Goal: Leave review/rating: Share an evaluation or opinion about a product, service, or content

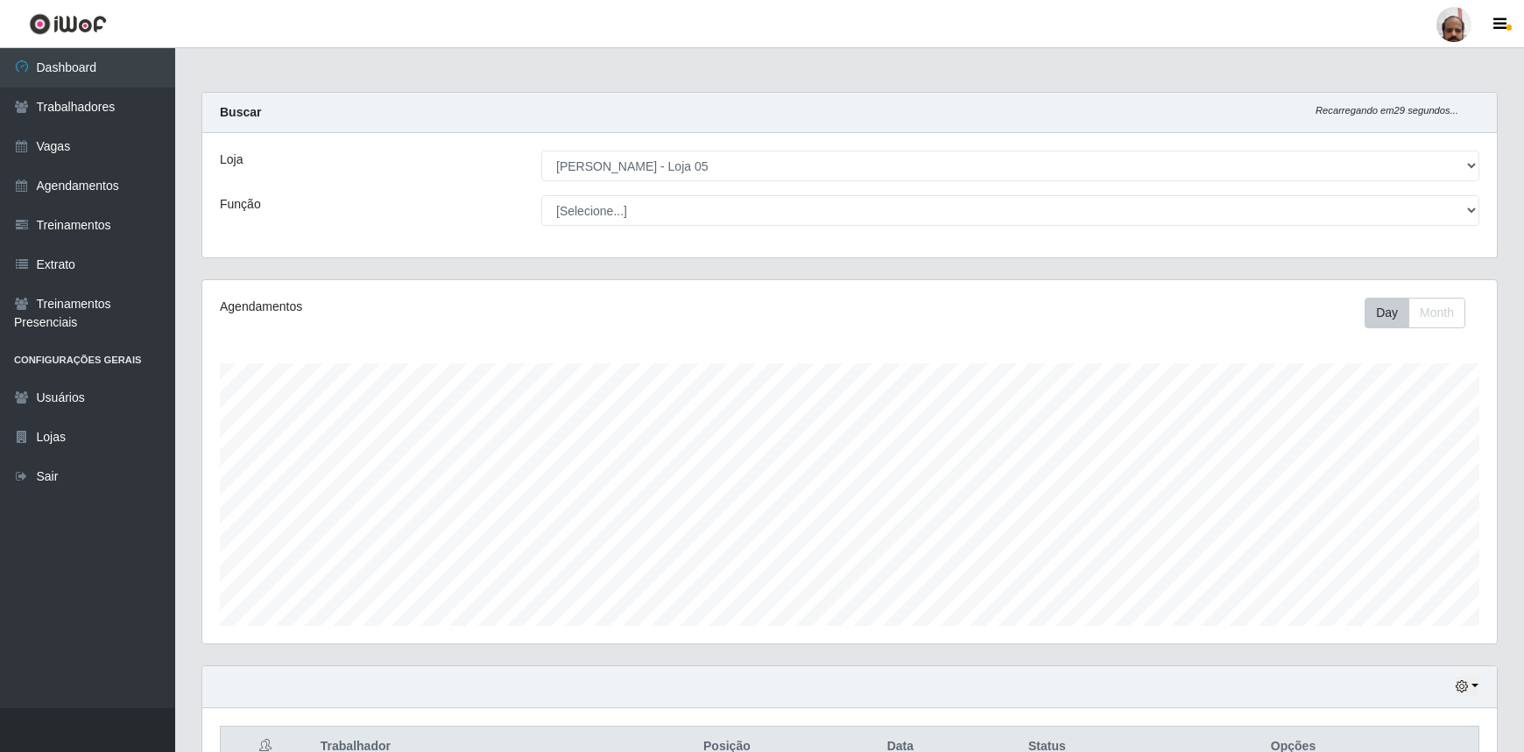
select select "252"
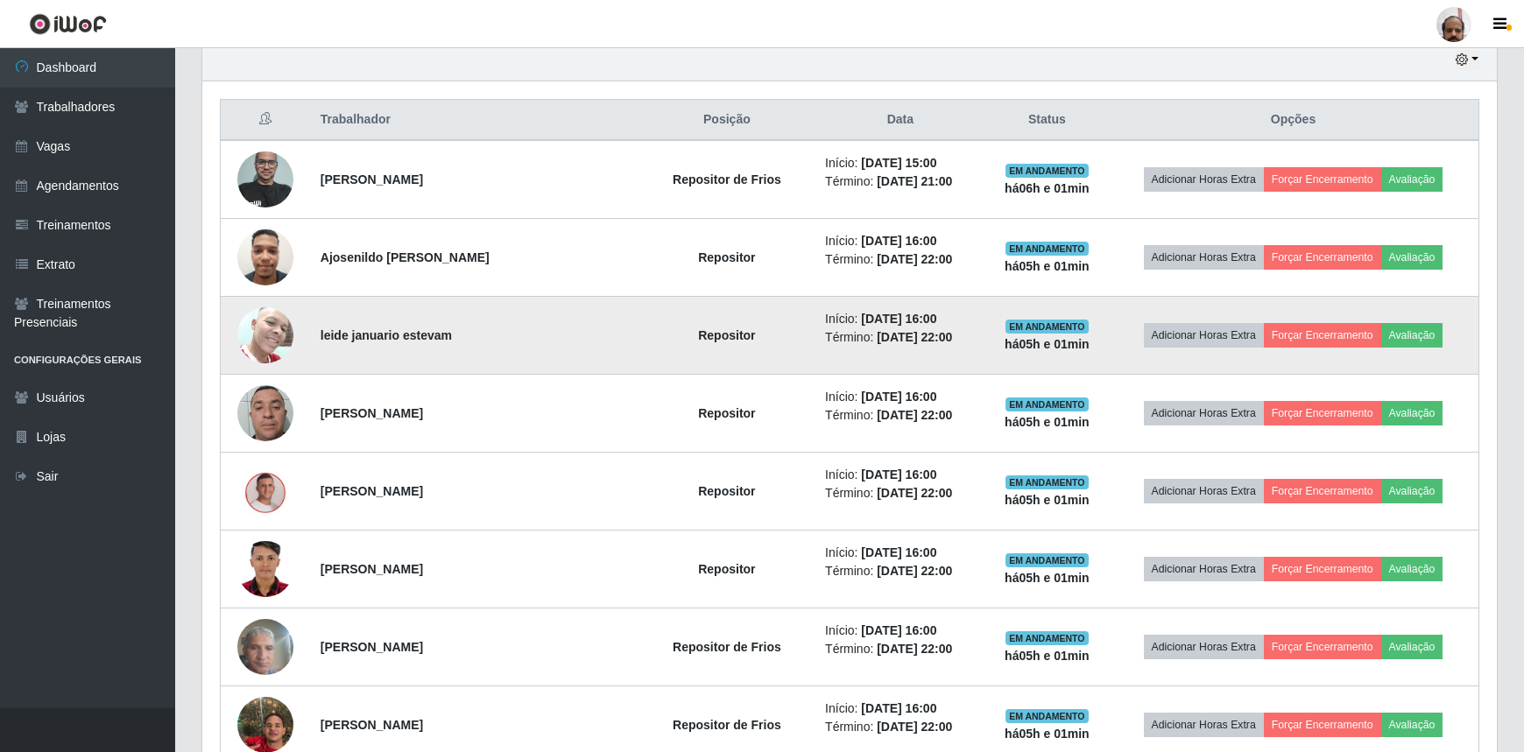
scroll to position [655, 0]
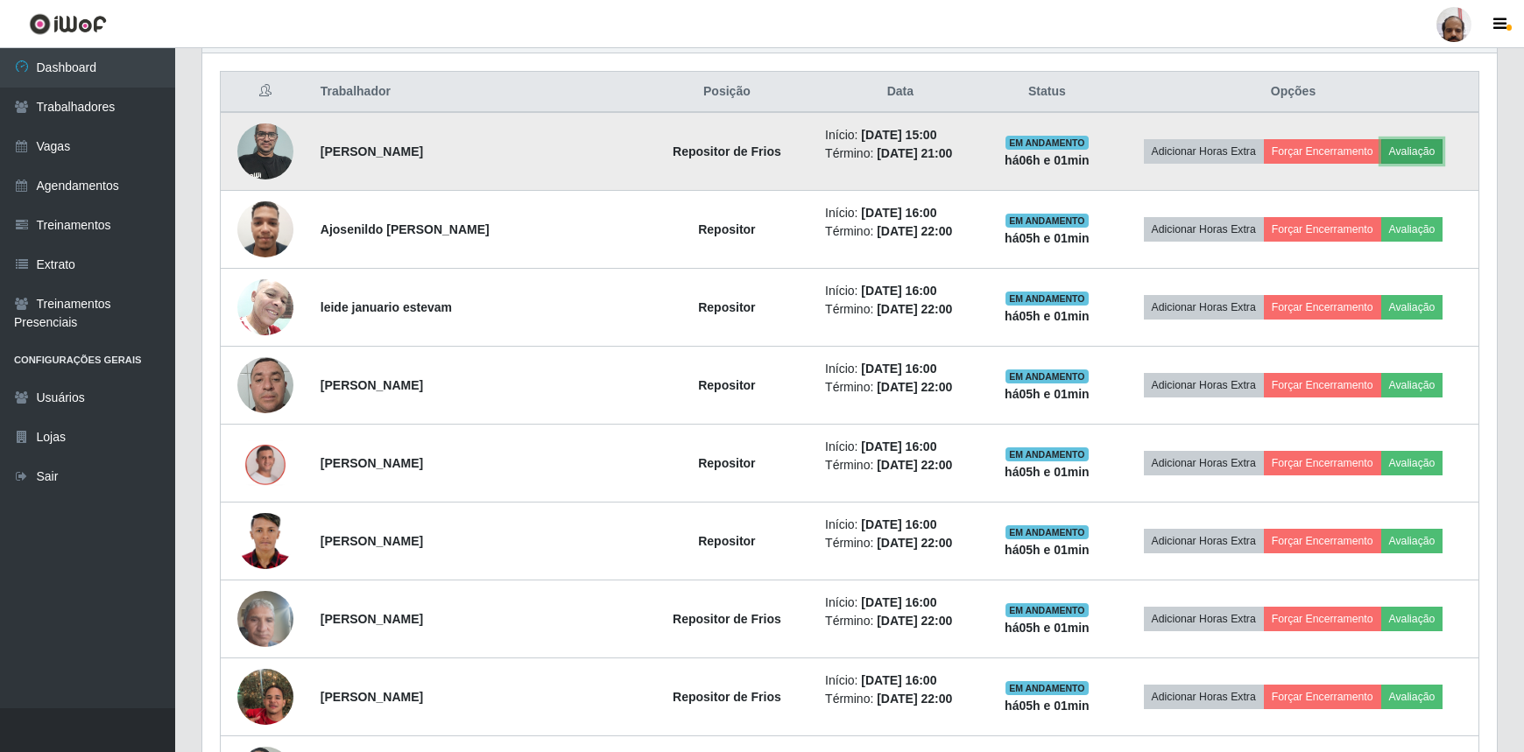
click at [1418, 151] on button "Avaliação" at bounding box center [1412, 151] width 62 height 25
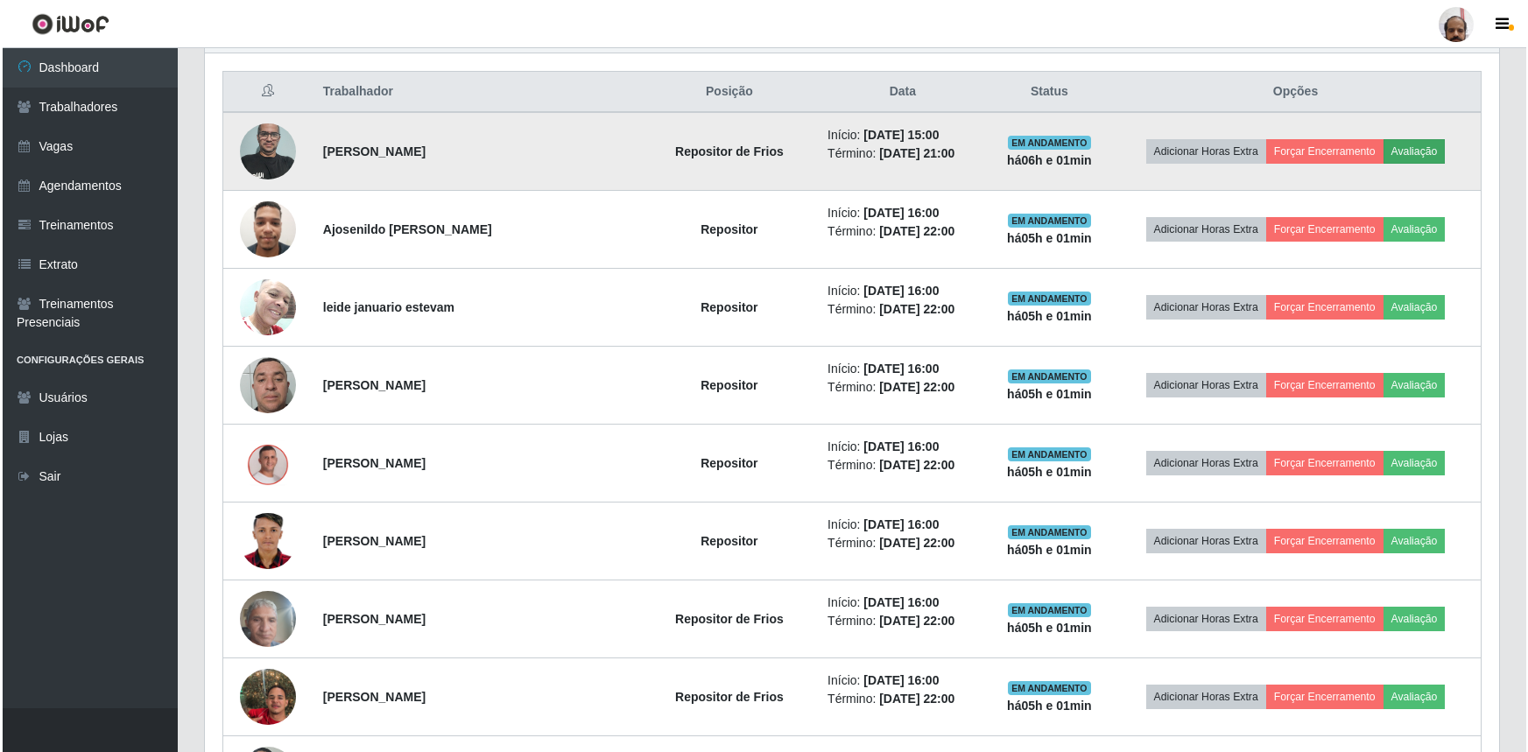
scroll to position [363, 1286]
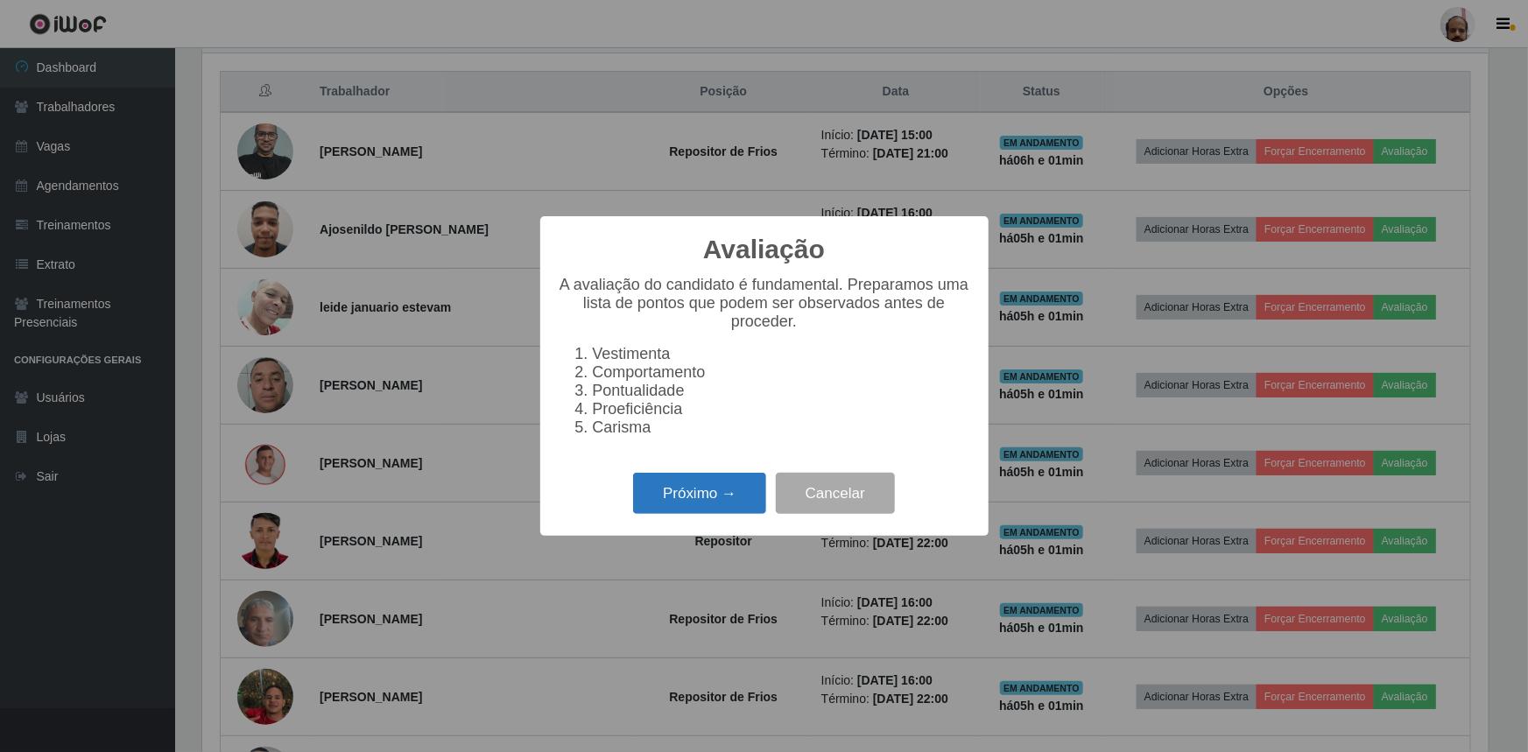
click at [694, 512] on button "Próximo →" at bounding box center [699, 493] width 133 height 41
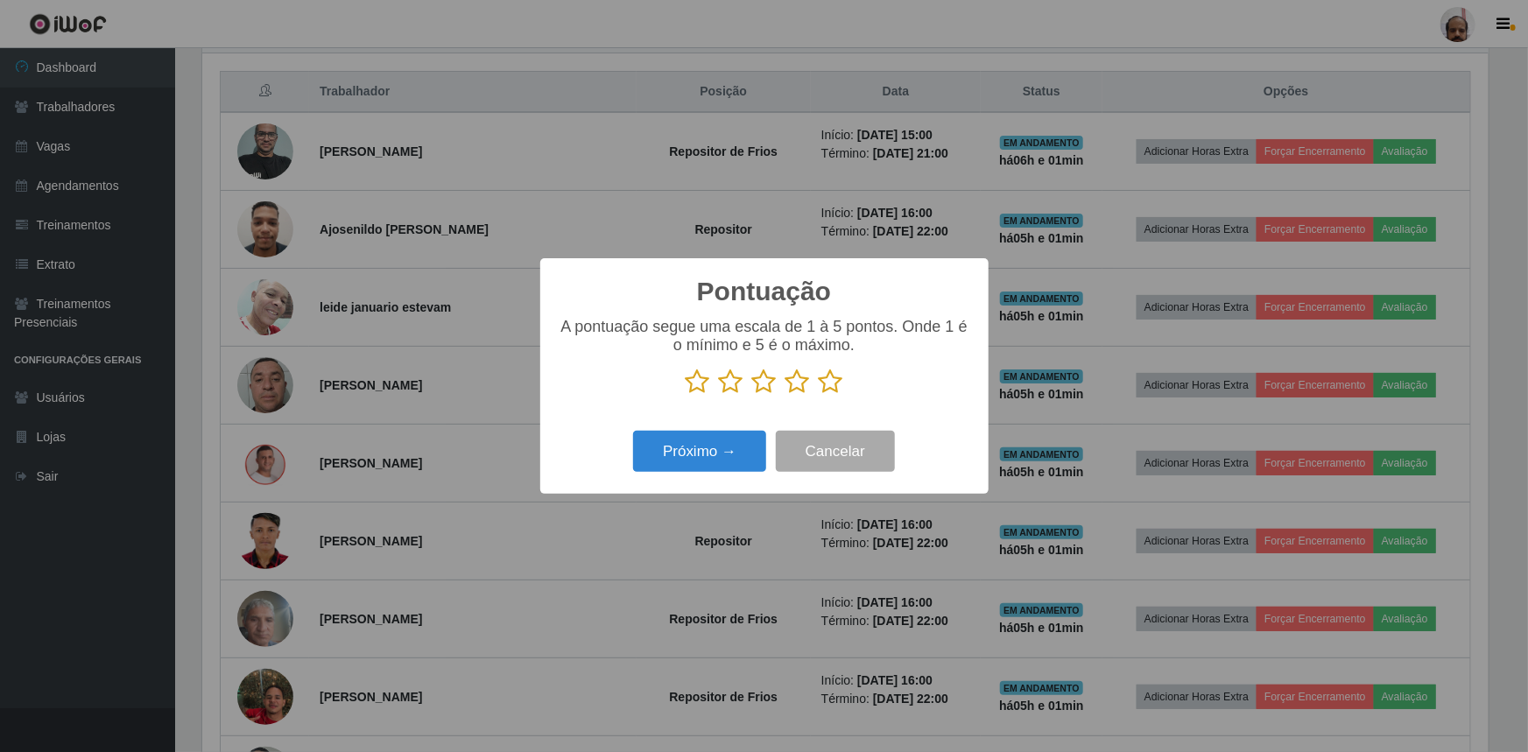
click at [825, 385] on icon at bounding box center [831, 382] width 25 height 26
click at [819, 395] on input "radio" at bounding box center [819, 395] width 0 height 0
click at [749, 446] on button "Próximo →" at bounding box center [699, 451] width 133 height 41
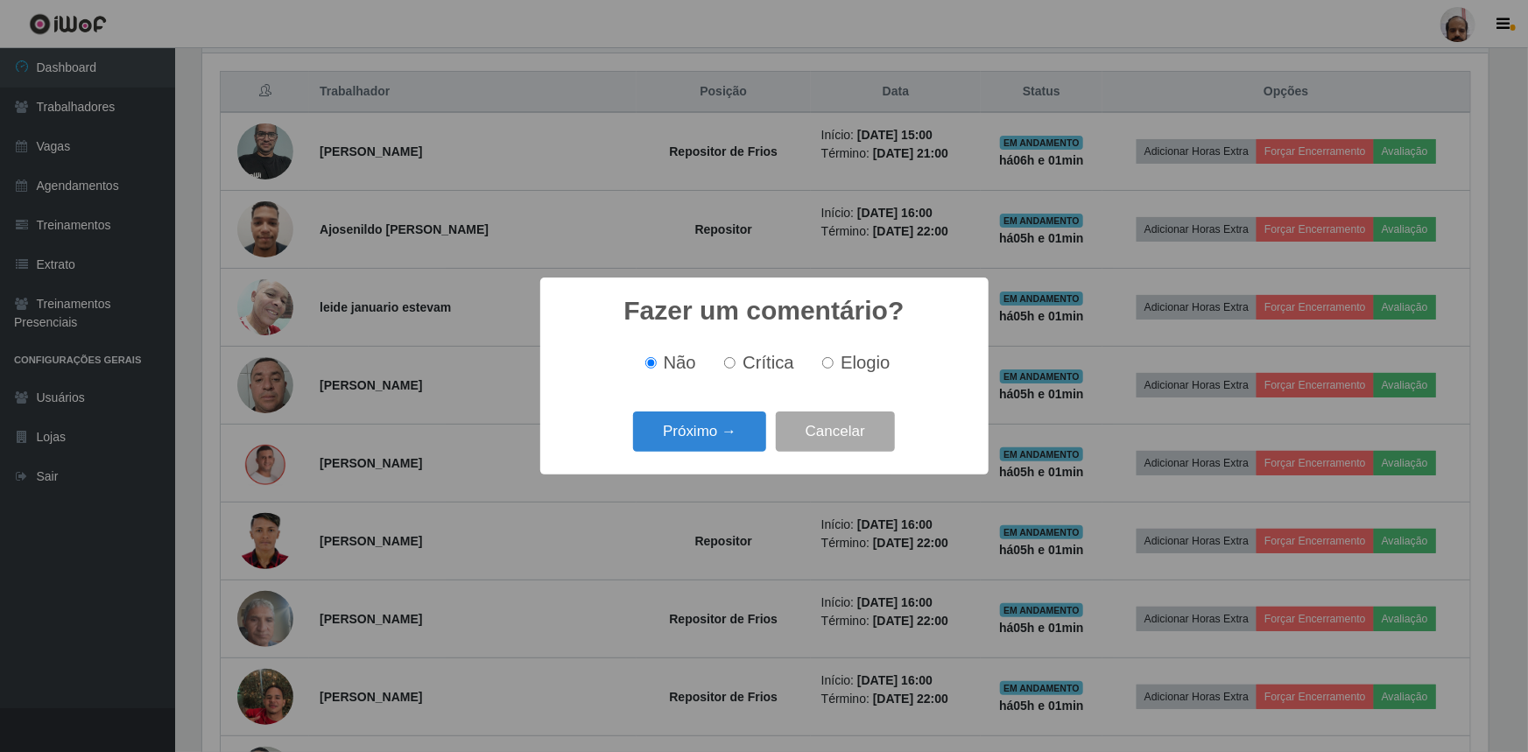
click at [831, 368] on input "Elogio" at bounding box center [827, 362] width 11 height 11
radio input "true"
click at [712, 431] on button "Próximo →" at bounding box center [699, 432] width 133 height 41
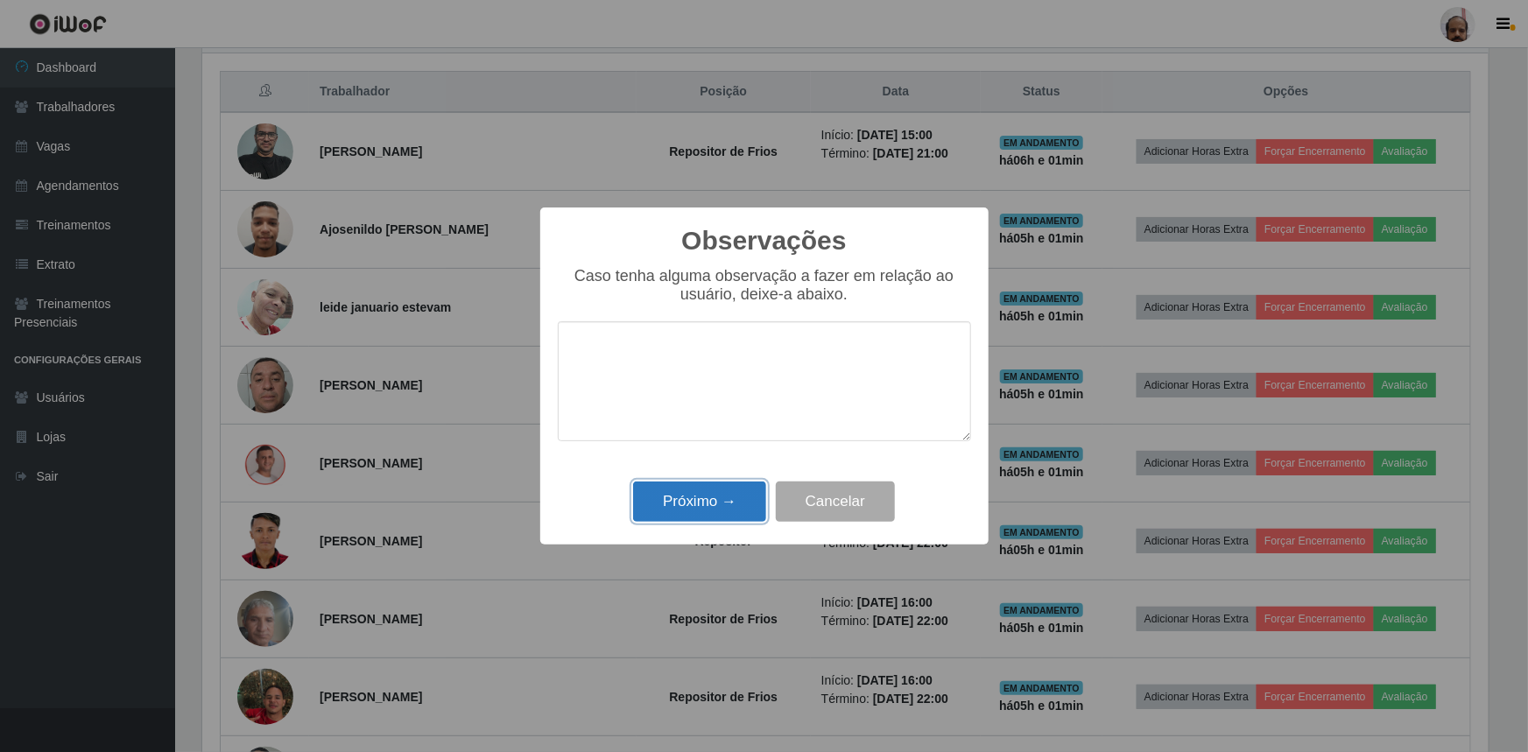
click at [714, 495] on button "Próximo →" at bounding box center [699, 502] width 133 height 41
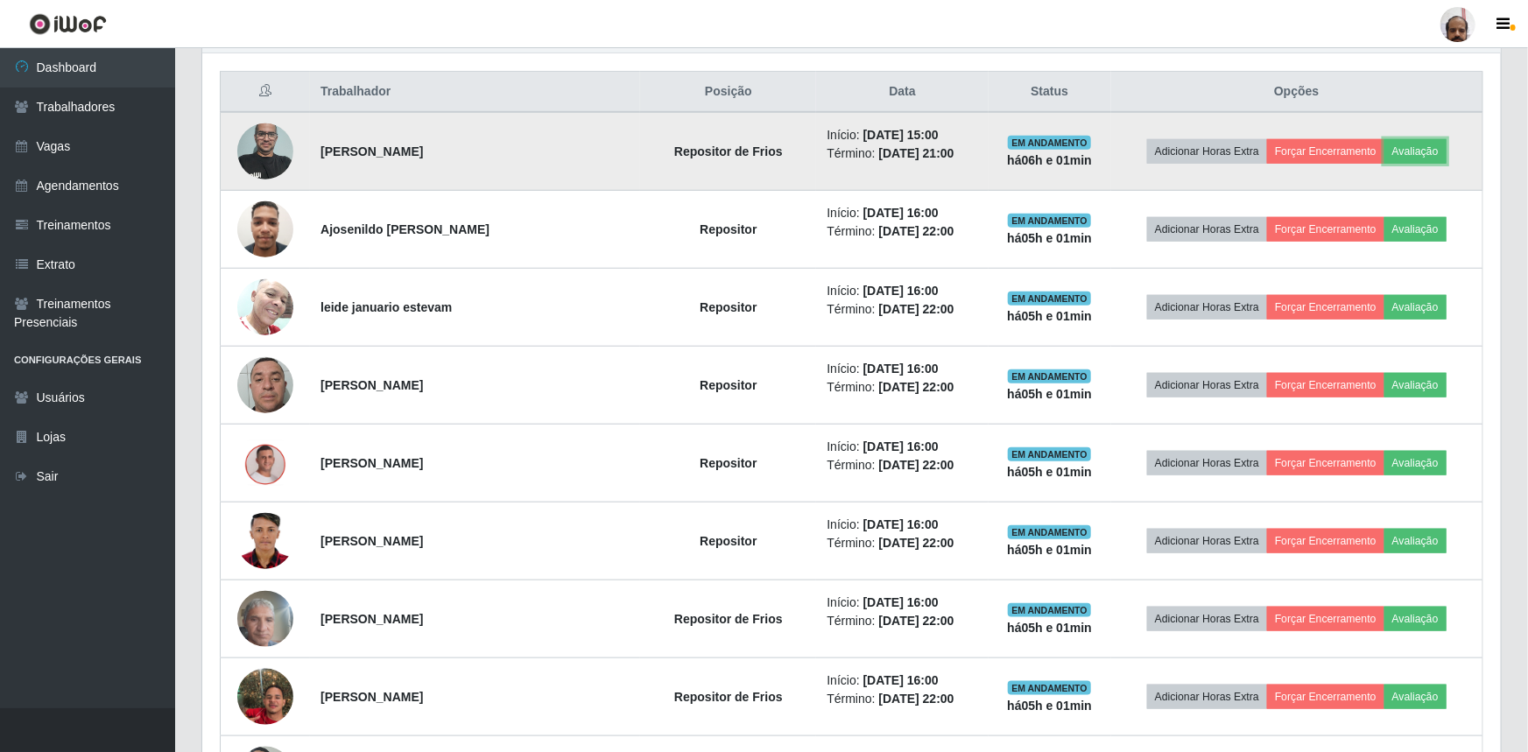
scroll to position [363, 1294]
click at [1334, 154] on button "Forçar Encerramento" at bounding box center [1322, 151] width 117 height 25
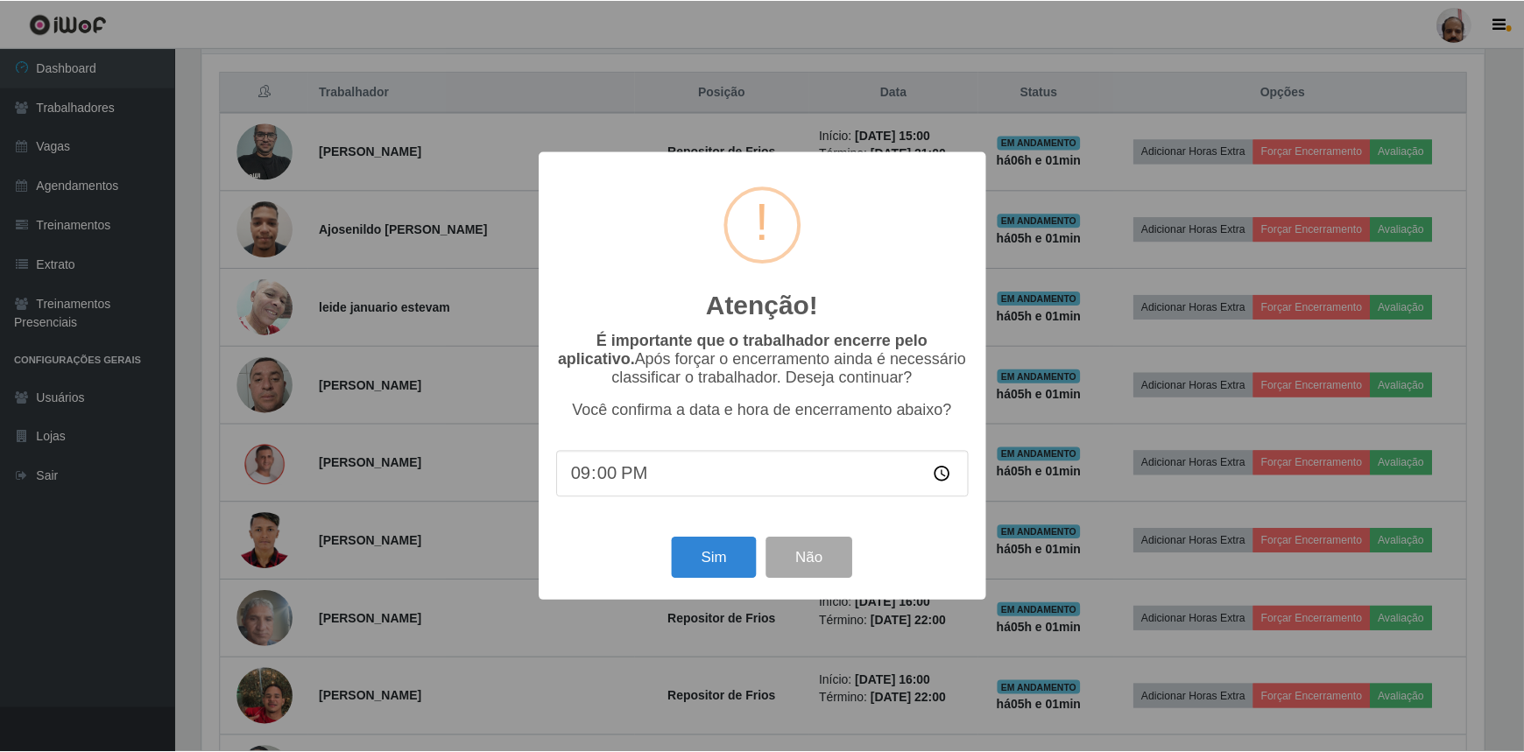
scroll to position [363, 1286]
click at [731, 560] on button "Sim" at bounding box center [715, 558] width 85 height 41
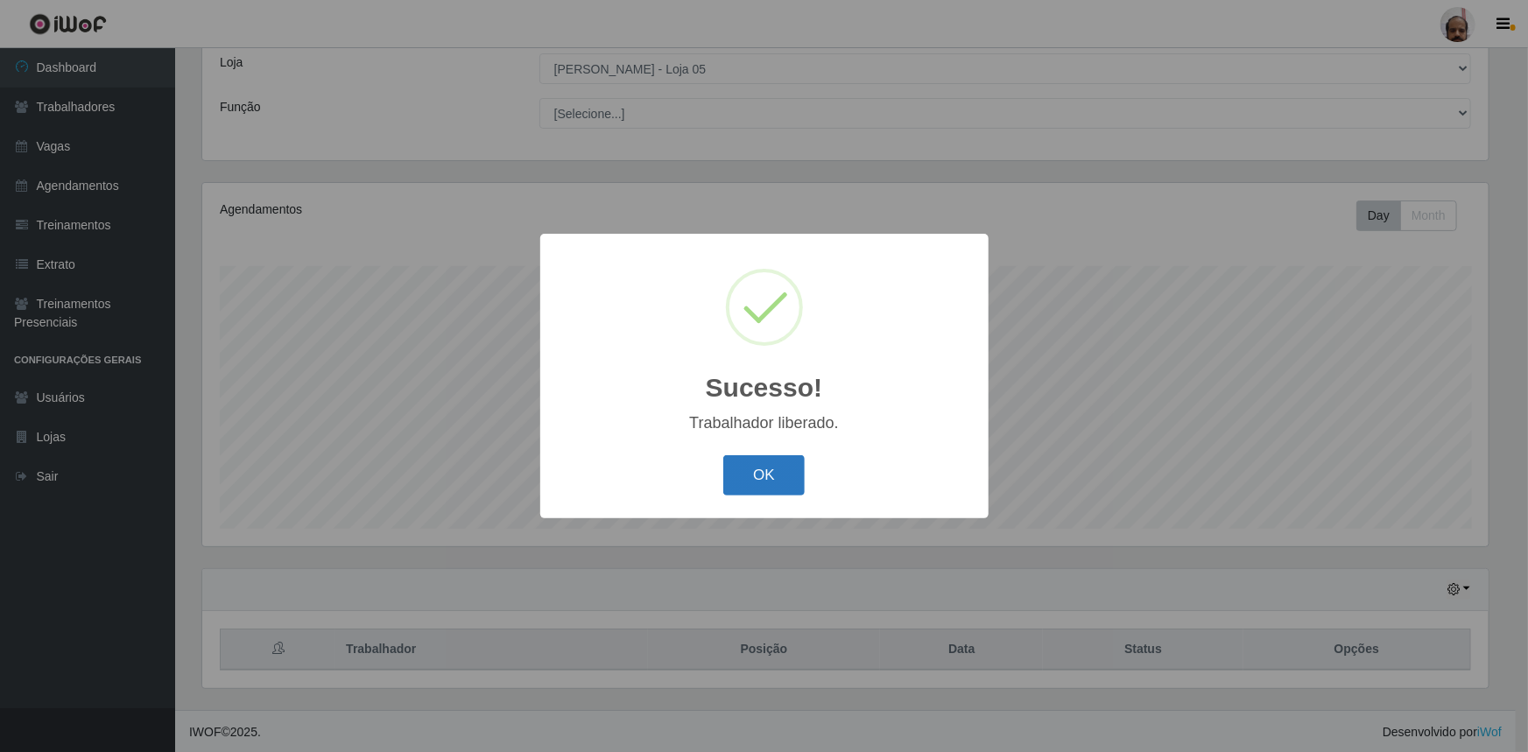
click at [771, 461] on button "OK" at bounding box center [763, 475] width 81 height 41
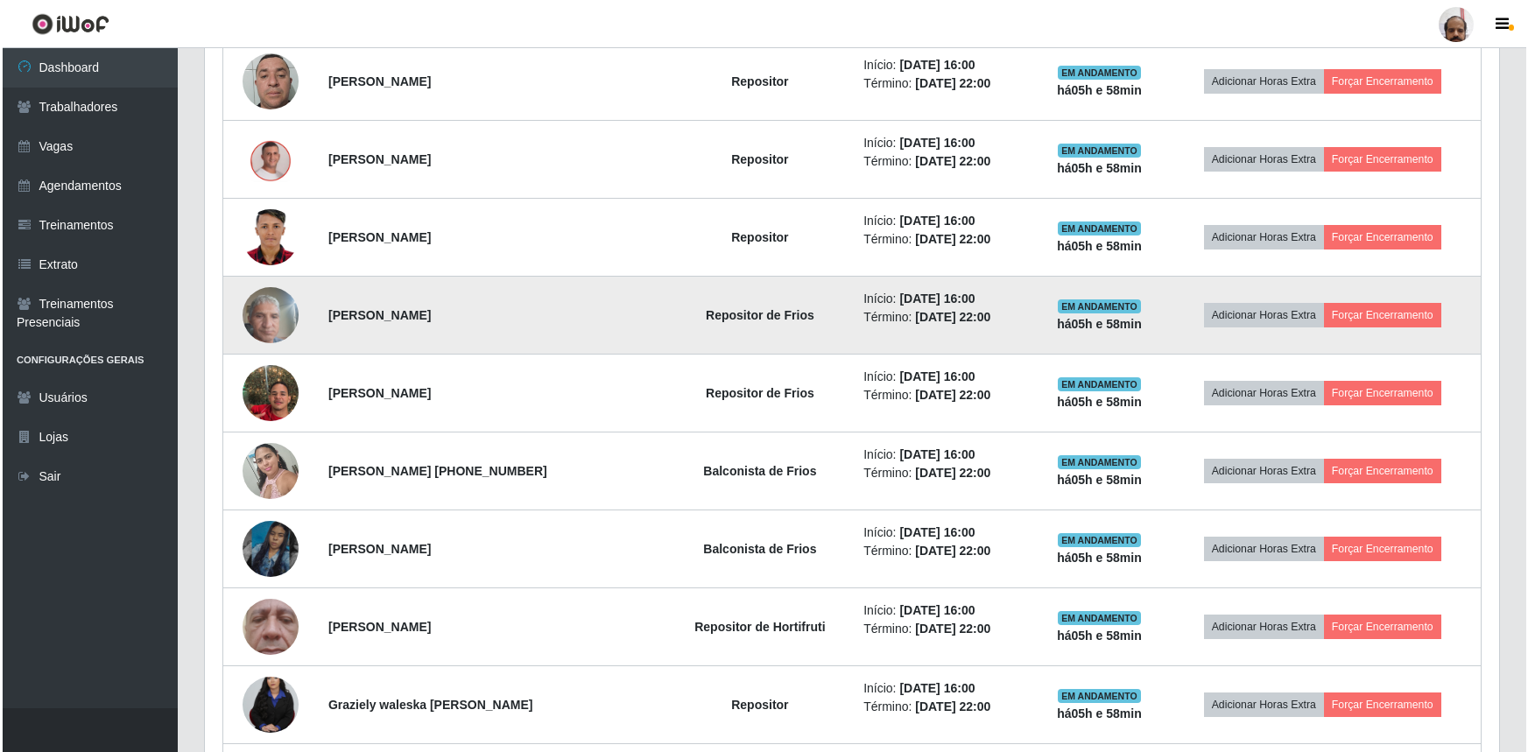
scroll to position [973, 0]
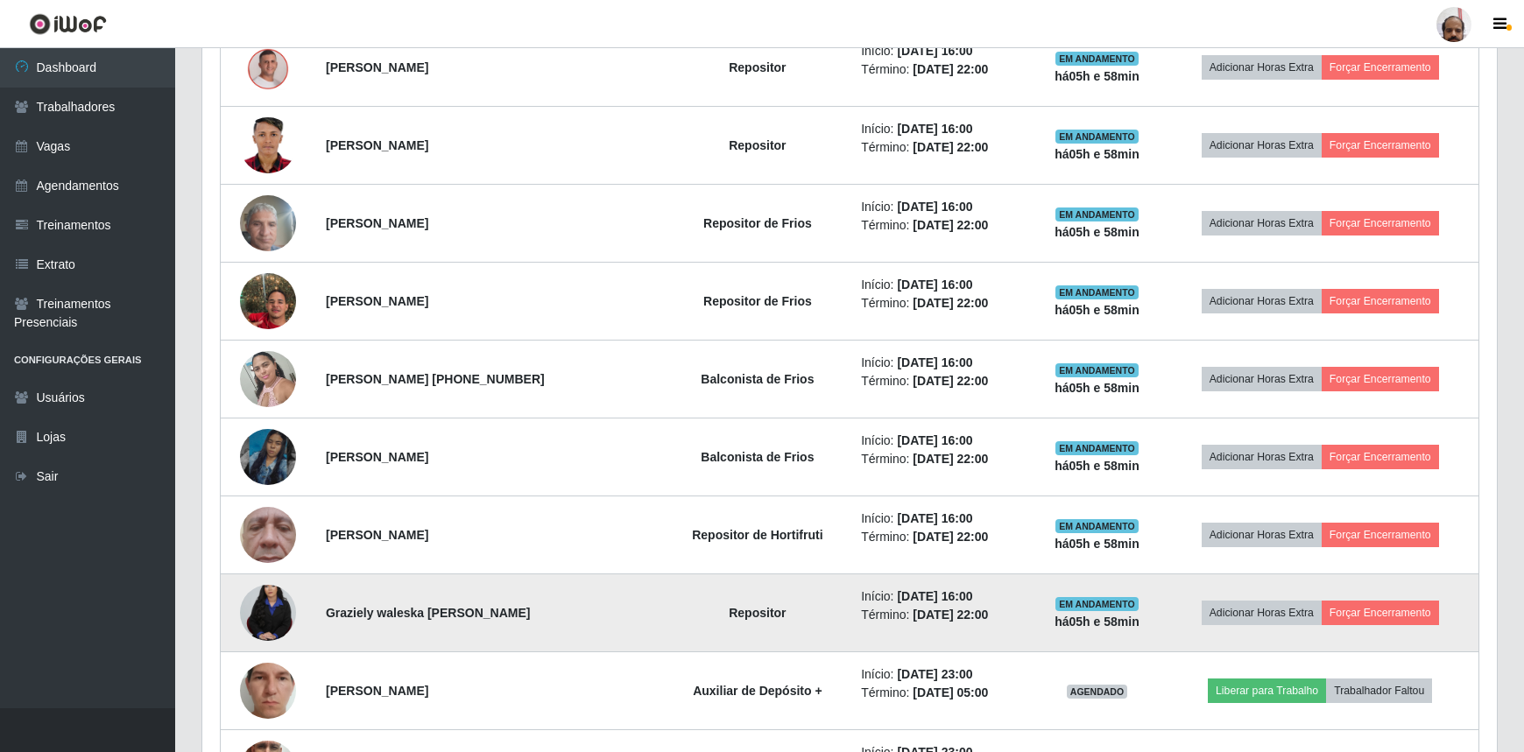
click at [263, 598] on img at bounding box center [268, 613] width 56 height 84
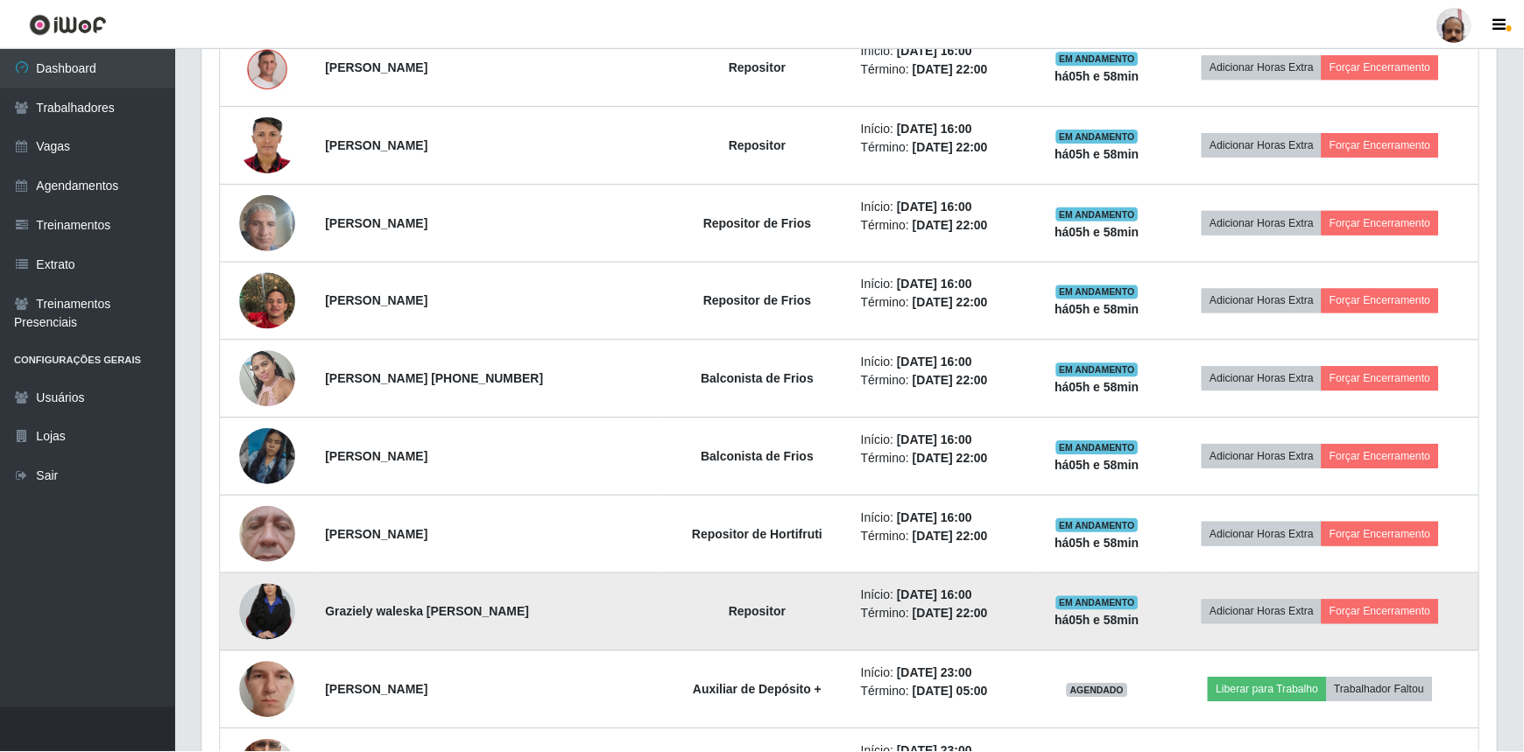
scroll to position [363, 1286]
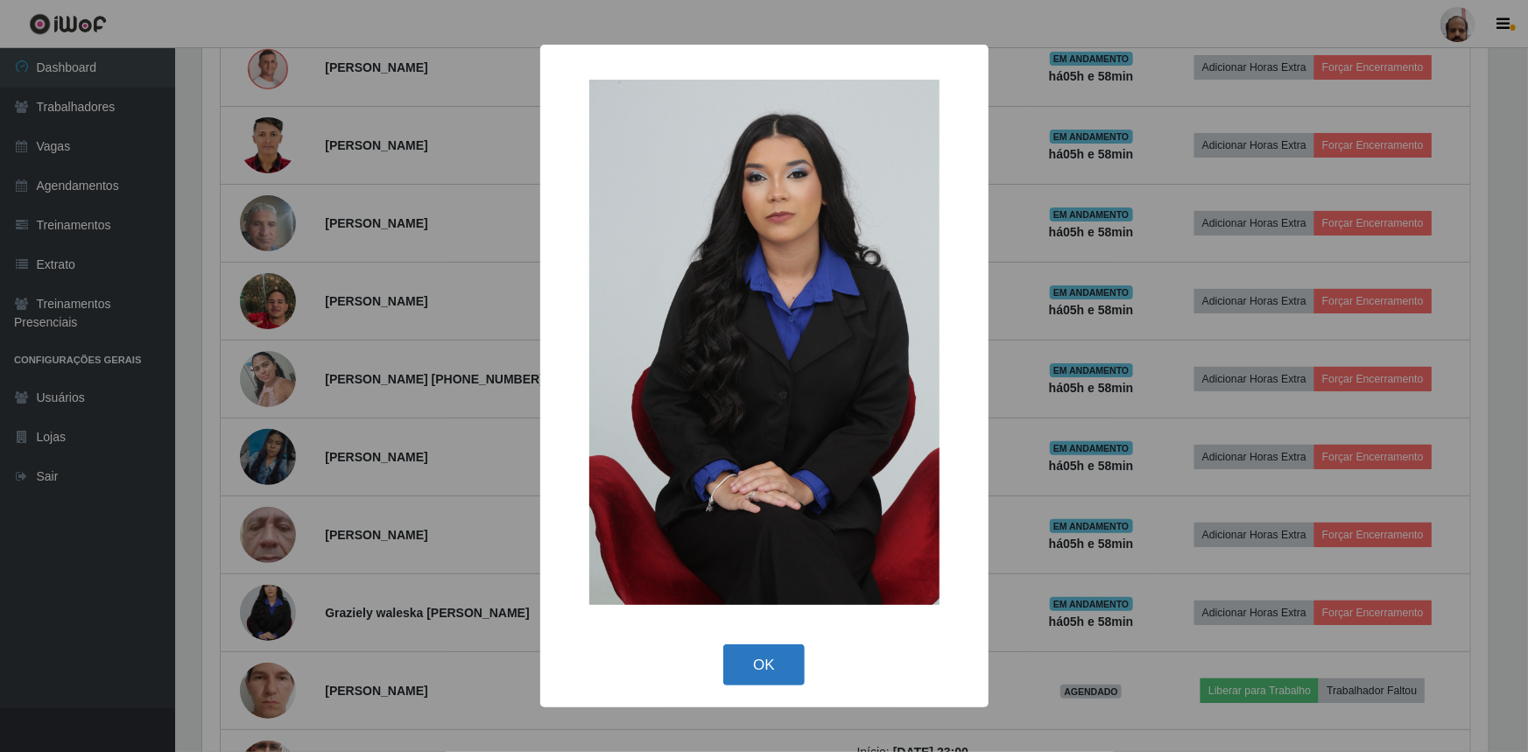
click at [736, 667] on button "OK" at bounding box center [763, 664] width 81 height 41
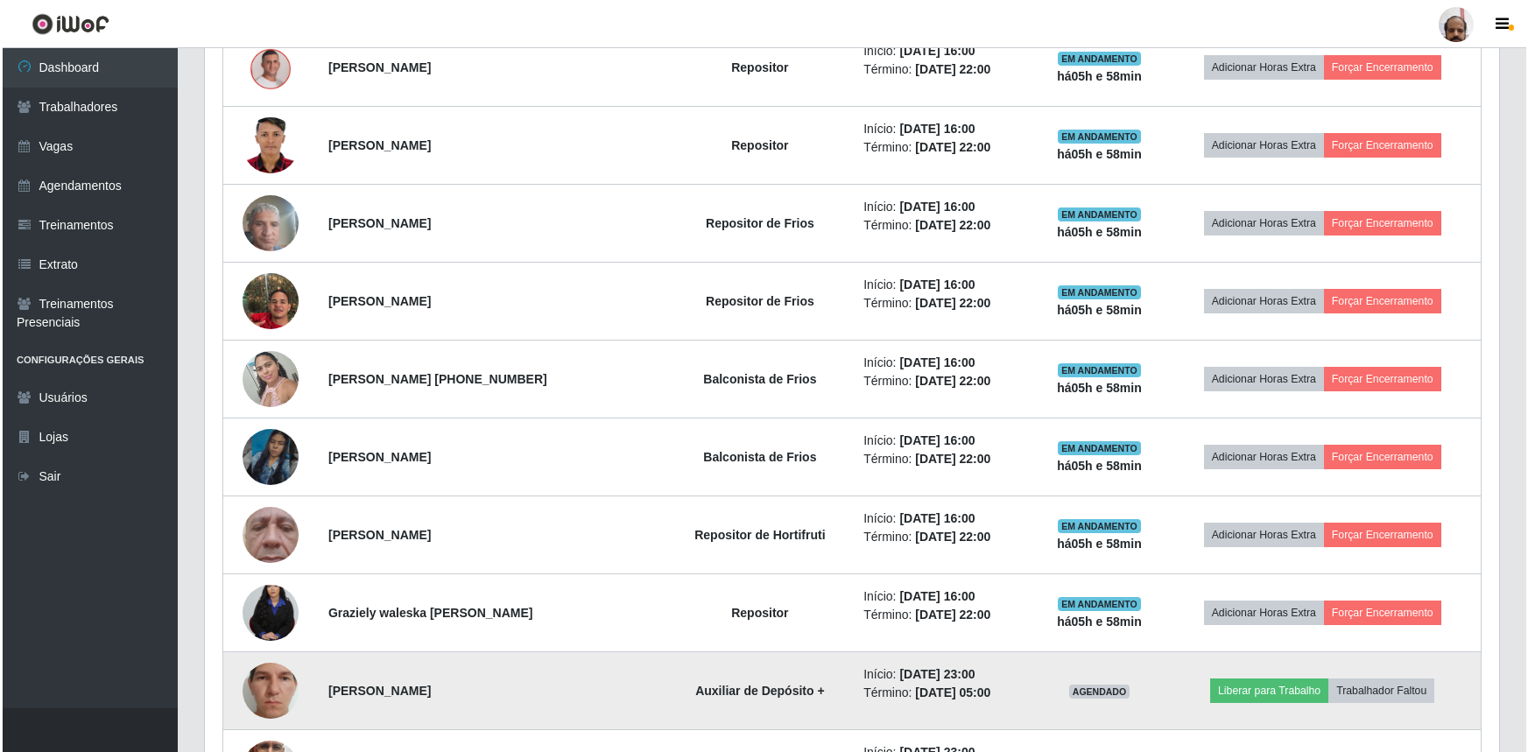
scroll to position [363, 1294]
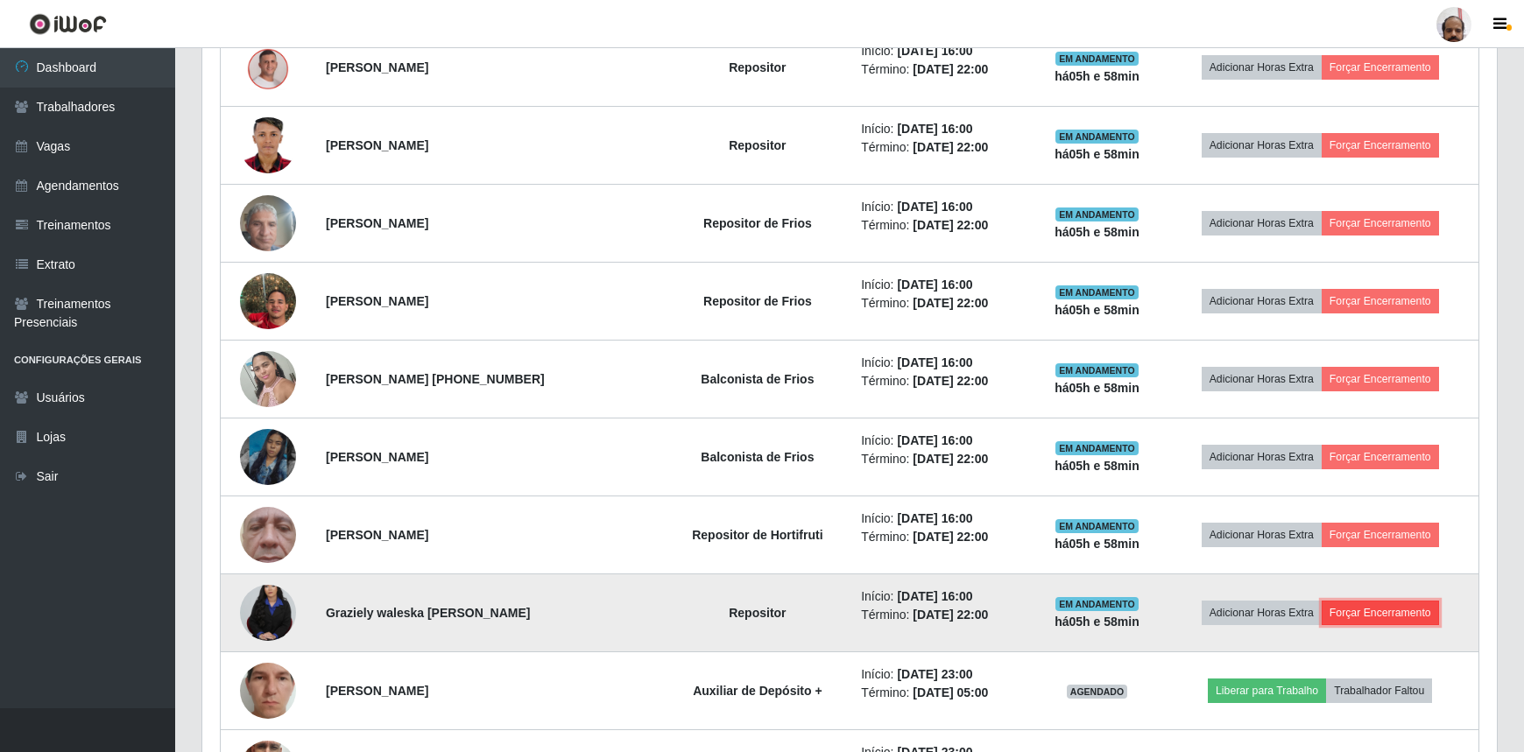
click at [1362, 610] on button "Forçar Encerramento" at bounding box center [1379, 613] width 117 height 25
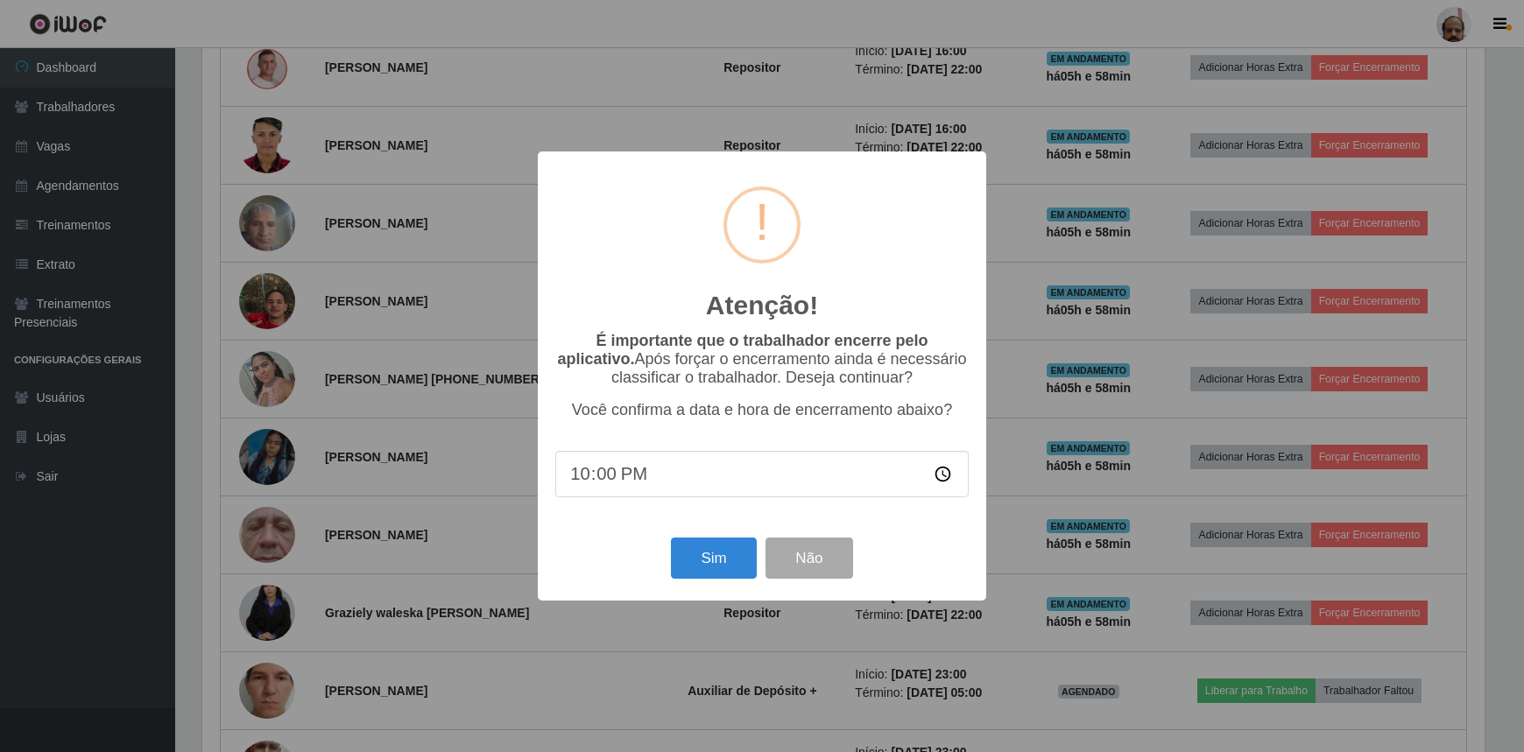
scroll to position [363, 1286]
click at [709, 560] on button "Sim" at bounding box center [715, 558] width 85 height 41
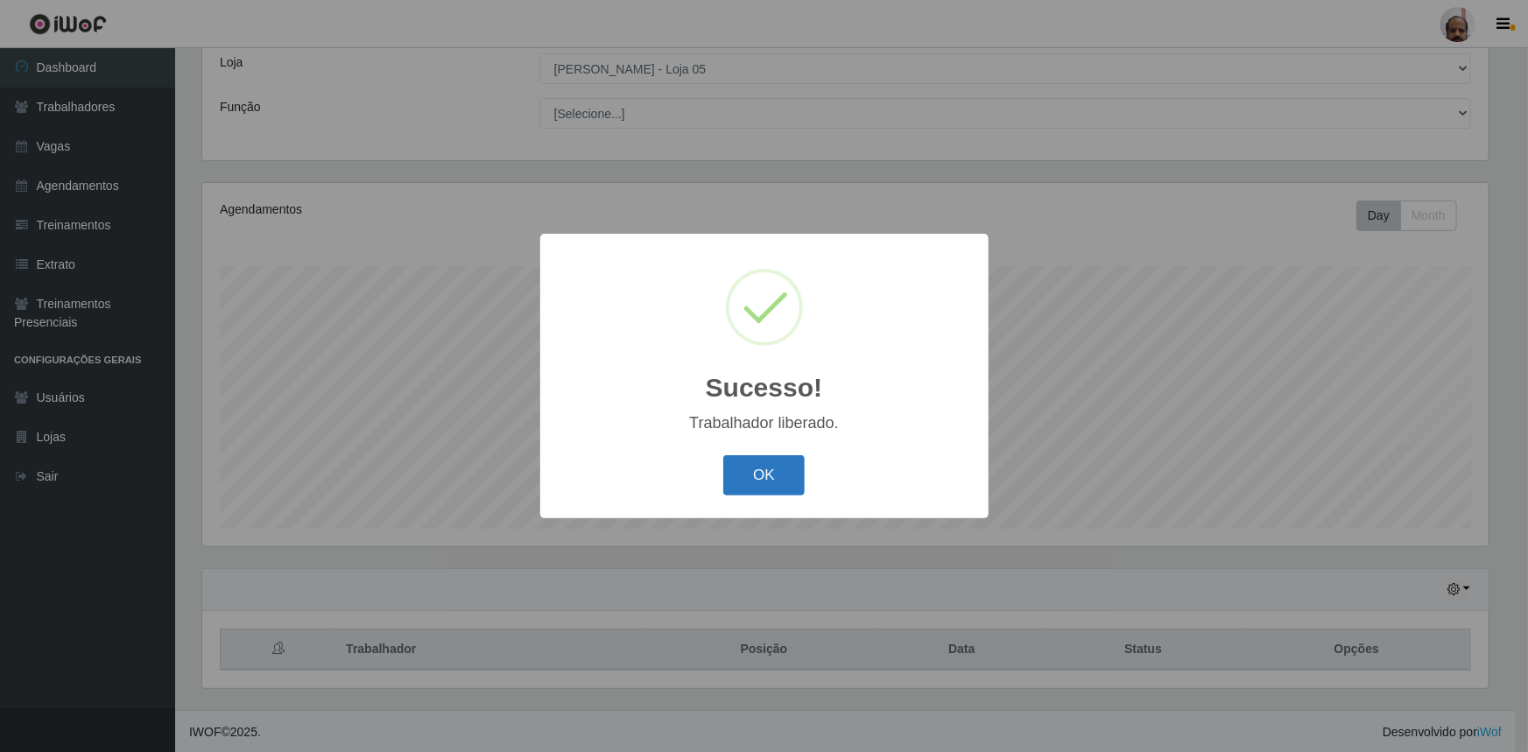
click at [759, 473] on button "OK" at bounding box center [763, 475] width 81 height 41
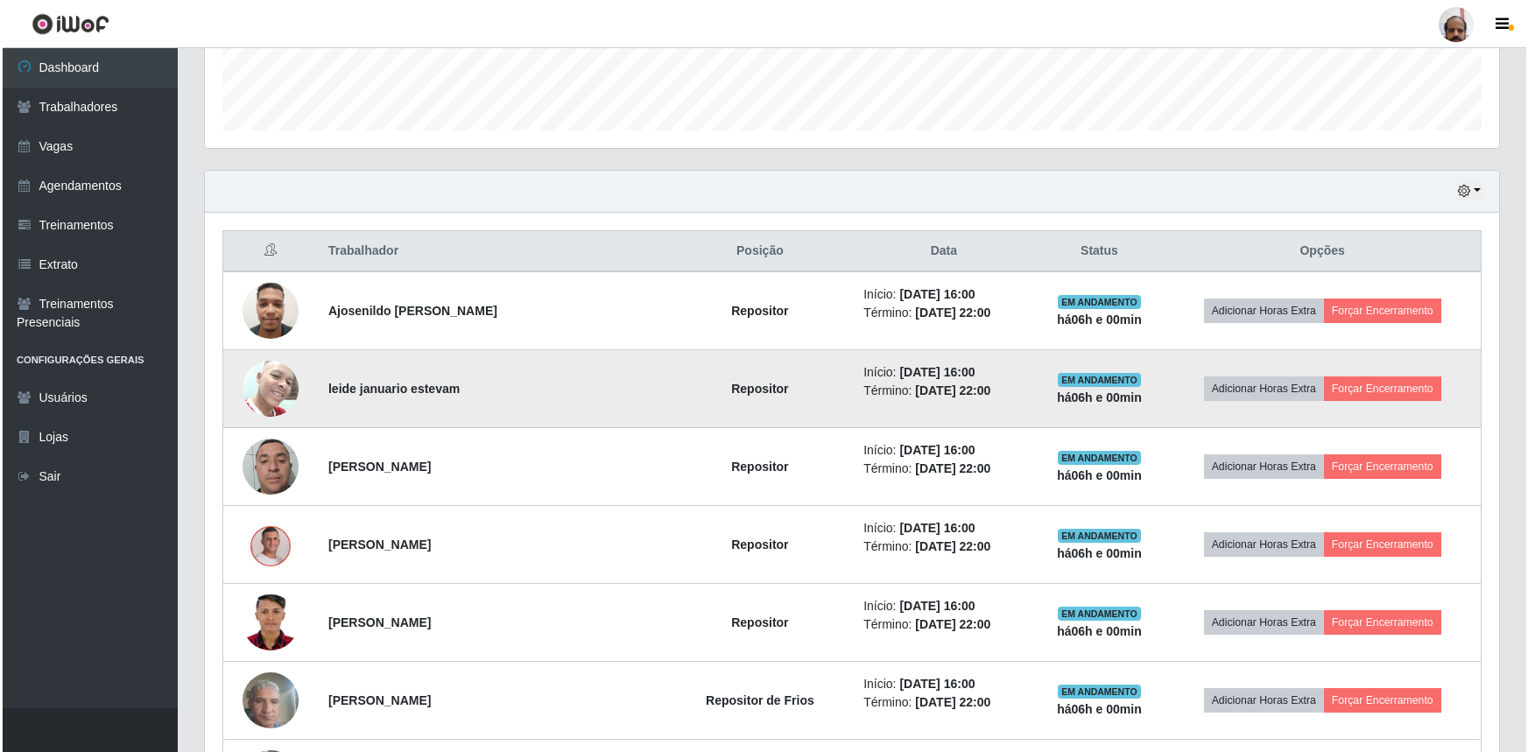
scroll to position [575, 0]
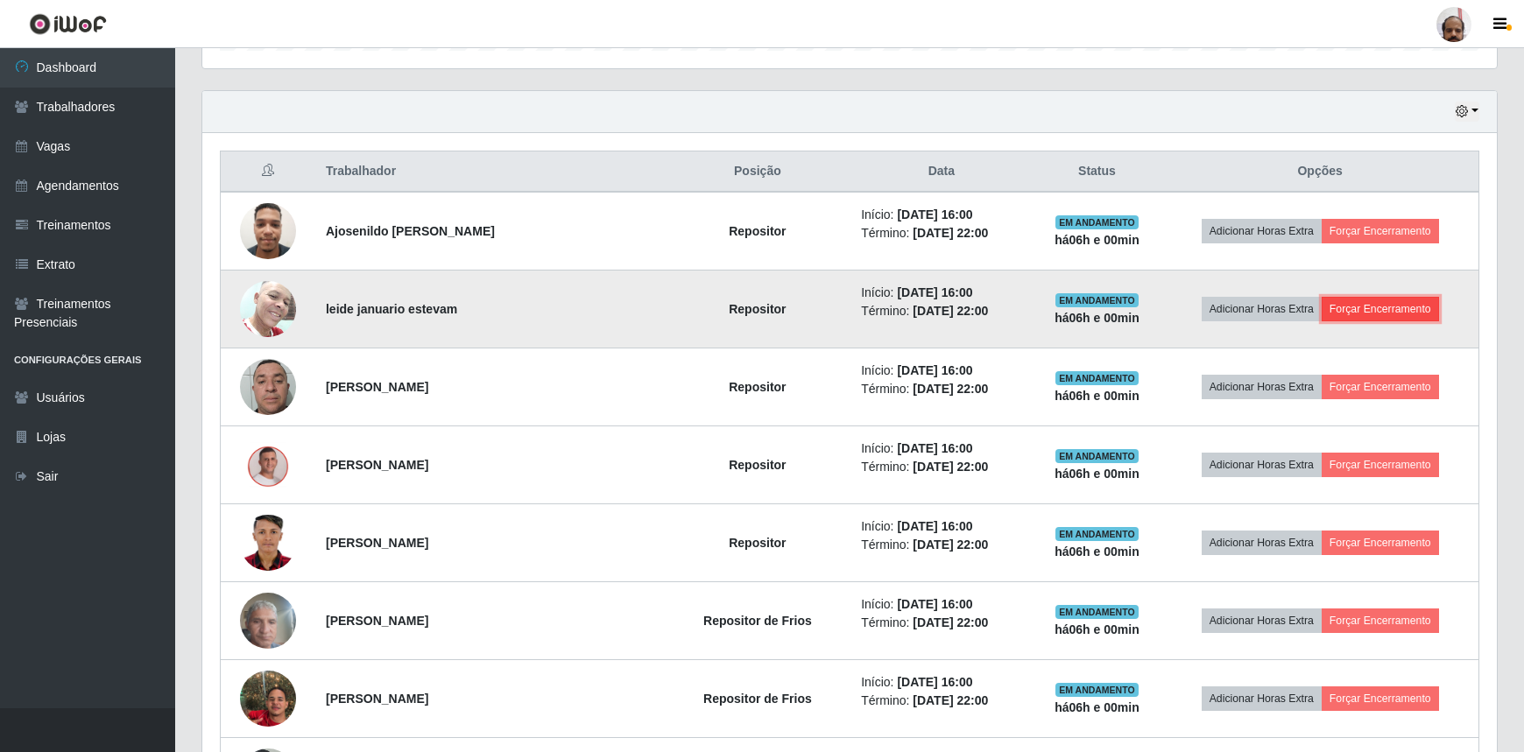
click at [1387, 305] on button "Forçar Encerramento" at bounding box center [1379, 309] width 117 height 25
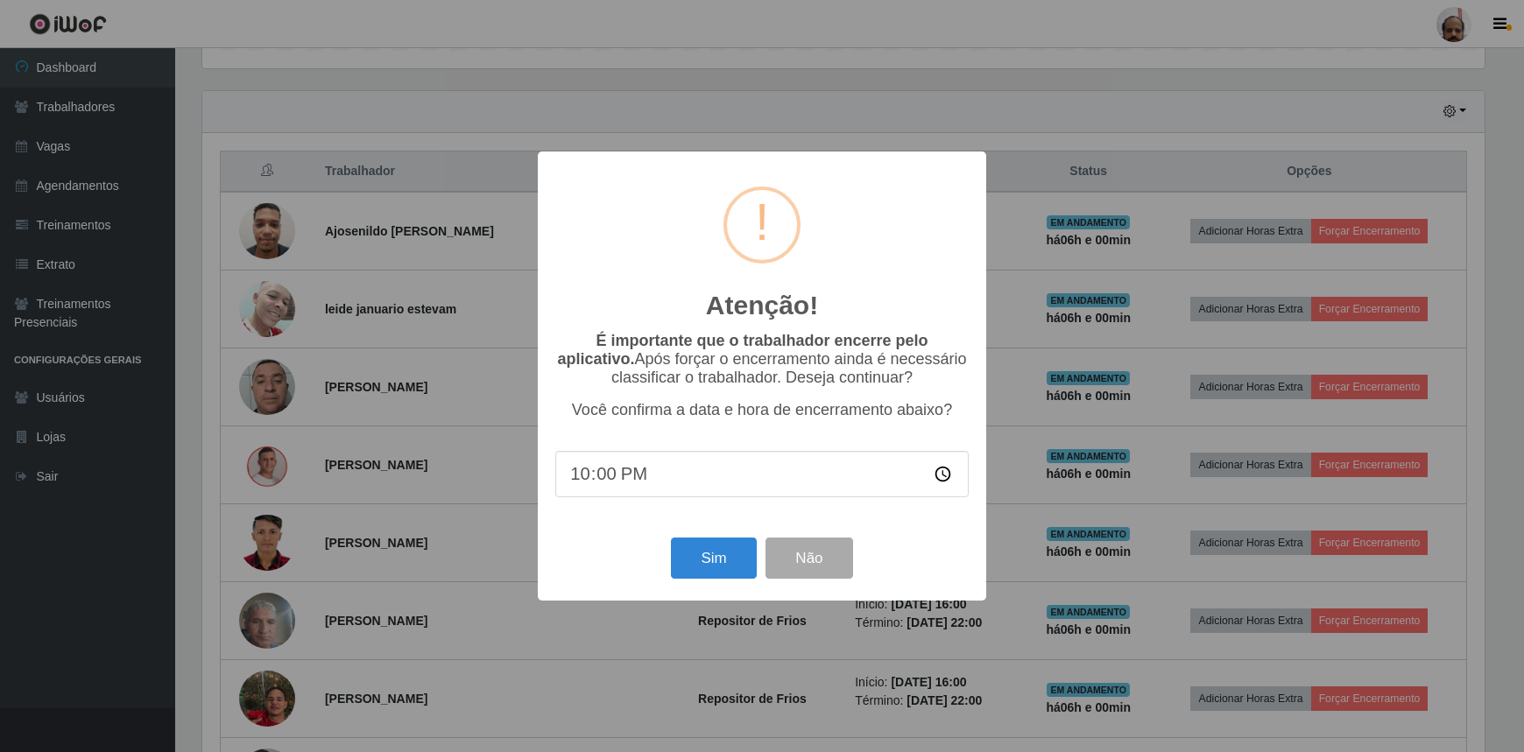
scroll to position [363, 1286]
click at [682, 558] on button "Sim" at bounding box center [715, 558] width 85 height 41
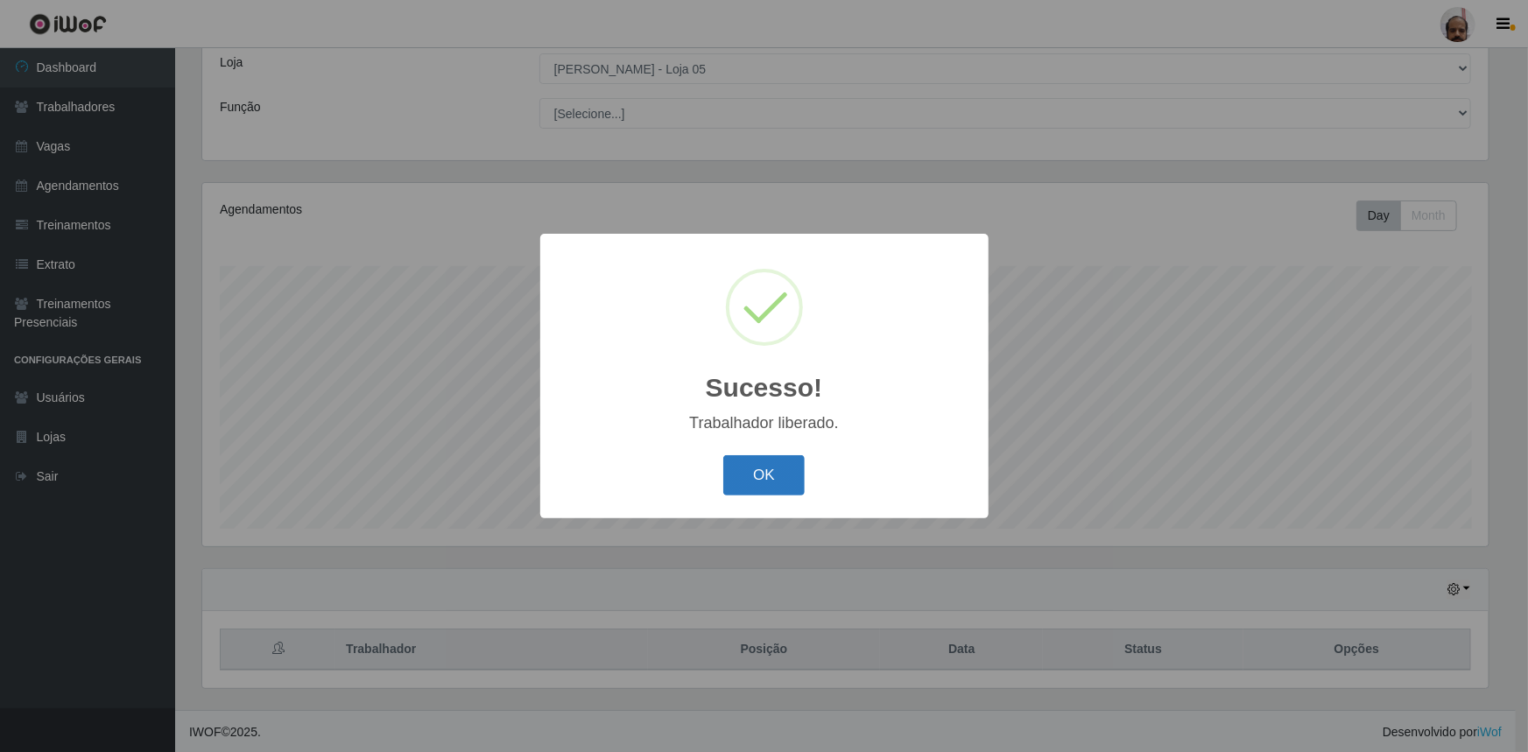
click at [761, 464] on button "OK" at bounding box center [763, 475] width 81 height 41
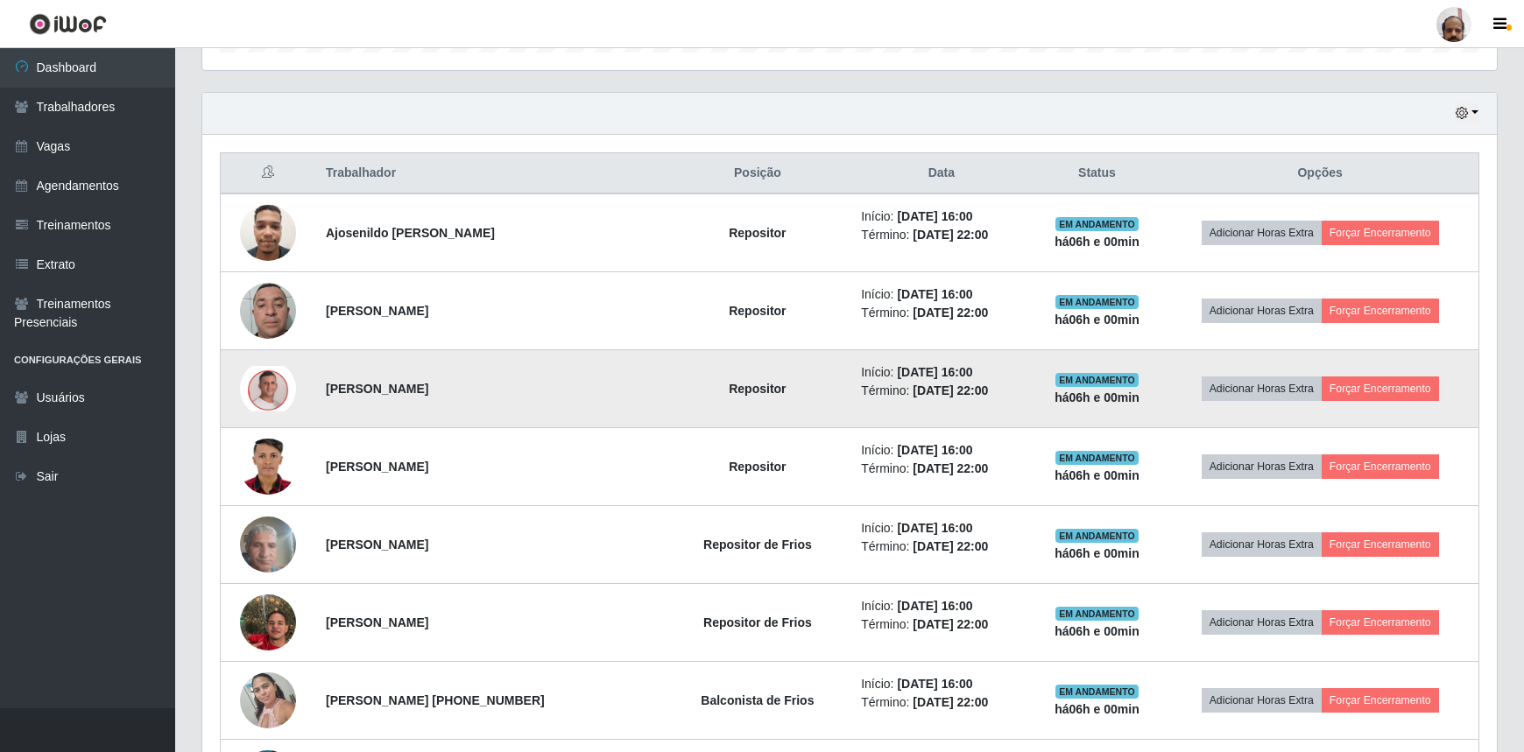
scroll to position [575, 0]
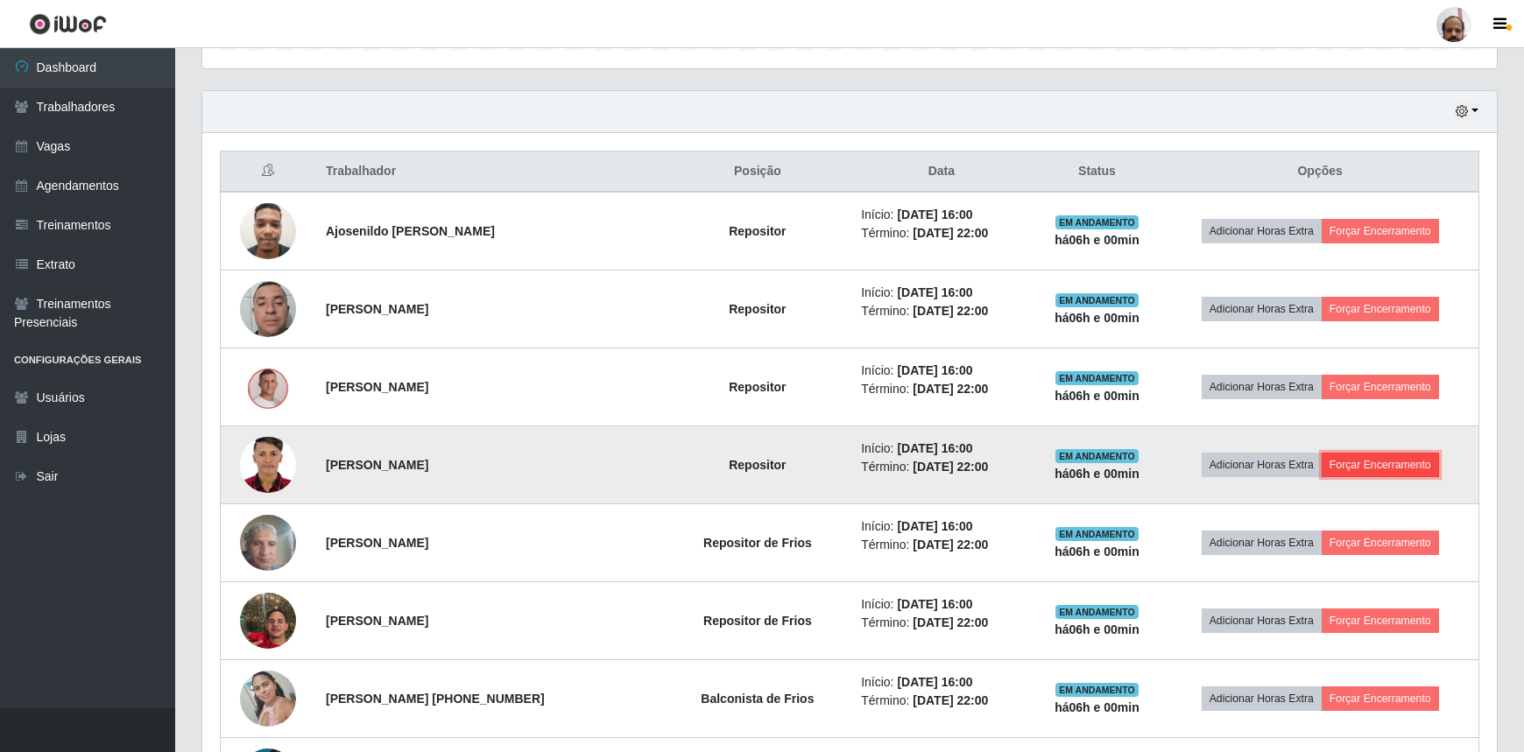
click at [1424, 465] on button "Forçar Encerramento" at bounding box center [1379, 465] width 117 height 25
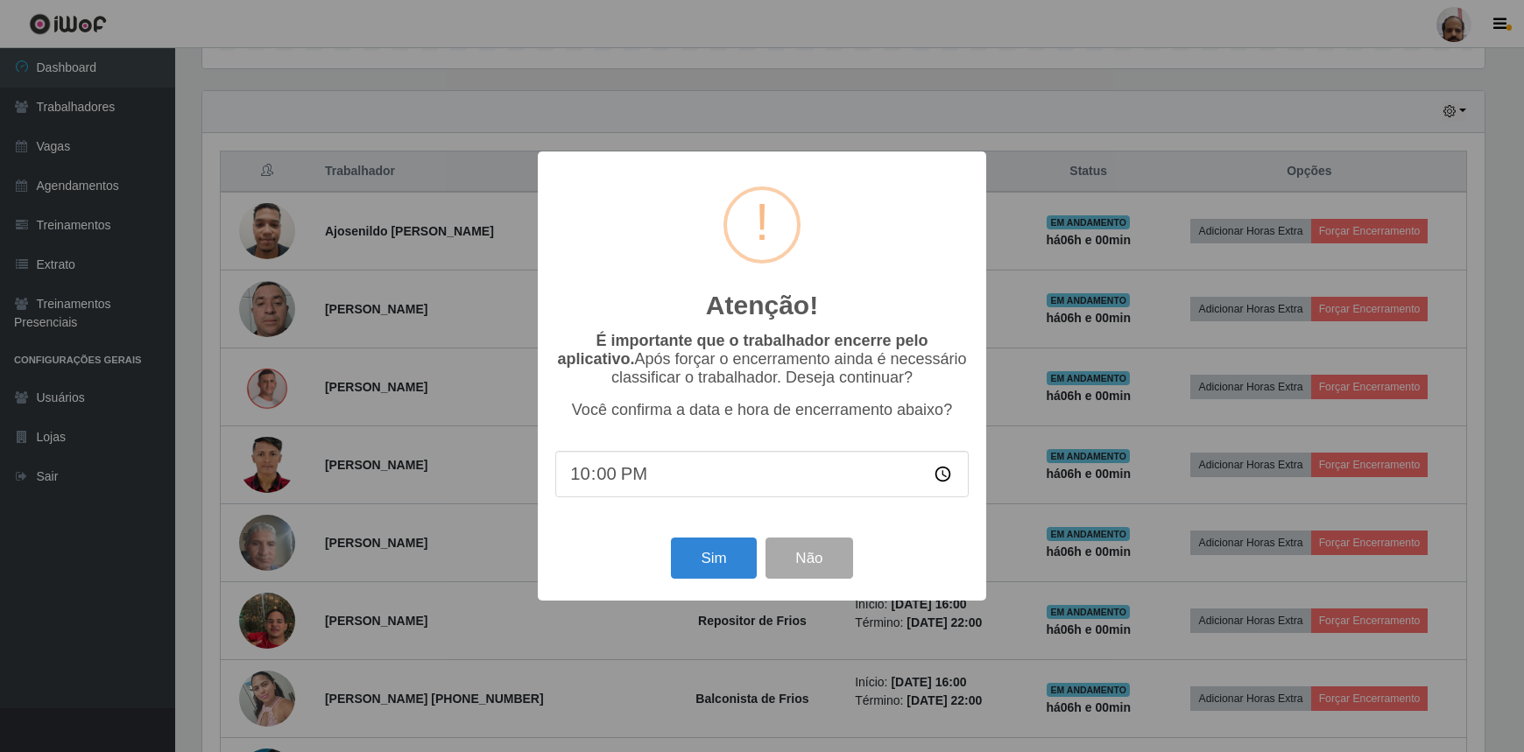
scroll to position [363, 1286]
click at [729, 569] on button "Sim" at bounding box center [715, 558] width 85 height 41
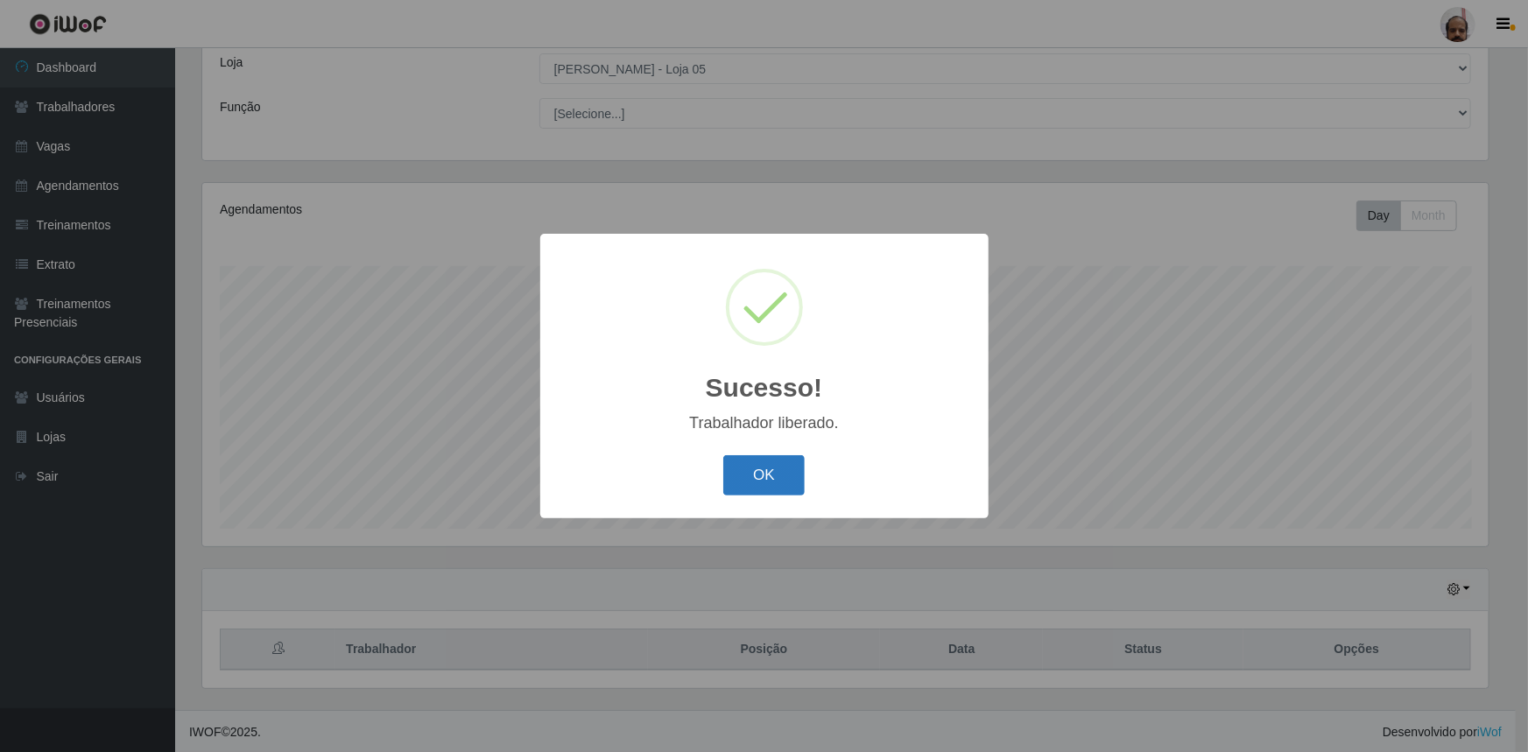
click at [784, 482] on button "OK" at bounding box center [763, 475] width 81 height 41
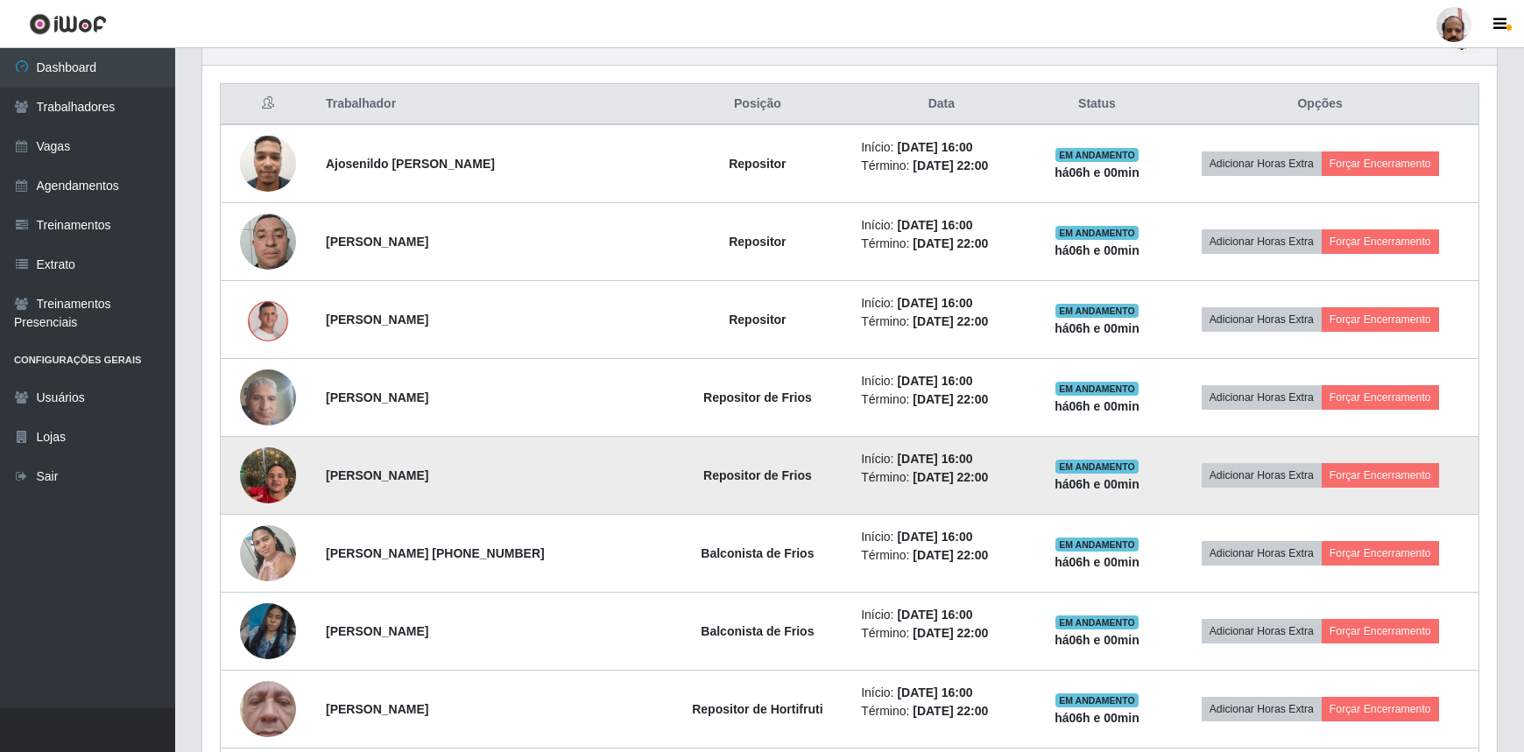
scroll to position [735, 0]
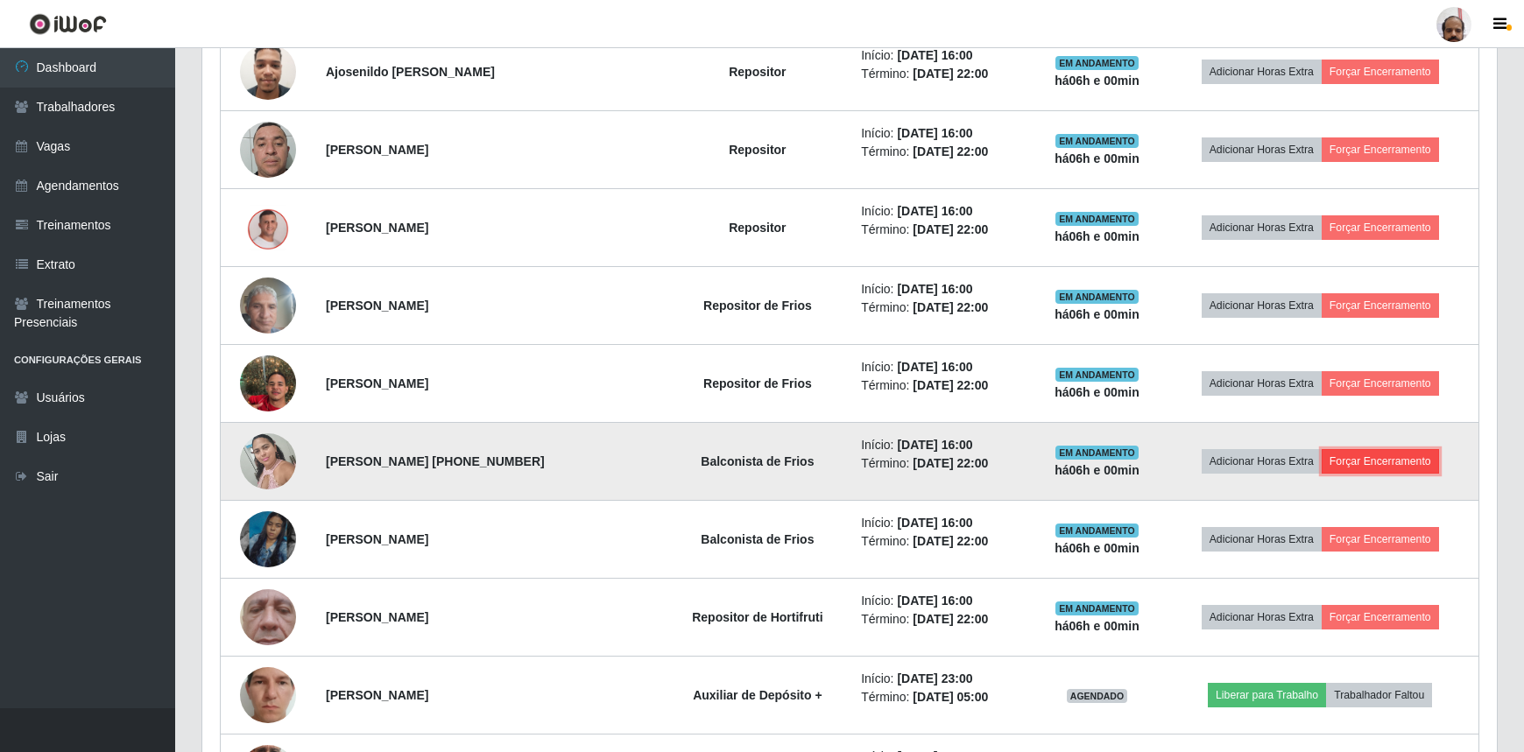
click at [1390, 459] on button "Forçar Encerramento" at bounding box center [1379, 461] width 117 height 25
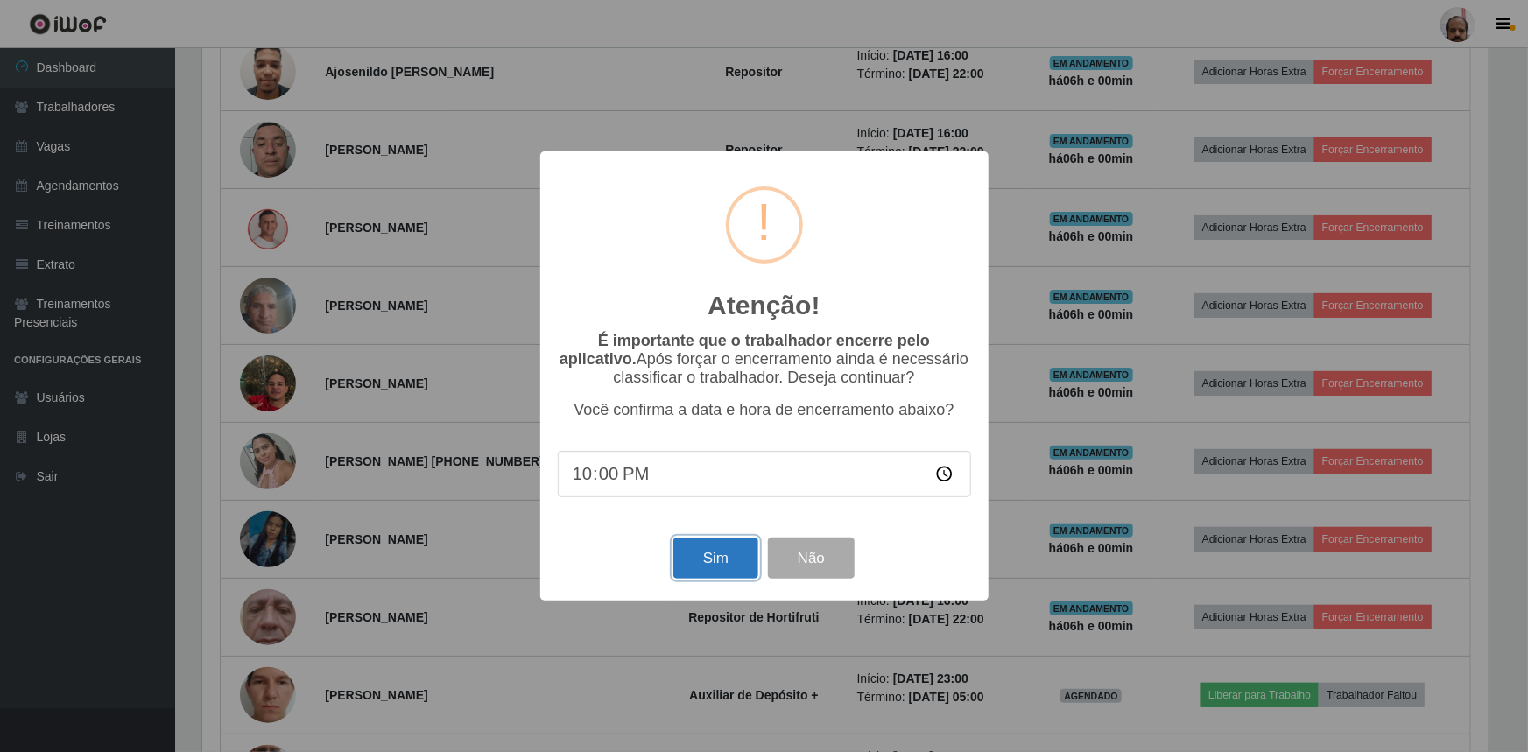
click at [713, 553] on button "Sim" at bounding box center [715, 558] width 85 height 41
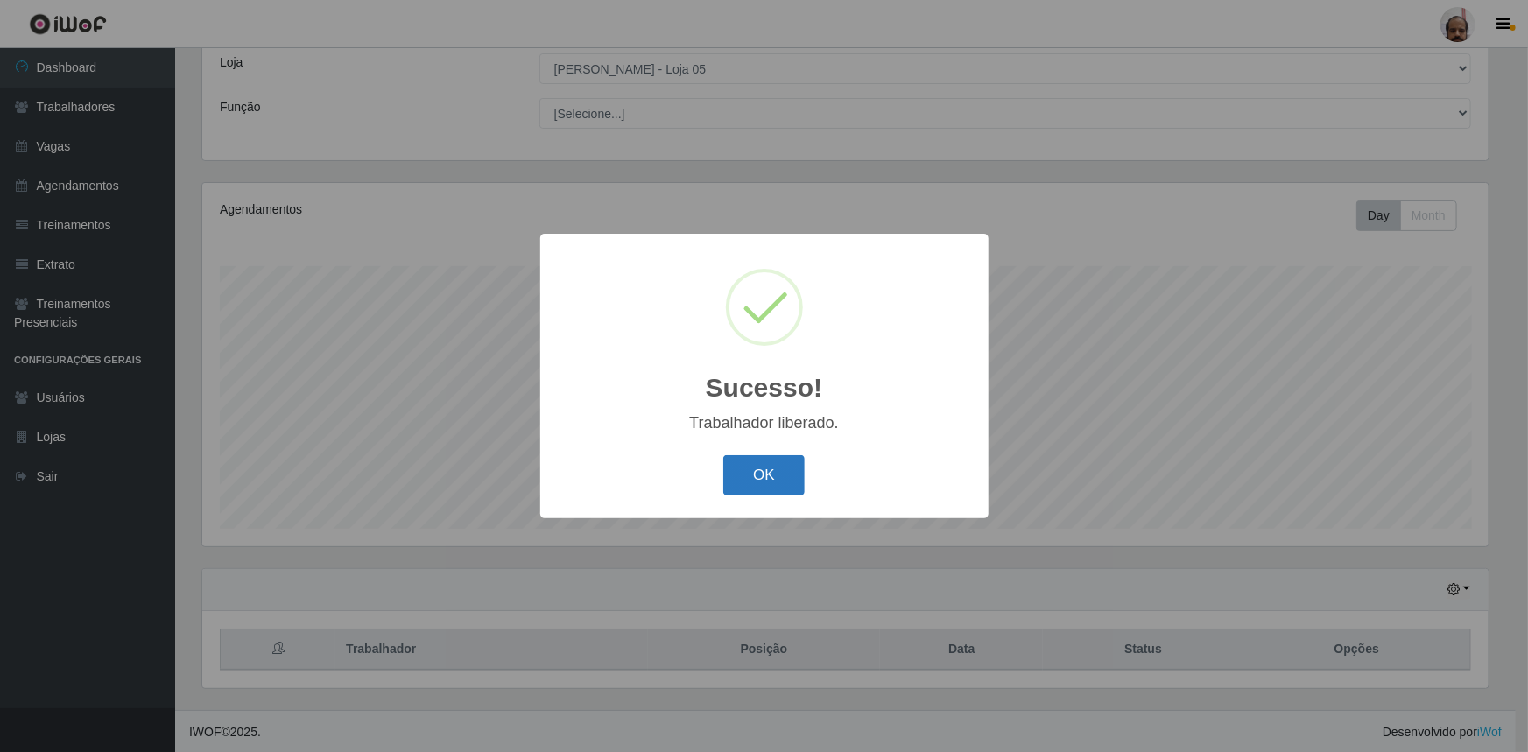
click at [751, 472] on button "OK" at bounding box center [763, 475] width 81 height 41
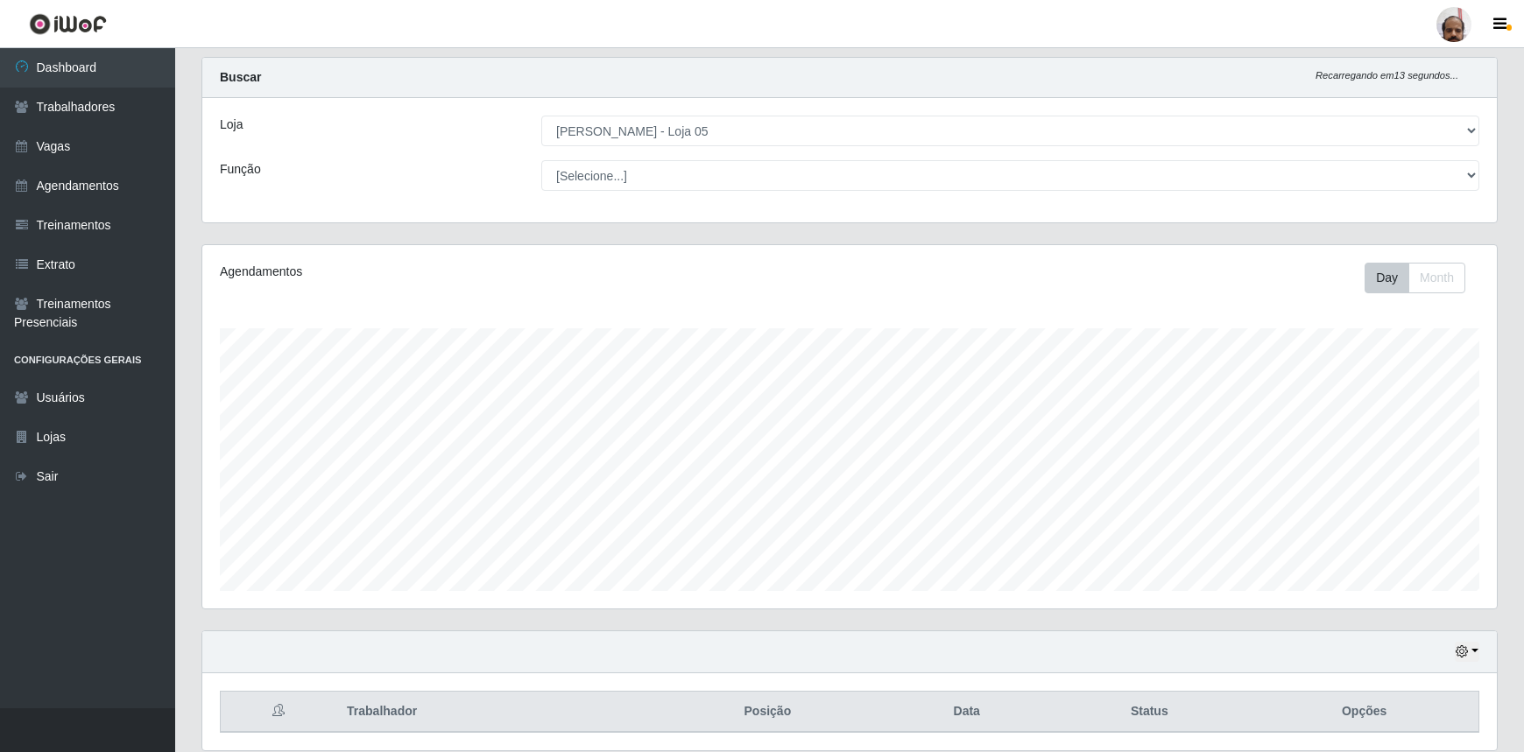
scroll to position [0, 0]
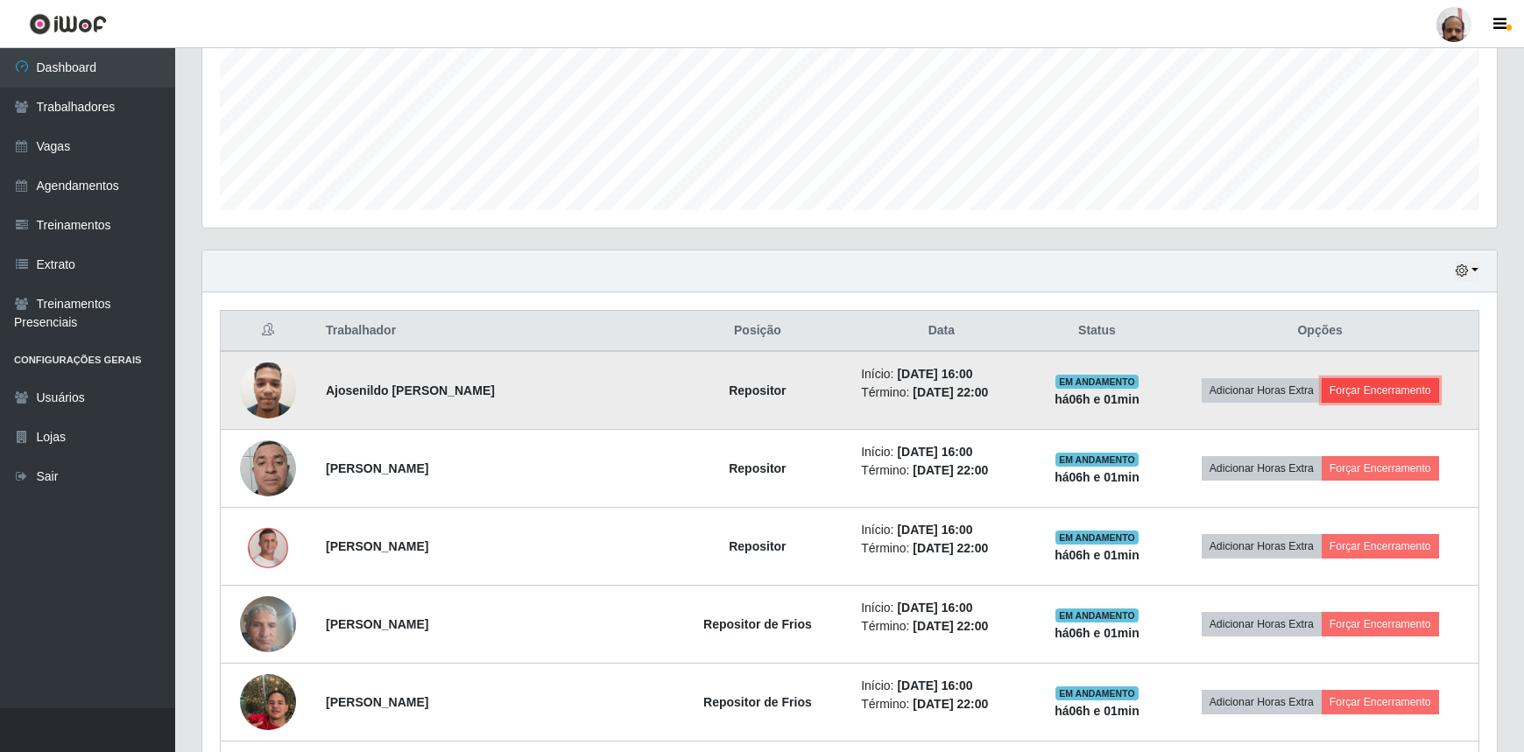
click at [1369, 389] on button "Forçar Encerramento" at bounding box center [1379, 390] width 117 height 25
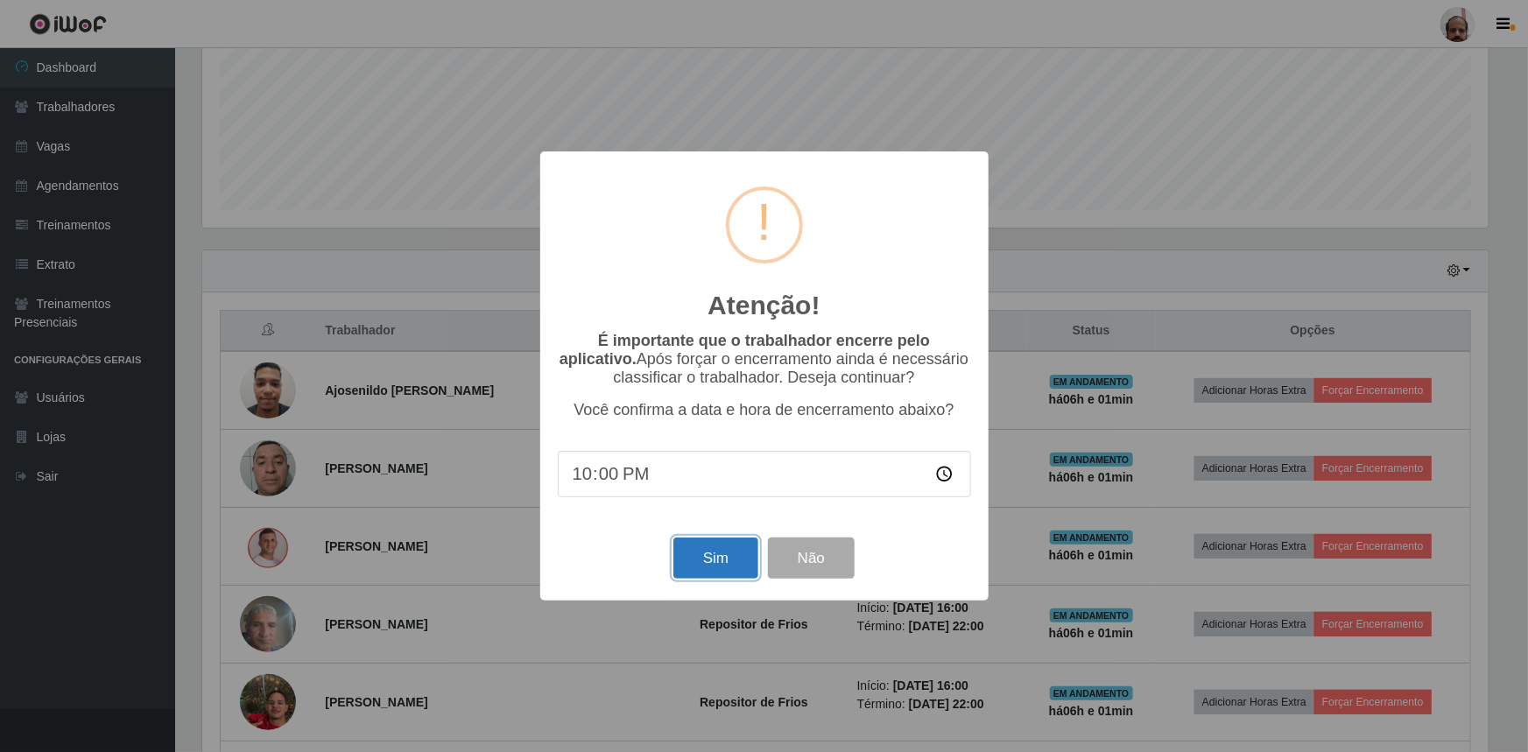
click at [735, 566] on button "Sim" at bounding box center [715, 558] width 85 height 41
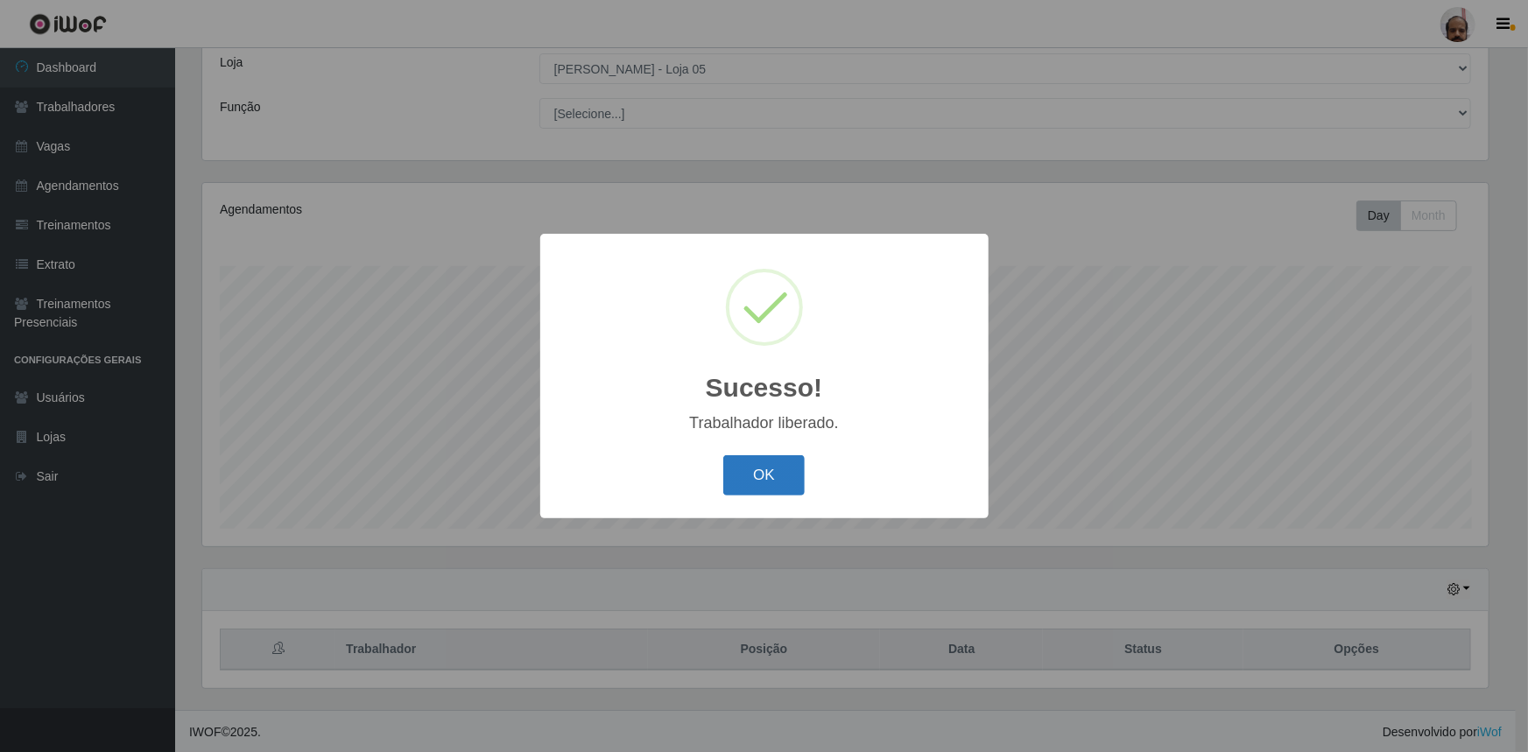
drag, startPoint x: 759, startPoint y: 484, endPoint x: 858, endPoint y: 467, distance: 100.5
click at [759, 485] on button "OK" at bounding box center [763, 475] width 81 height 41
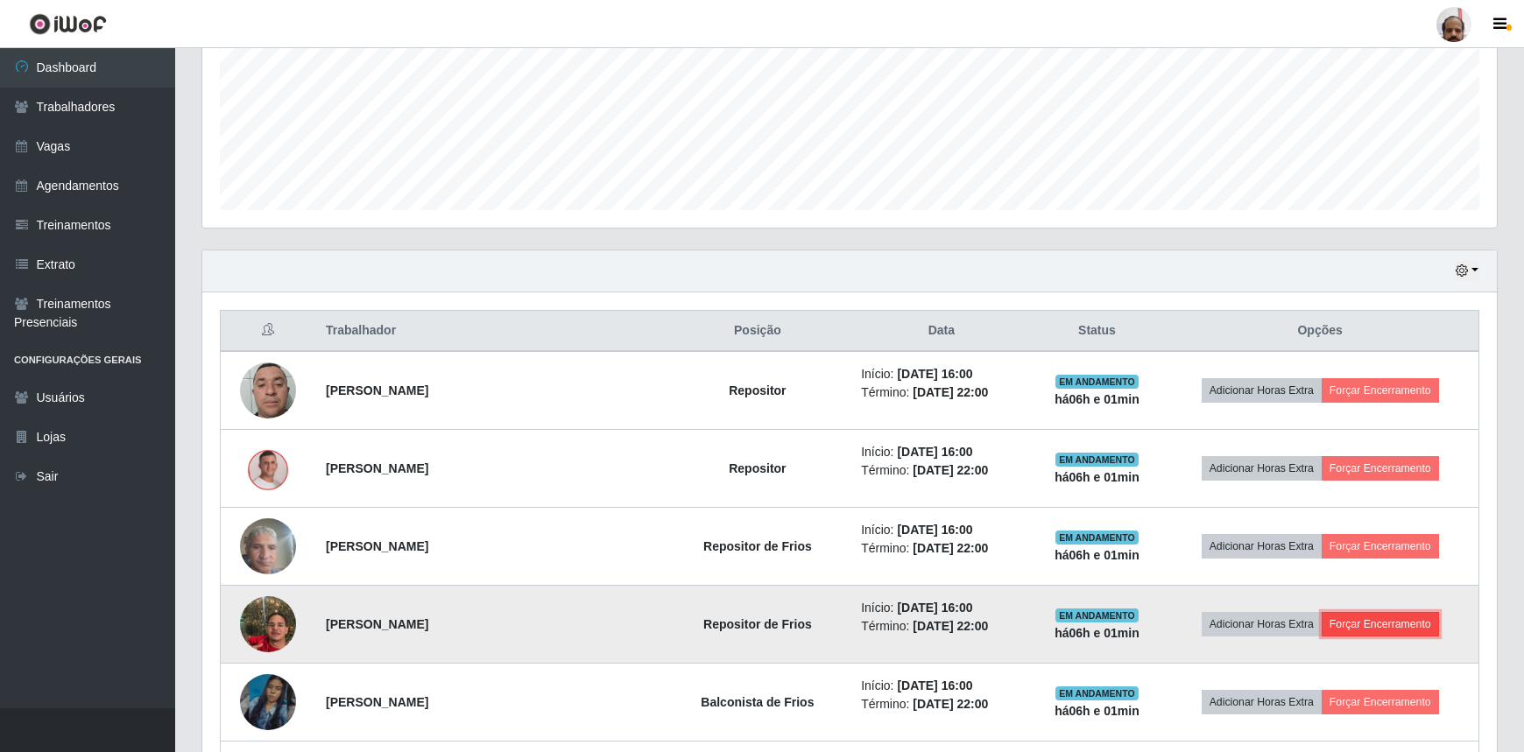
click at [1407, 625] on button "Forçar Encerramento" at bounding box center [1379, 624] width 117 height 25
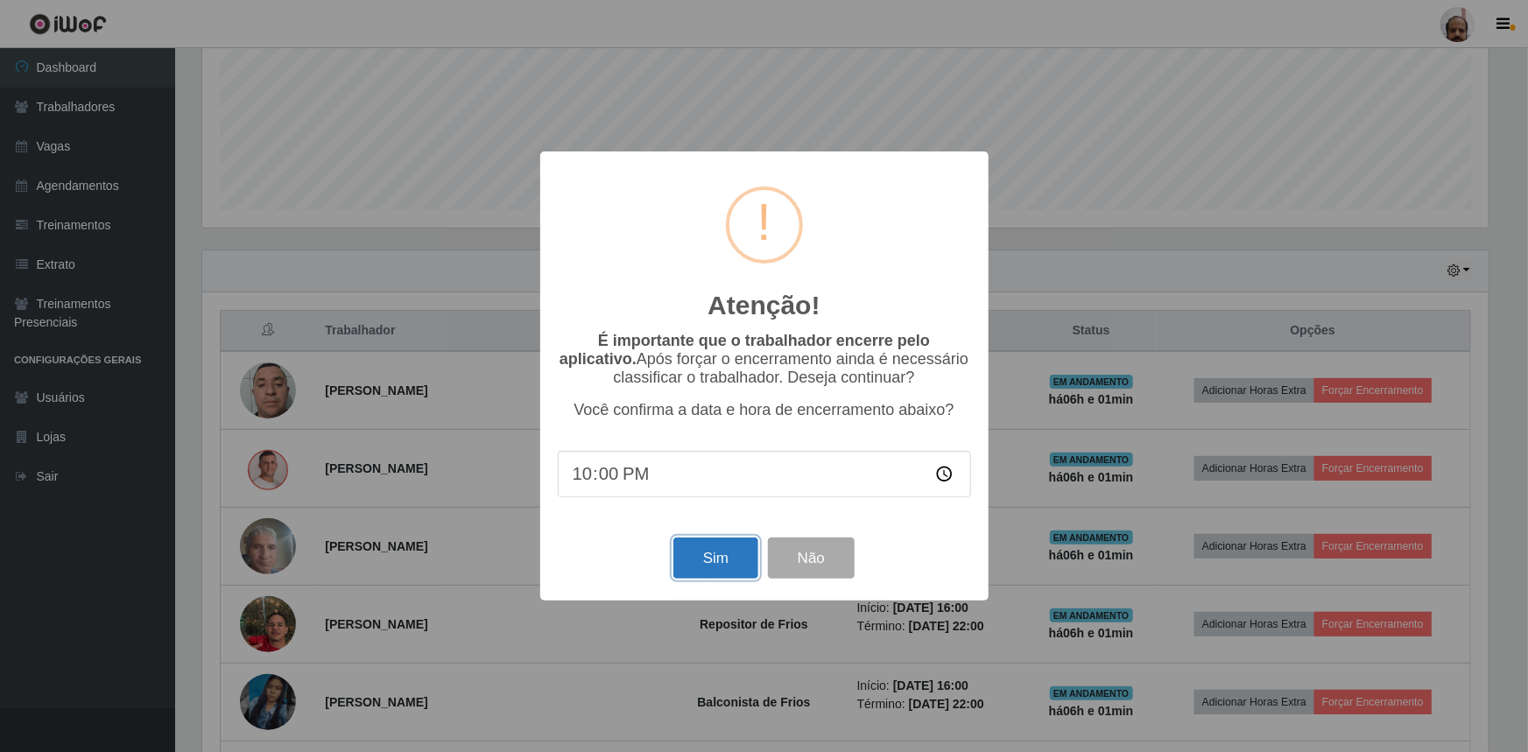
click at [701, 557] on button "Sim" at bounding box center [715, 558] width 85 height 41
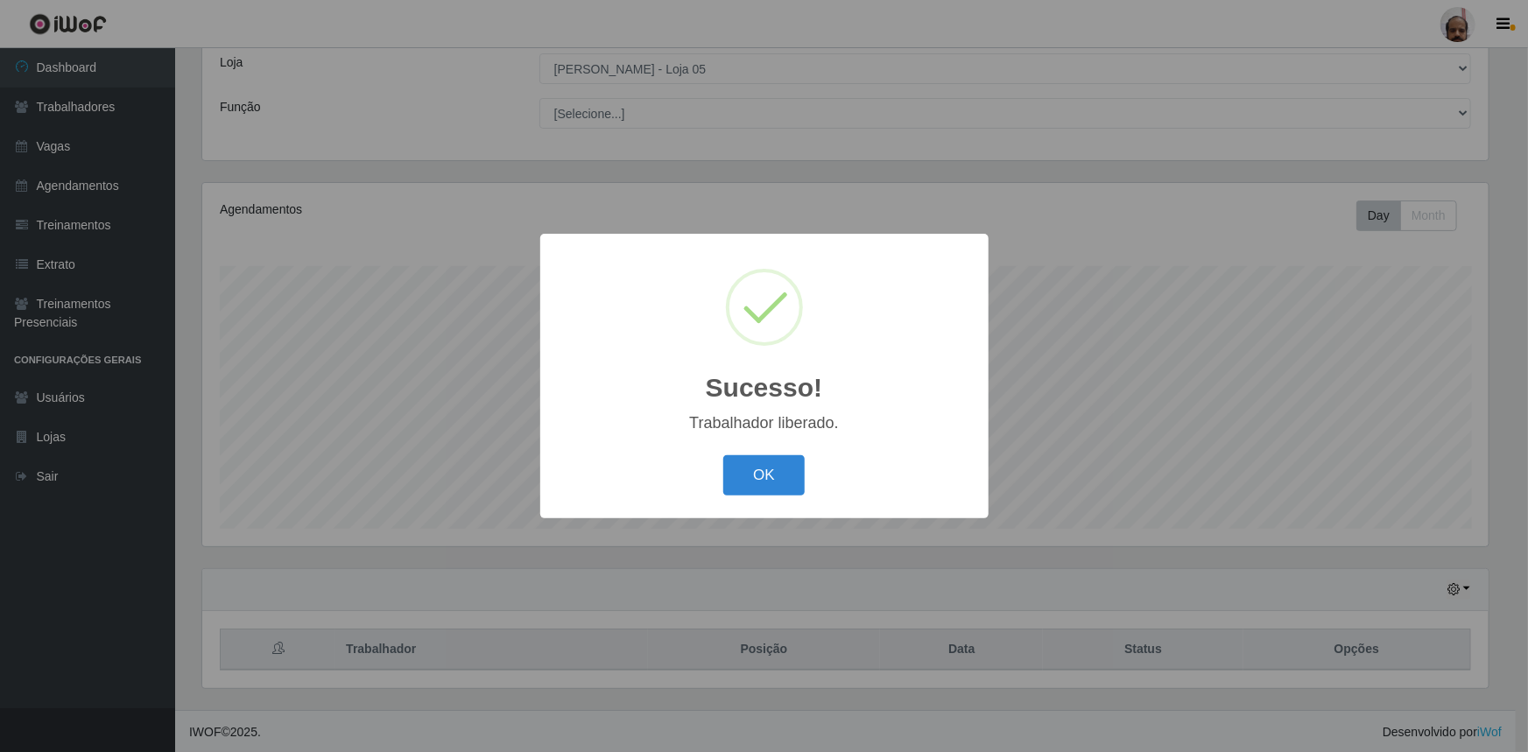
drag, startPoint x: 749, startPoint y: 493, endPoint x: 764, endPoint y: 495, distance: 15.9
click at [749, 494] on button "OK" at bounding box center [763, 475] width 81 height 41
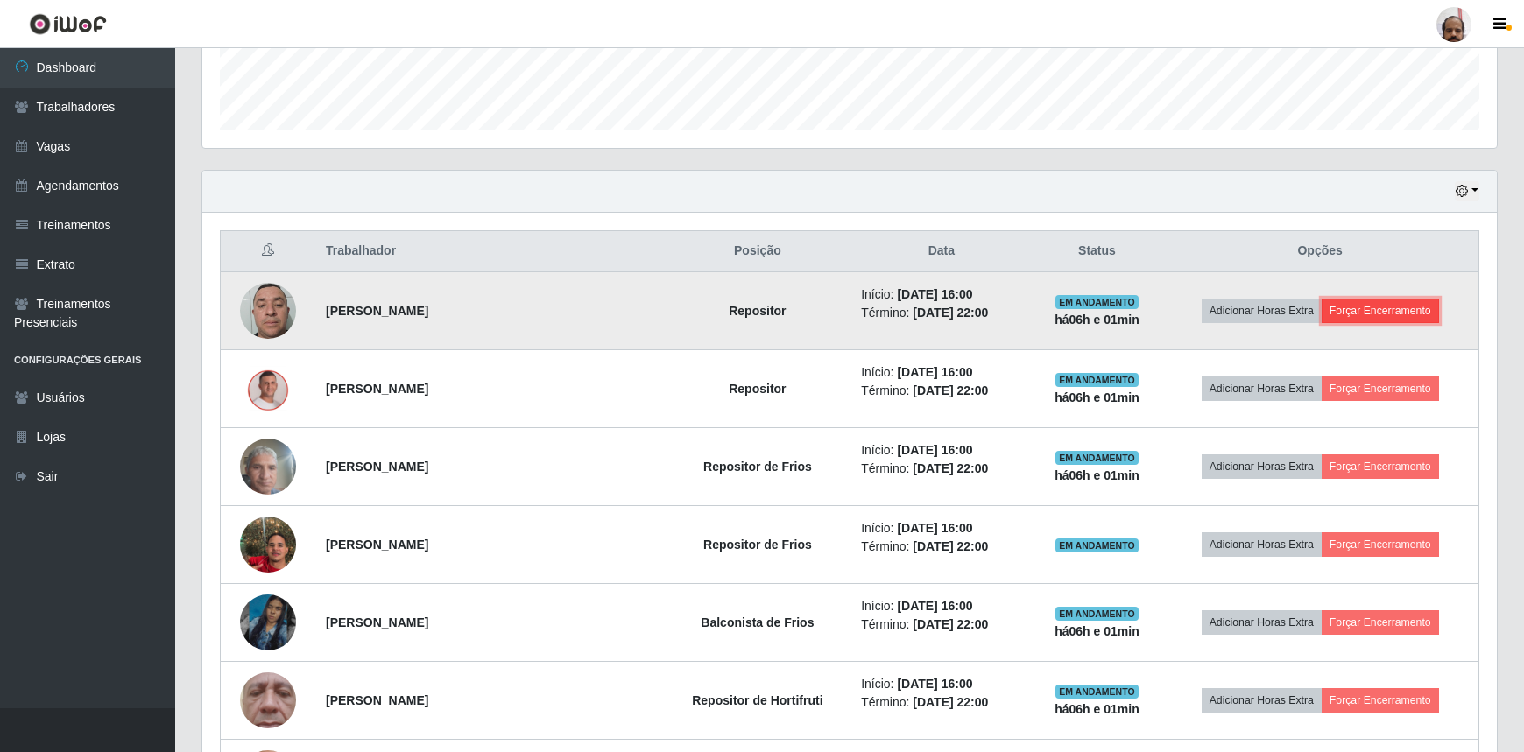
click at [1365, 307] on button "Forçar Encerramento" at bounding box center [1379, 311] width 117 height 25
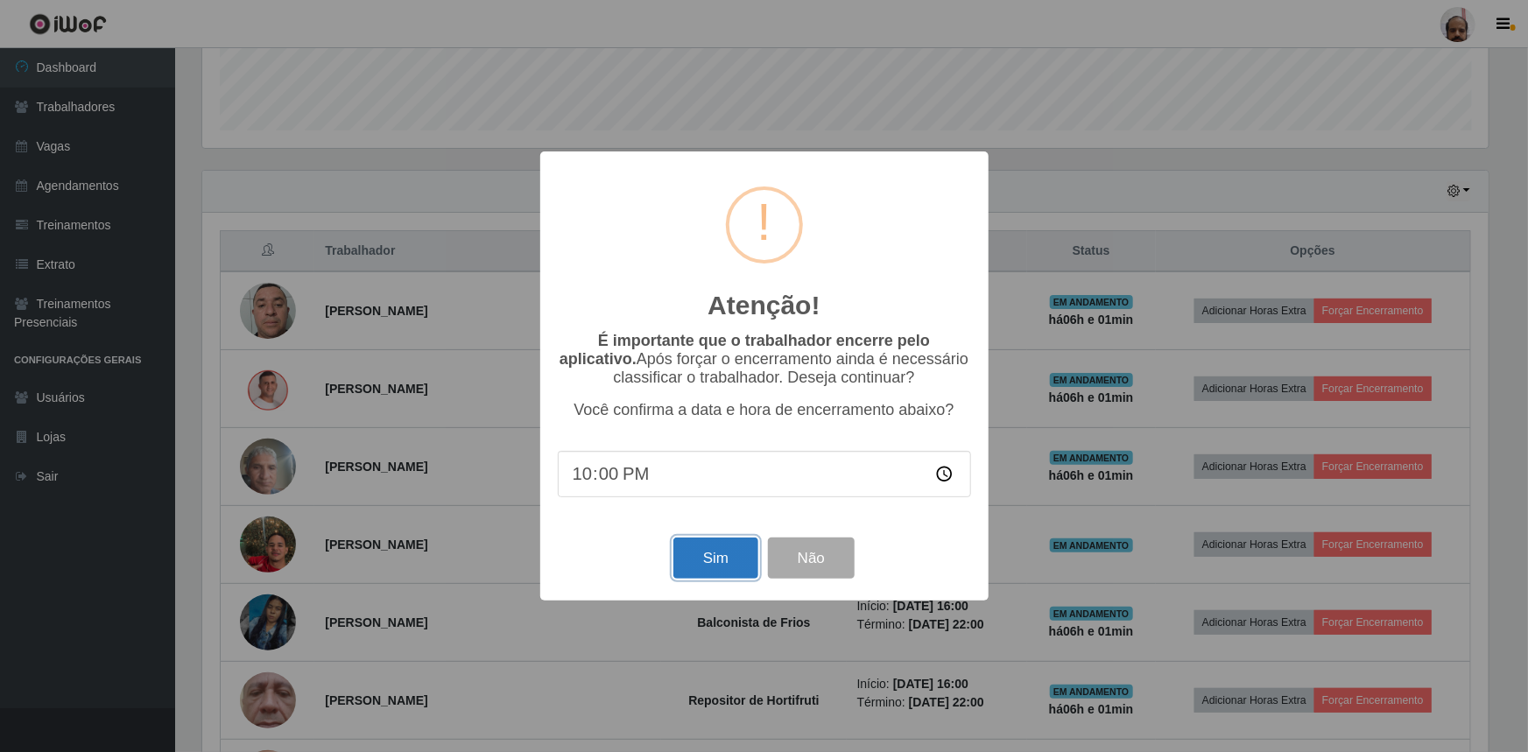
click at [733, 560] on button "Sim" at bounding box center [715, 558] width 85 height 41
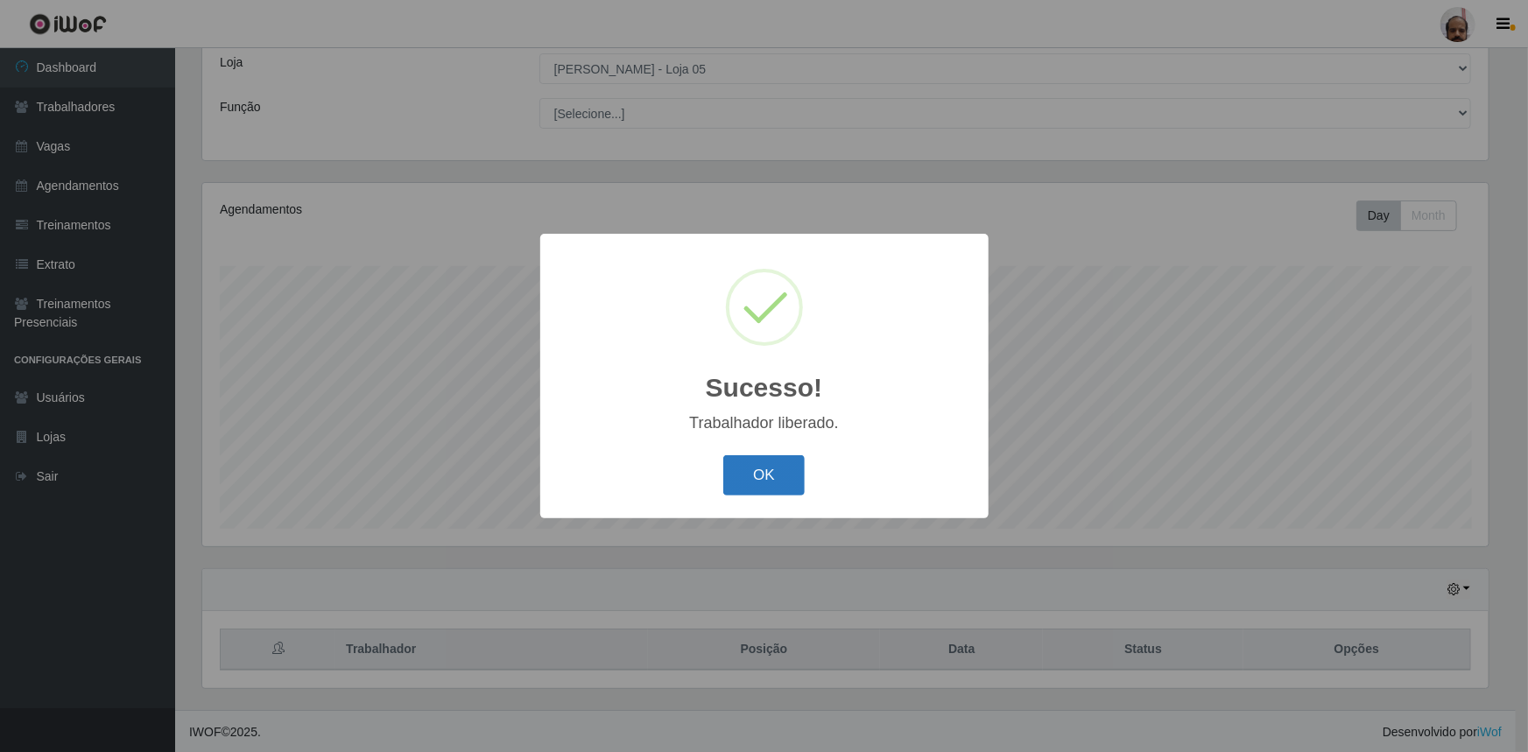
click at [767, 477] on button "OK" at bounding box center [763, 475] width 81 height 41
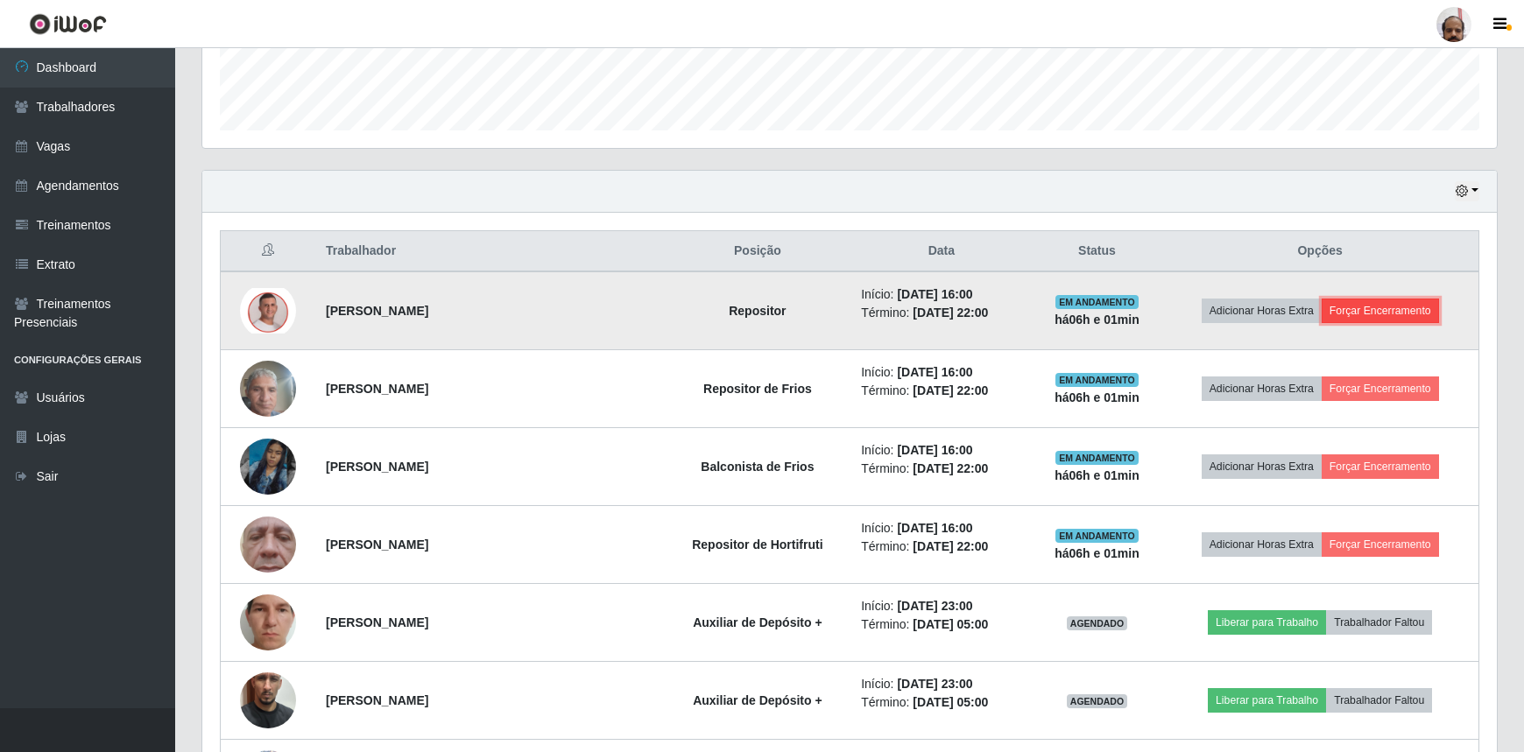
click at [1369, 308] on button "Forçar Encerramento" at bounding box center [1379, 311] width 117 height 25
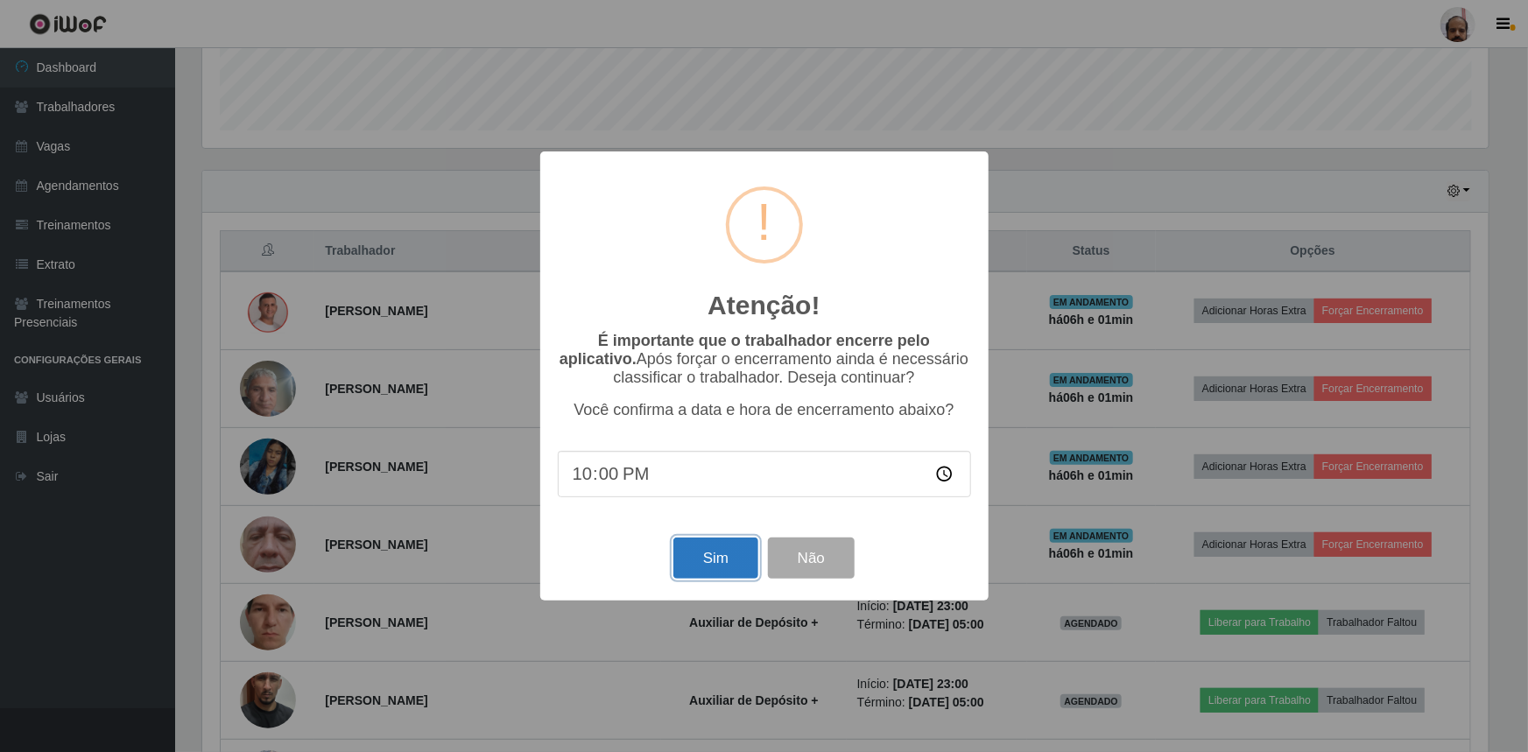
click at [709, 560] on button "Sim" at bounding box center [715, 558] width 85 height 41
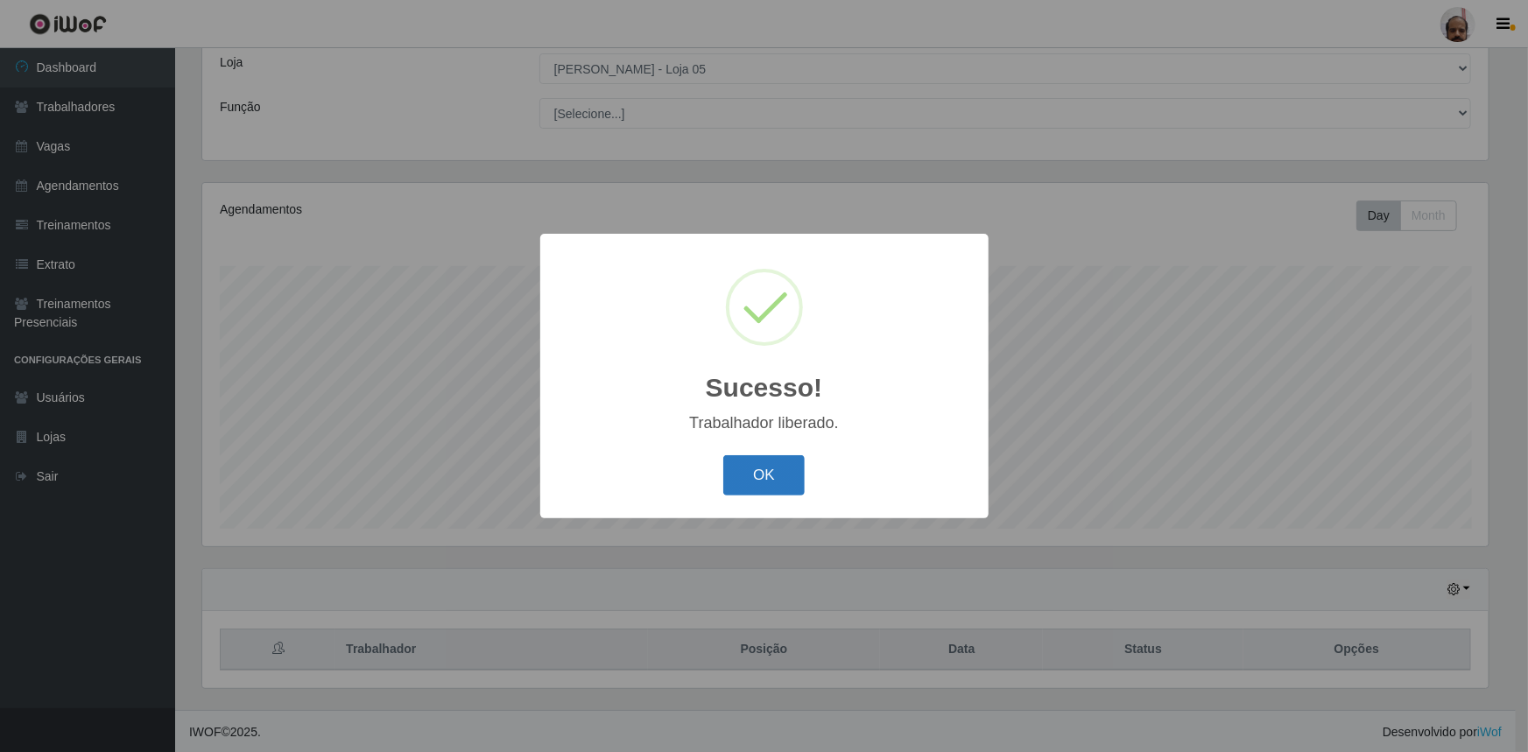
click at [774, 468] on button "OK" at bounding box center [763, 475] width 81 height 41
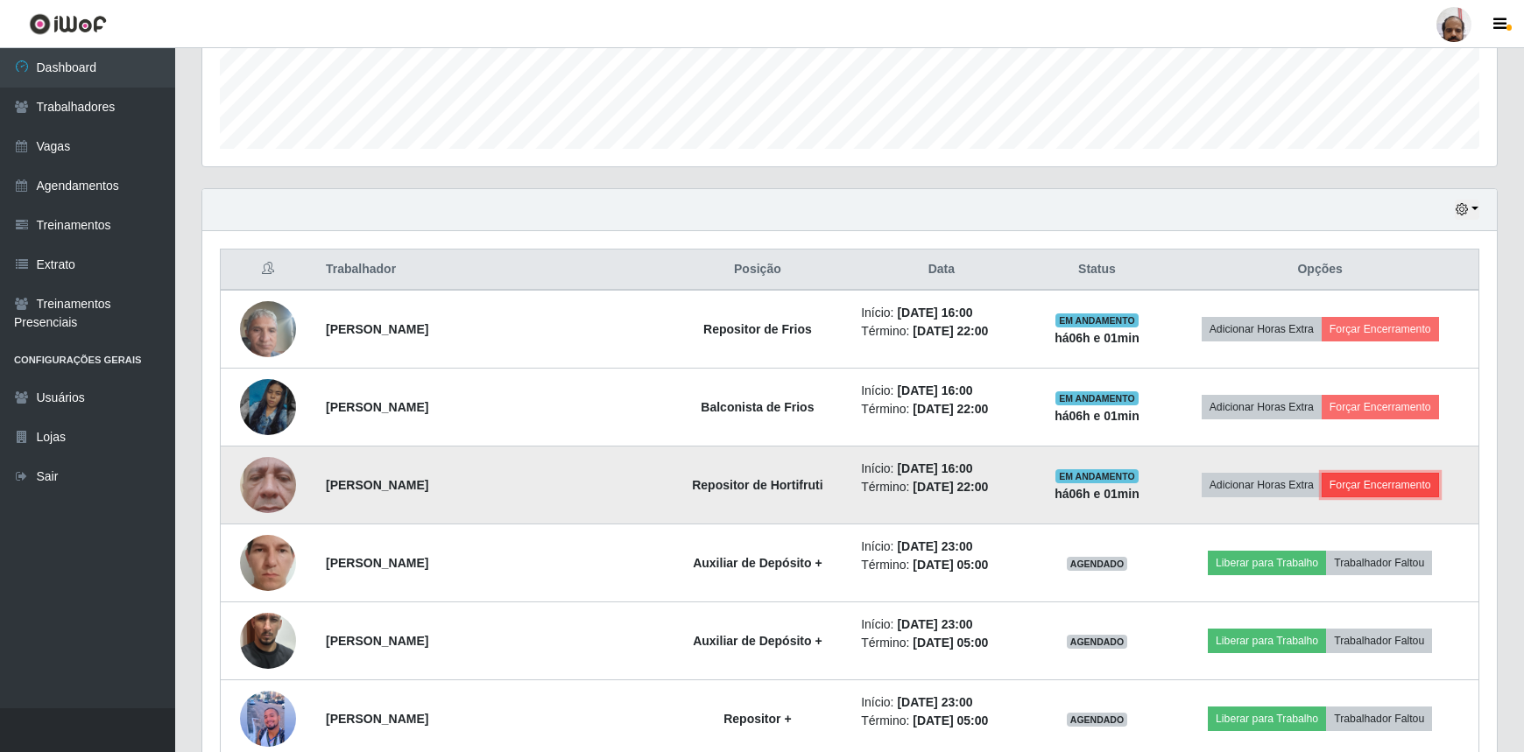
click at [1365, 482] on button "Forçar Encerramento" at bounding box center [1379, 485] width 117 height 25
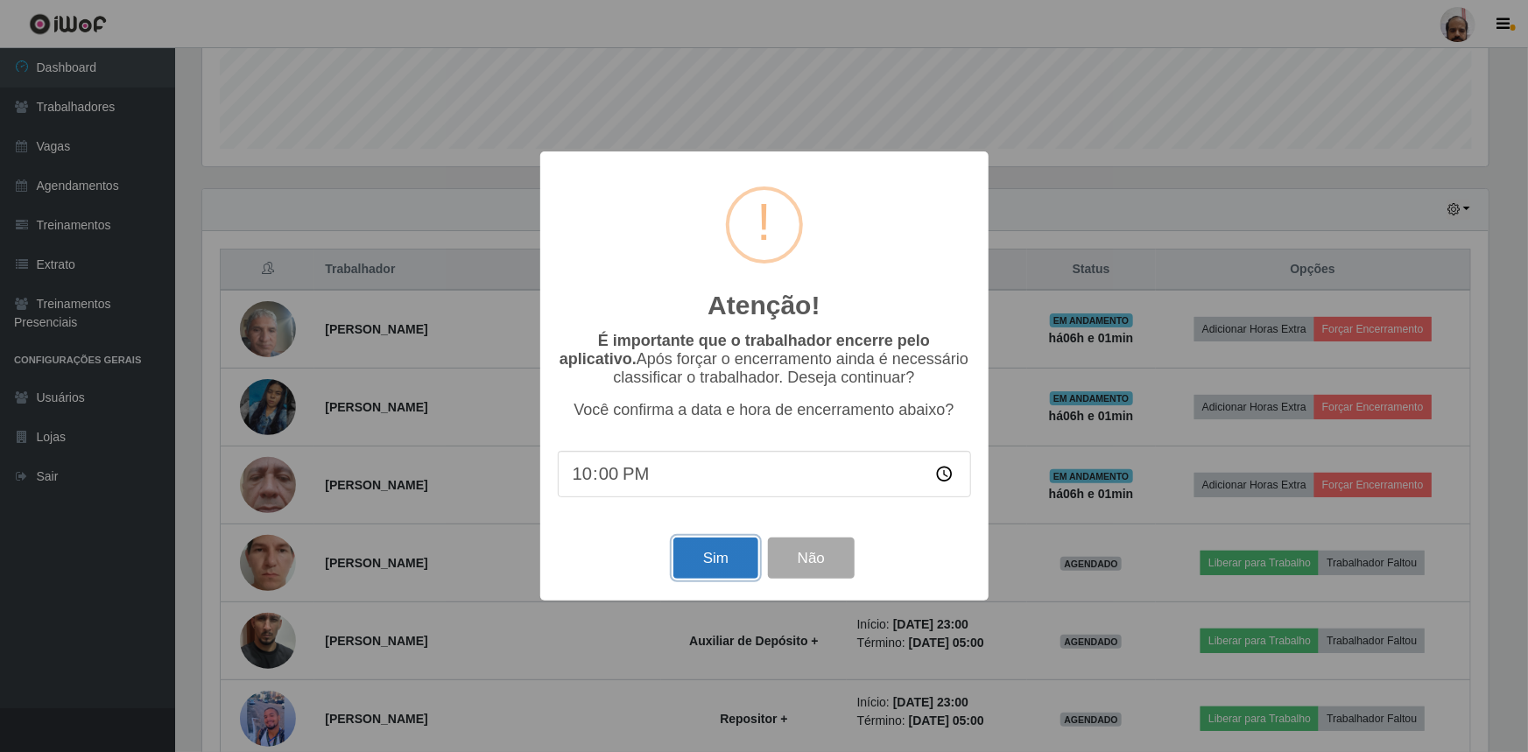
drag, startPoint x: 718, startPoint y: 556, endPoint x: 721, endPoint y: 547, distance: 9.1
click at [718, 555] on button "Sim" at bounding box center [715, 558] width 85 height 41
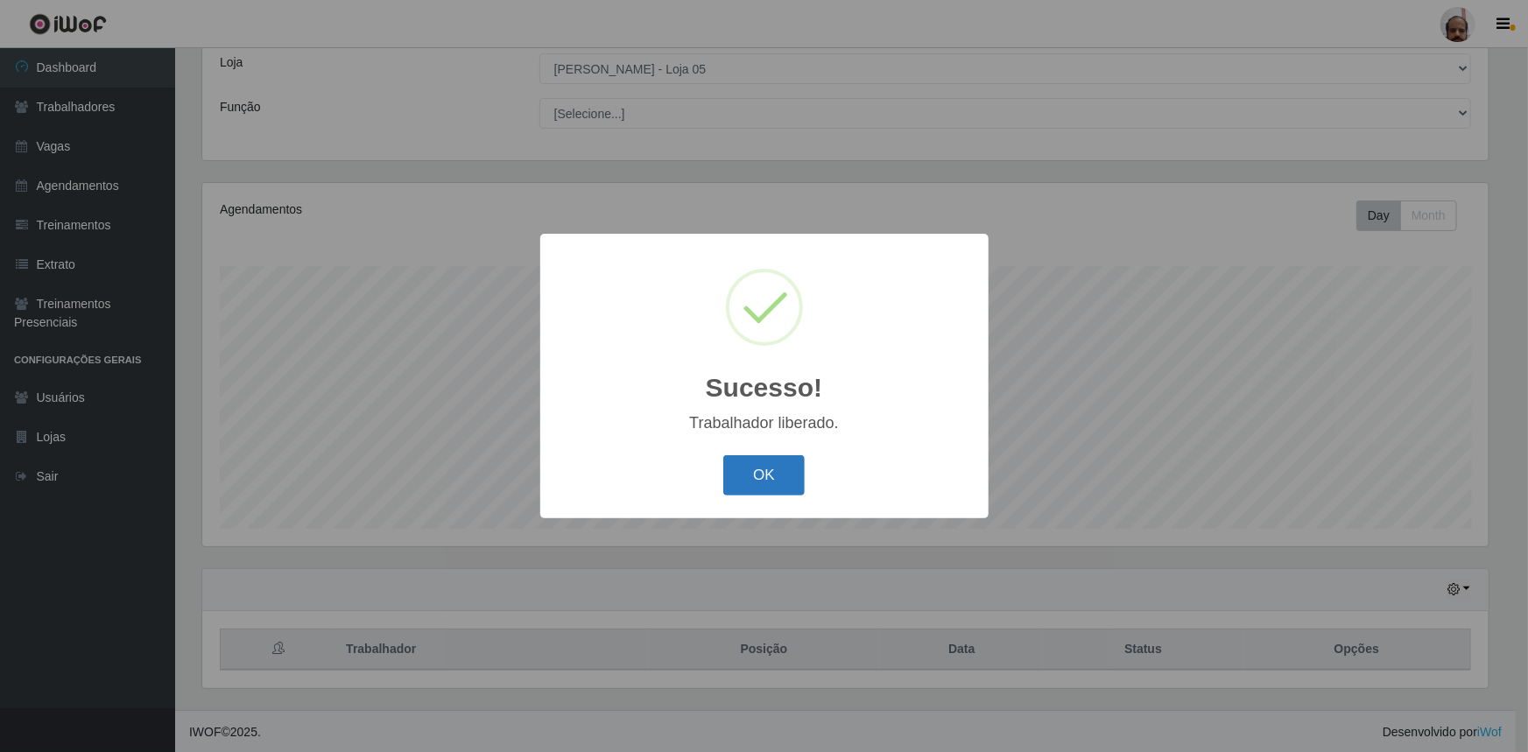
click at [761, 484] on button "OK" at bounding box center [763, 475] width 81 height 41
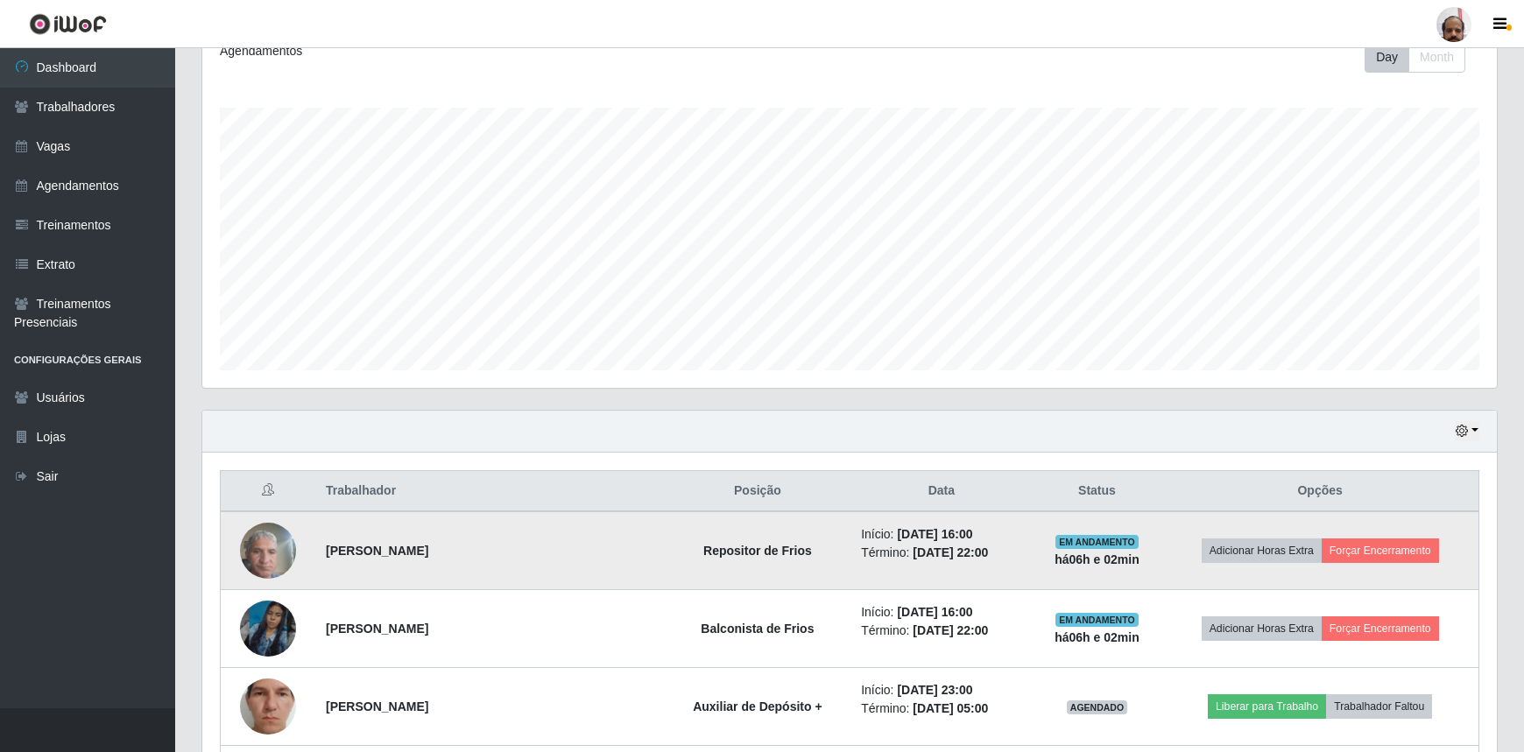
scroll to position [257, 0]
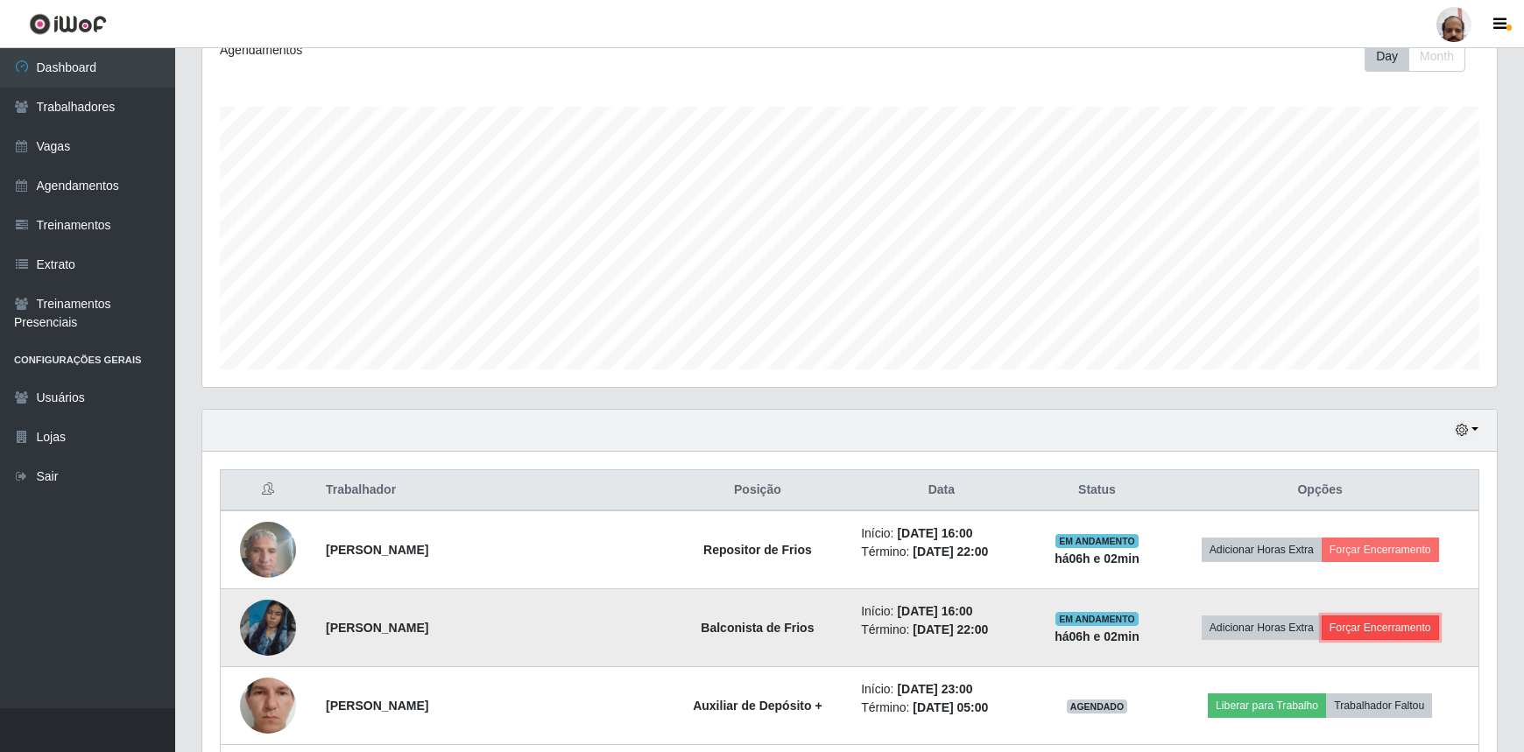
click at [1413, 623] on button "Forçar Encerramento" at bounding box center [1379, 628] width 117 height 25
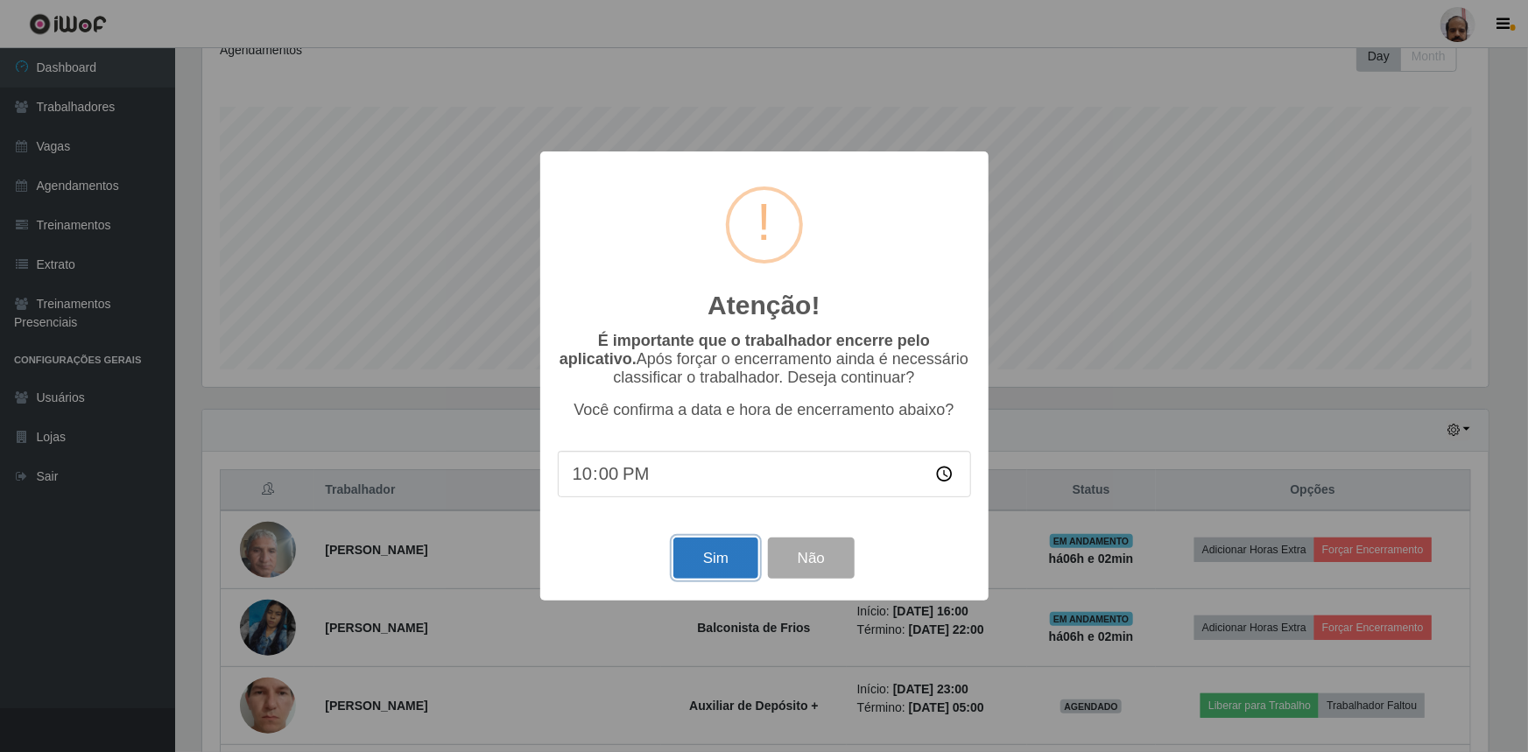
click at [692, 563] on button "Sim" at bounding box center [715, 558] width 85 height 41
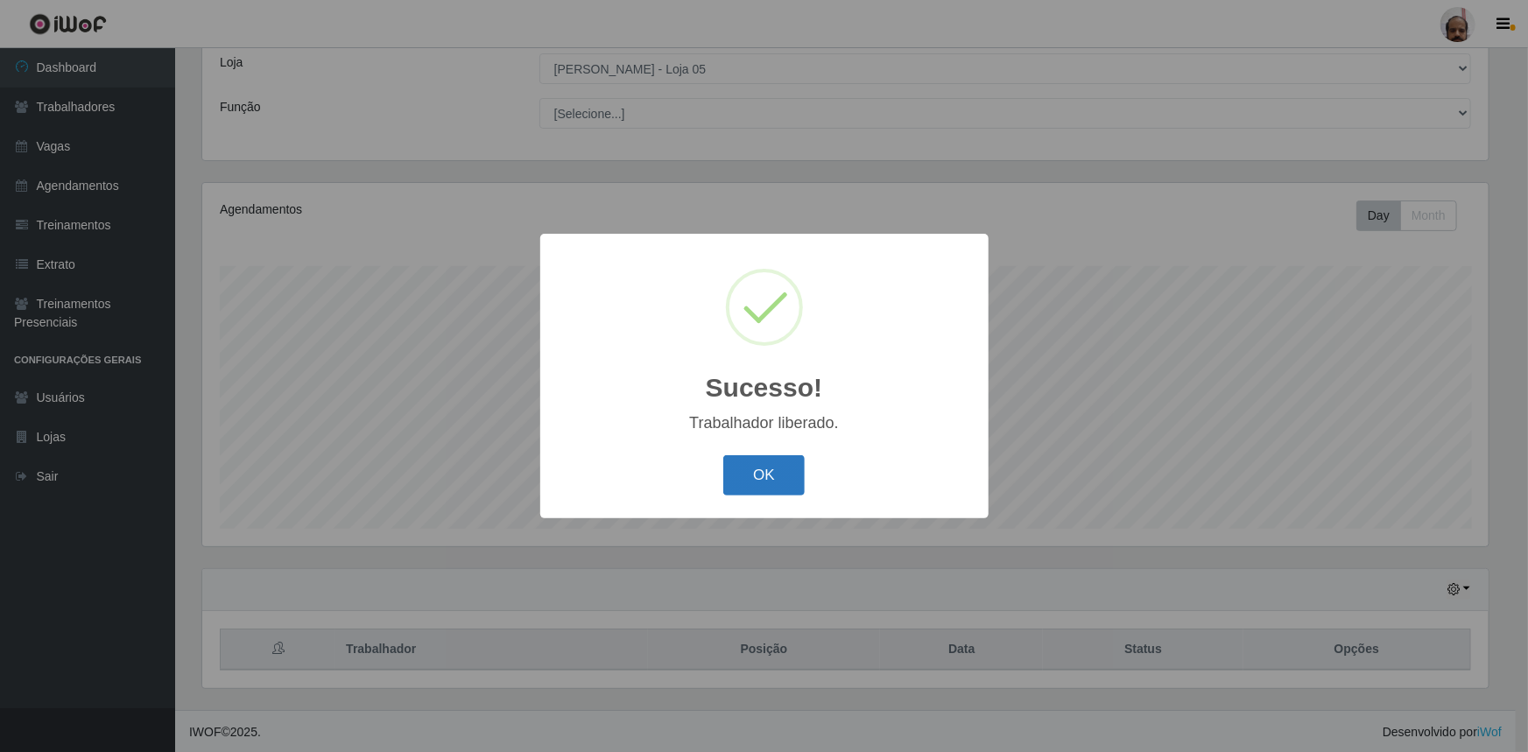
click at [772, 484] on button "OK" at bounding box center [763, 475] width 81 height 41
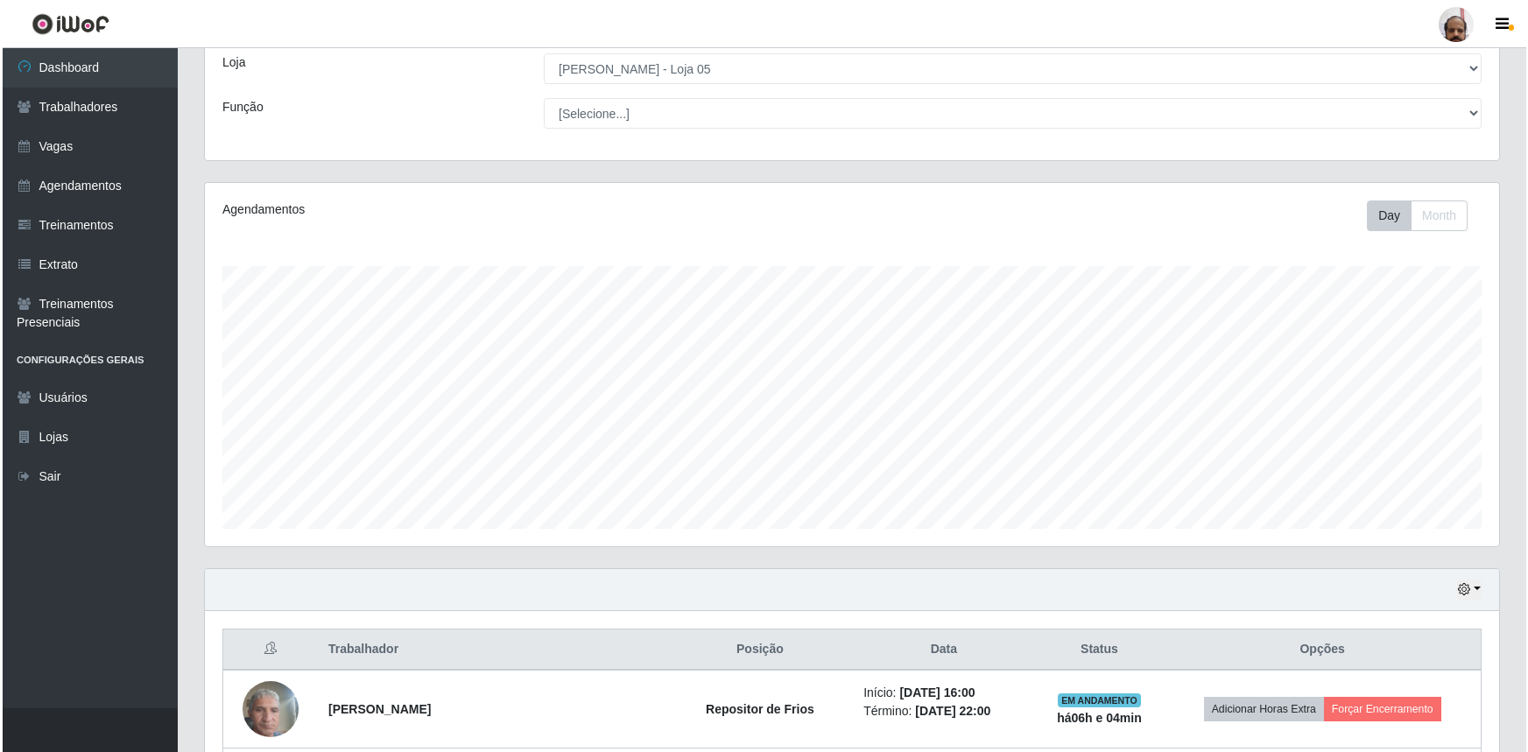
scroll to position [416, 0]
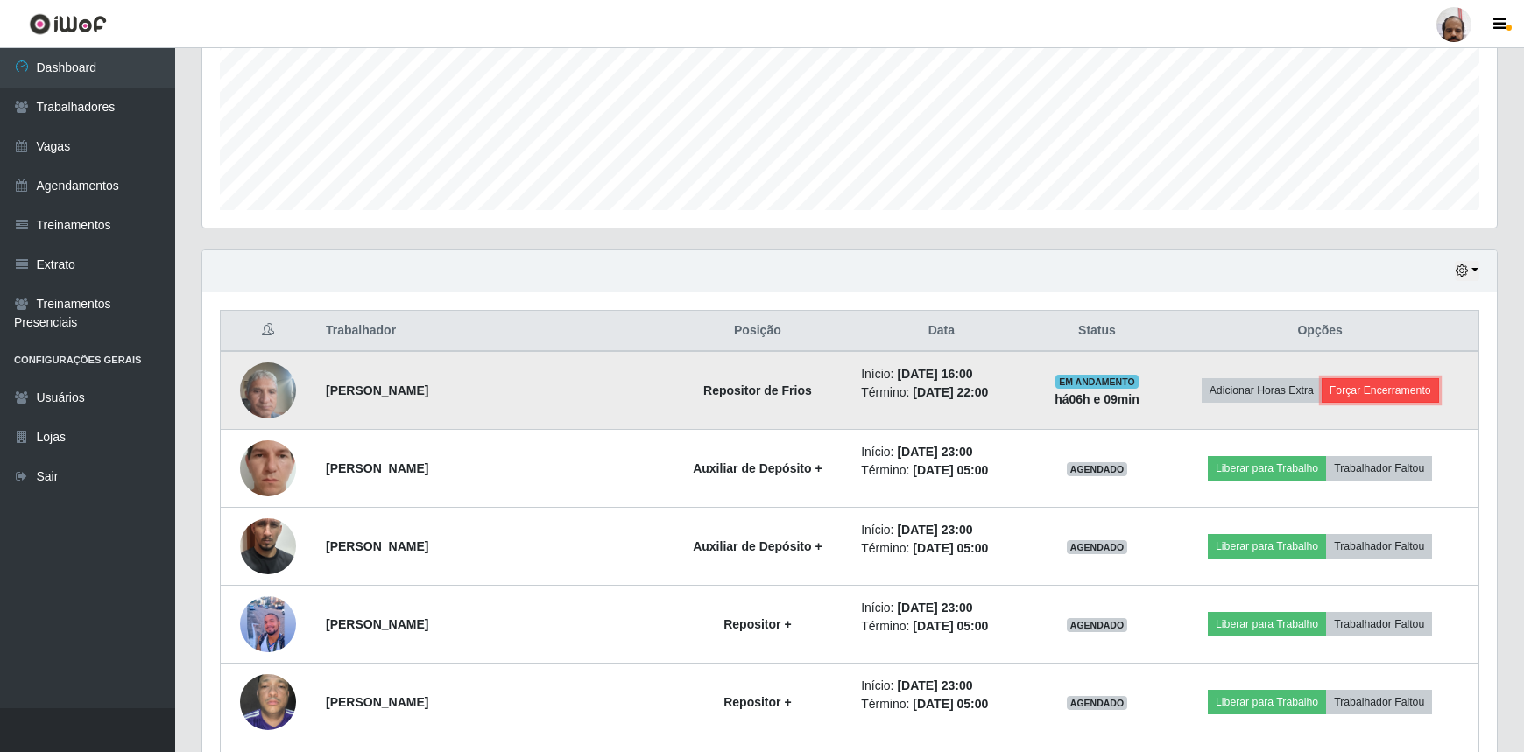
click at [1378, 391] on button "Forçar Encerramento" at bounding box center [1379, 390] width 117 height 25
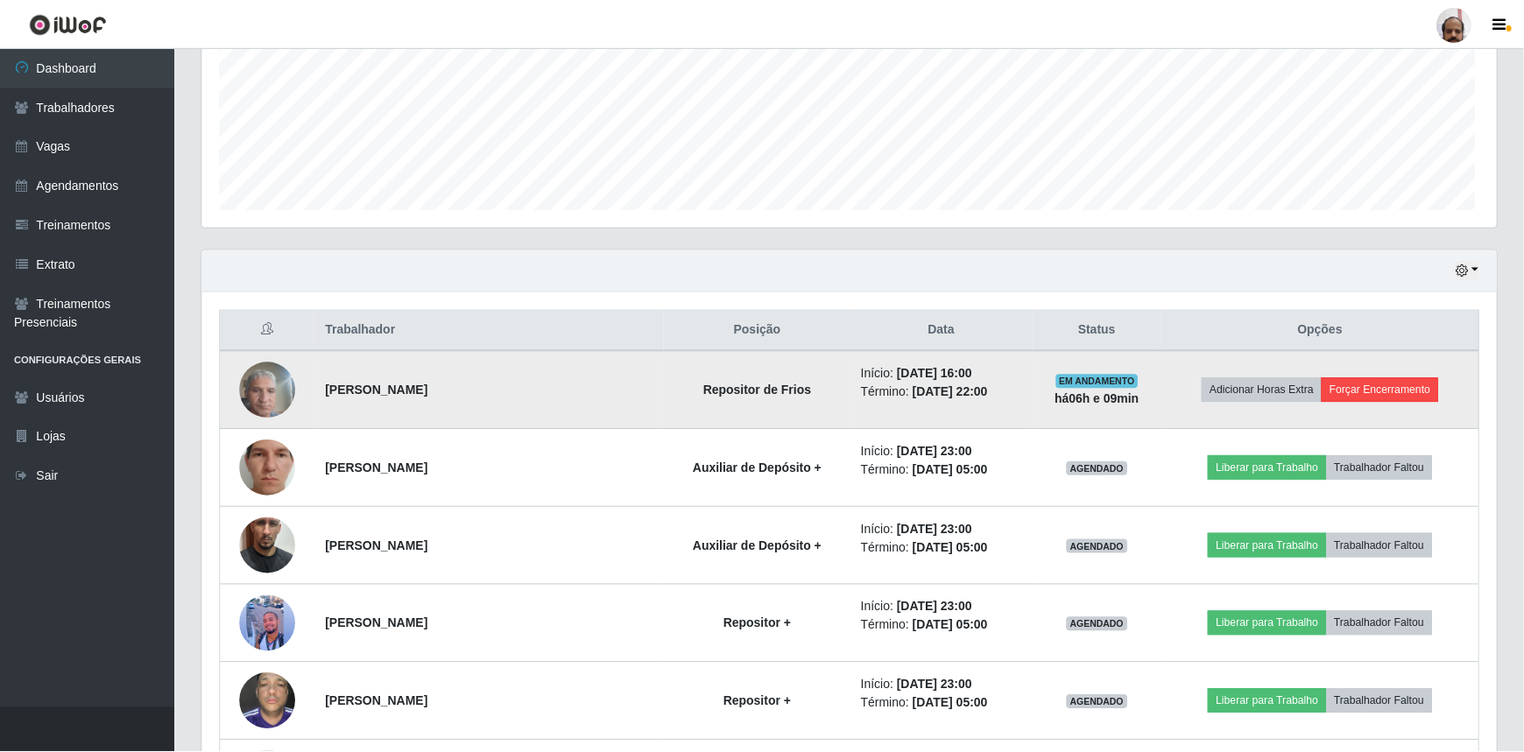
scroll to position [363, 1286]
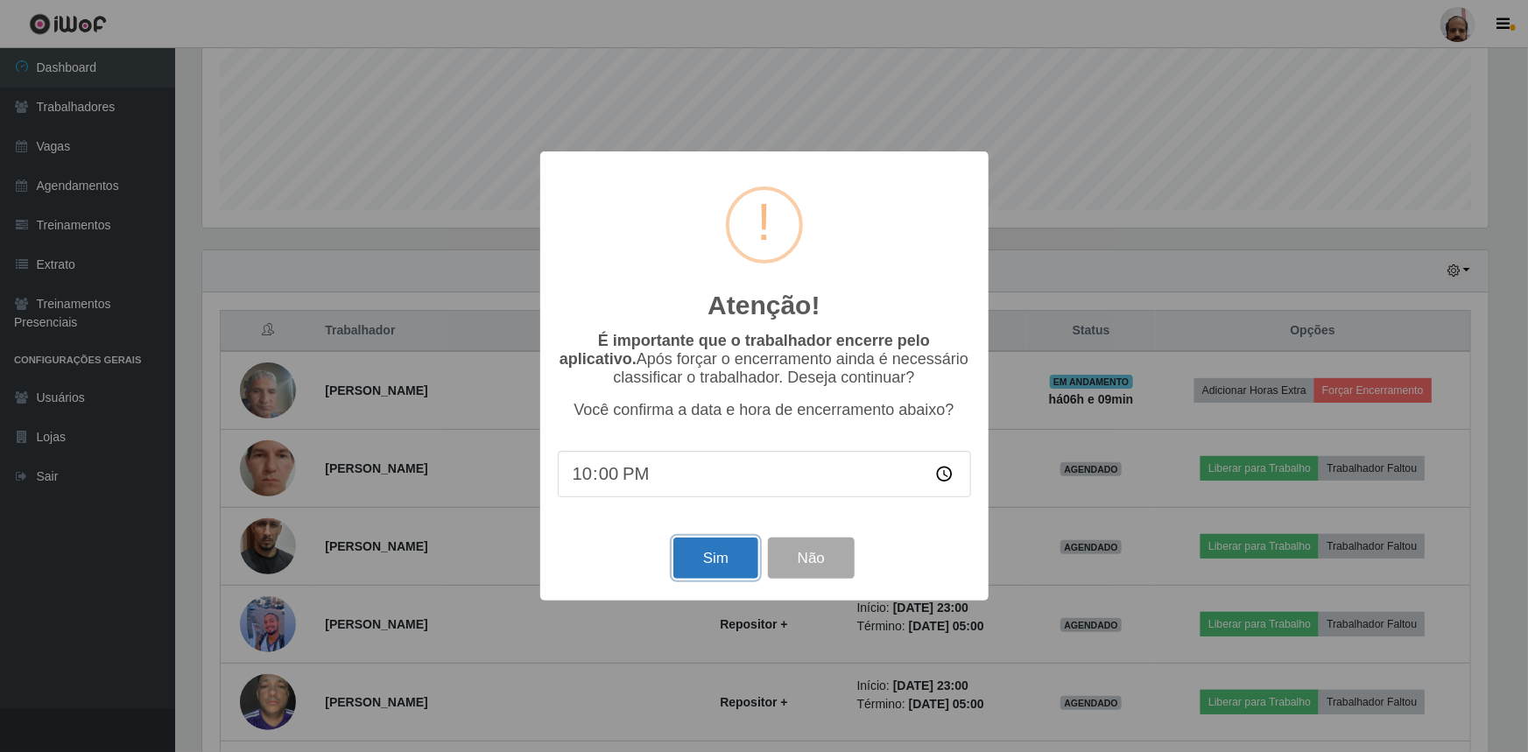
click at [689, 574] on button "Sim" at bounding box center [715, 558] width 85 height 41
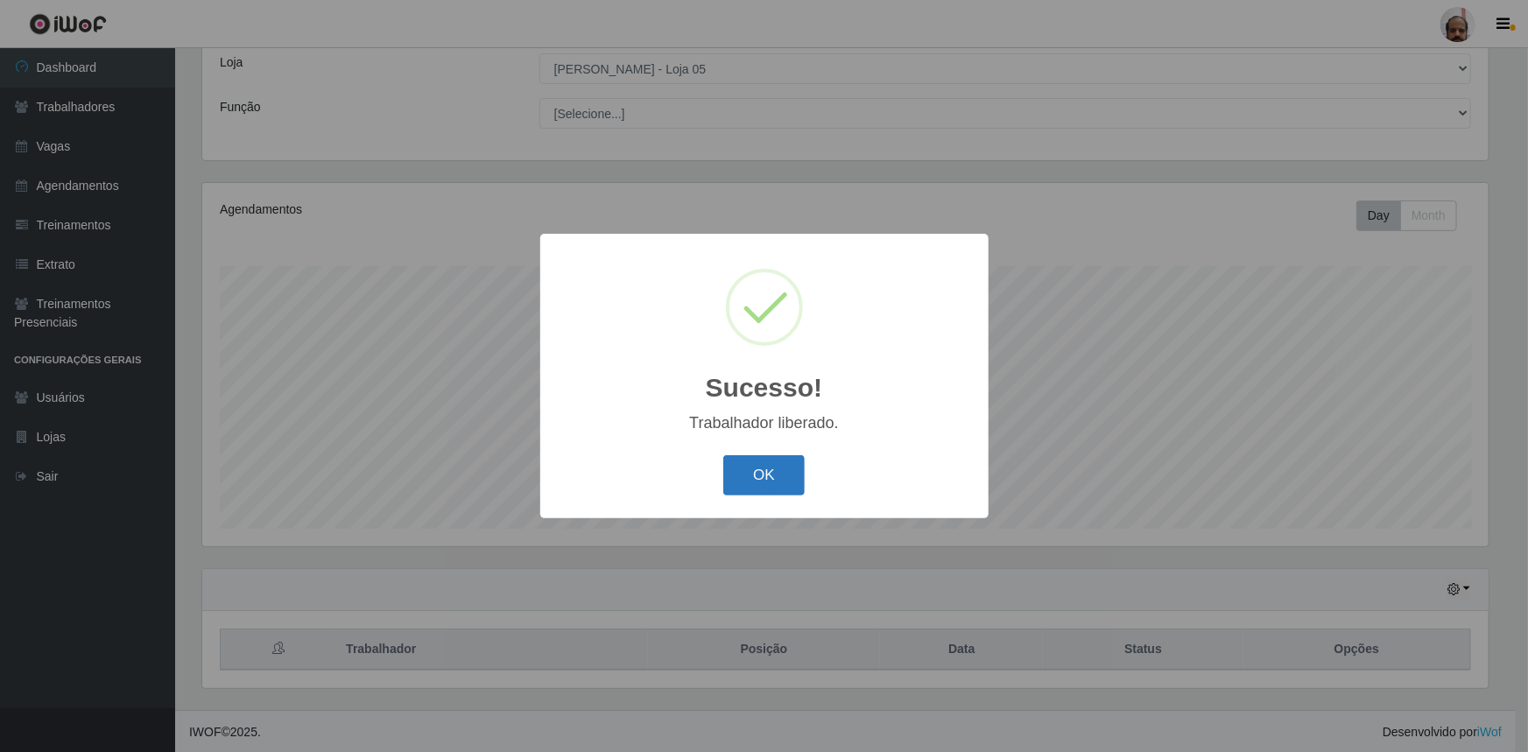
click at [783, 477] on button "OK" at bounding box center [763, 475] width 81 height 41
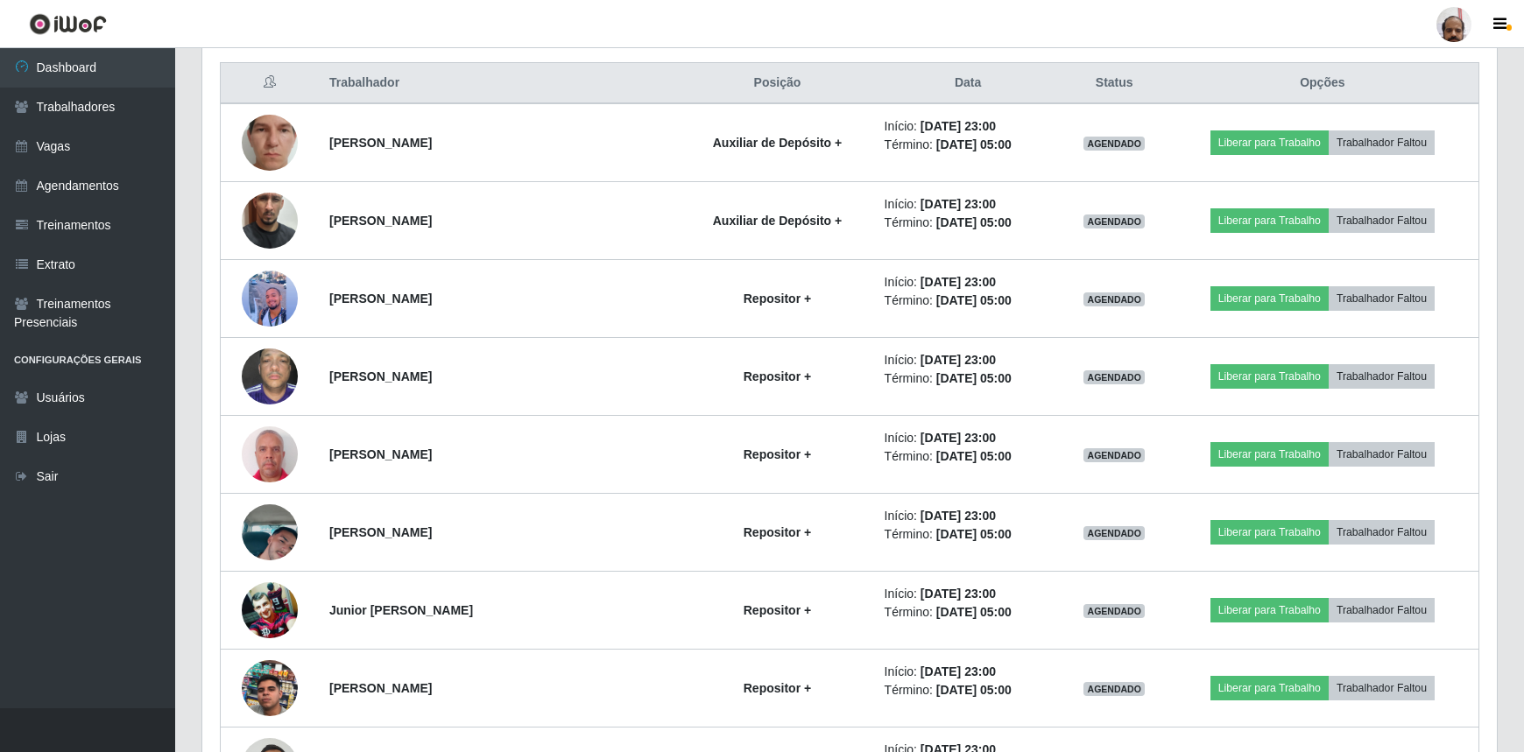
scroll to position [416, 0]
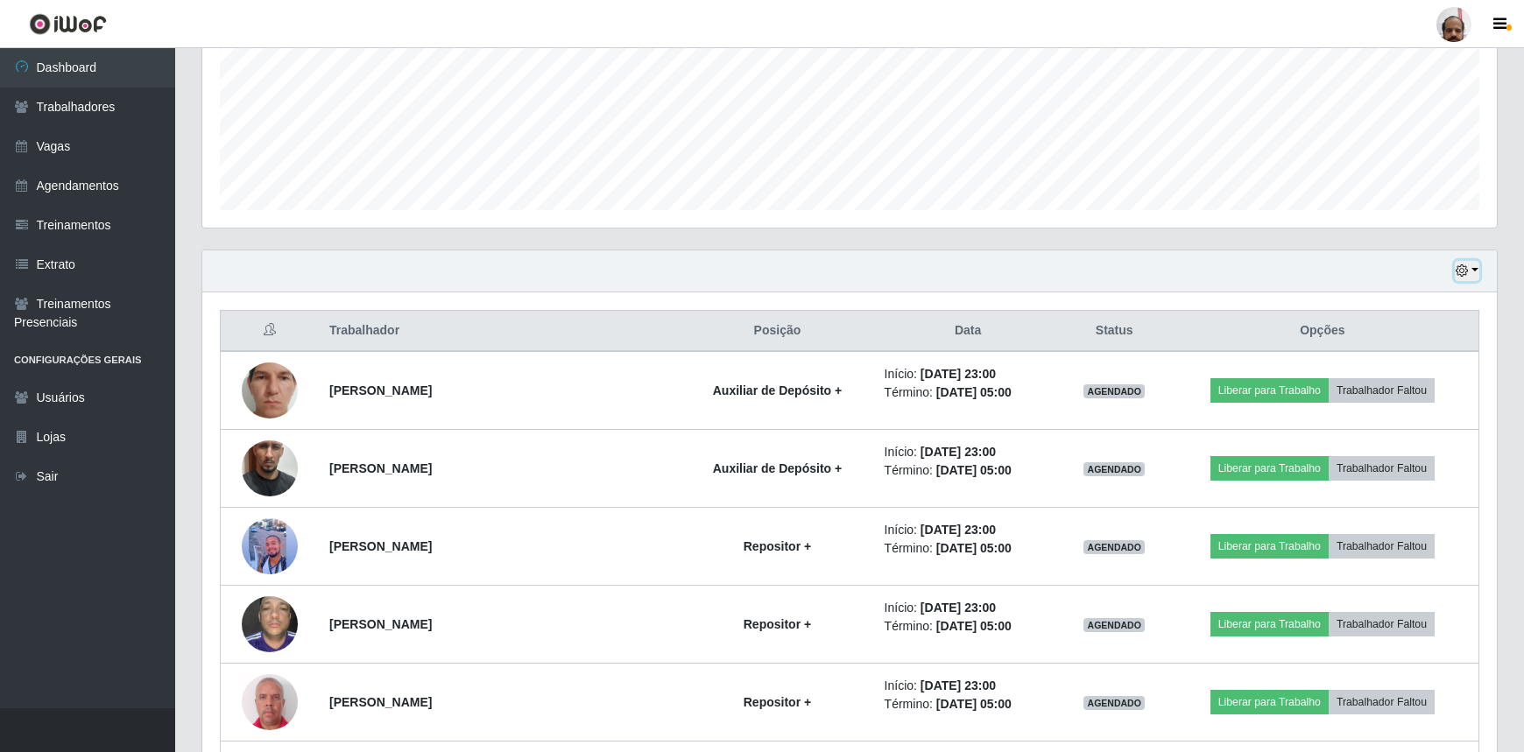
click at [1465, 272] on icon "button" at bounding box center [1461, 270] width 12 height 12
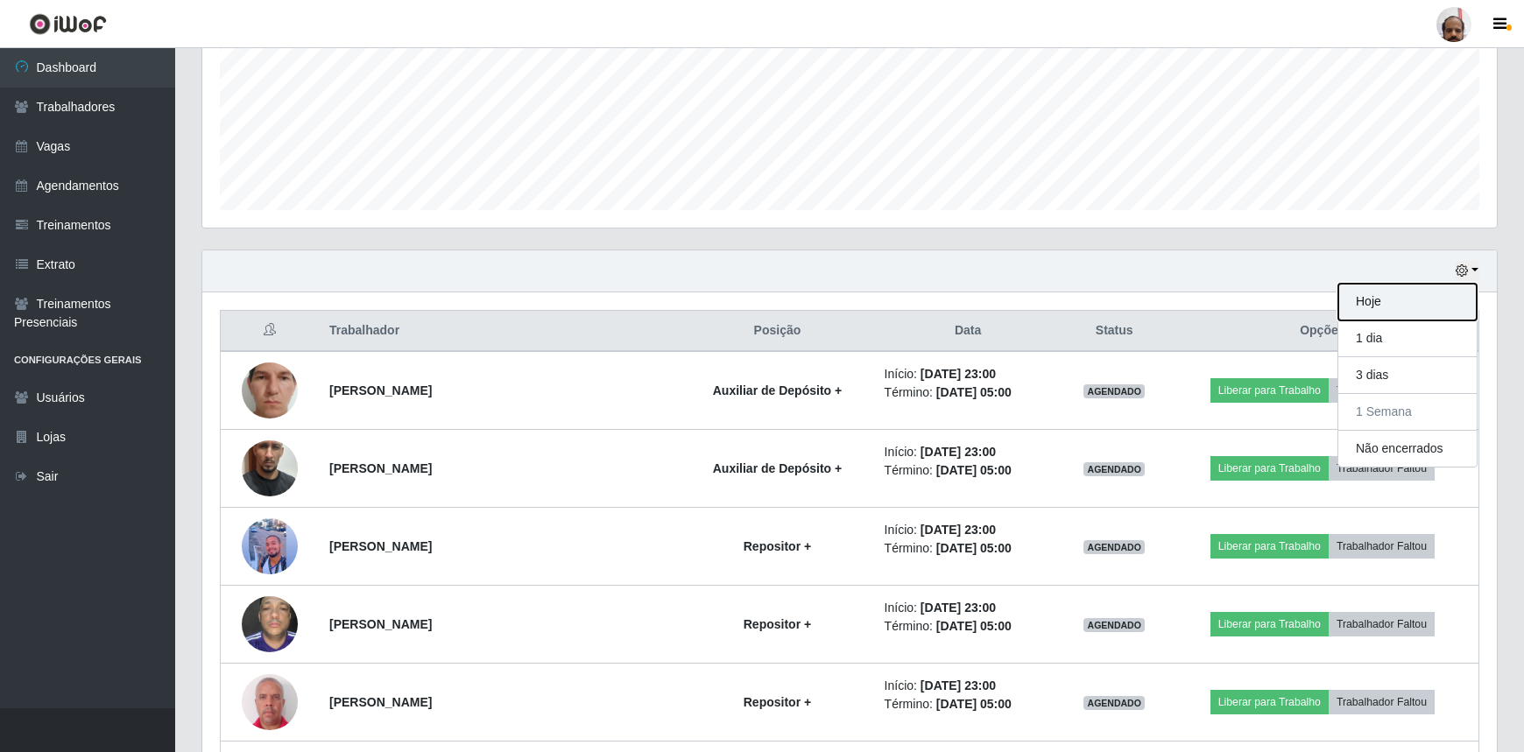
click at [1397, 306] on button "Hoje" at bounding box center [1407, 302] width 138 height 37
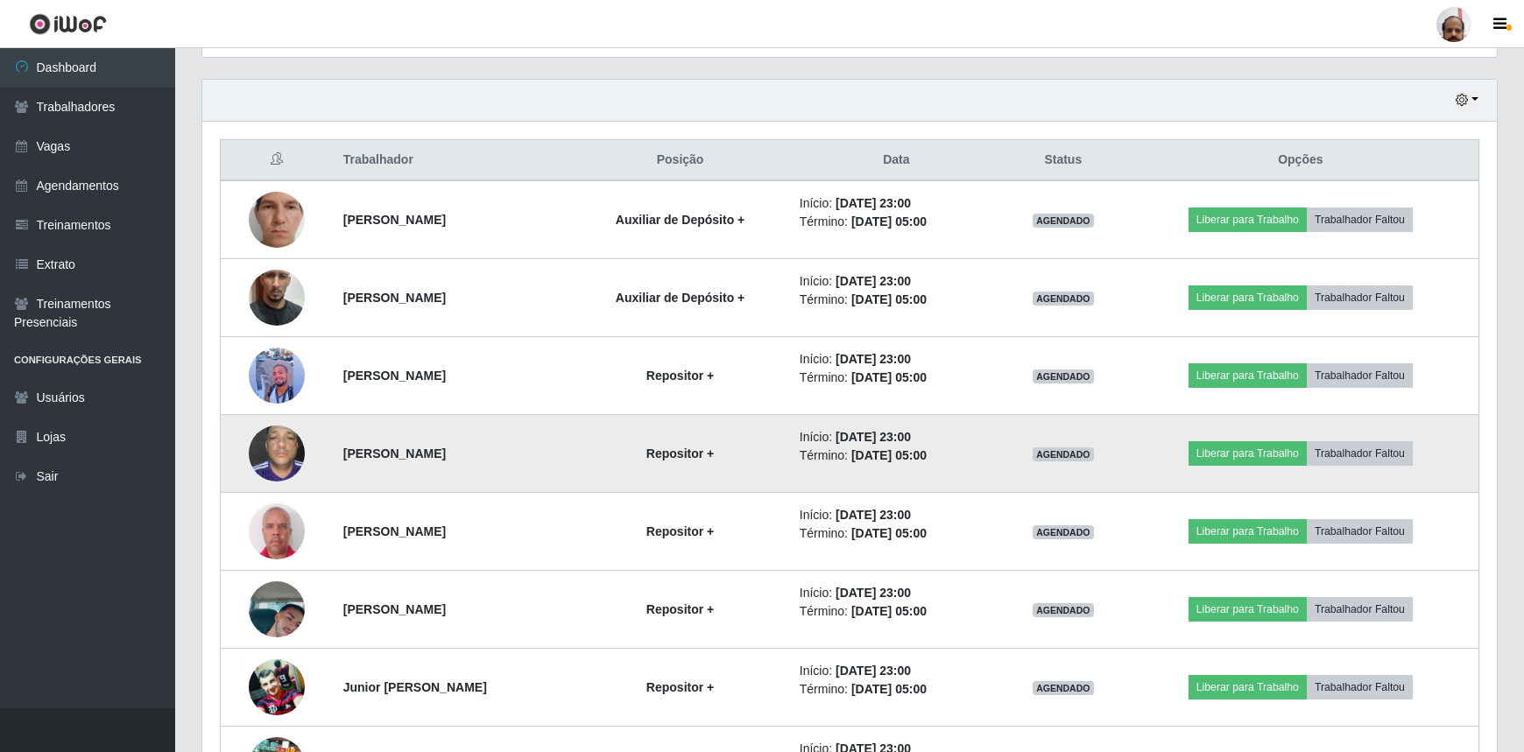
scroll to position [560, 0]
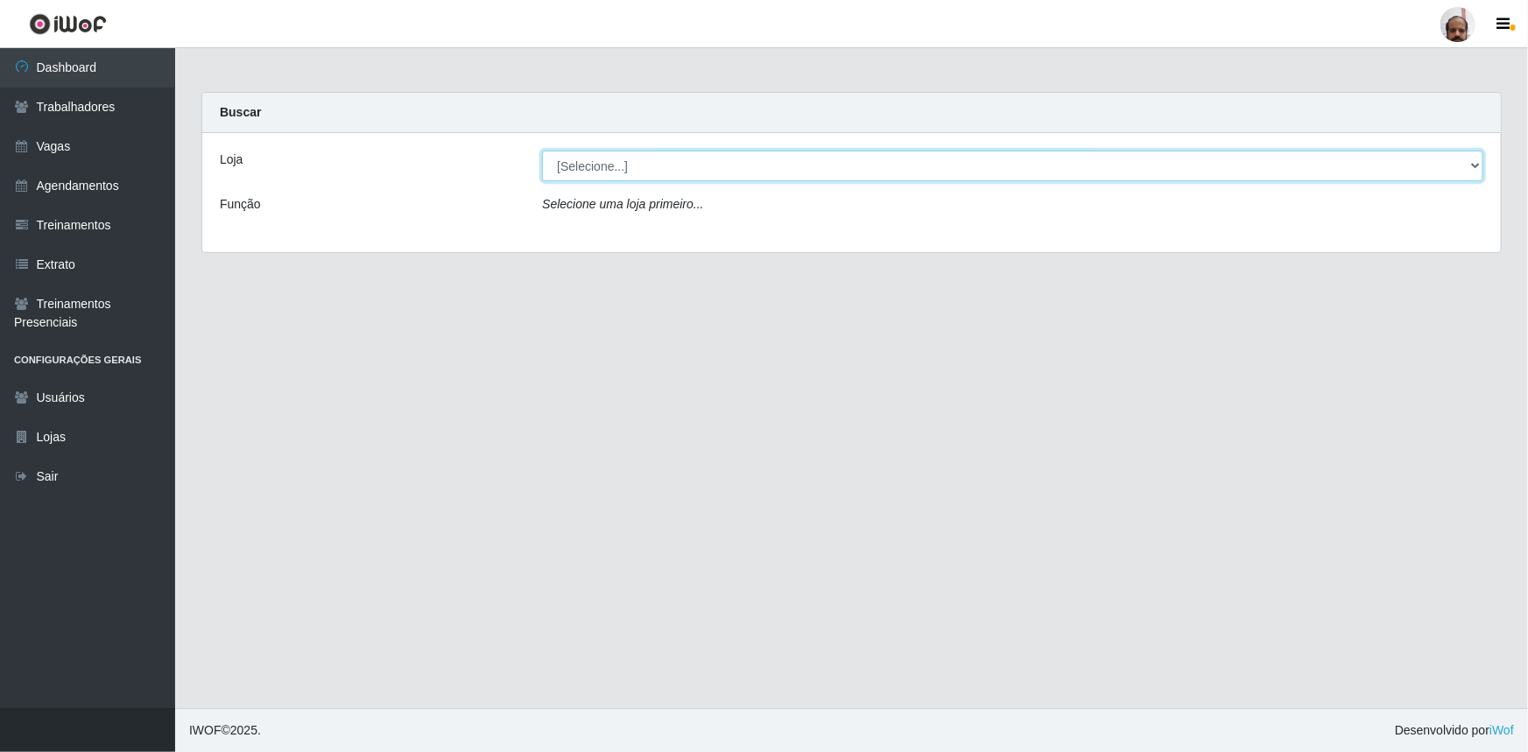
click at [1473, 160] on select "[Selecione...] Mar Vermelho - Loja 05" at bounding box center [1012, 166] width 941 height 31
select select "252"
click at [542, 151] on select "[Selecione...] Mar Vermelho - Loja 05" at bounding box center [1012, 166] width 941 height 31
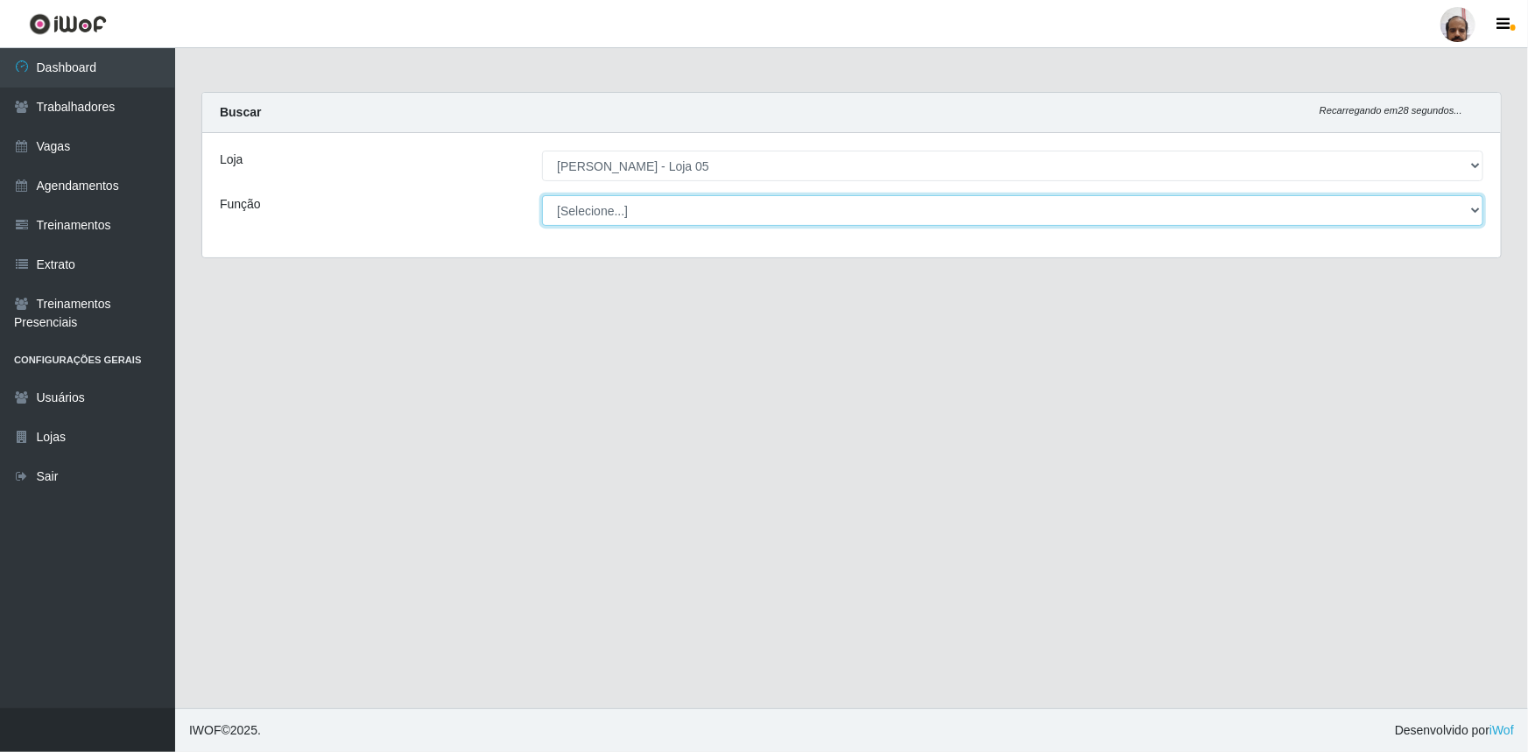
click at [1480, 208] on select "[Selecione...] ASG ASG + ASG ++ Auxiliar de Depósito Auxiliar de Depósito + Aux…" at bounding box center [1012, 210] width 941 height 31
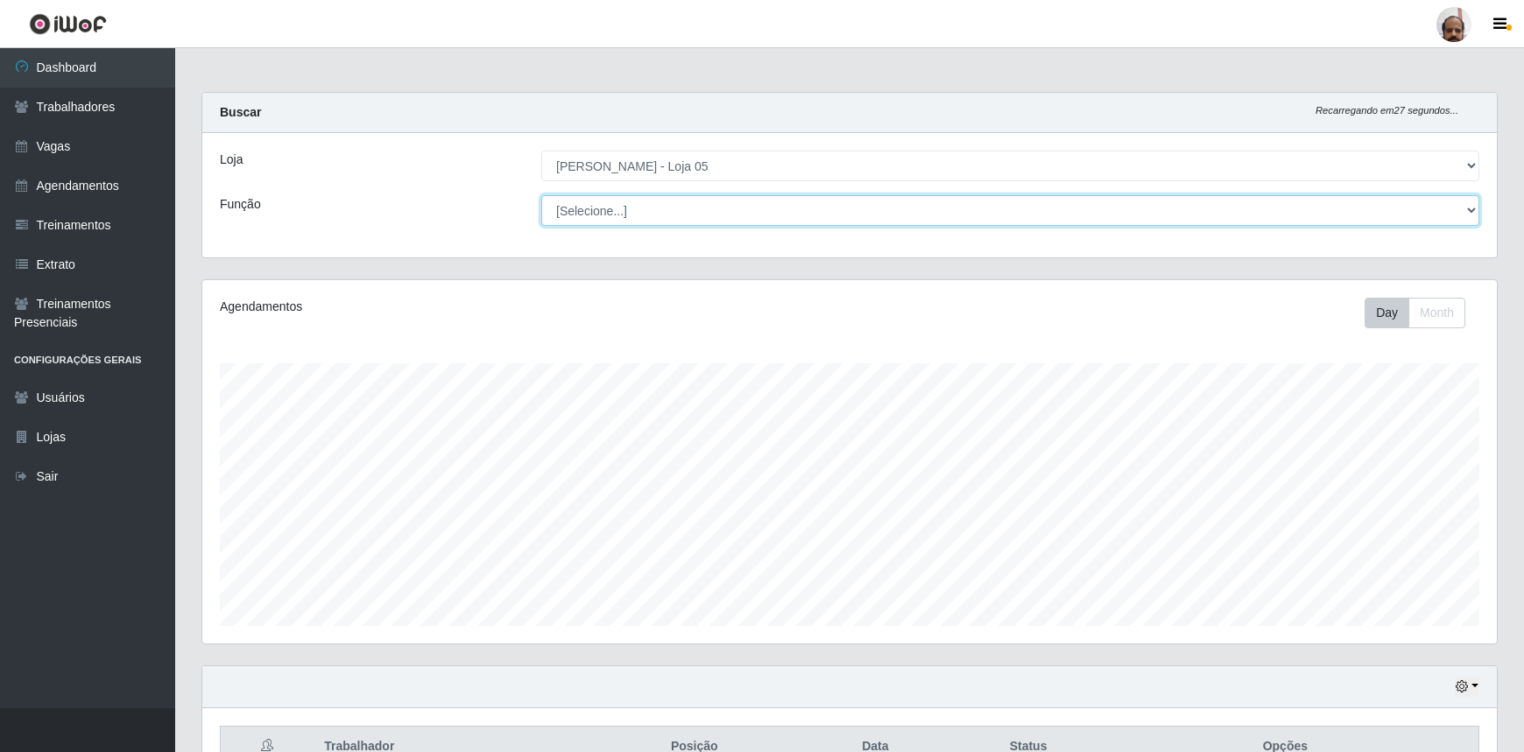
scroll to position [363, 1294]
click at [790, 96] on div "Buscar Recarregando em 26 segundos..." at bounding box center [849, 113] width 1294 height 40
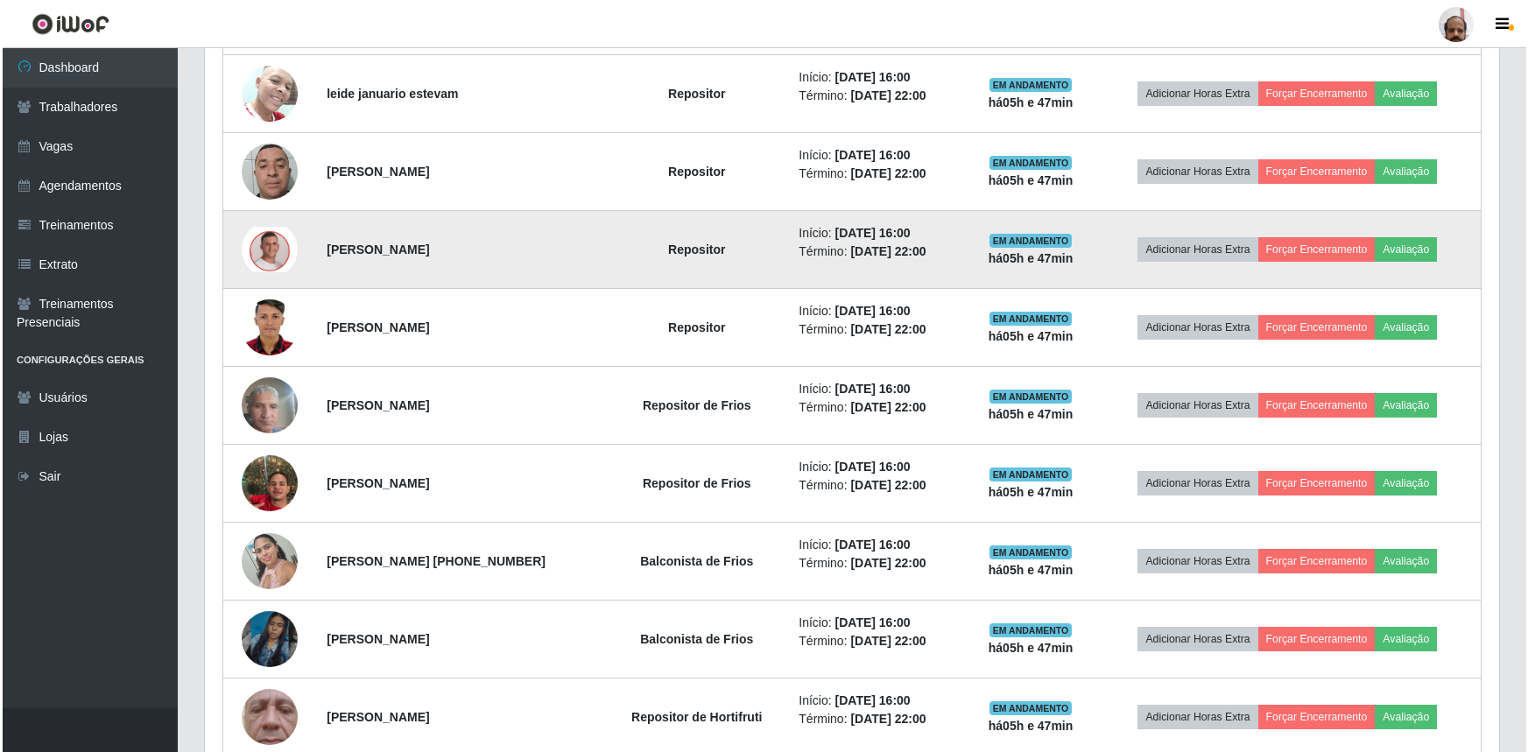
scroll to position [619, 0]
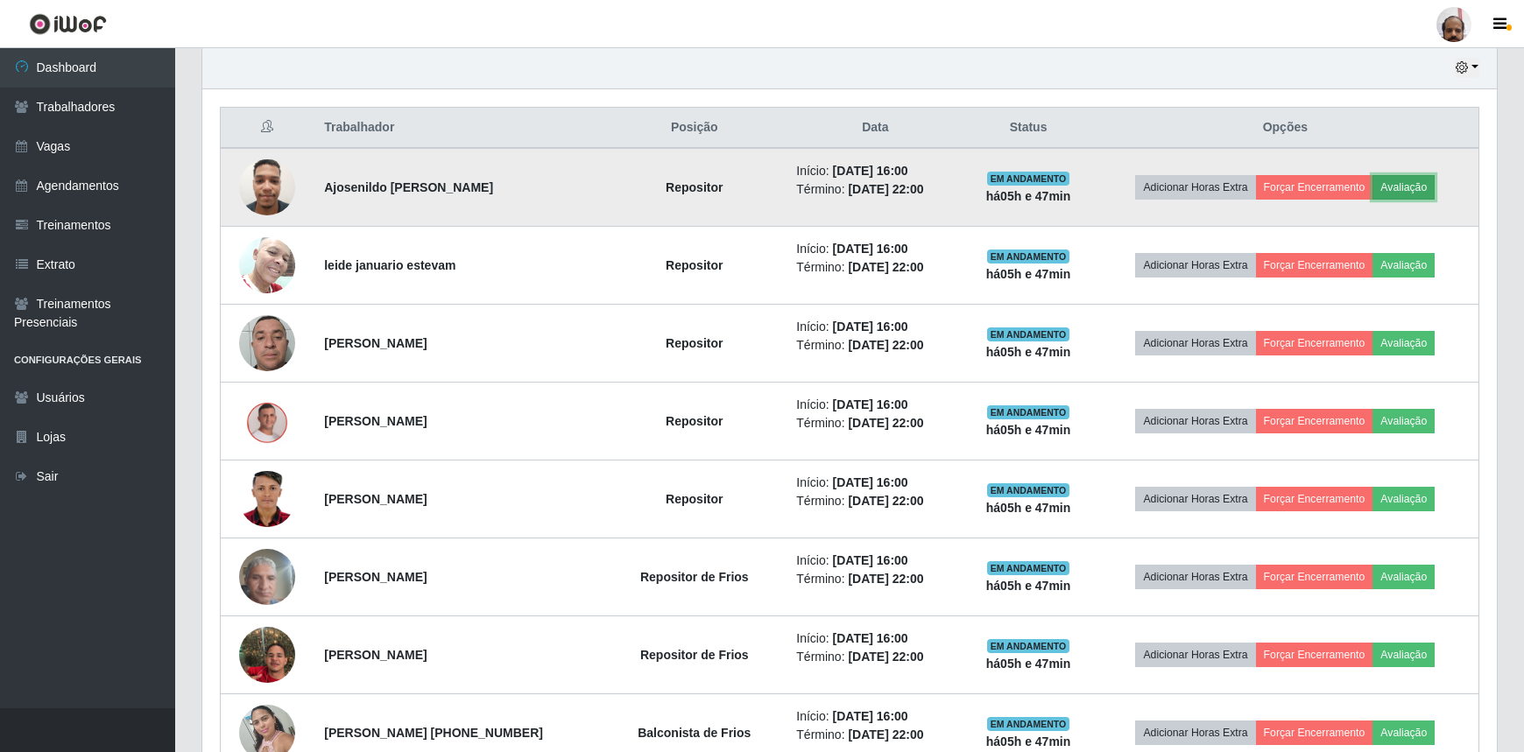
click at [1419, 184] on button "Avaliação" at bounding box center [1403, 187] width 62 height 25
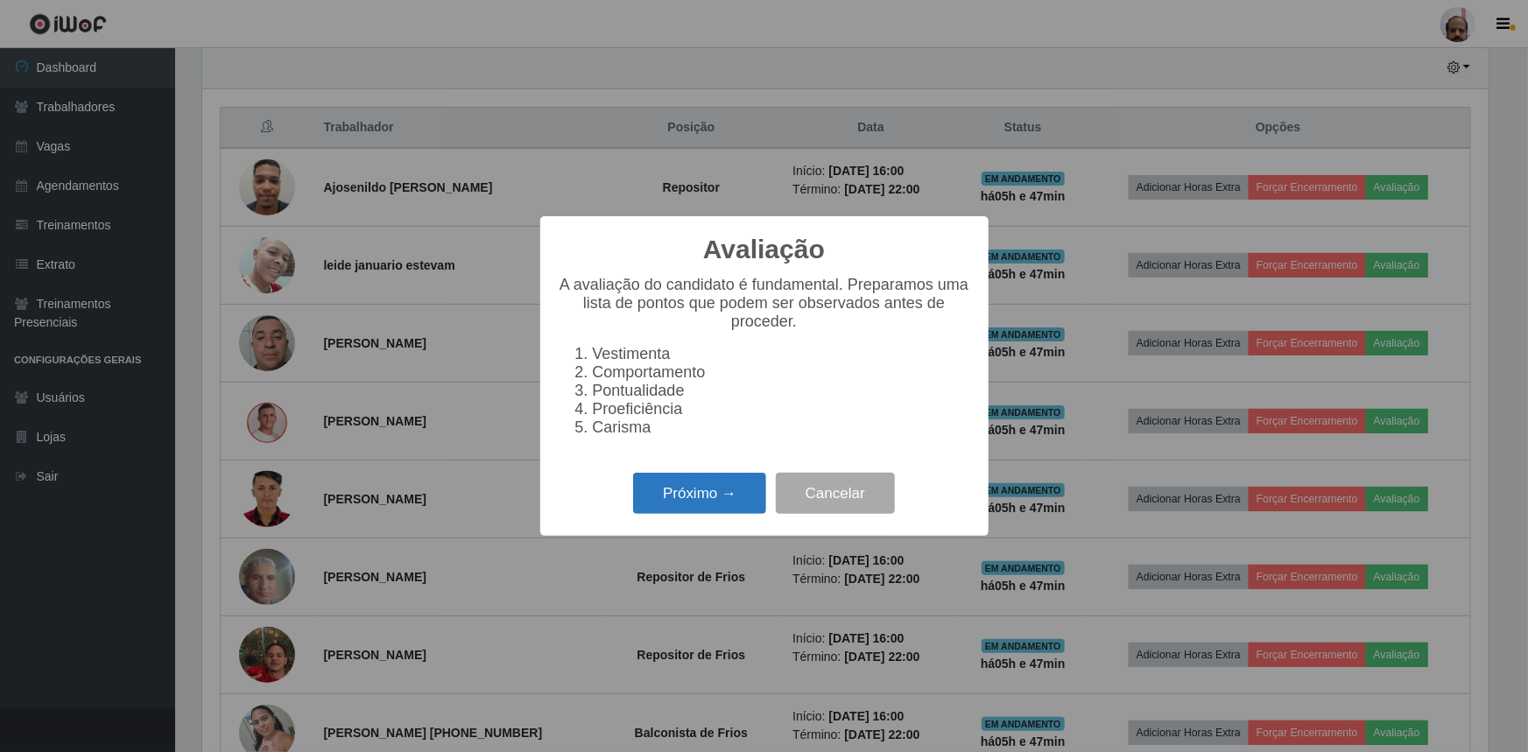
click at [743, 505] on button "Próximo →" at bounding box center [699, 493] width 133 height 41
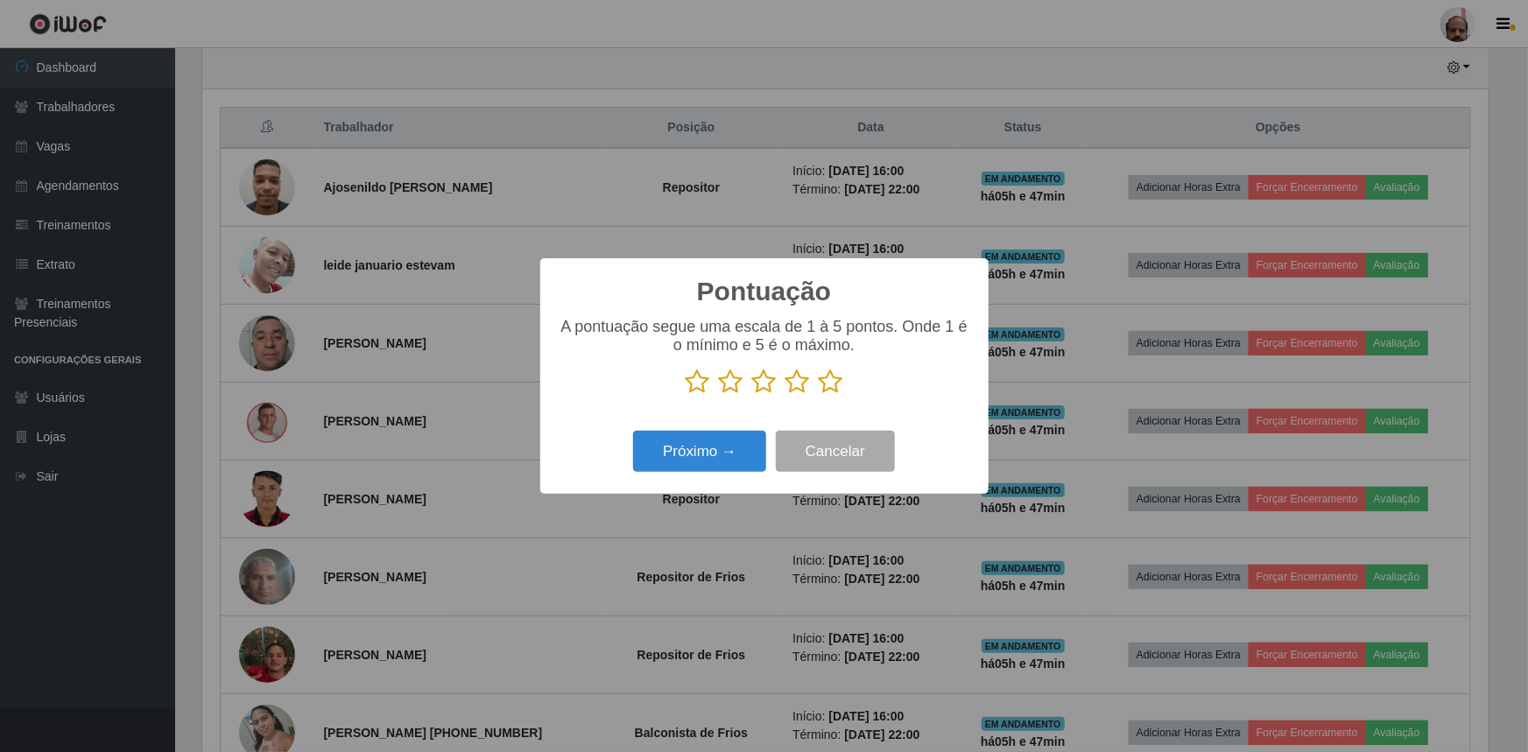
drag, startPoint x: 827, startPoint y: 374, endPoint x: 827, endPoint y: 390, distance: 15.8
click at [827, 376] on icon at bounding box center [831, 382] width 25 height 26
click at [819, 395] on input "radio" at bounding box center [819, 395] width 0 height 0
click at [701, 448] on button "Próximo →" at bounding box center [699, 451] width 133 height 41
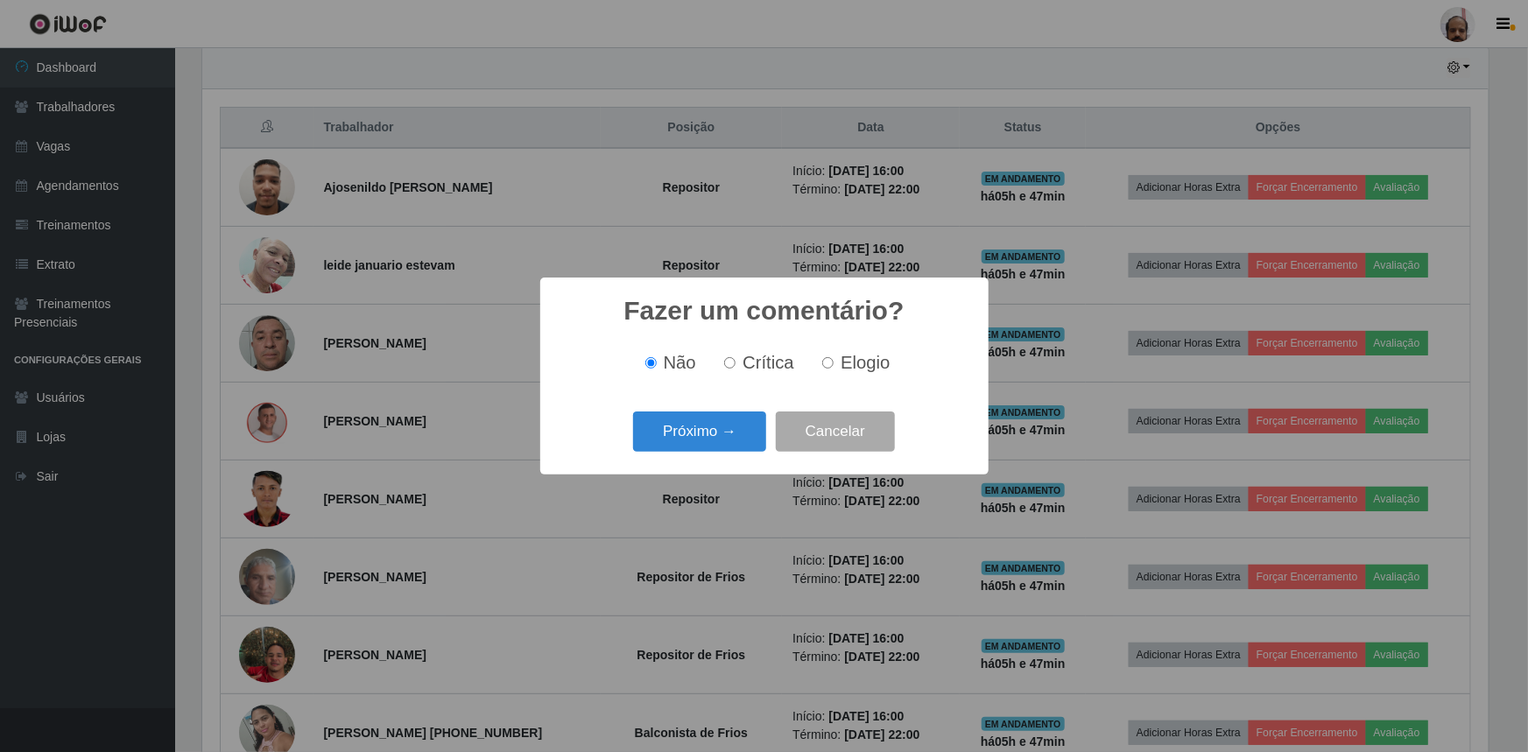
click at [822, 360] on input "Elogio" at bounding box center [827, 362] width 11 height 11
radio input "true"
click at [729, 439] on button "Próximo →" at bounding box center [699, 432] width 133 height 41
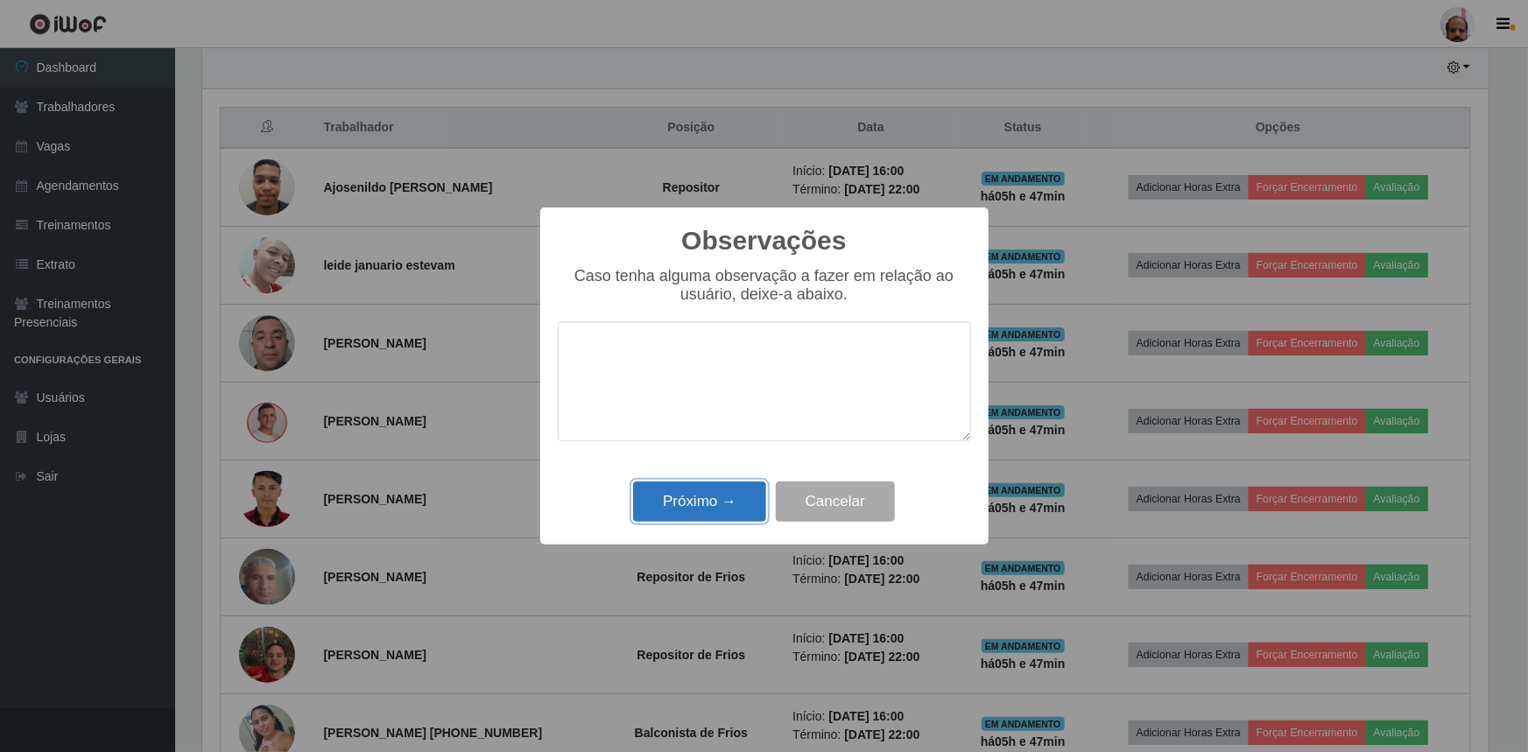
click at [717, 510] on button "Próximo →" at bounding box center [699, 502] width 133 height 41
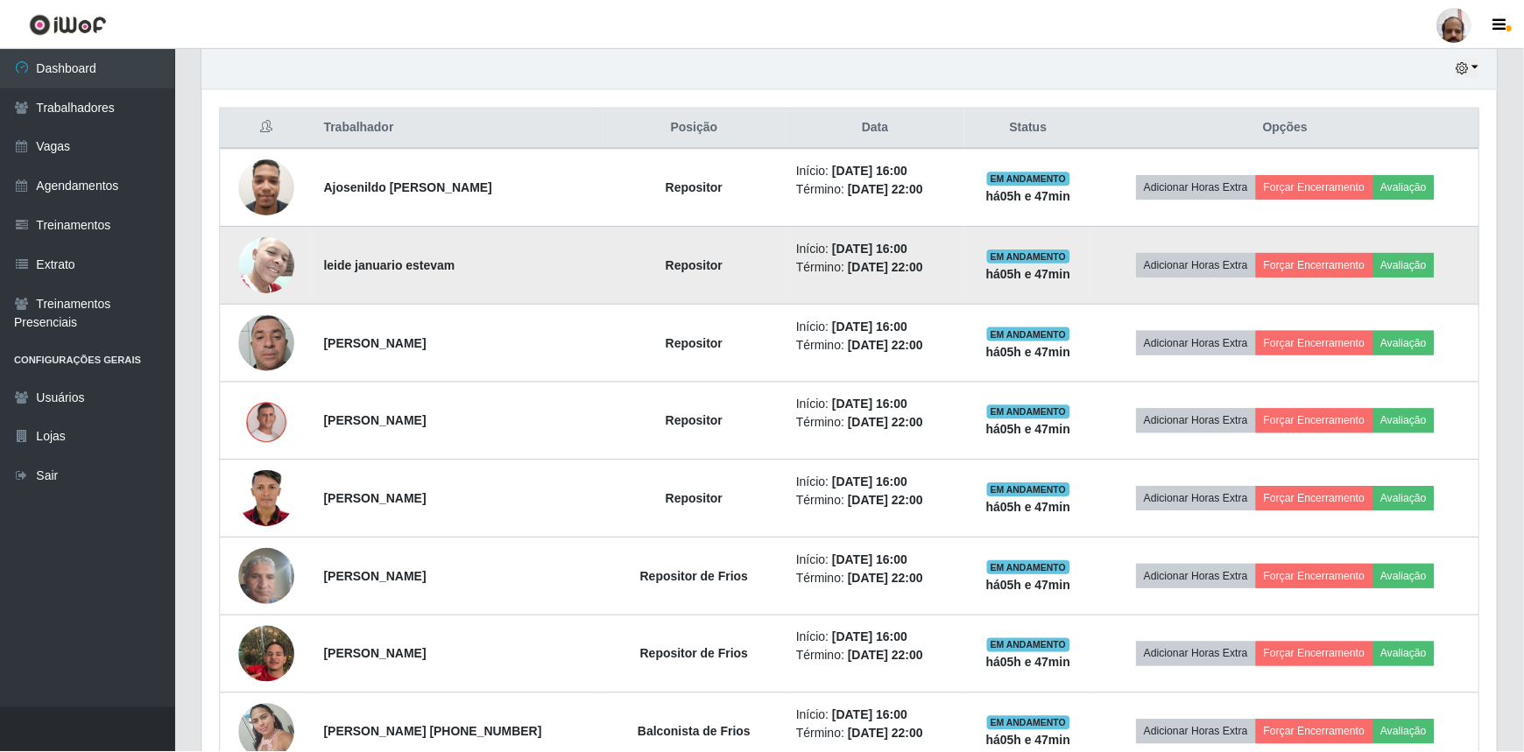
scroll to position [363, 1294]
click at [1421, 263] on button "Avaliação" at bounding box center [1403, 265] width 62 height 25
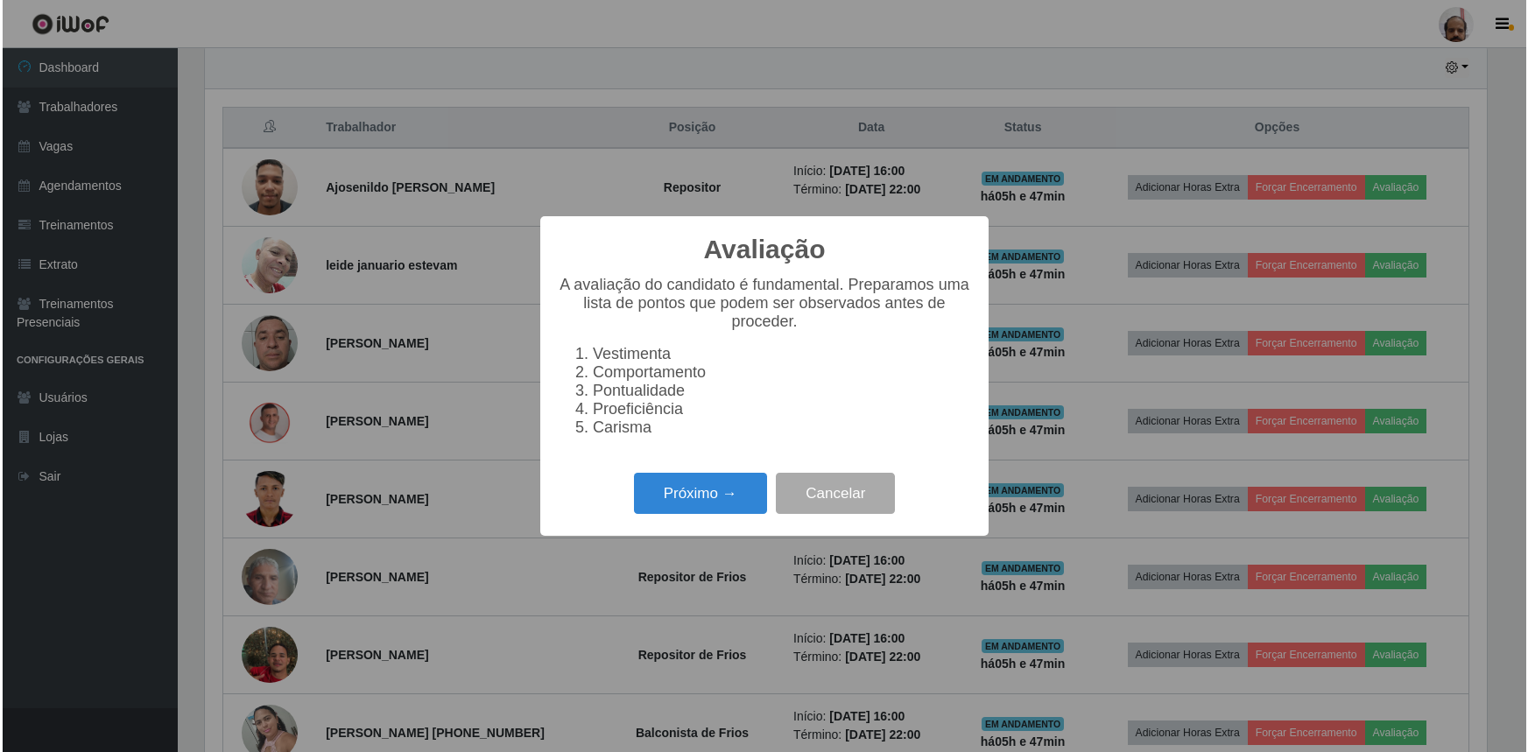
scroll to position [363, 1286]
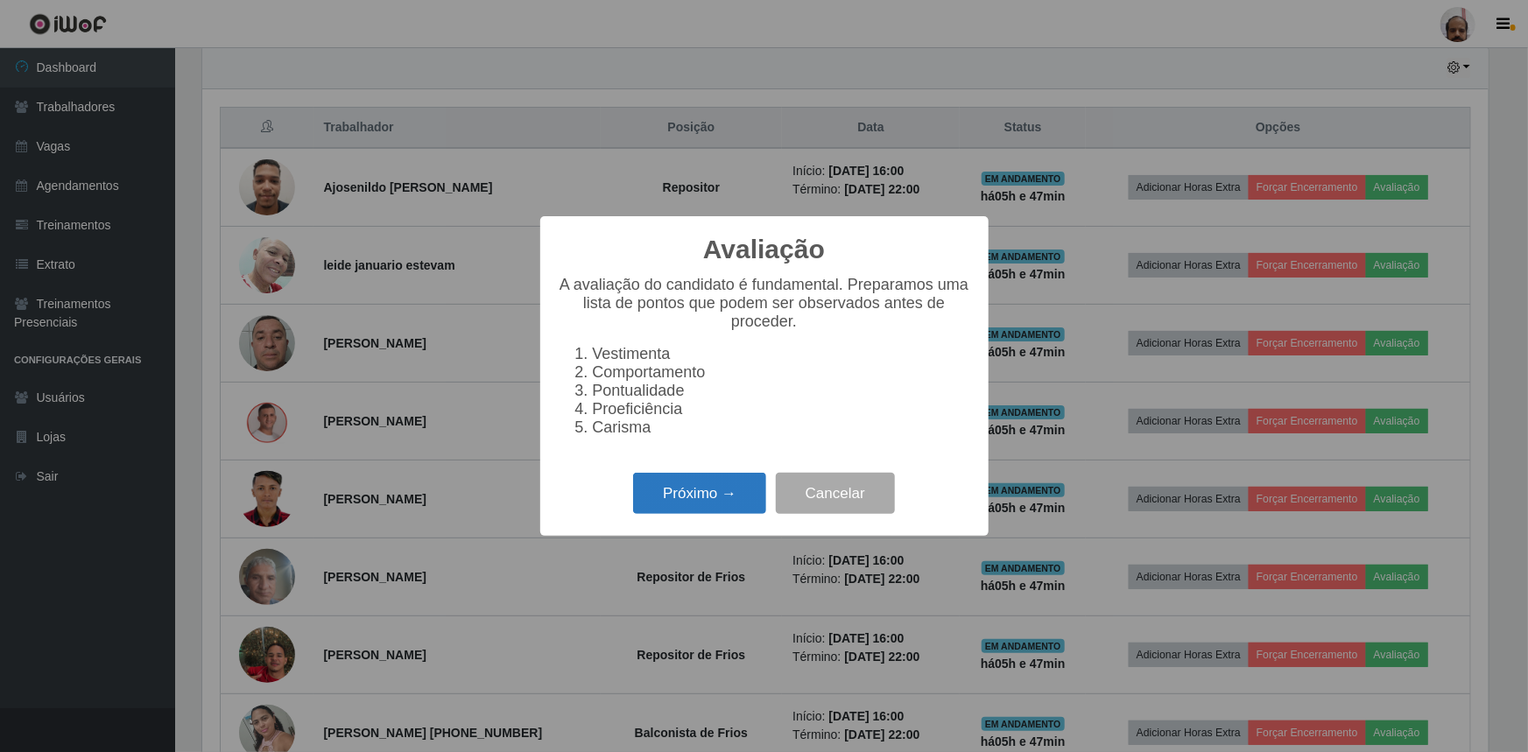
click at [649, 495] on button "Próximo →" at bounding box center [699, 493] width 133 height 41
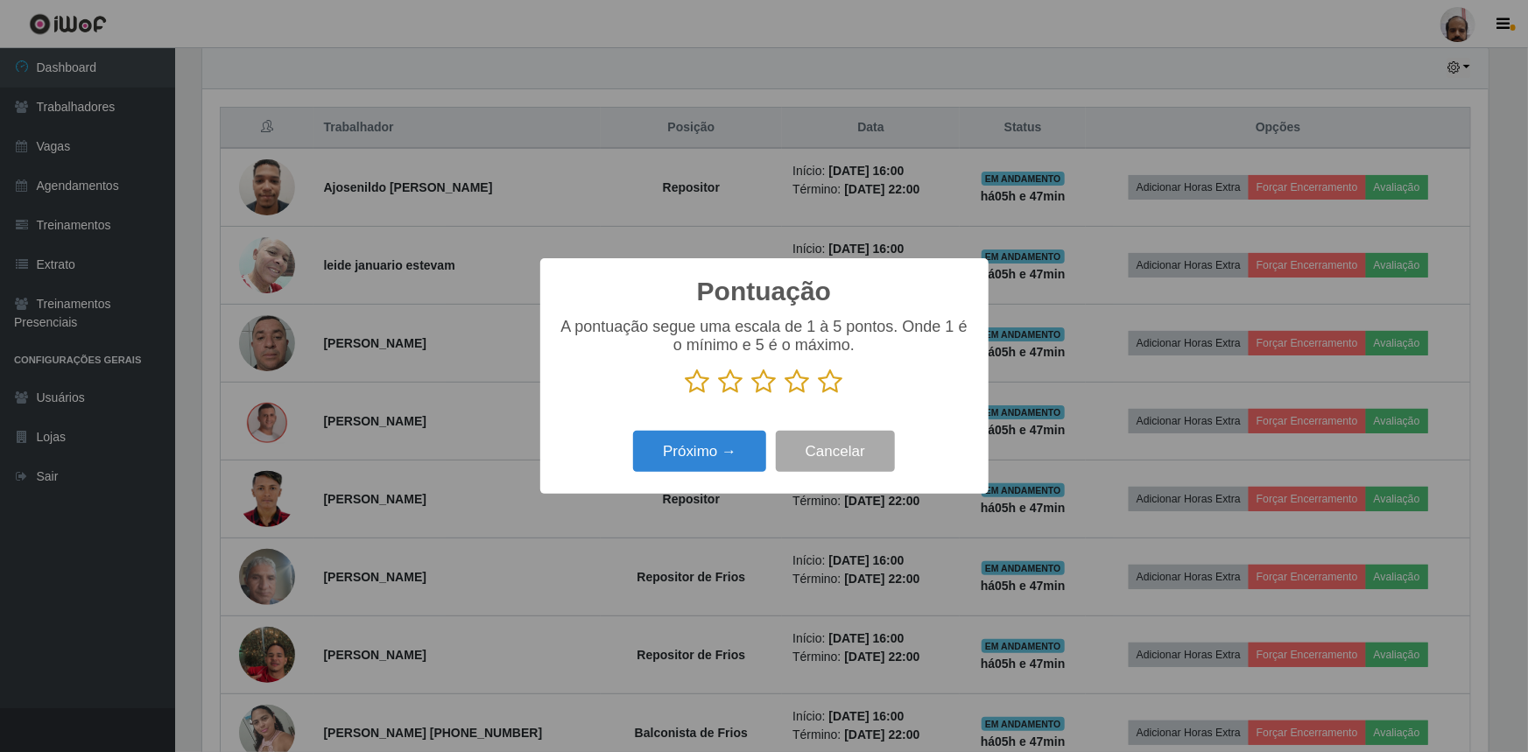
scroll to position [875250, 874327]
click at [831, 377] on icon at bounding box center [831, 382] width 25 height 26
click at [819, 395] on input "radio" at bounding box center [819, 395] width 0 height 0
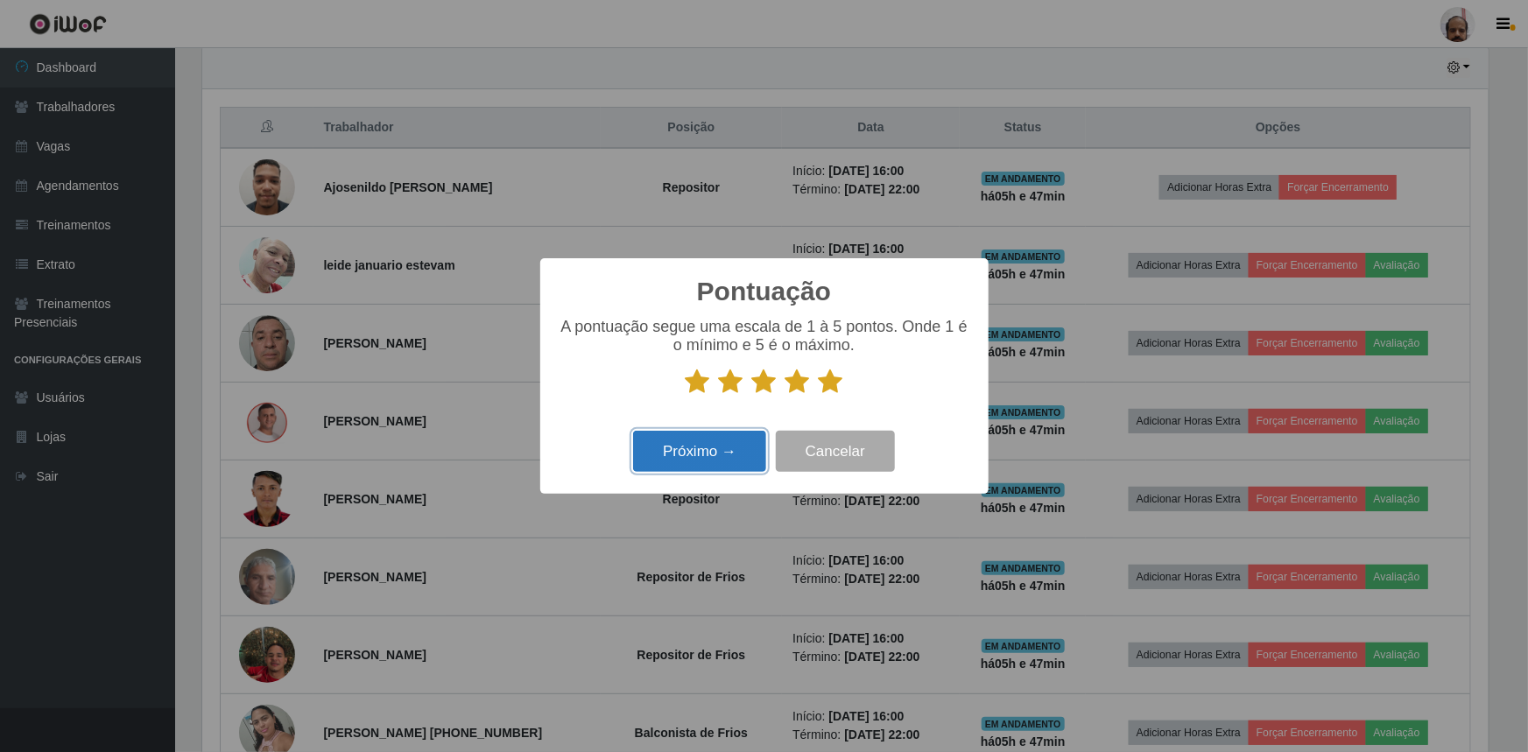
click at [696, 446] on button "Próximo →" at bounding box center [699, 451] width 133 height 41
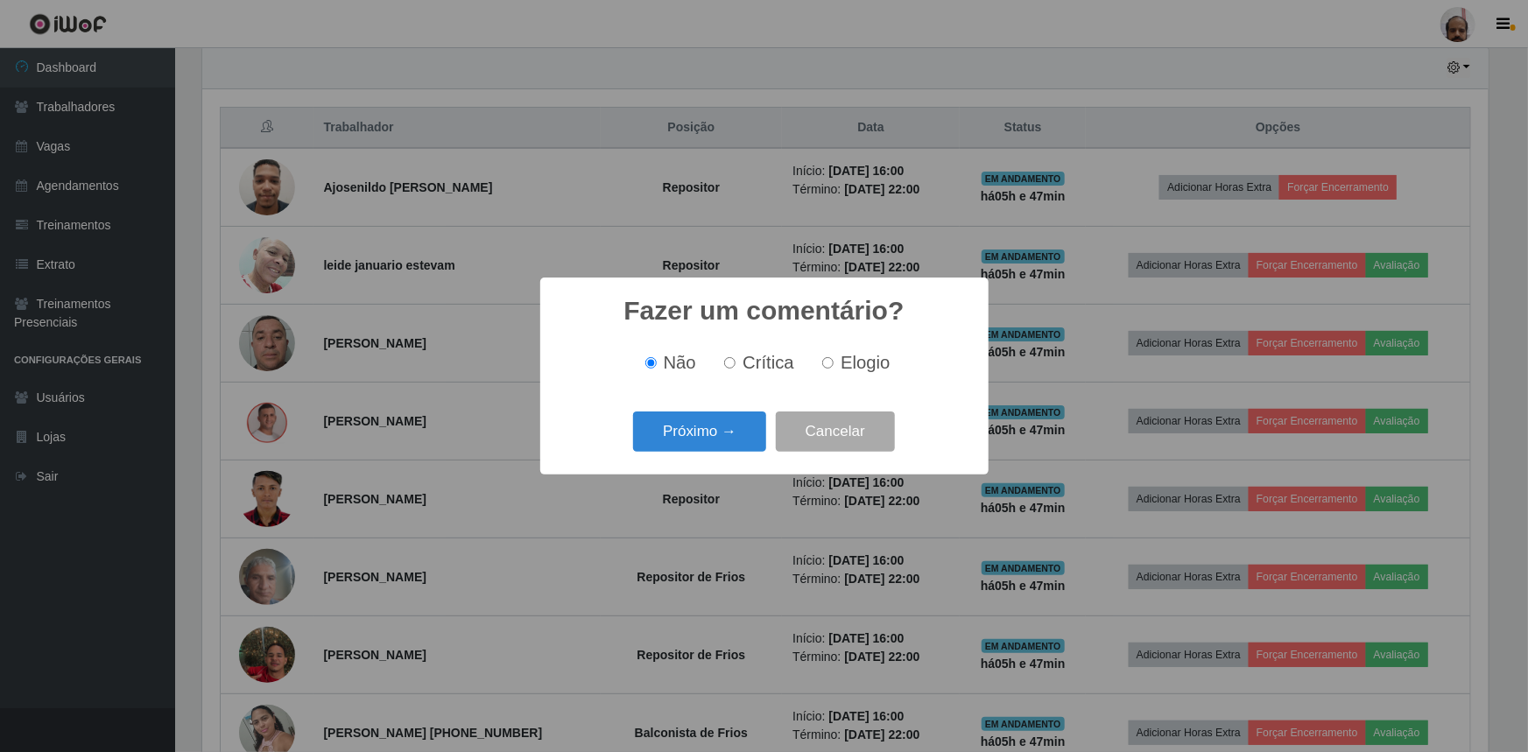
drag, startPoint x: 827, startPoint y: 363, endPoint x: 807, endPoint y: 388, distance: 31.2
click at [827, 364] on input "Elogio" at bounding box center [827, 362] width 11 height 11
radio input "true"
click at [739, 419] on button "Próximo →" at bounding box center [699, 432] width 133 height 41
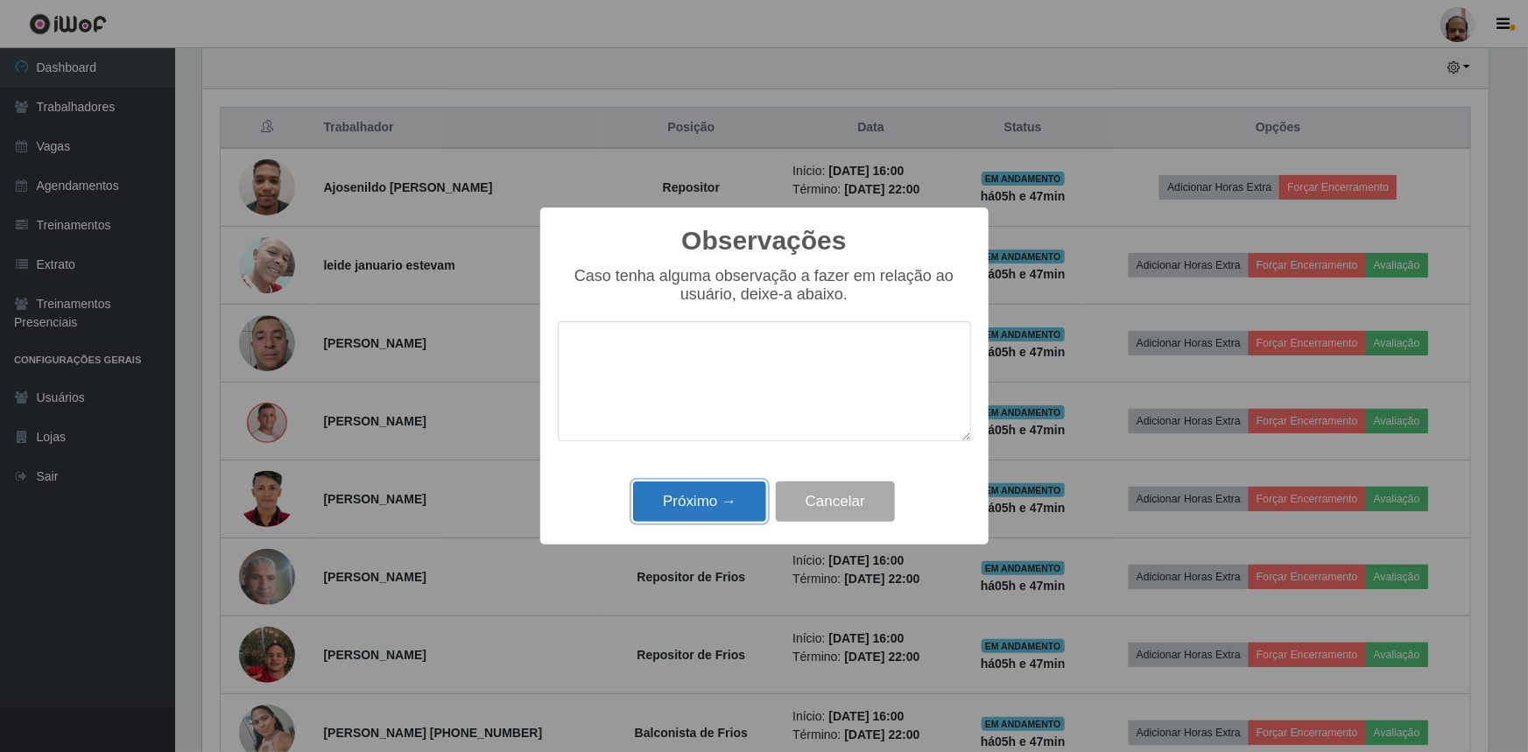
click at [711, 519] on button "Próximo →" at bounding box center [699, 502] width 133 height 41
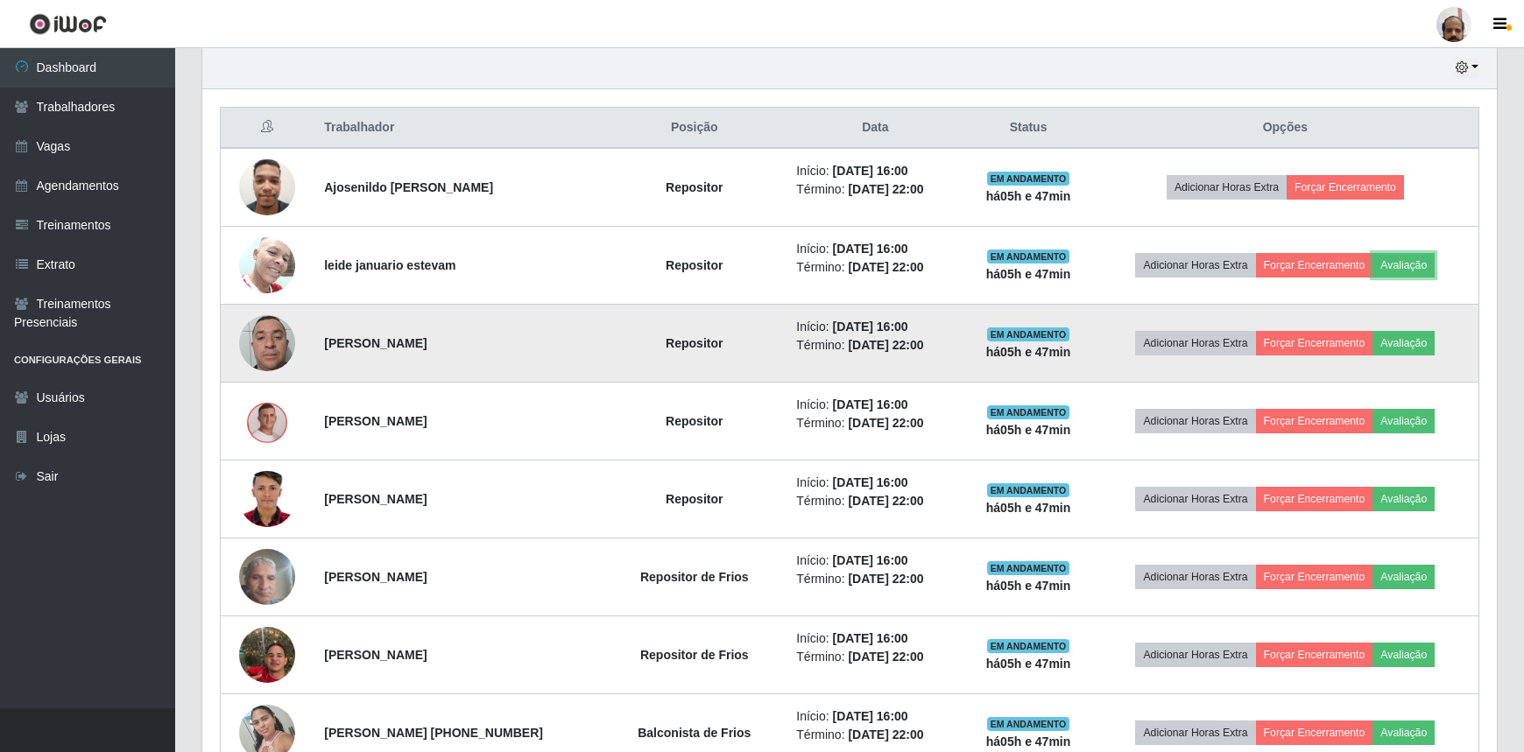
scroll to position [363, 1294]
click at [1401, 336] on button "Avaliação" at bounding box center [1403, 343] width 62 height 25
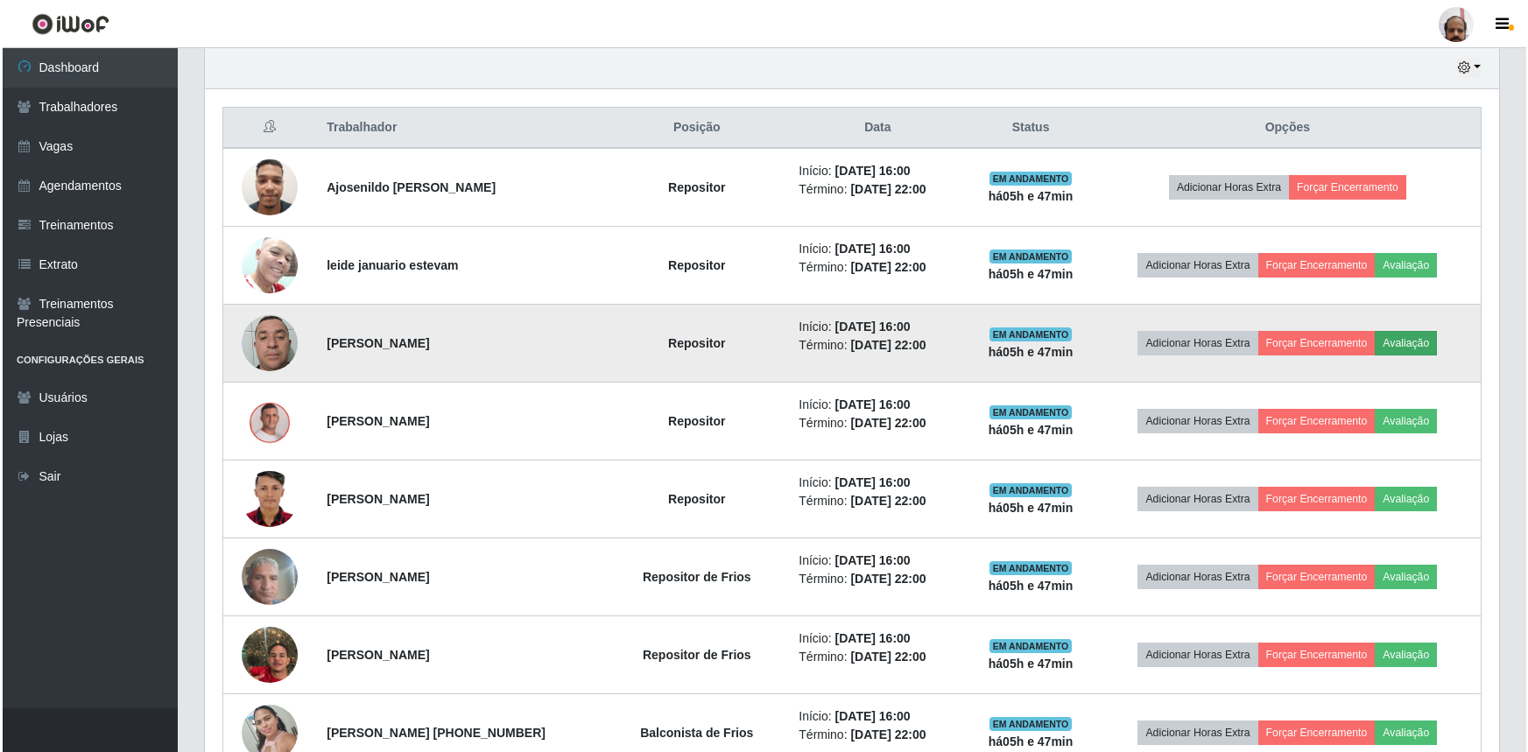
scroll to position [363, 1286]
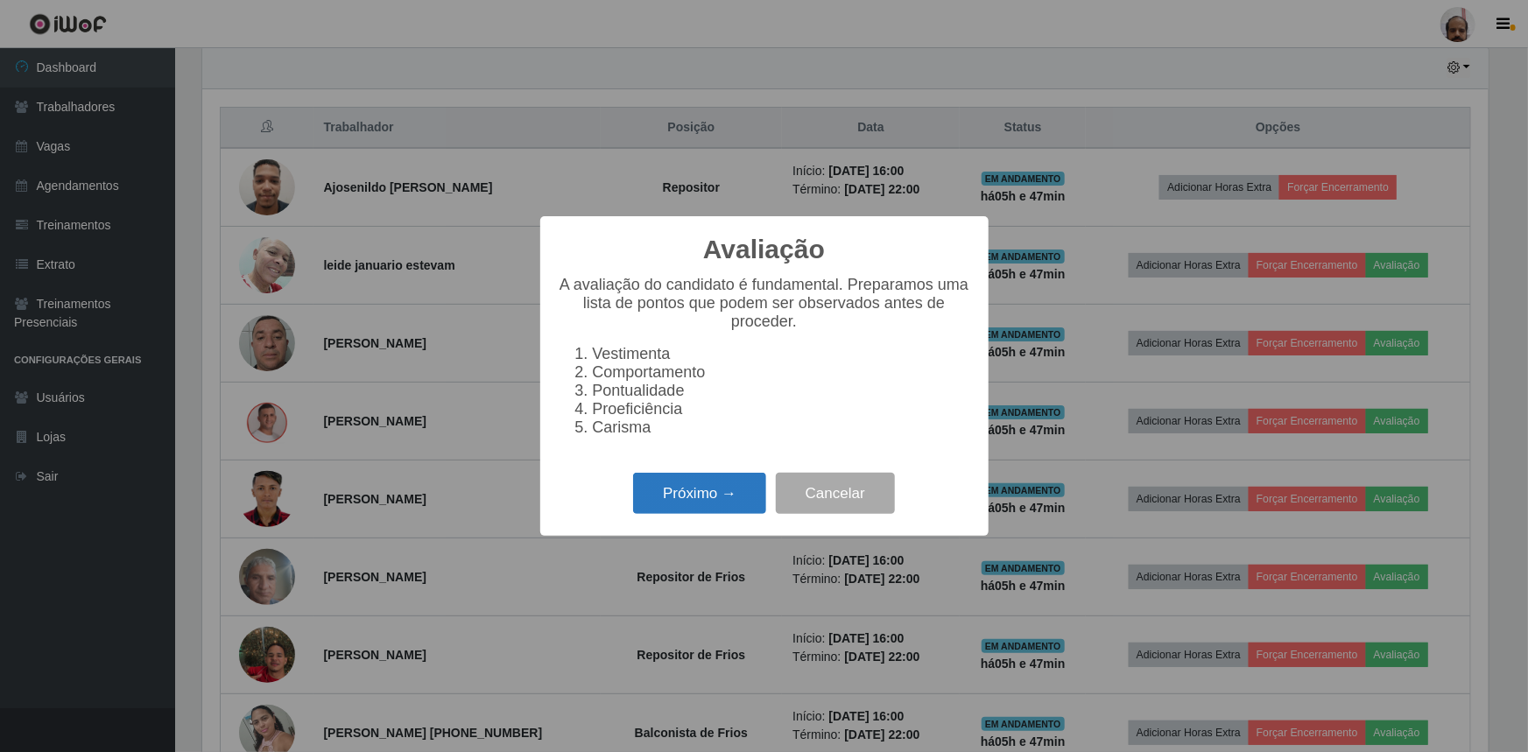
click at [736, 491] on button "Próximo →" at bounding box center [699, 493] width 133 height 41
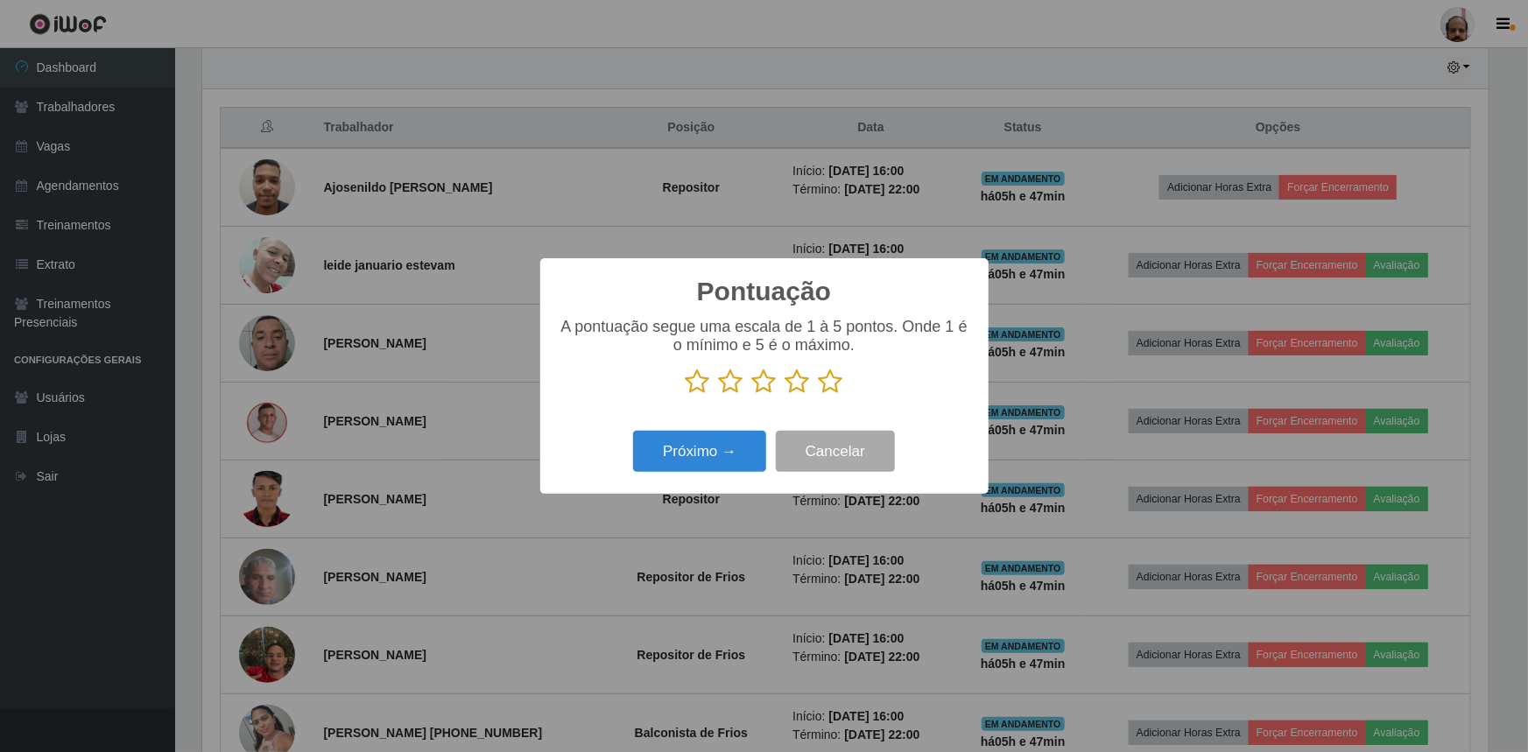
scroll to position [875250, 874327]
drag, startPoint x: 834, startPoint y: 381, endPoint x: 805, endPoint y: 405, distance: 37.3
click at [834, 383] on icon at bounding box center [831, 382] width 25 height 26
click at [819, 395] on input "radio" at bounding box center [819, 395] width 0 height 0
click at [729, 456] on button "Próximo →" at bounding box center [699, 451] width 133 height 41
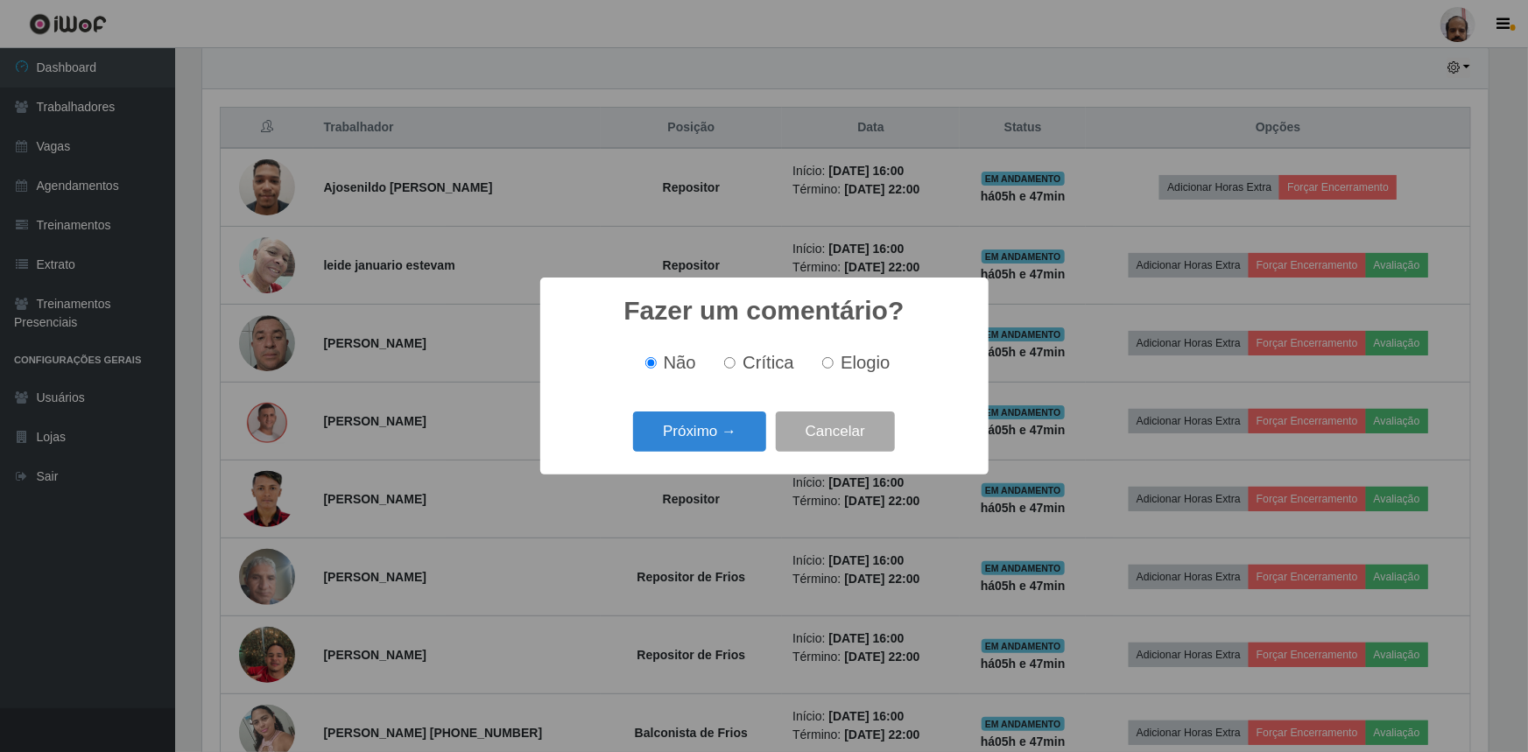
click at [848, 354] on span "Elogio" at bounding box center [865, 362] width 49 height 19
click at [834, 357] on input "Elogio" at bounding box center [827, 362] width 11 height 11
radio input "true"
click at [722, 430] on button "Próximo →" at bounding box center [699, 432] width 133 height 41
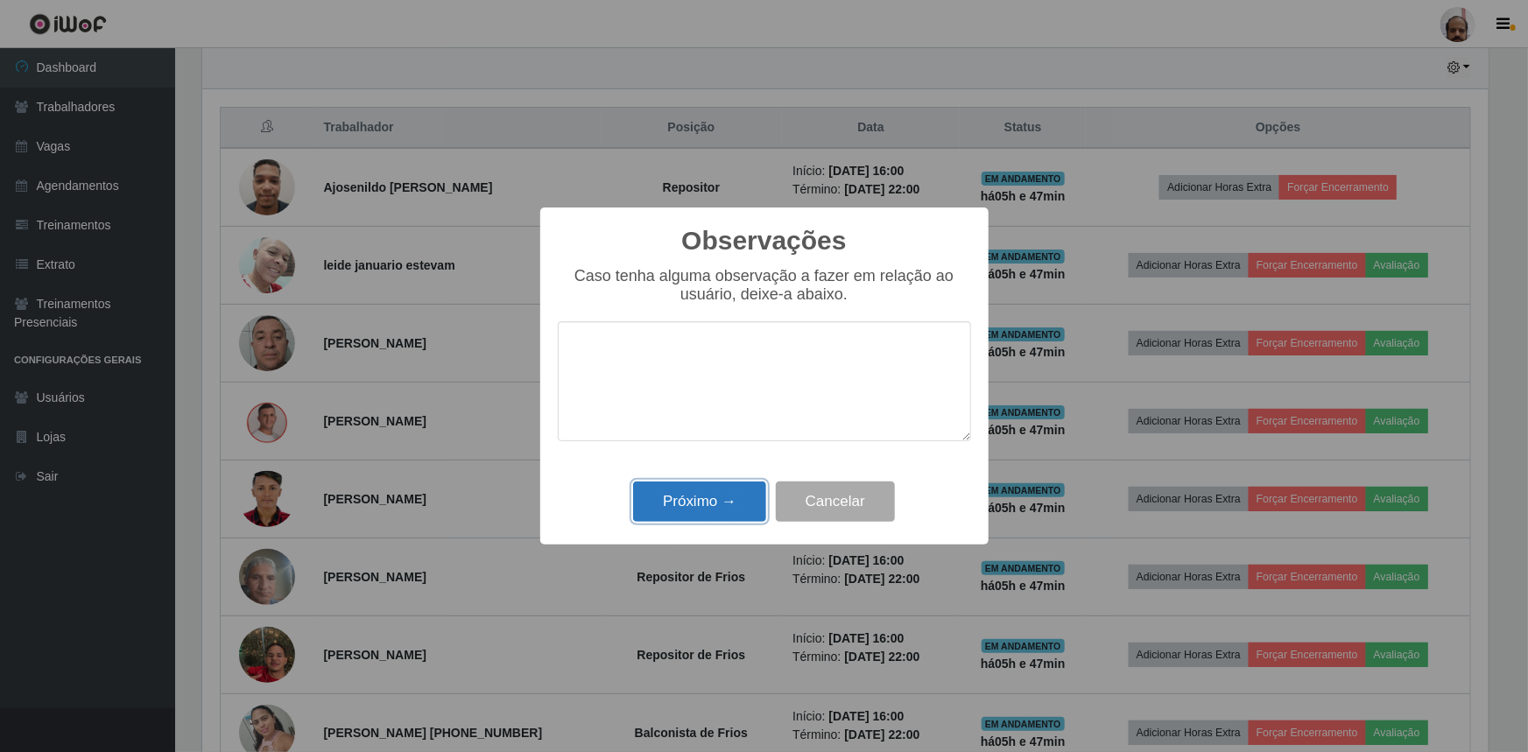
click at [700, 511] on button "Próximo →" at bounding box center [699, 502] width 133 height 41
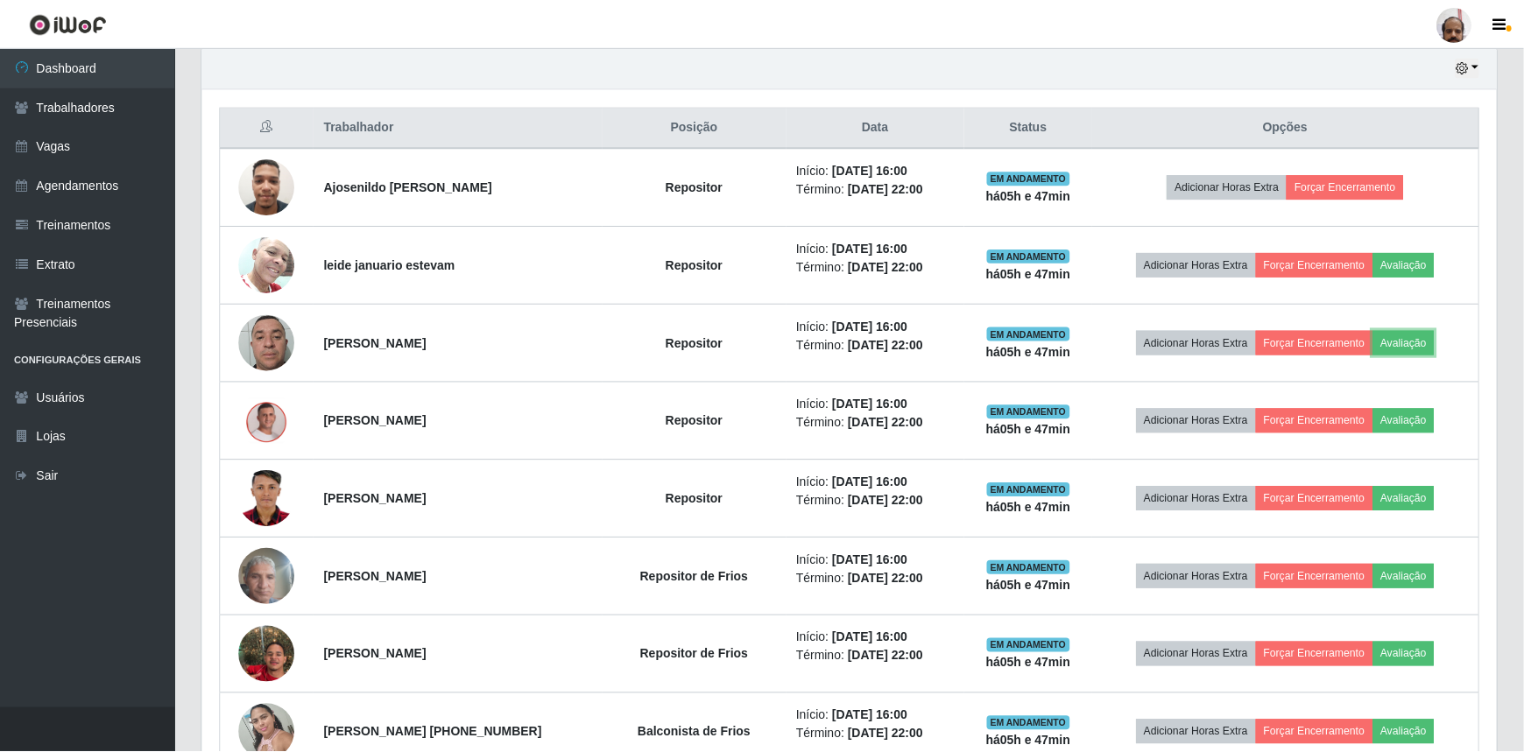
scroll to position [363, 1294]
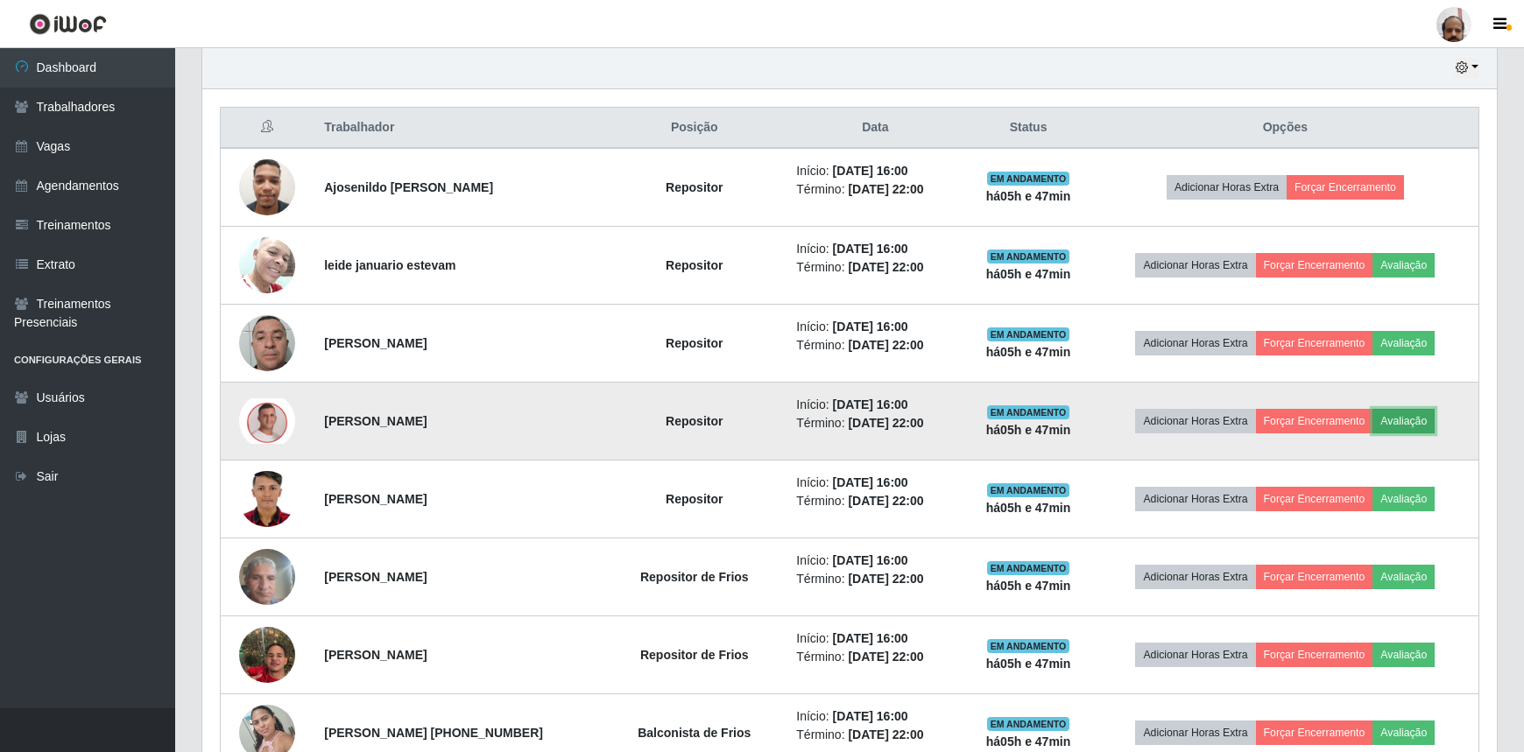
click at [1424, 419] on button "Avaliação" at bounding box center [1403, 421] width 62 height 25
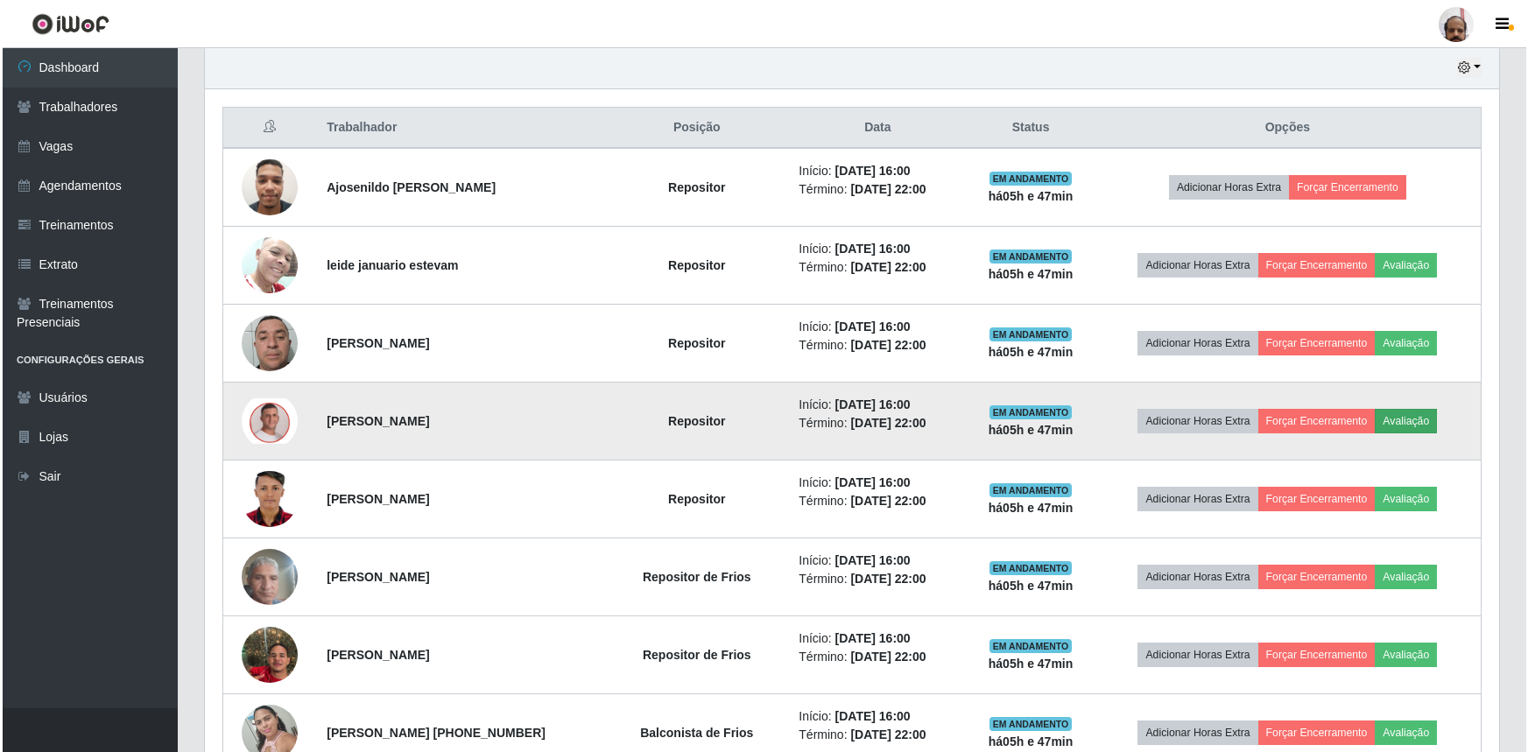
scroll to position [363, 1286]
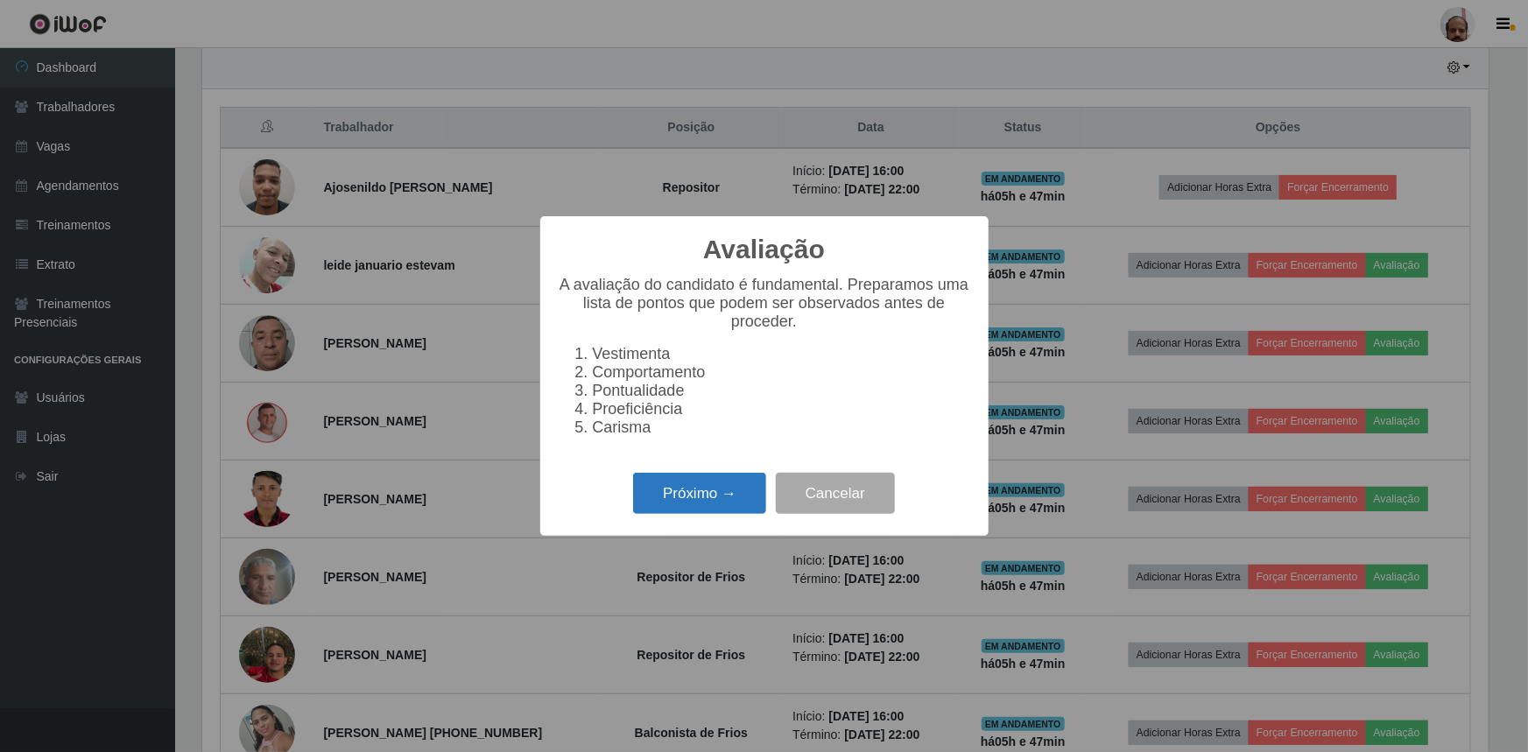
click at [694, 503] on button "Próximo →" at bounding box center [699, 493] width 133 height 41
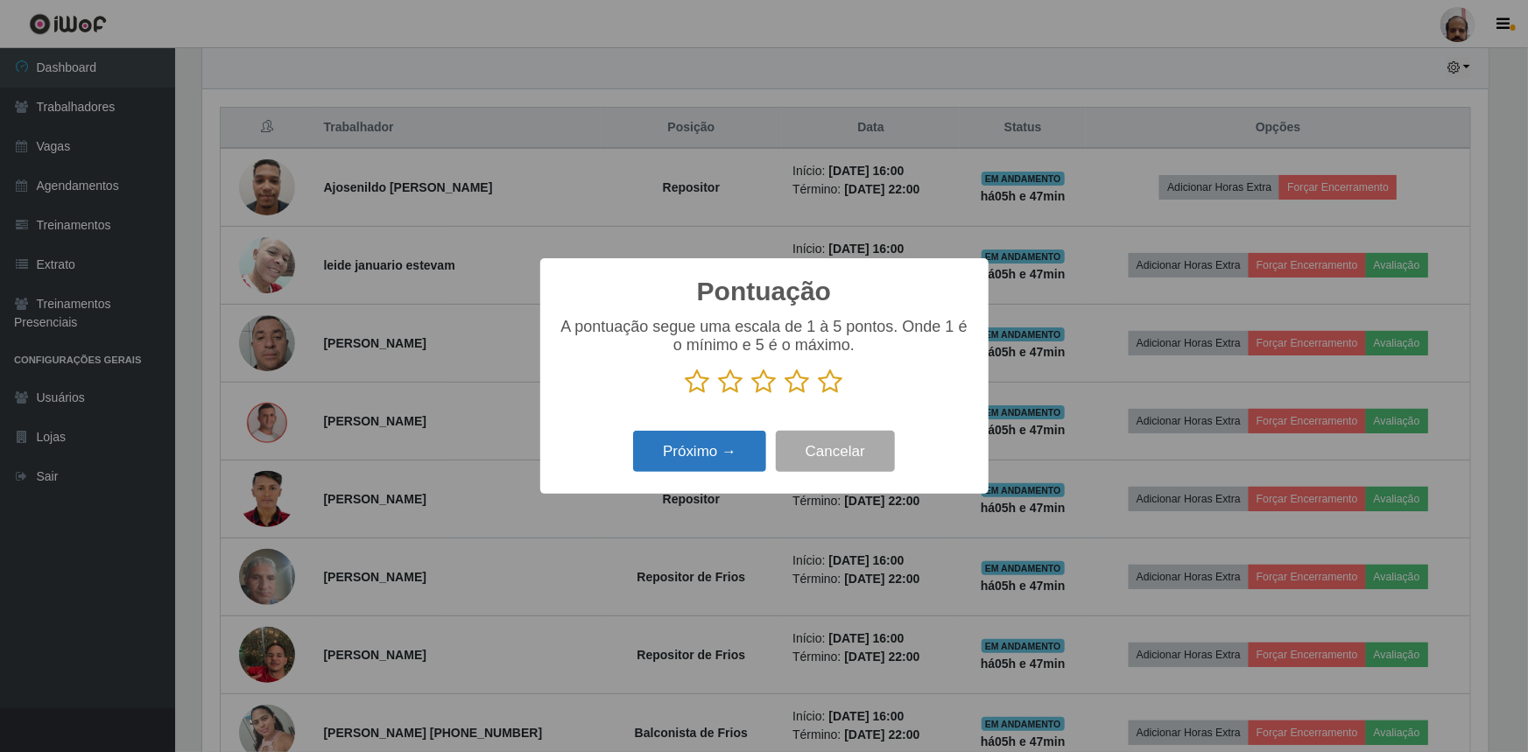
drag, startPoint x: 832, startPoint y: 384, endPoint x: 752, endPoint y: 437, distance: 95.9
click at [832, 384] on icon at bounding box center [831, 382] width 25 height 26
click at [819, 395] on input "radio" at bounding box center [819, 395] width 0 height 0
click at [715, 456] on button "Próximo →" at bounding box center [699, 451] width 133 height 41
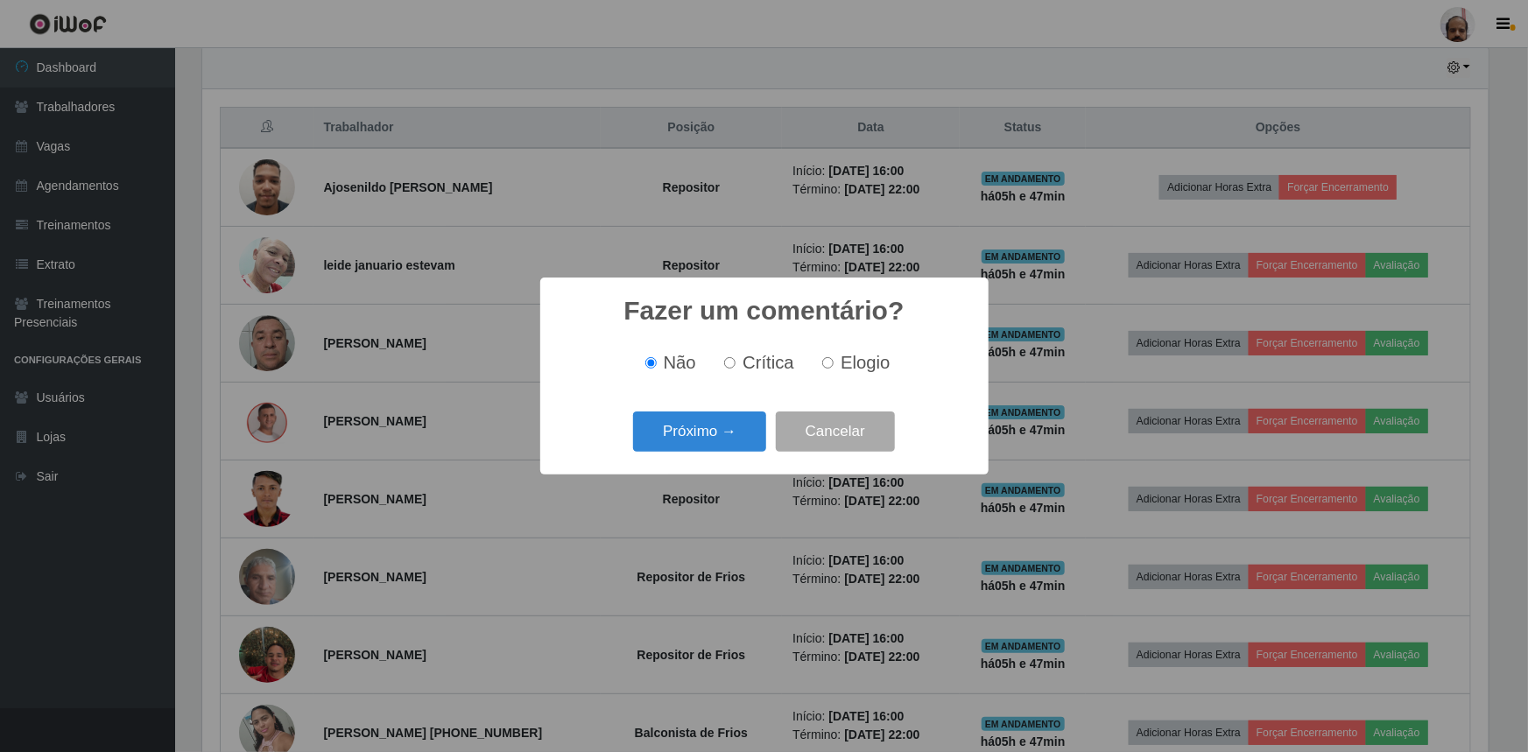
click at [857, 361] on span "Elogio" at bounding box center [865, 362] width 49 height 19
click at [834, 361] on input "Elogio" at bounding box center [827, 362] width 11 height 11
radio input "true"
click at [690, 449] on button "Próximo →" at bounding box center [699, 432] width 133 height 41
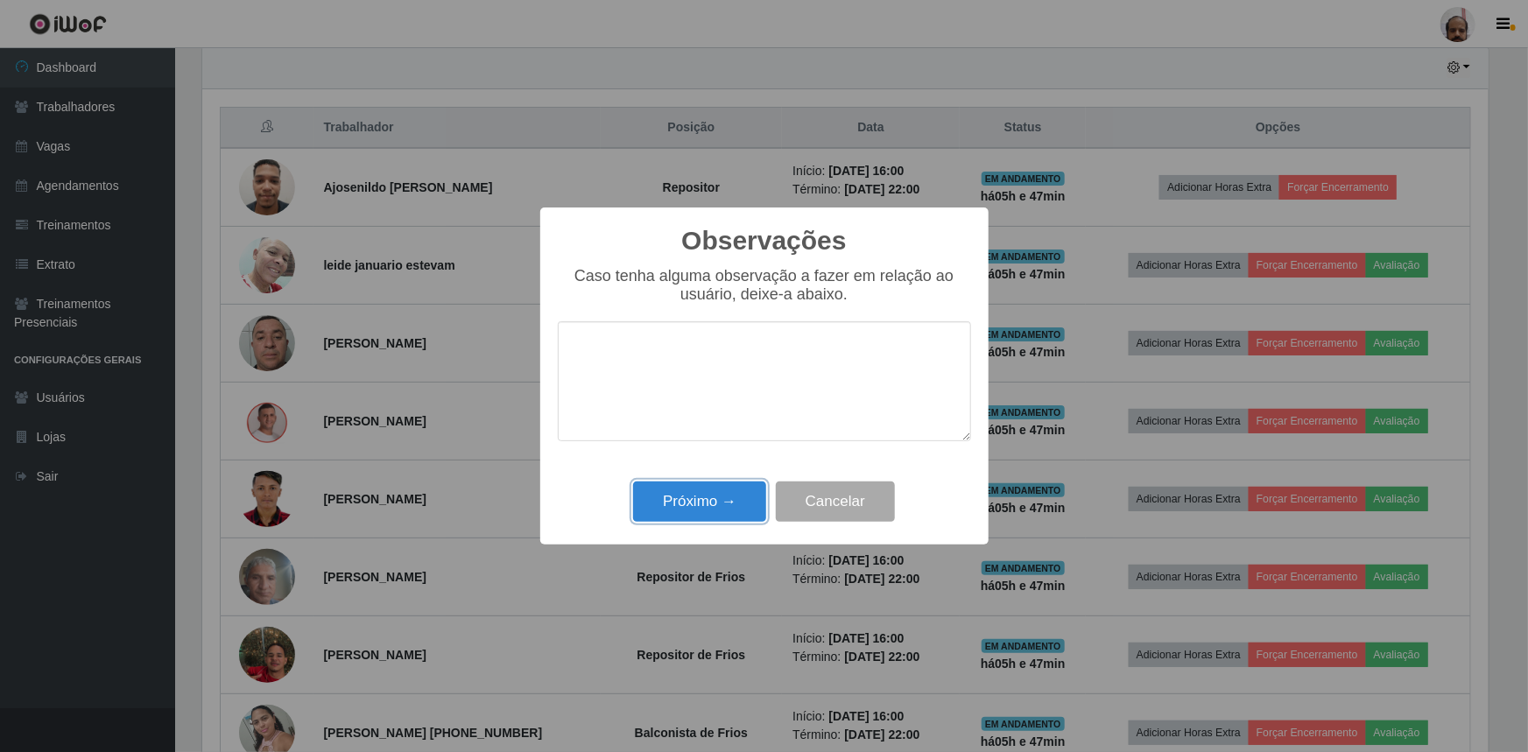
click at [689, 504] on button "Próximo →" at bounding box center [699, 502] width 133 height 41
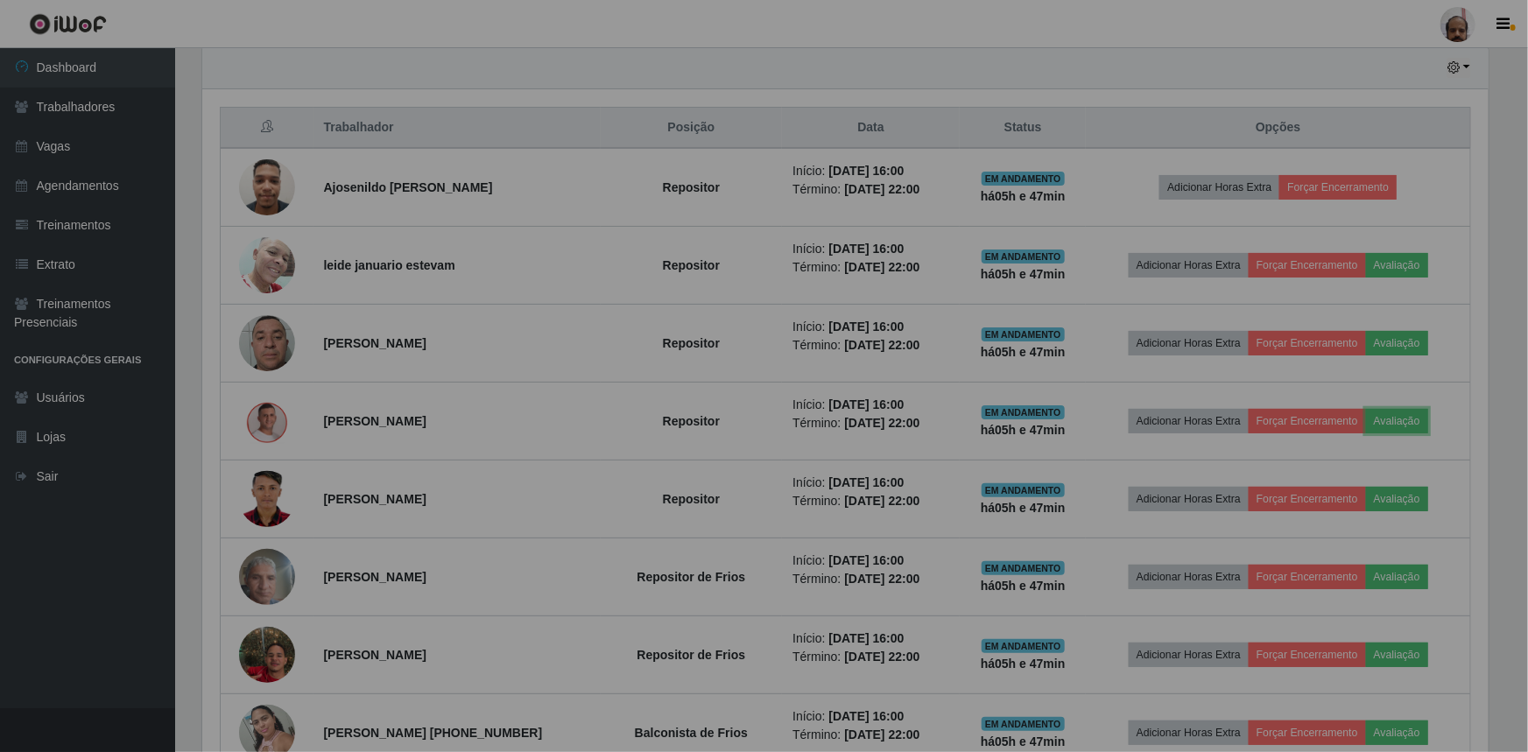
scroll to position [363, 1294]
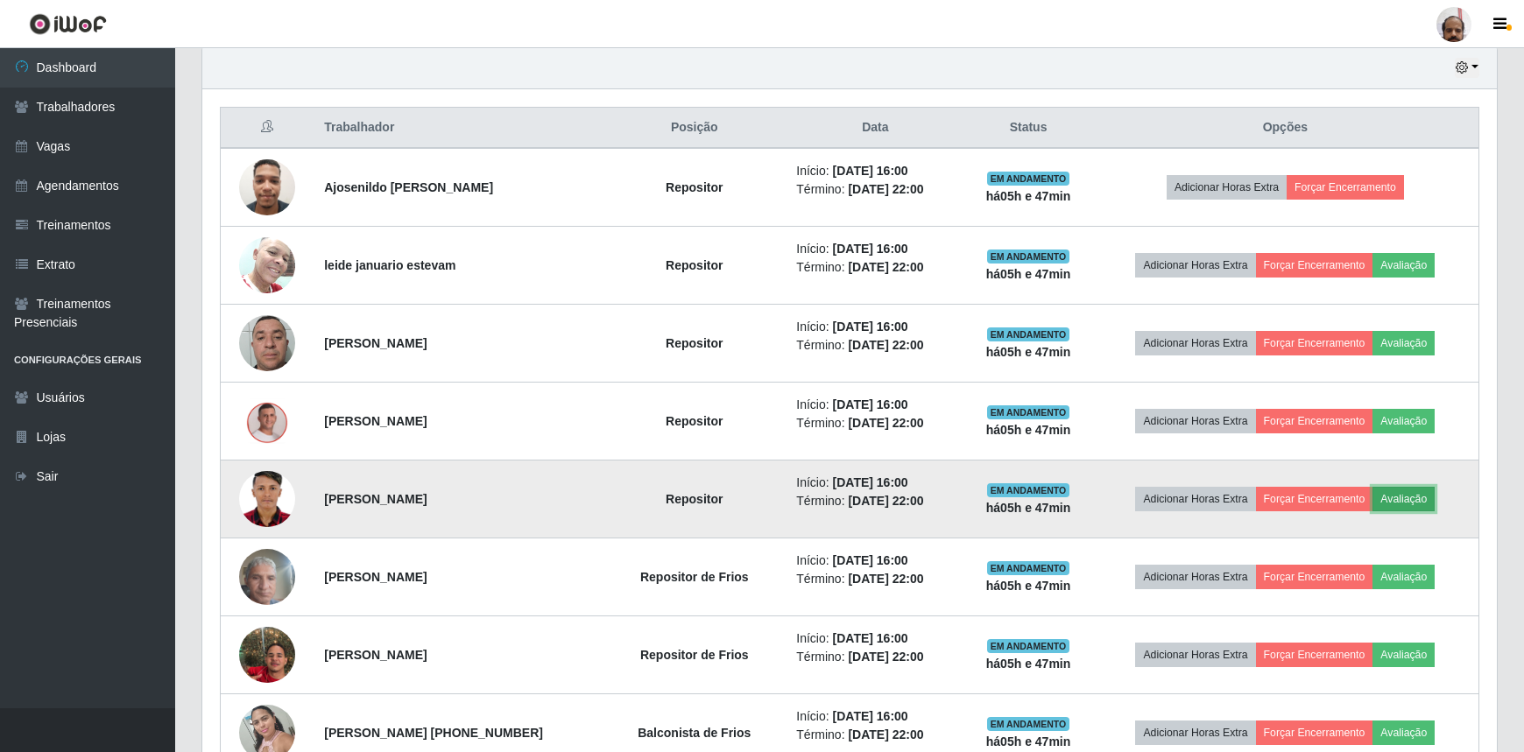
click at [1427, 499] on button "Avaliação" at bounding box center [1403, 499] width 62 height 25
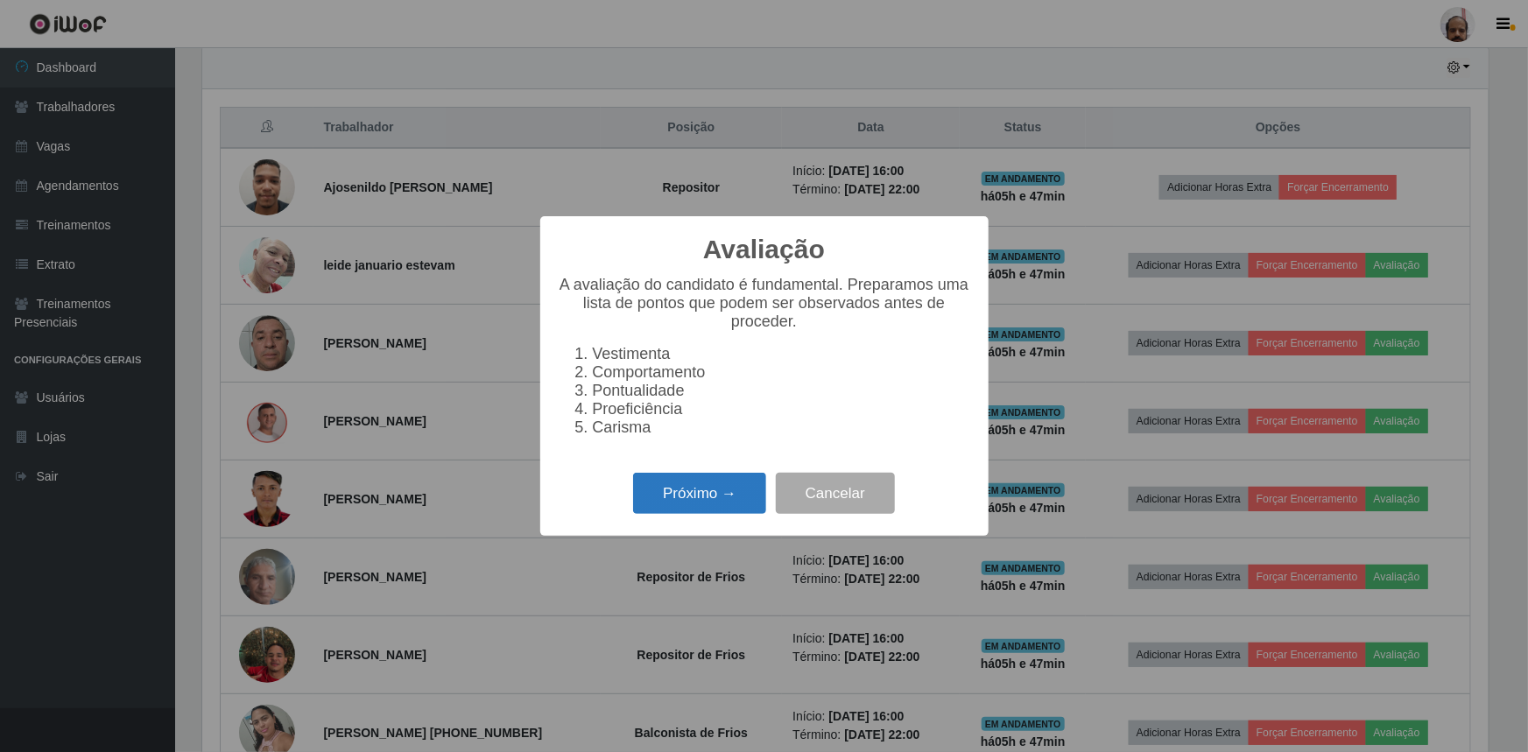
click at [699, 495] on button "Próximo →" at bounding box center [699, 493] width 133 height 41
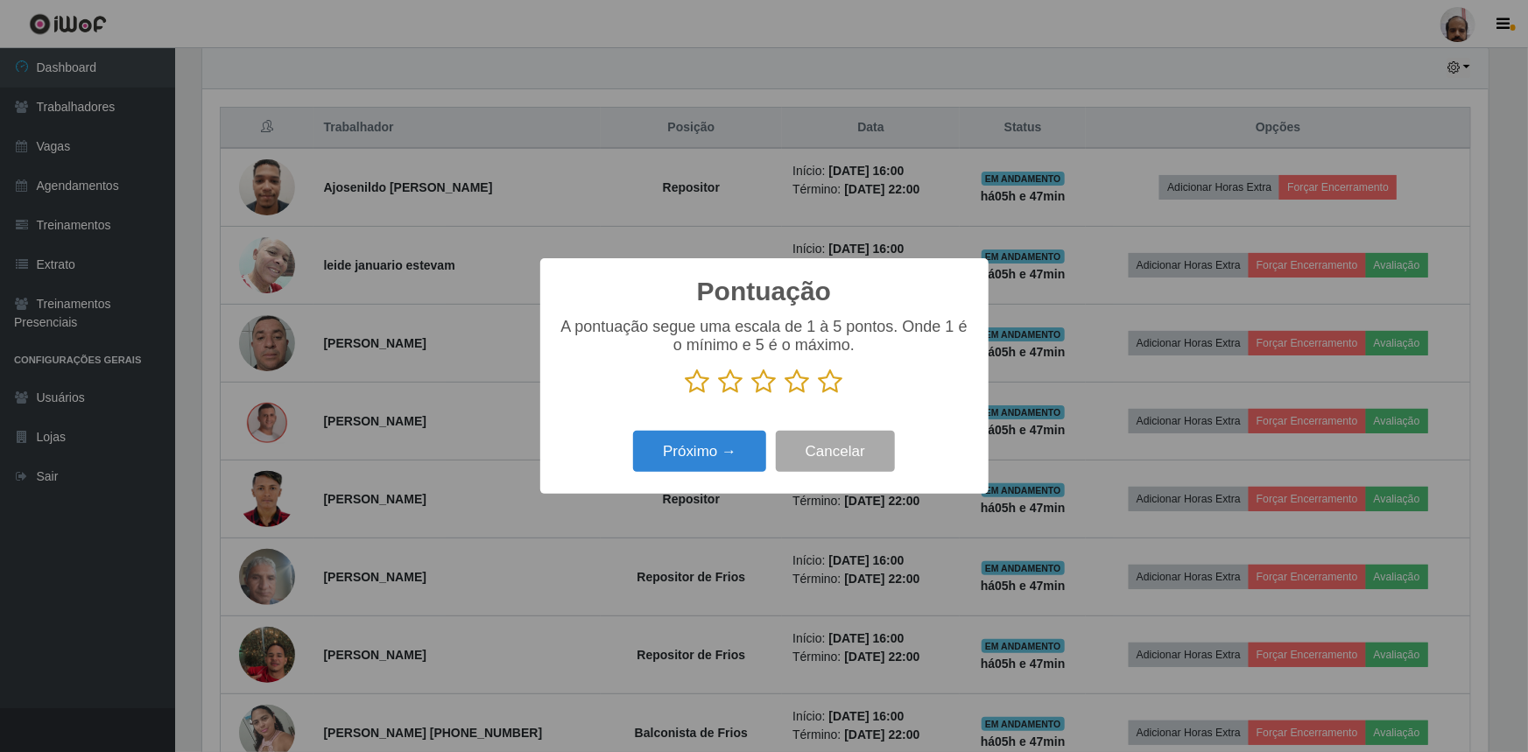
click at [827, 384] on icon at bounding box center [831, 382] width 25 height 26
click at [819, 395] on input "radio" at bounding box center [819, 395] width 0 height 0
click at [715, 468] on button "Próximo →" at bounding box center [699, 451] width 133 height 41
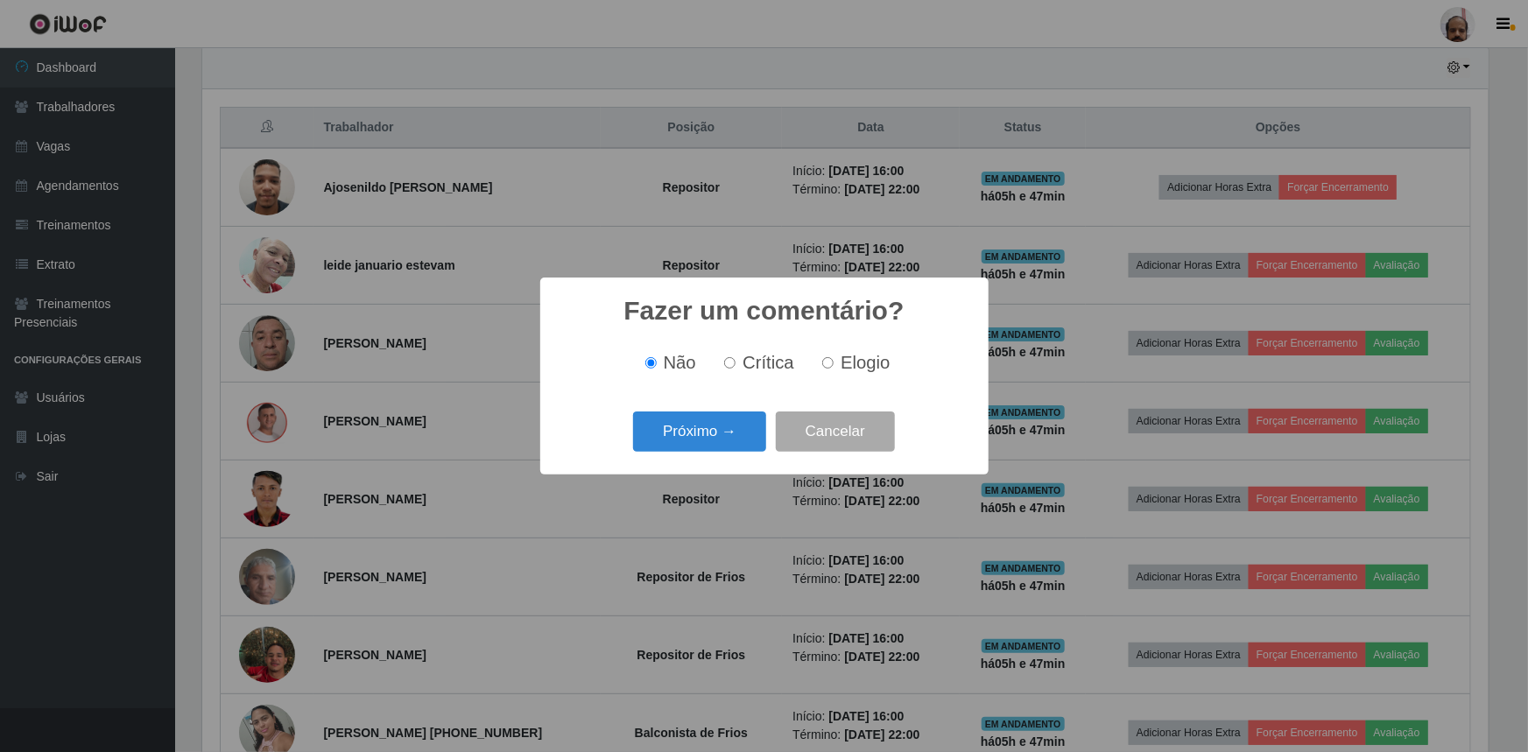
click at [833, 357] on label "Elogio" at bounding box center [852, 363] width 74 height 20
click at [833, 357] on input "Elogio" at bounding box center [827, 362] width 11 height 11
radio input "true"
click at [715, 418] on button "Próximo →" at bounding box center [699, 432] width 133 height 41
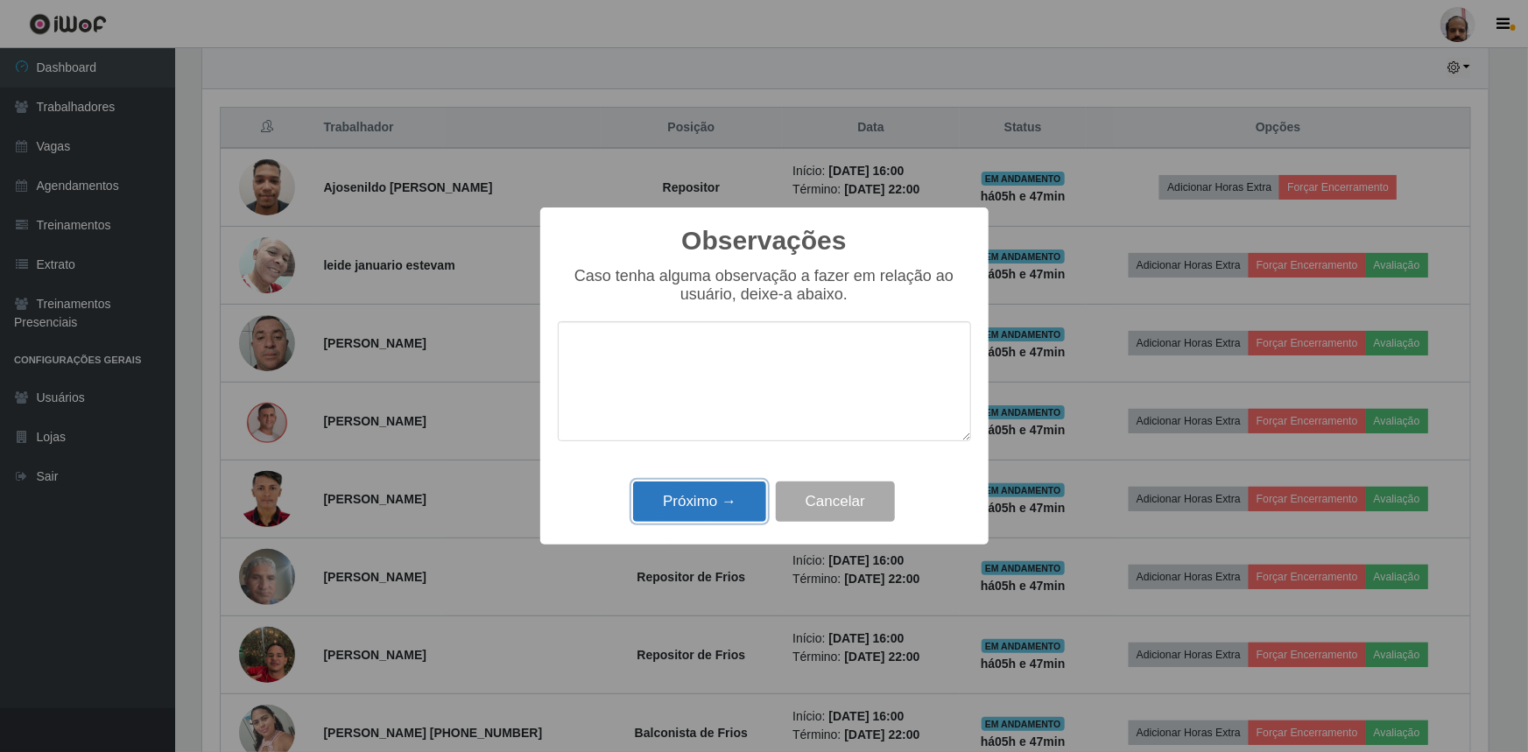
click at [689, 502] on button "Próximo →" at bounding box center [699, 502] width 133 height 41
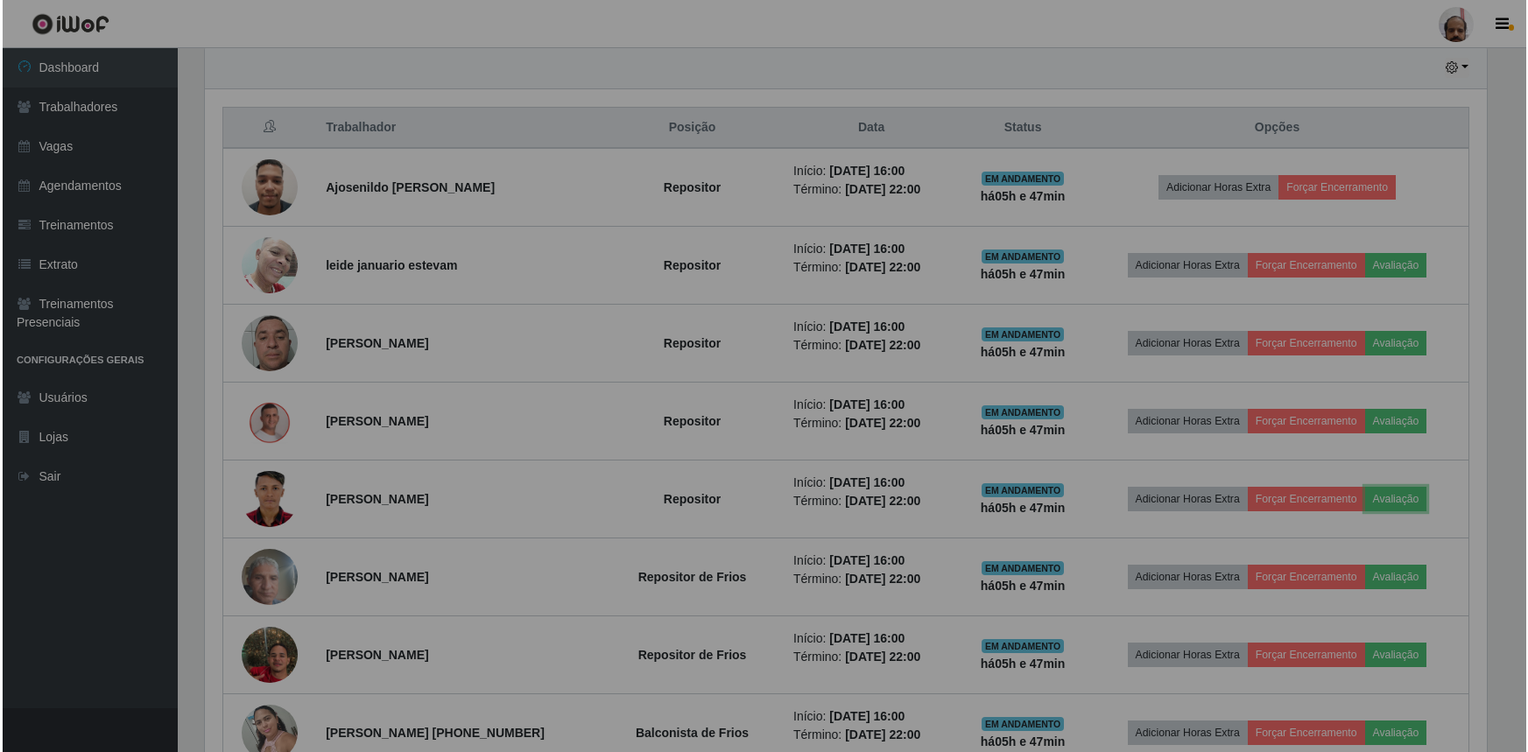
scroll to position [0, 0]
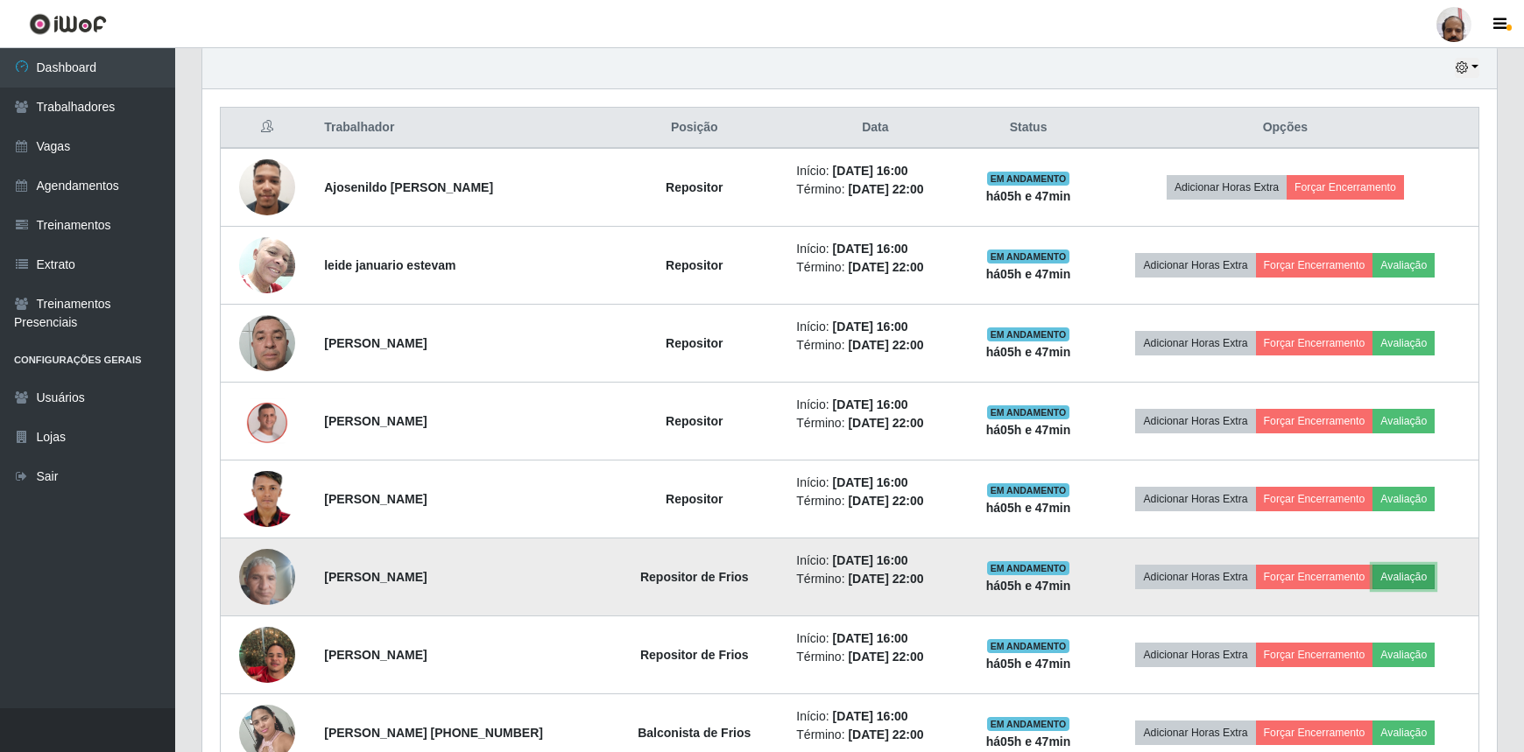
click at [1417, 572] on button "Avaliação" at bounding box center [1403, 577] width 62 height 25
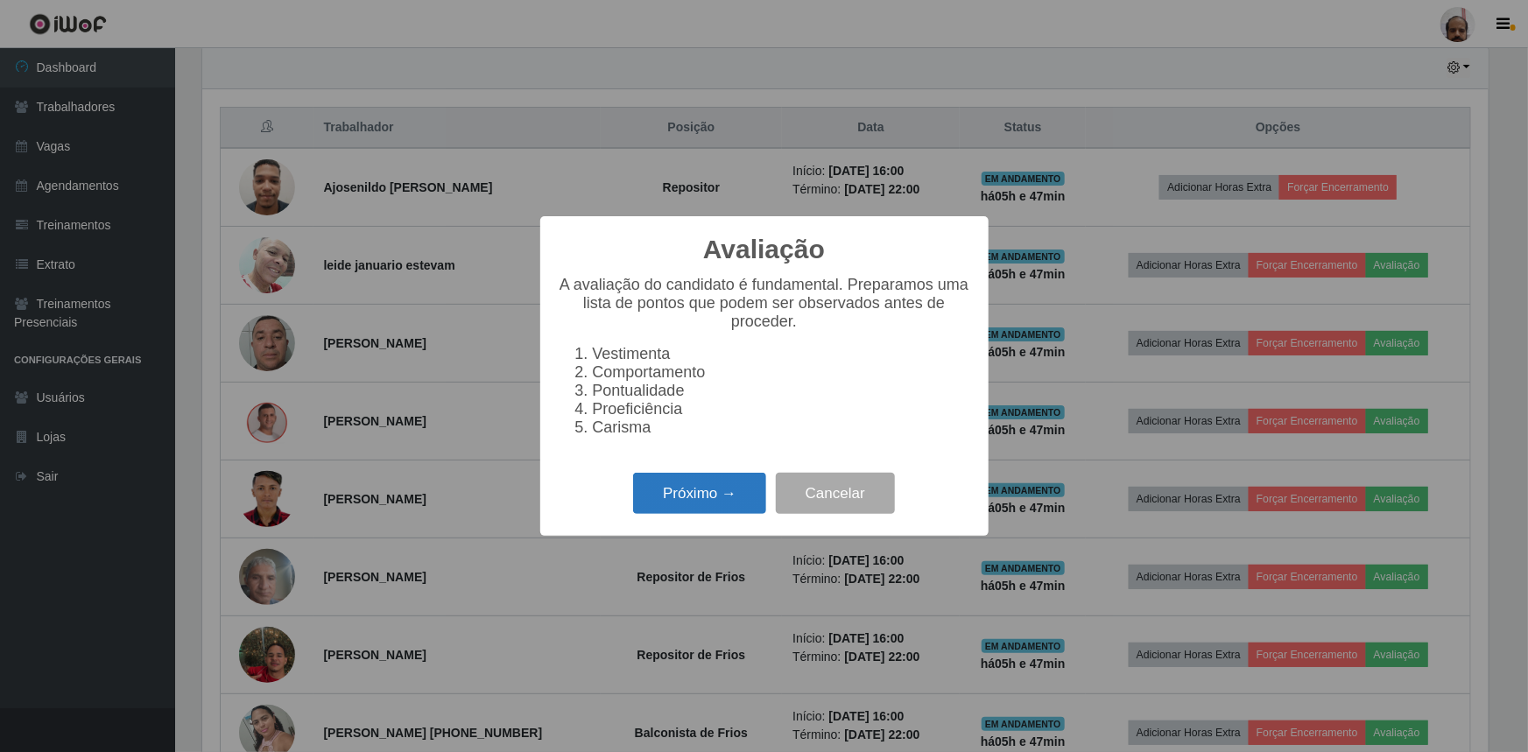
click at [674, 498] on button "Próximo →" at bounding box center [699, 493] width 133 height 41
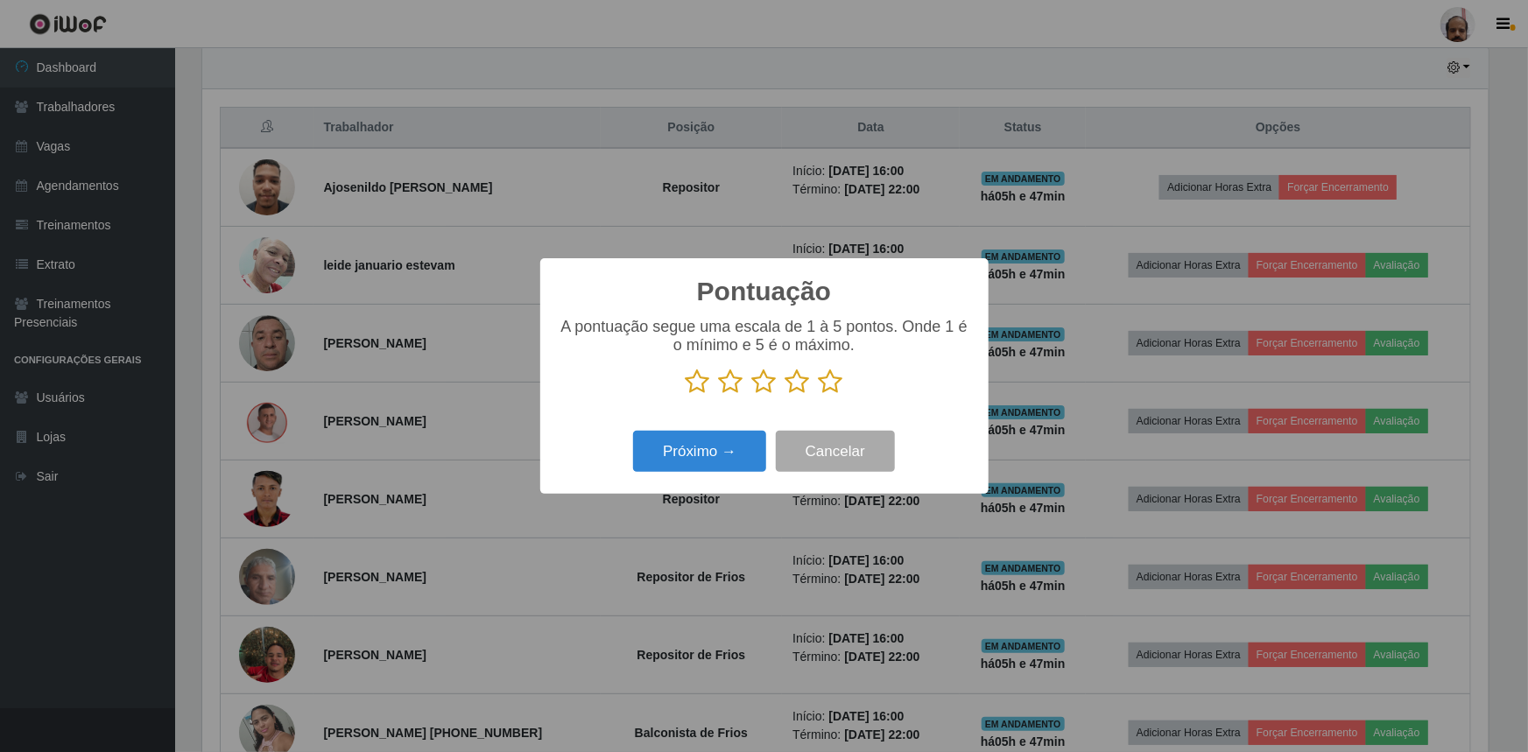
click at [832, 384] on icon at bounding box center [831, 382] width 25 height 26
click at [819, 395] on input "radio" at bounding box center [819, 395] width 0 height 0
click at [712, 454] on button "Próximo →" at bounding box center [699, 451] width 133 height 41
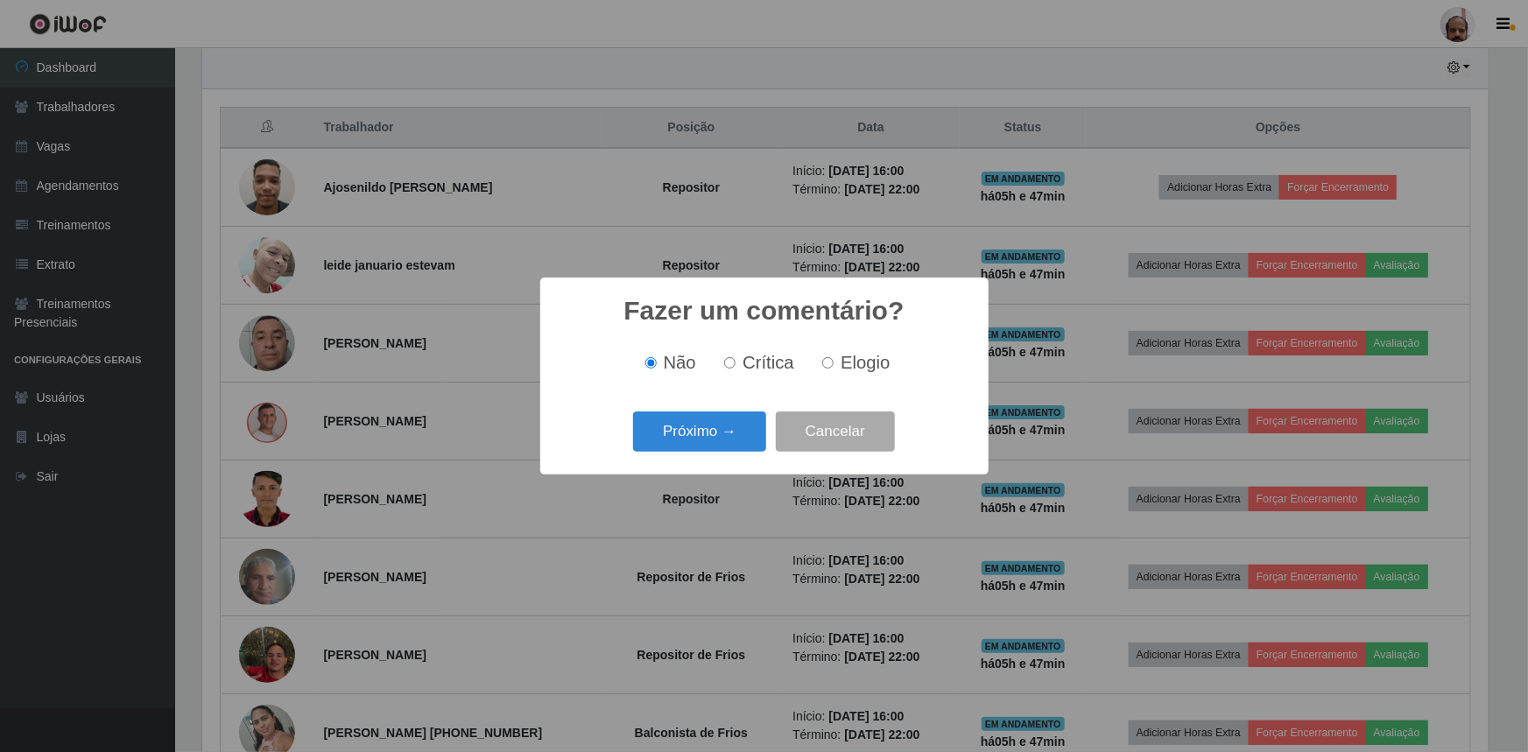
click at [871, 354] on span "Elogio" at bounding box center [865, 362] width 49 height 19
click at [834, 357] on input "Elogio" at bounding box center [827, 362] width 11 height 11
radio input "true"
click at [724, 437] on button "Próximo →" at bounding box center [699, 432] width 133 height 41
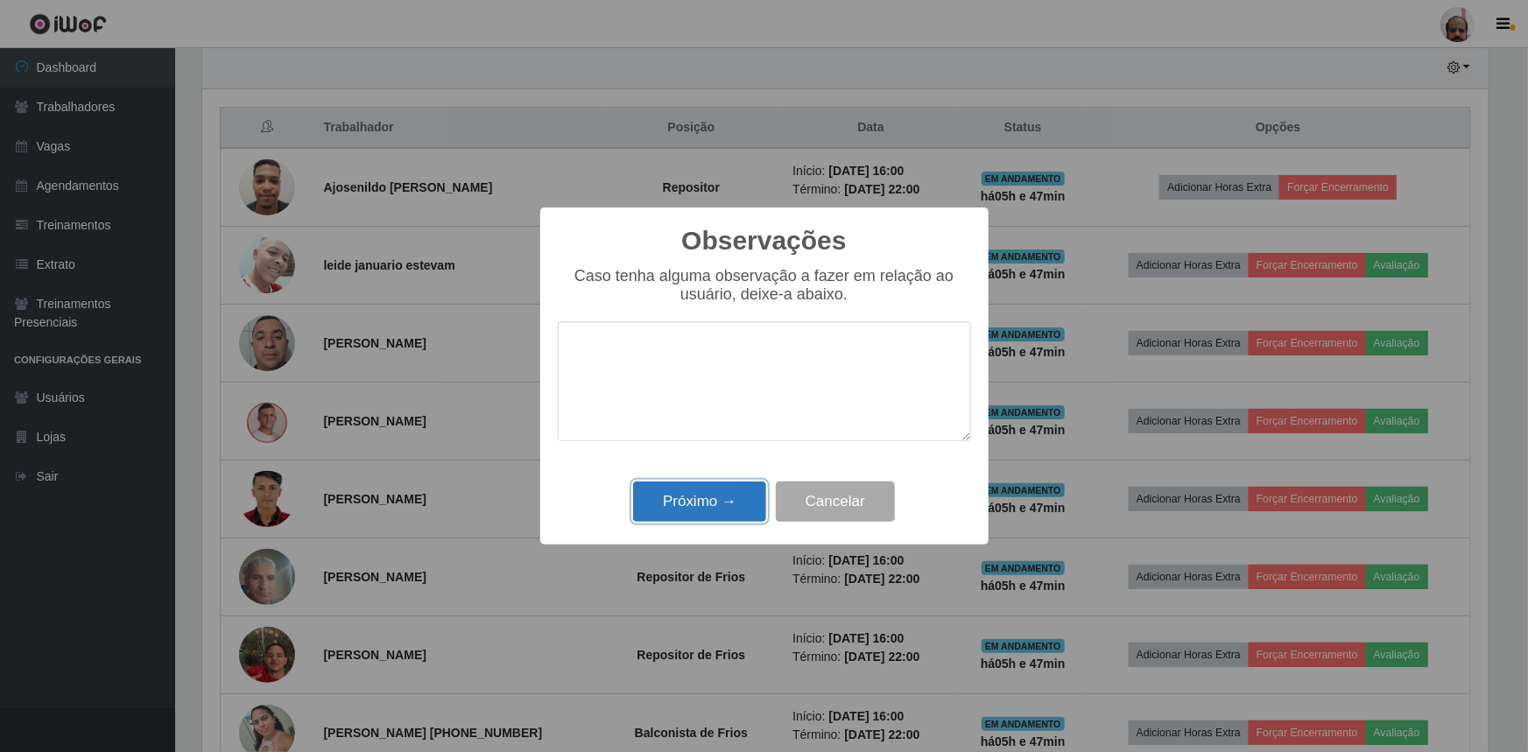
click at [706, 500] on button "Próximo →" at bounding box center [699, 502] width 133 height 41
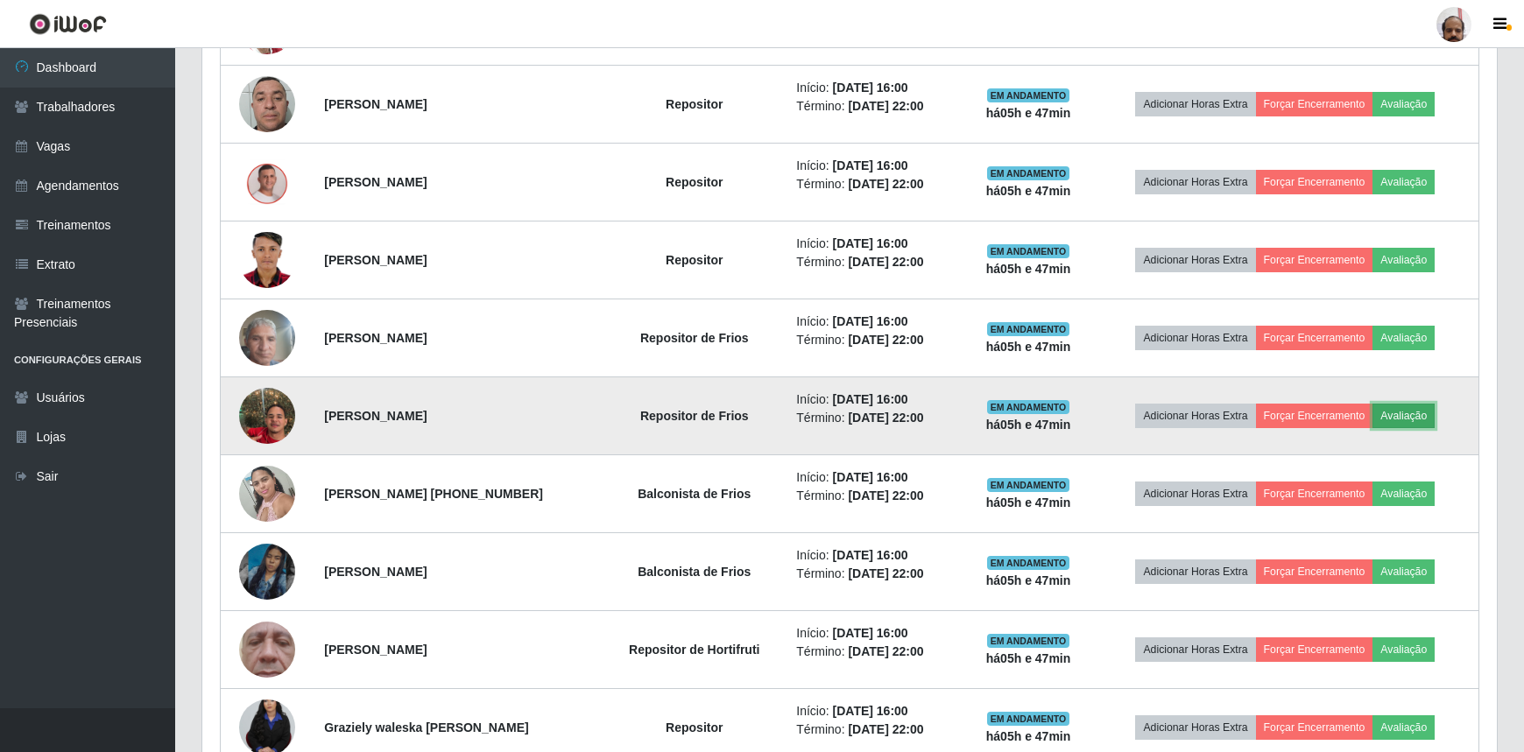
click at [1410, 413] on button "Avaliação" at bounding box center [1403, 416] width 62 height 25
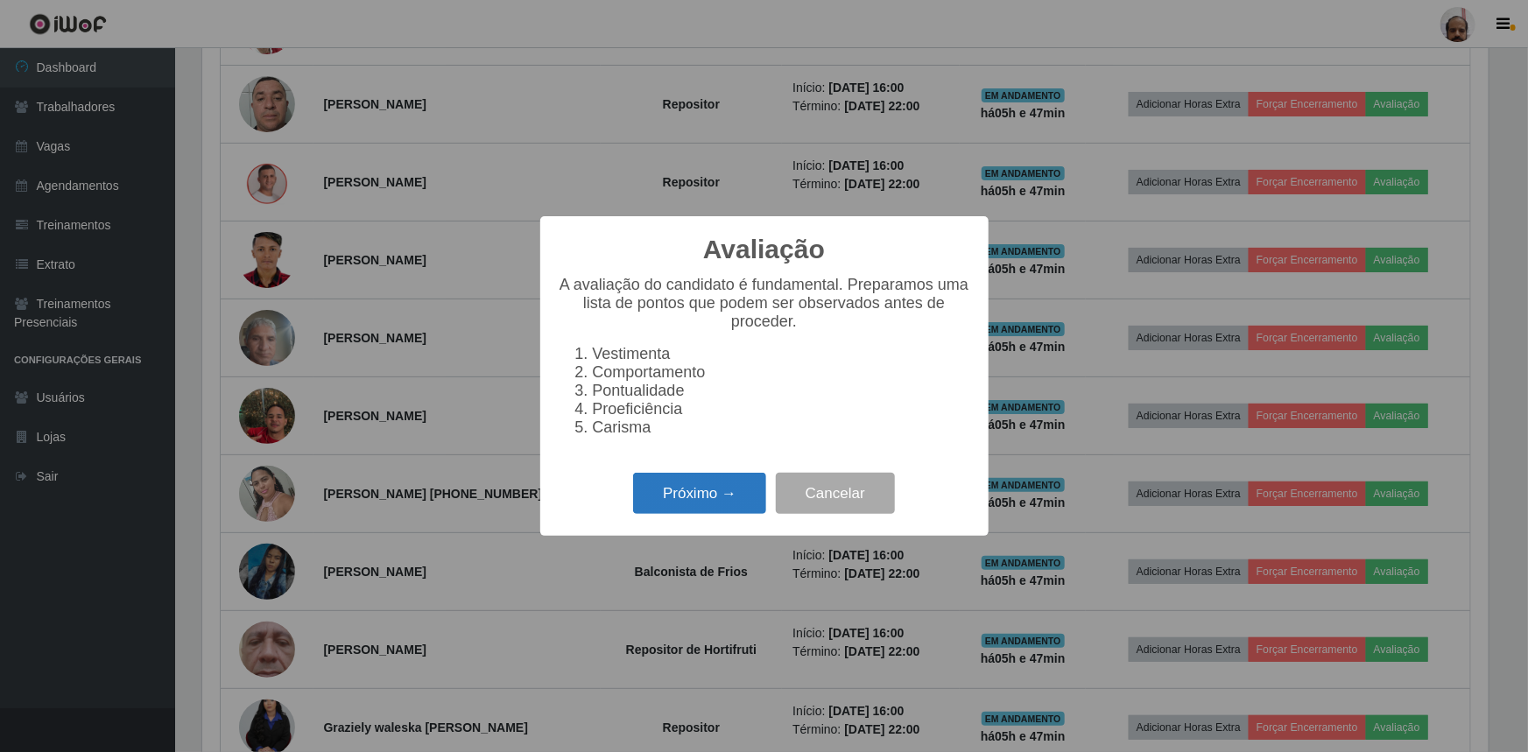
click at [681, 499] on button "Próximo →" at bounding box center [699, 493] width 133 height 41
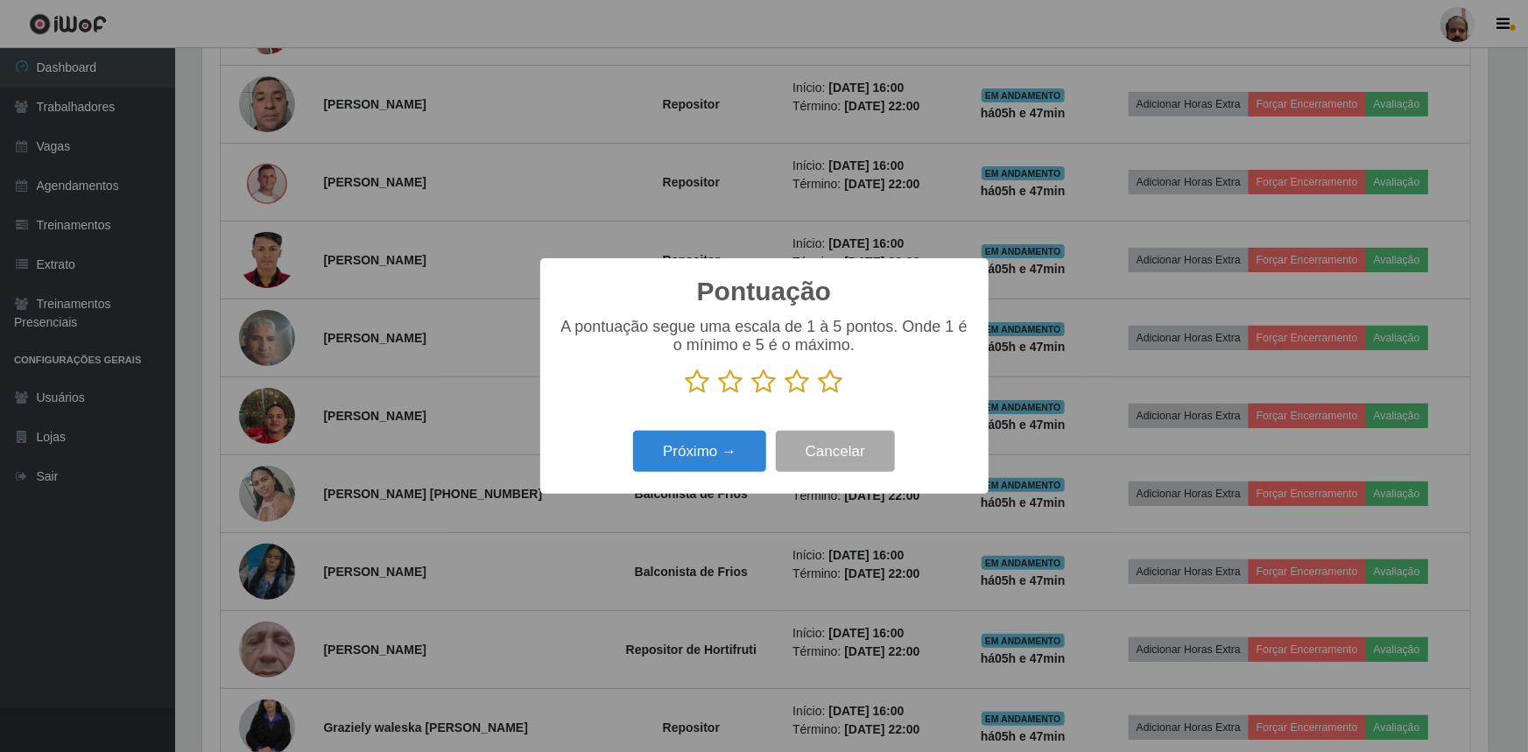
click at [835, 388] on icon at bounding box center [831, 382] width 25 height 26
click at [819, 395] on input "radio" at bounding box center [819, 395] width 0 height 0
click at [726, 448] on button "Próximo →" at bounding box center [699, 451] width 133 height 41
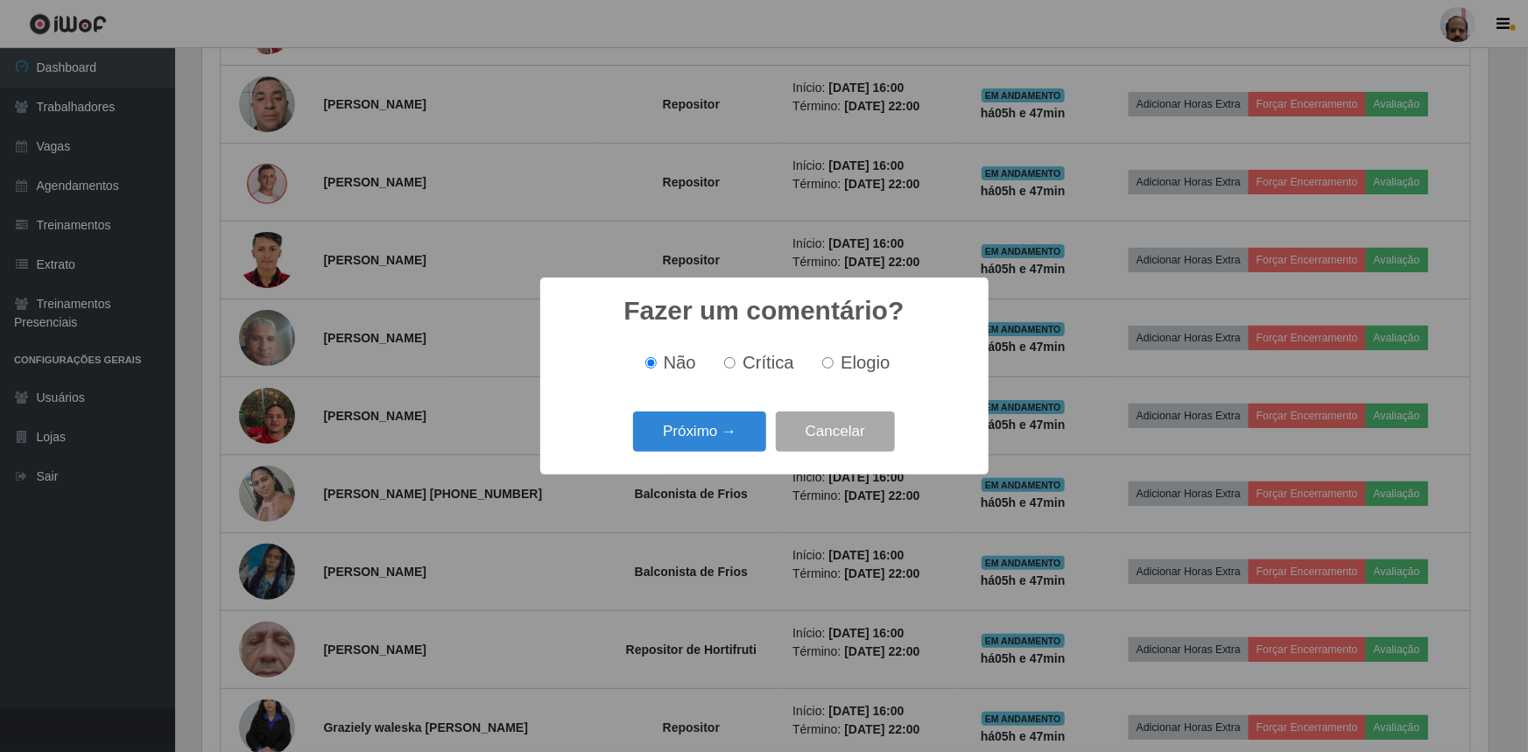
click at [855, 372] on span "Elogio" at bounding box center [865, 362] width 49 height 19
click at [834, 369] on input "Elogio" at bounding box center [827, 362] width 11 height 11
radio input "true"
click at [721, 446] on button "Próximo →" at bounding box center [699, 432] width 133 height 41
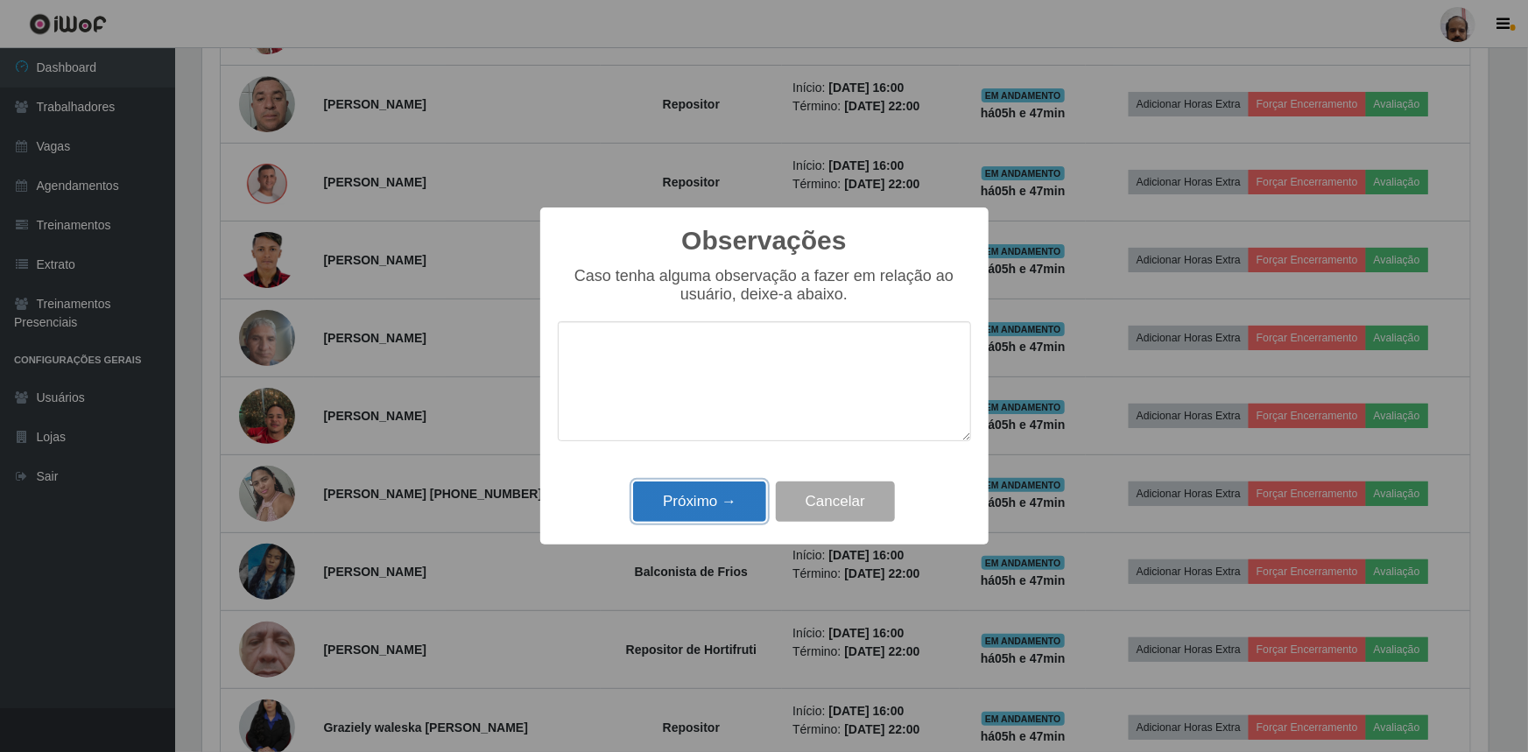
click at [694, 507] on button "Próximo →" at bounding box center [699, 502] width 133 height 41
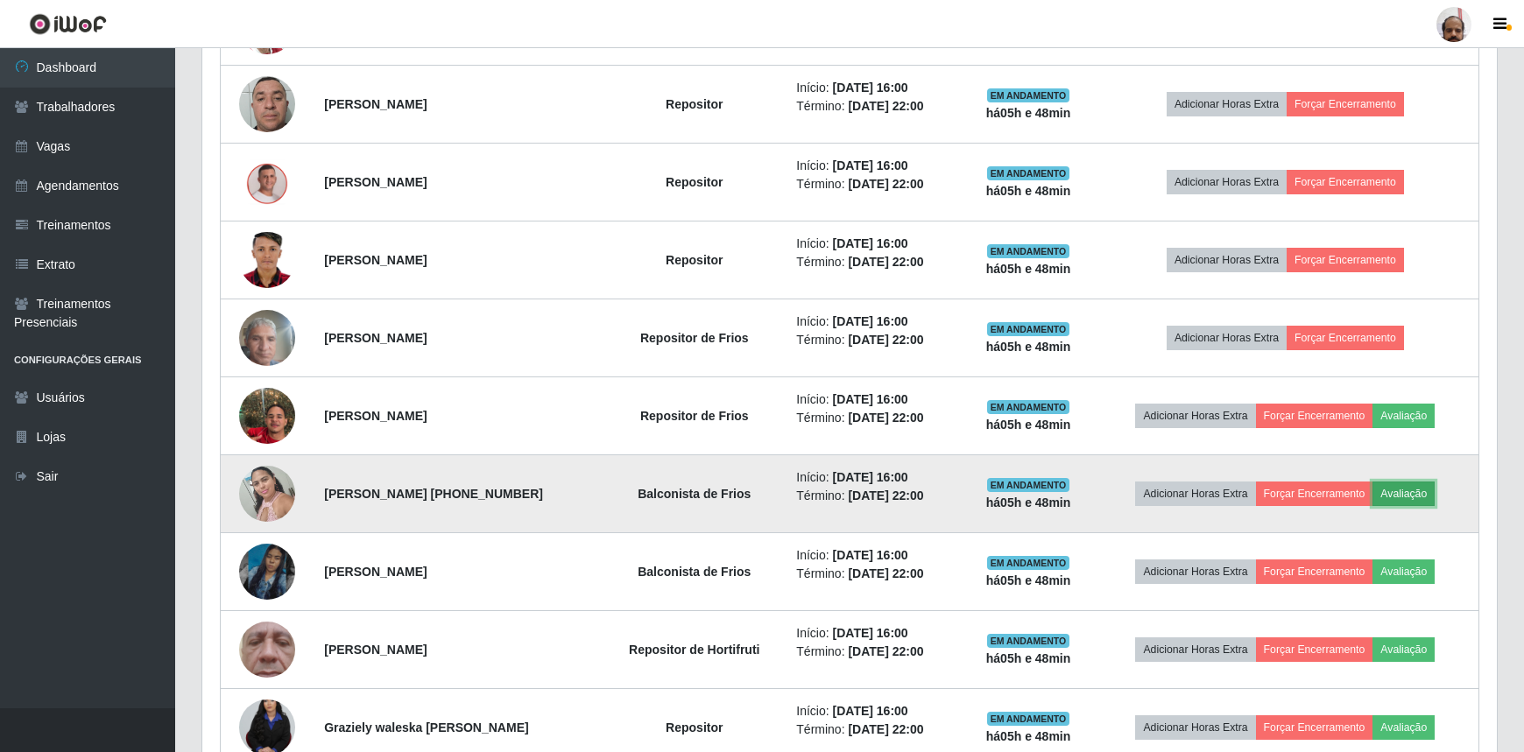
click at [1404, 488] on button "Avaliação" at bounding box center [1403, 494] width 62 height 25
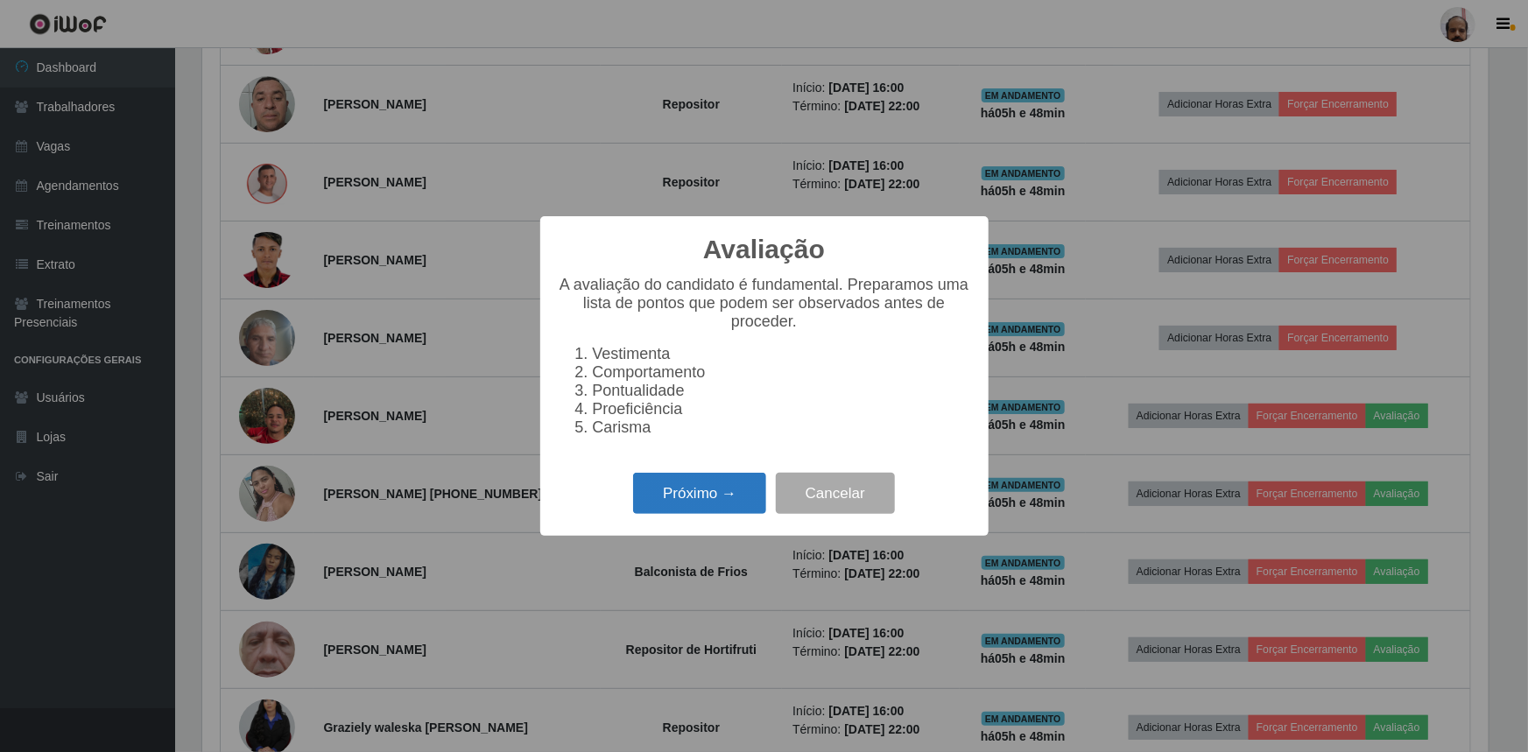
click at [706, 498] on button "Próximo →" at bounding box center [699, 493] width 133 height 41
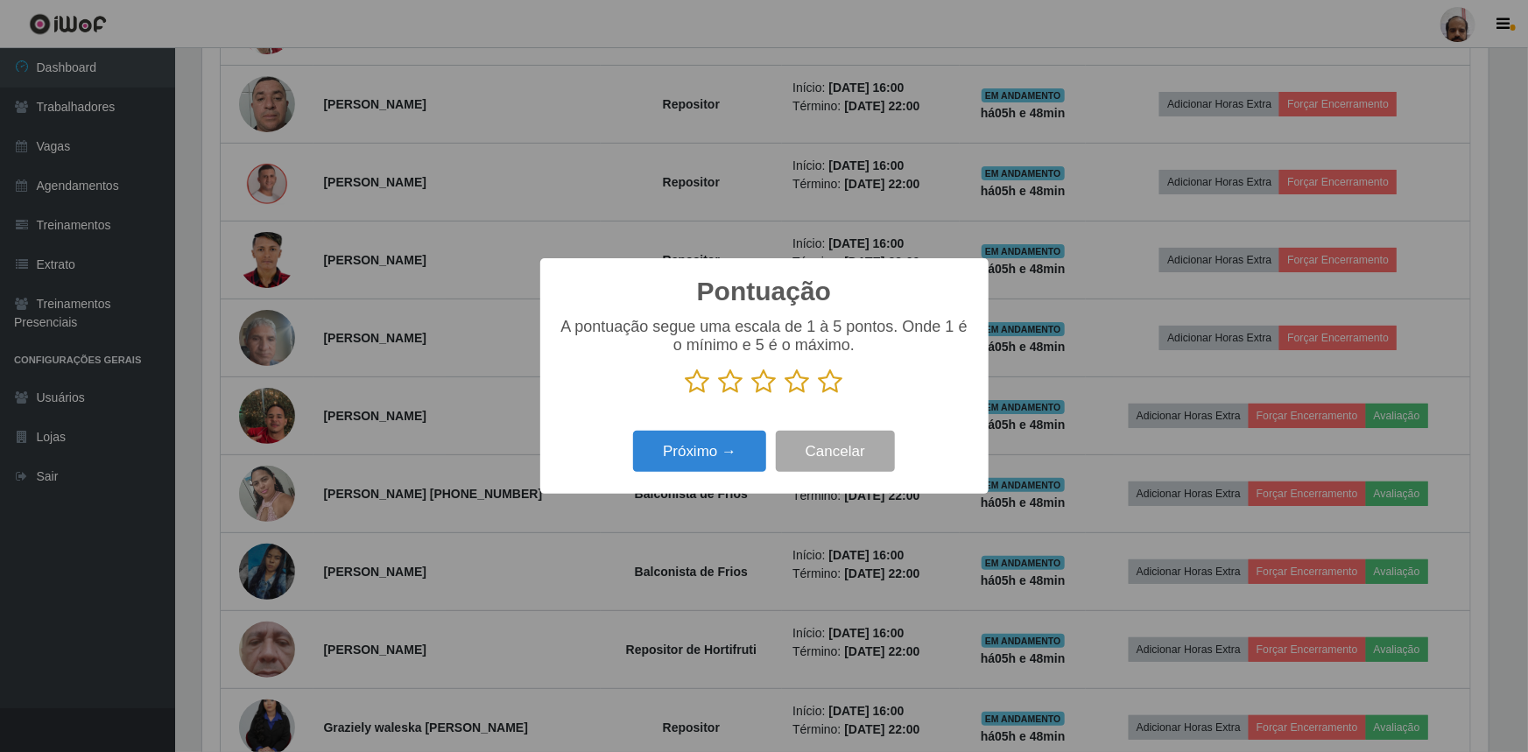
click at [829, 384] on icon at bounding box center [831, 382] width 25 height 26
click at [819, 395] on input "radio" at bounding box center [819, 395] width 0 height 0
click at [724, 461] on button "Próximo →" at bounding box center [699, 451] width 133 height 41
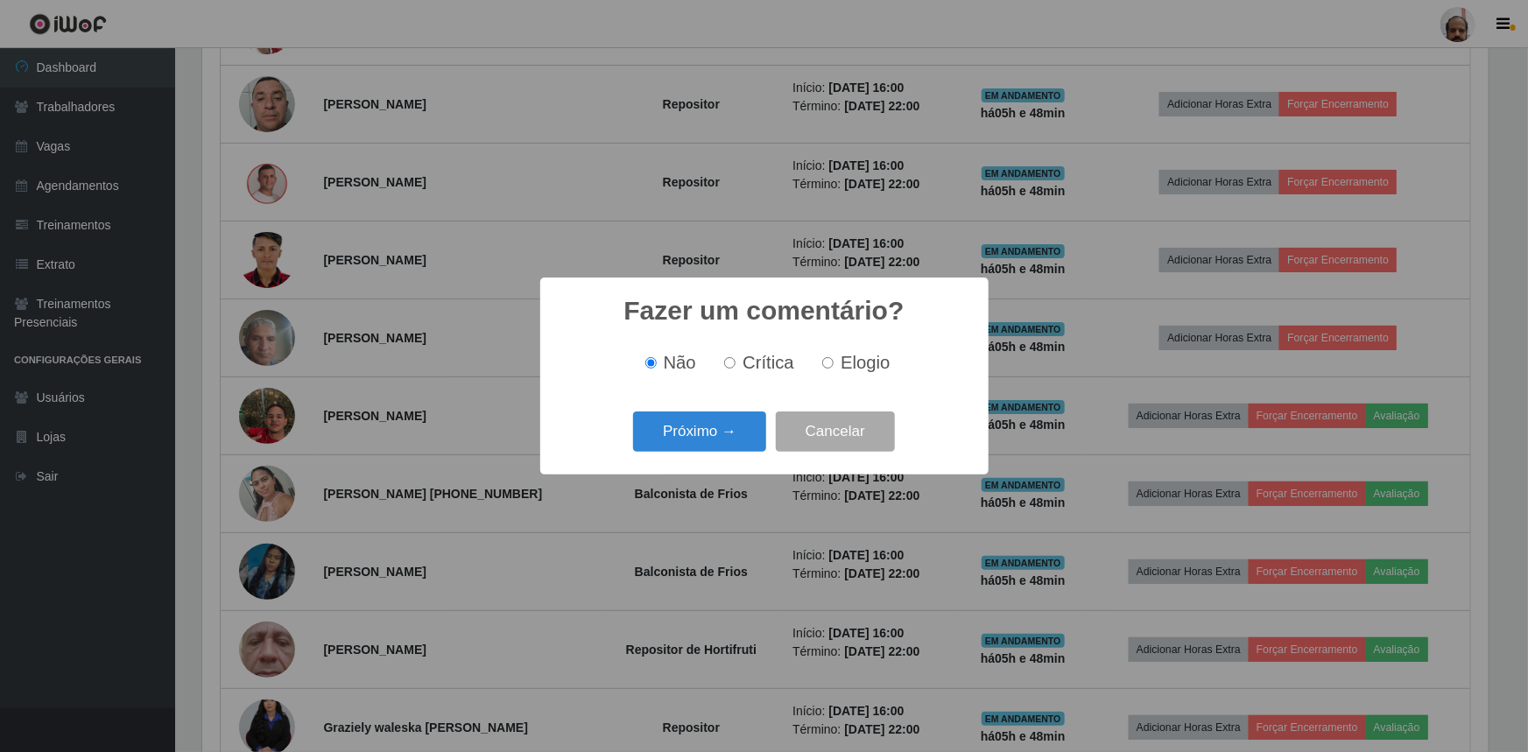
click at [883, 360] on span "Elogio" at bounding box center [865, 362] width 49 height 19
click at [834, 360] on input "Elogio" at bounding box center [827, 362] width 11 height 11
radio input "true"
click at [700, 451] on button "Próximo →" at bounding box center [699, 432] width 133 height 41
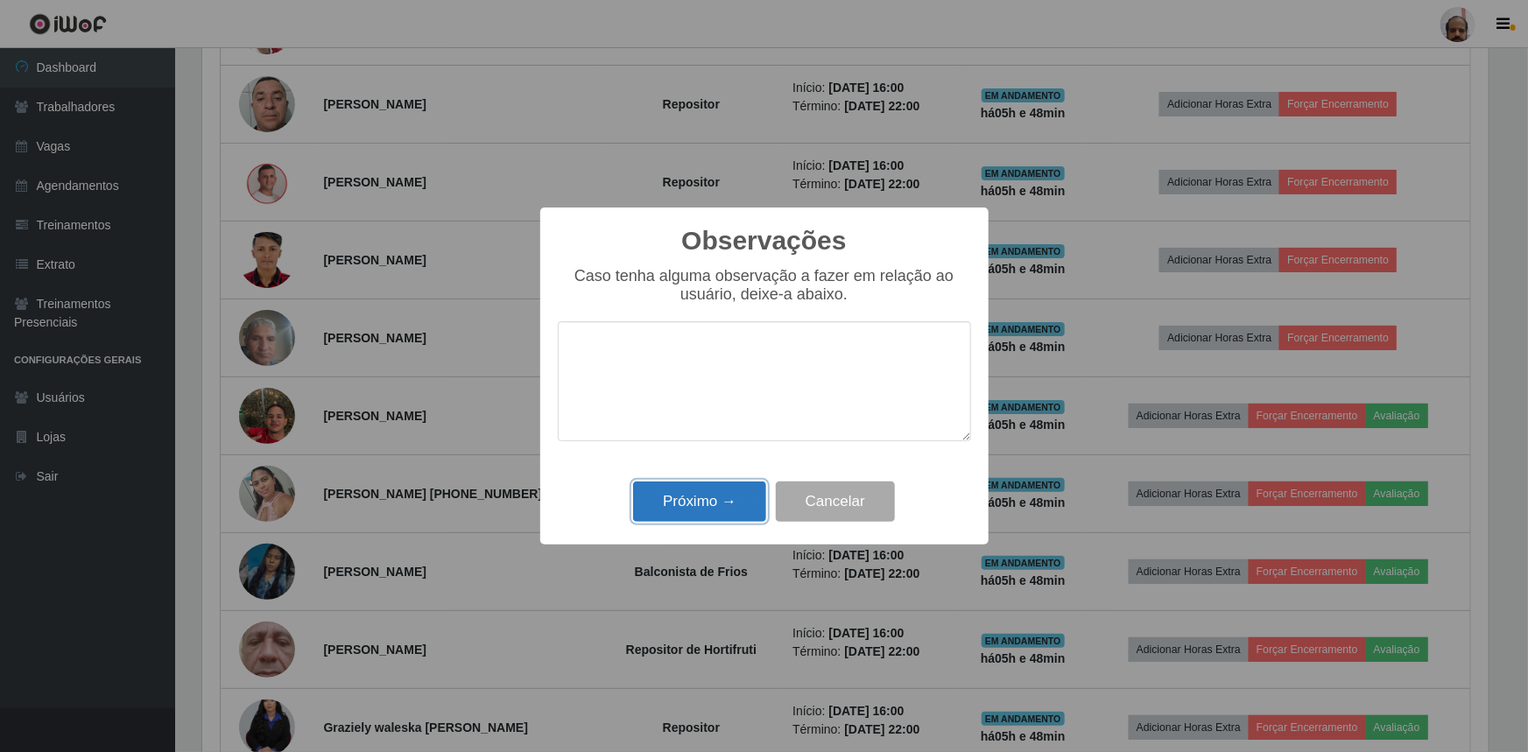
click at [678, 522] on button "Próximo →" at bounding box center [699, 502] width 133 height 41
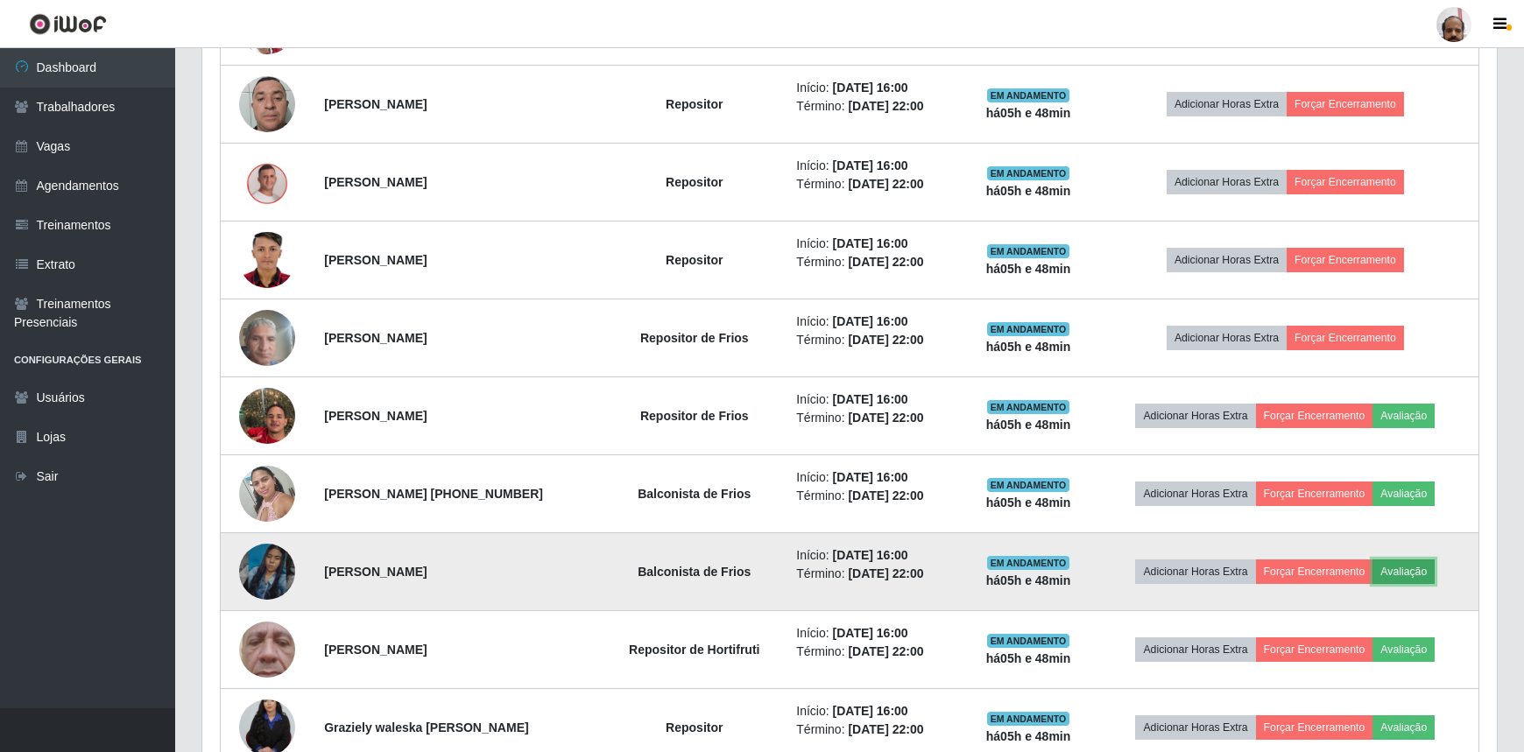
click at [1410, 562] on button "Avaliação" at bounding box center [1403, 572] width 62 height 25
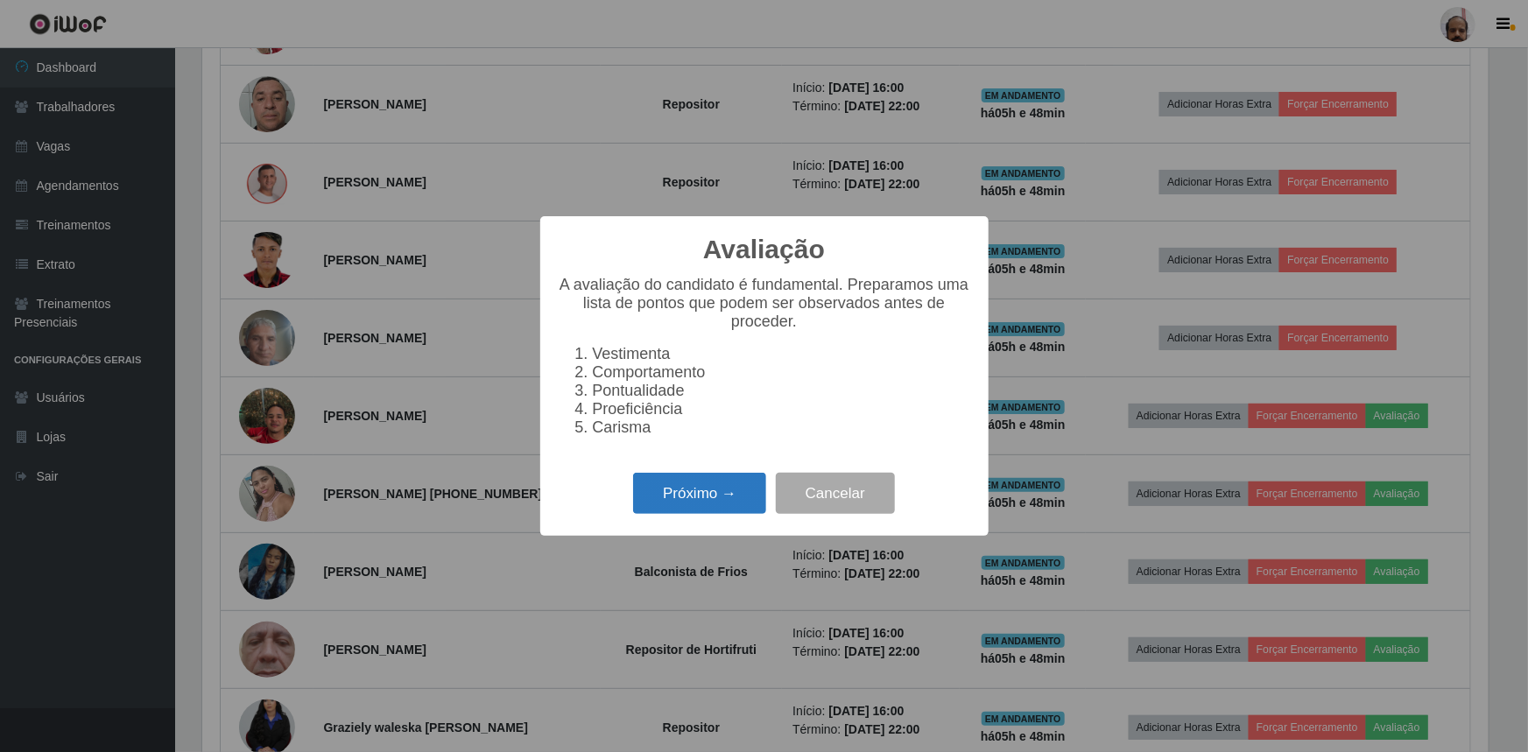
click at [716, 499] on button "Próximo →" at bounding box center [699, 493] width 133 height 41
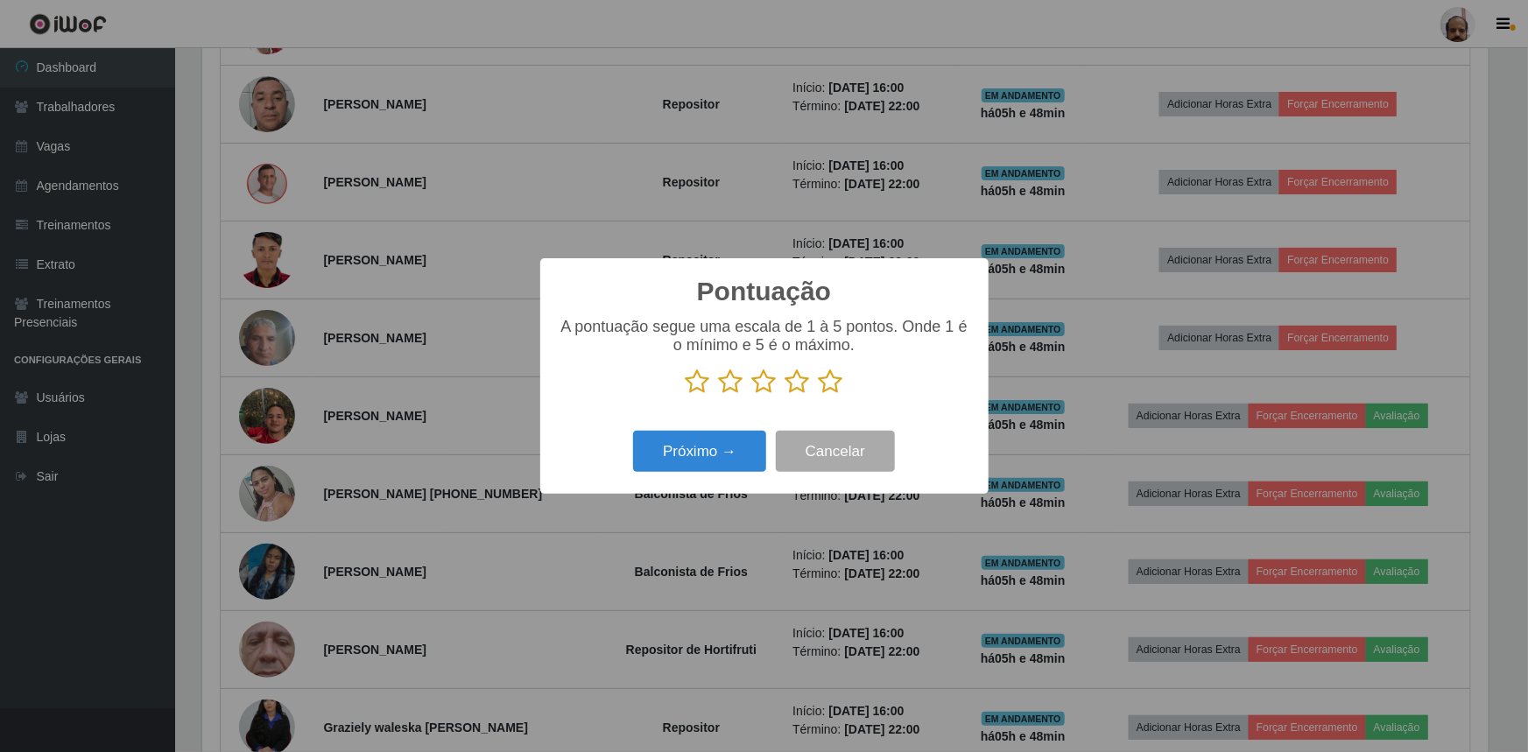
click at [840, 379] on icon at bounding box center [831, 382] width 25 height 26
click at [819, 395] on input "radio" at bounding box center [819, 395] width 0 height 0
click at [709, 446] on button "Próximo →" at bounding box center [699, 451] width 133 height 41
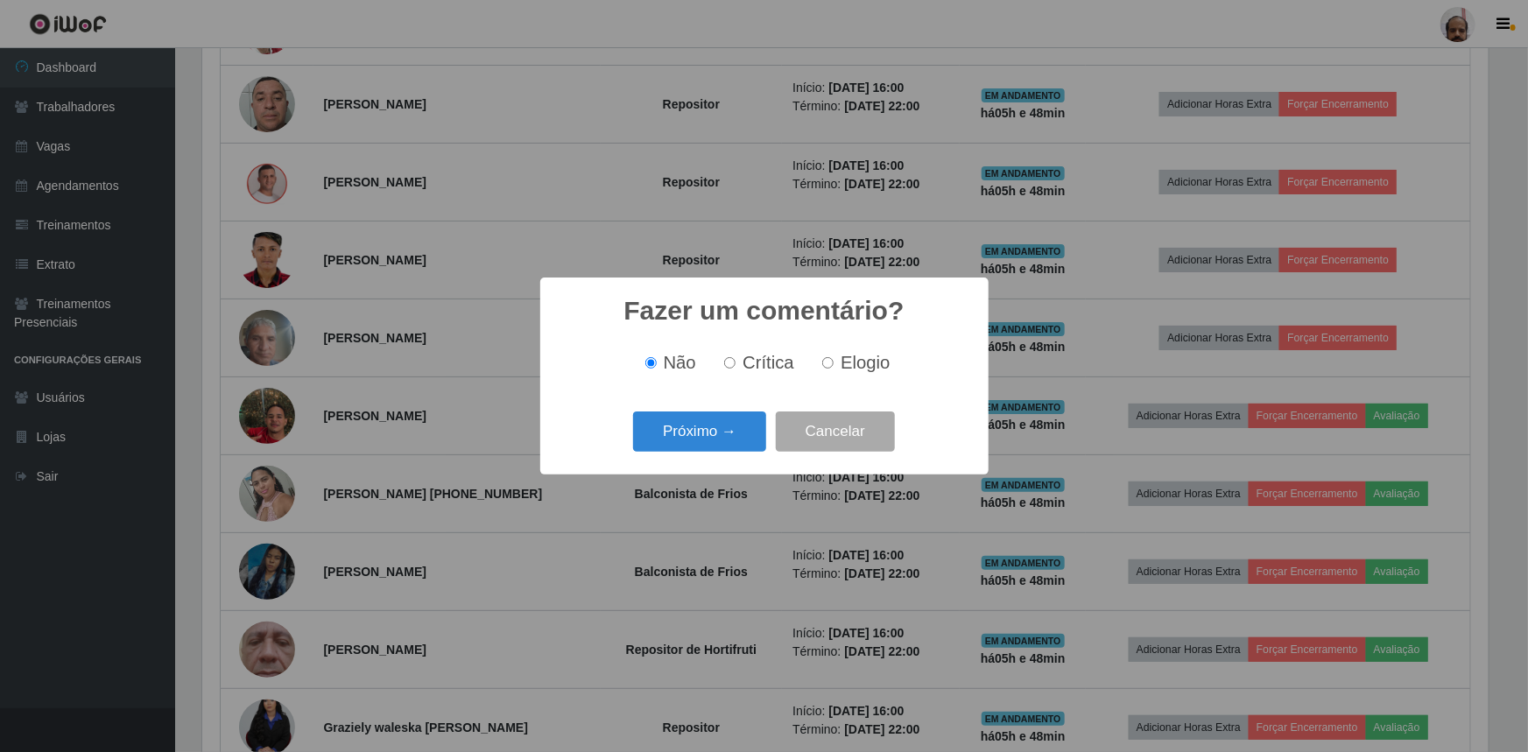
drag, startPoint x: 889, startPoint y: 370, endPoint x: 827, endPoint y: 381, distance: 62.3
click at [889, 370] on div "Não Crítica Elogio" at bounding box center [764, 363] width 413 height 20
click at [831, 366] on input "Elogio" at bounding box center [827, 362] width 11 height 11
radio input "true"
click at [751, 425] on button "Próximo →" at bounding box center [699, 432] width 133 height 41
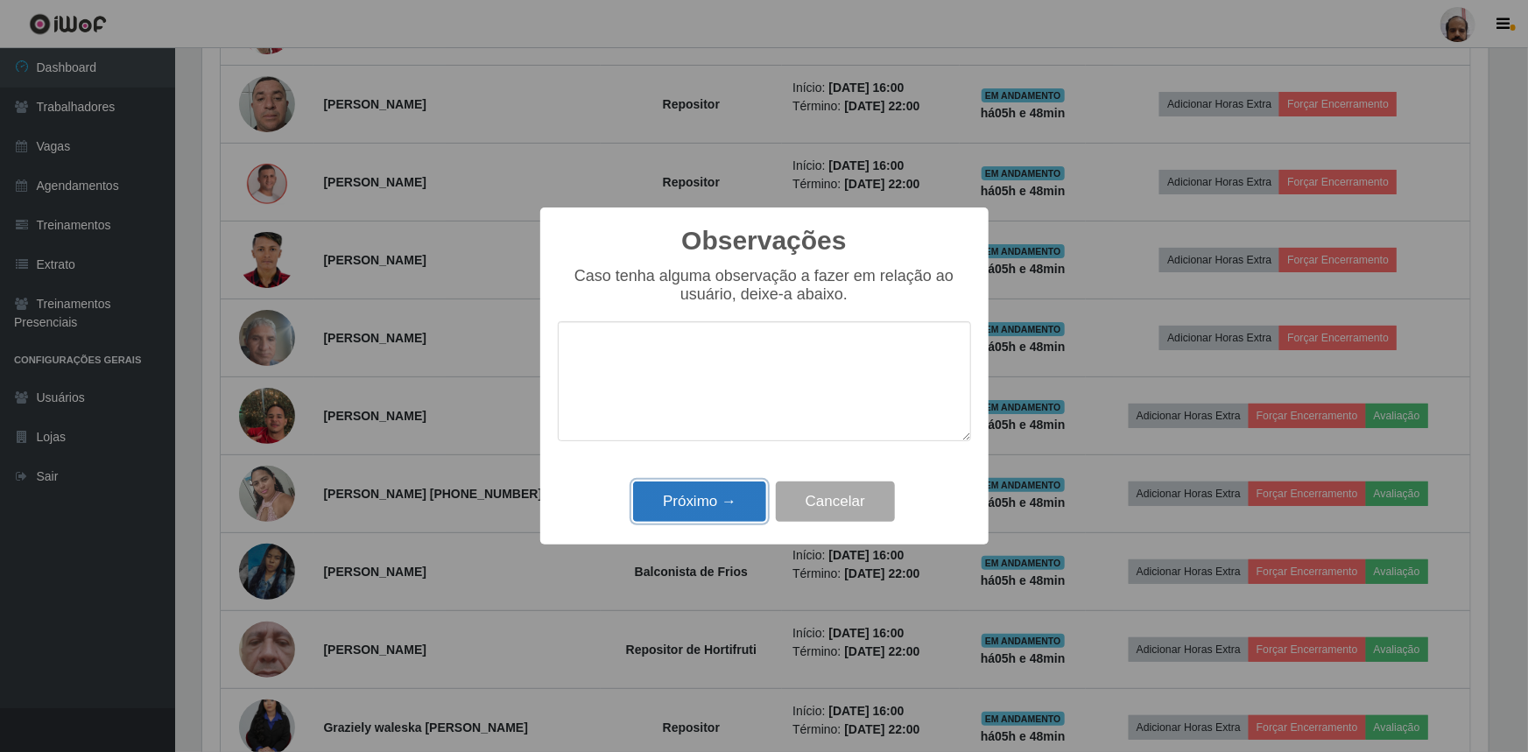
click at [716, 500] on button "Próximo →" at bounding box center [699, 502] width 133 height 41
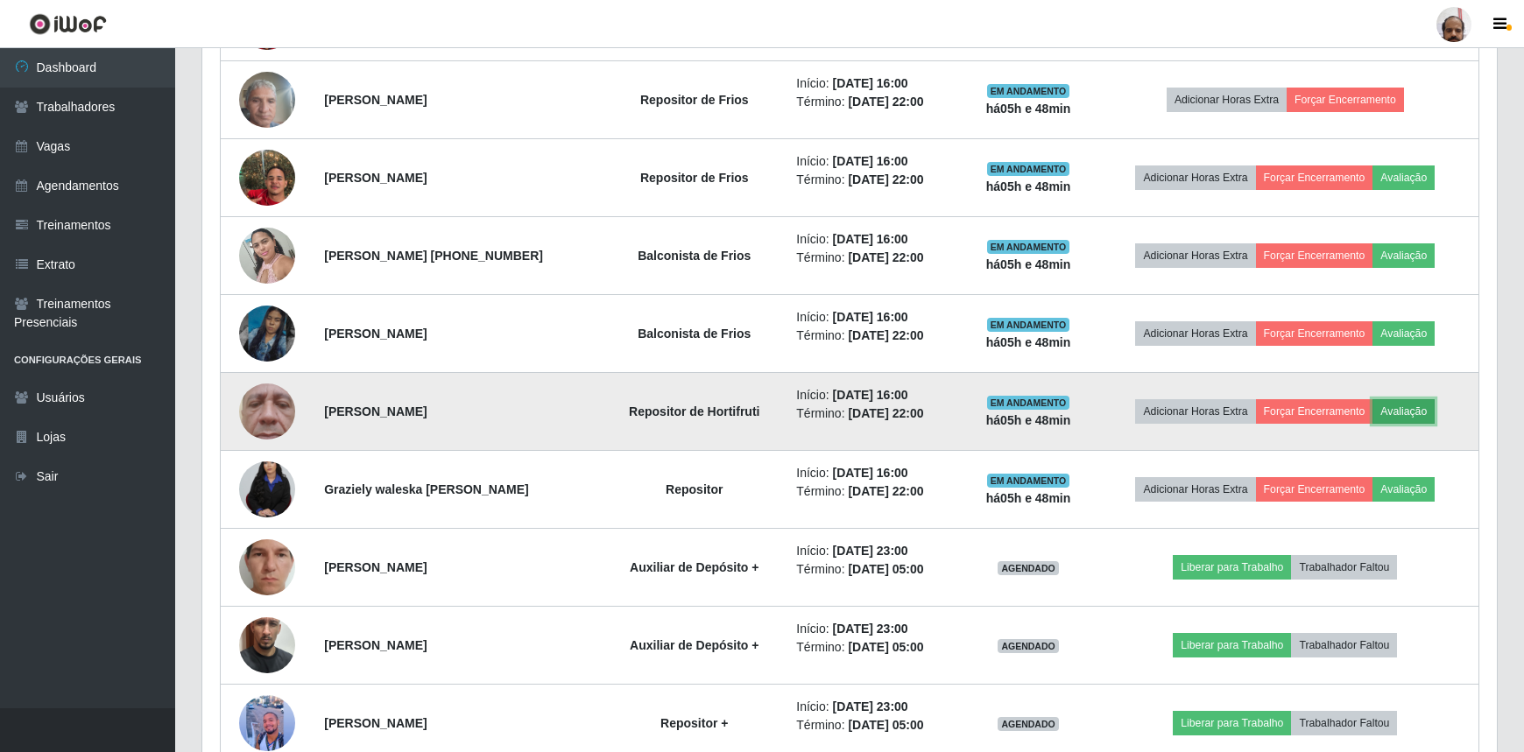
click at [1418, 411] on button "Avaliação" at bounding box center [1403, 411] width 62 height 25
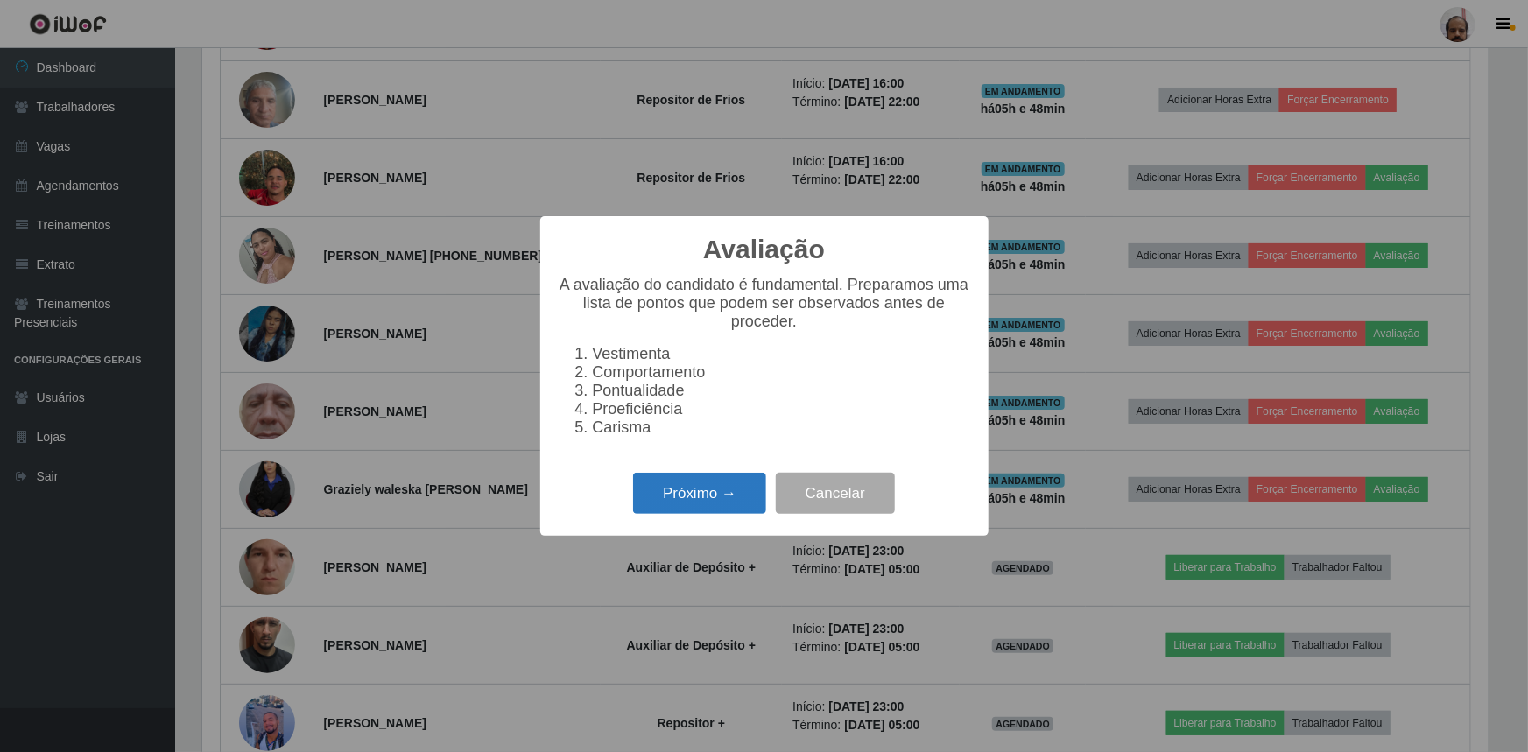
click at [692, 501] on button "Próximo →" at bounding box center [699, 493] width 133 height 41
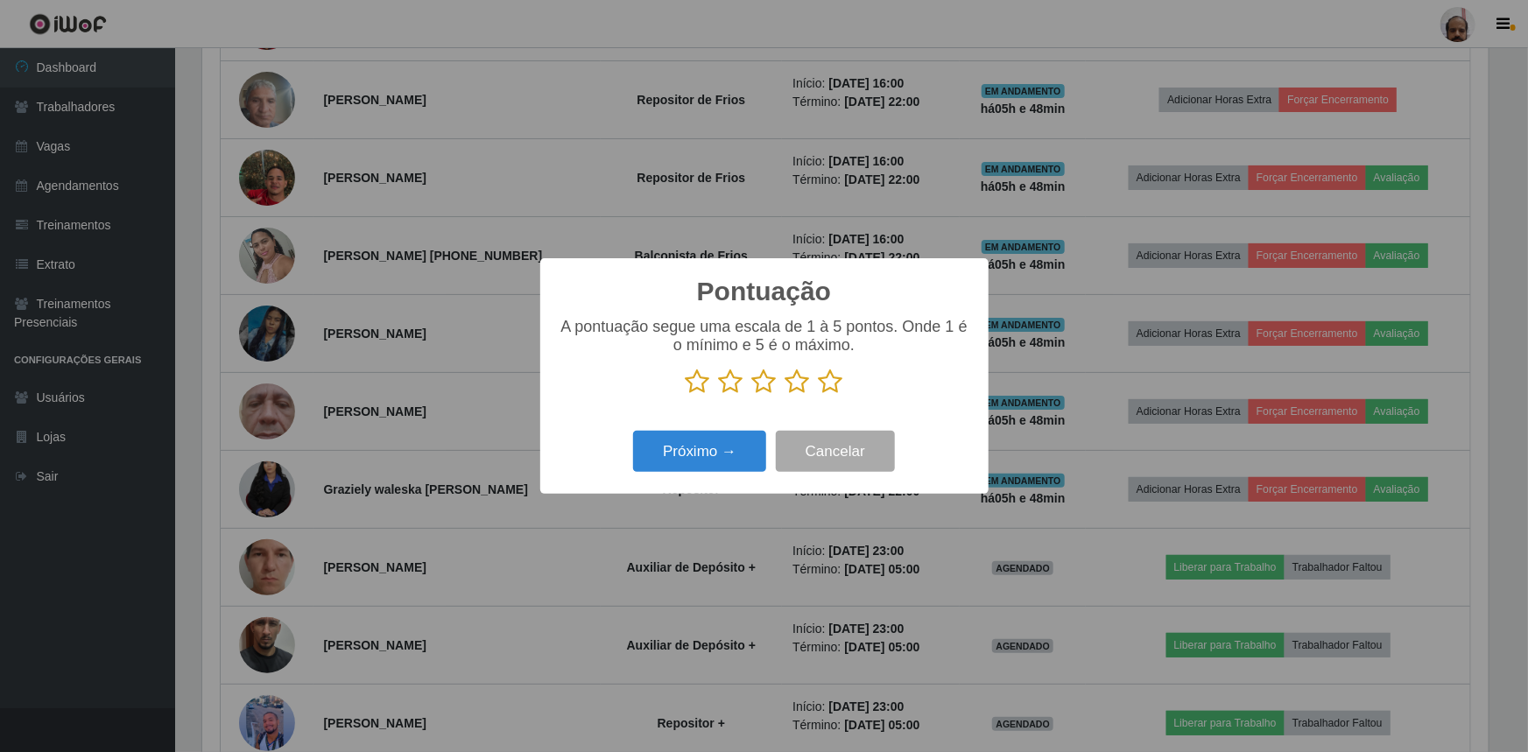
click at [822, 384] on icon at bounding box center [831, 382] width 25 height 26
click at [819, 395] on input "radio" at bounding box center [819, 395] width 0 height 0
click at [715, 451] on button "Próximo →" at bounding box center [699, 451] width 133 height 41
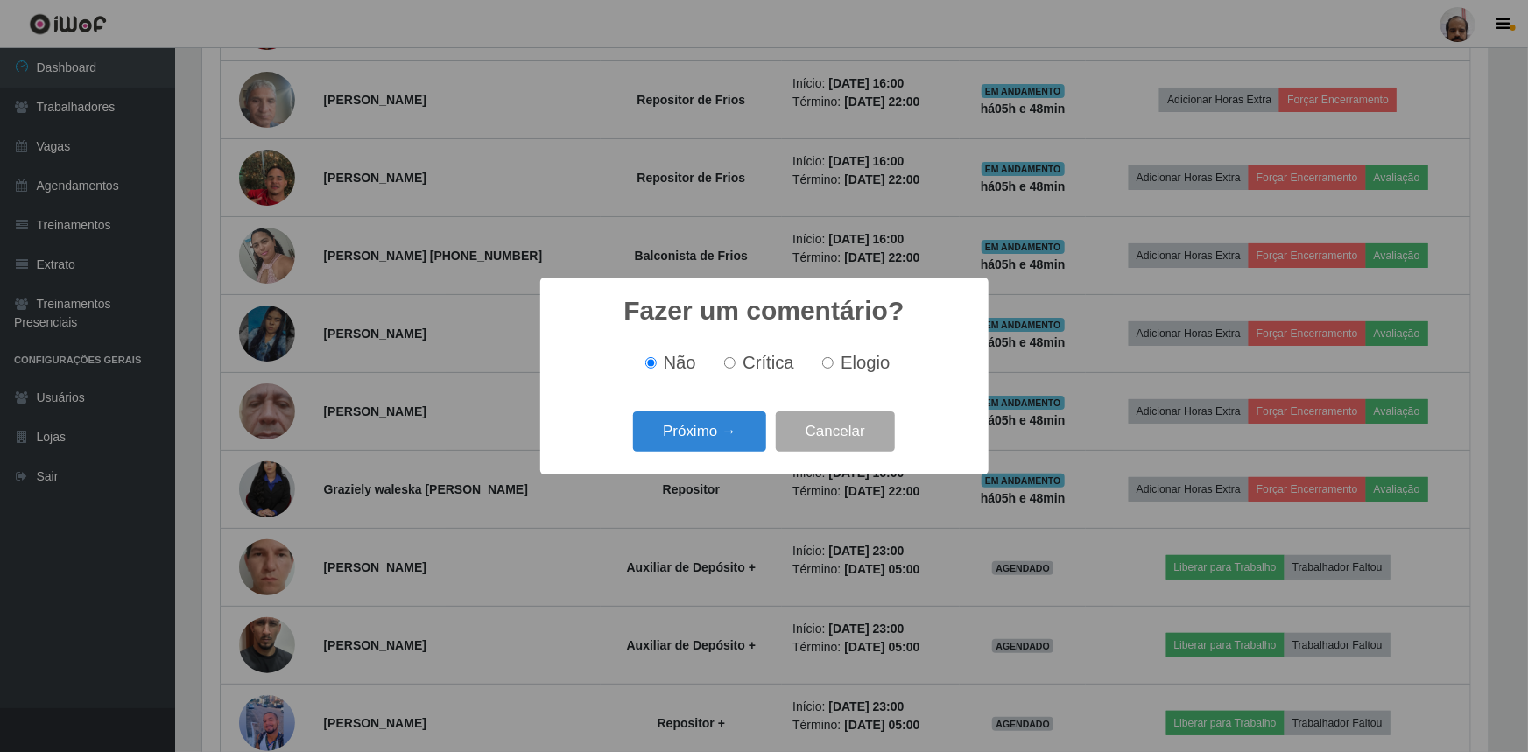
click at [820, 365] on label "Elogio" at bounding box center [852, 363] width 74 height 20
click at [822, 365] on input "Elogio" at bounding box center [827, 362] width 11 height 11
radio input "true"
click at [720, 441] on button "Próximo →" at bounding box center [699, 432] width 133 height 41
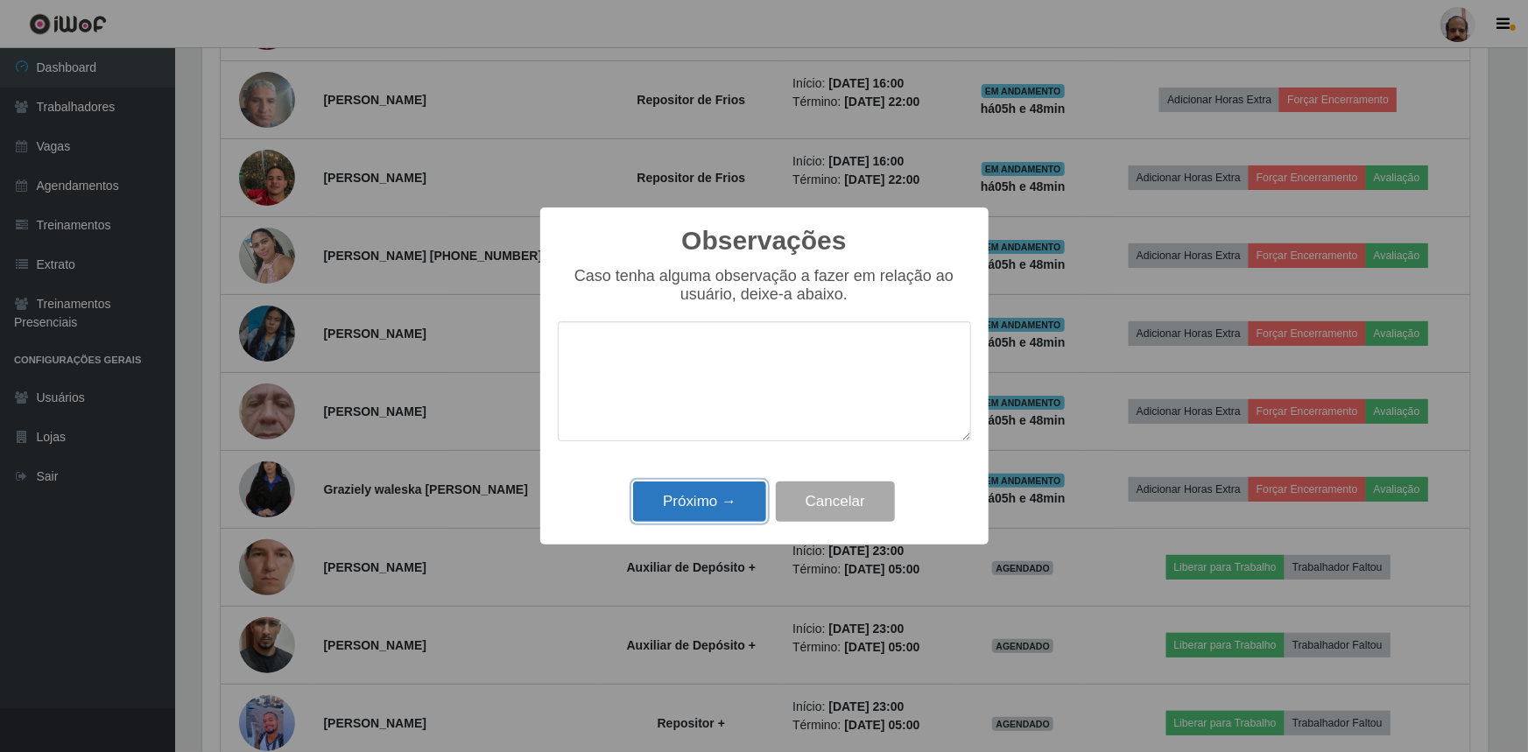
click at [711, 504] on button "Próximo →" at bounding box center [699, 502] width 133 height 41
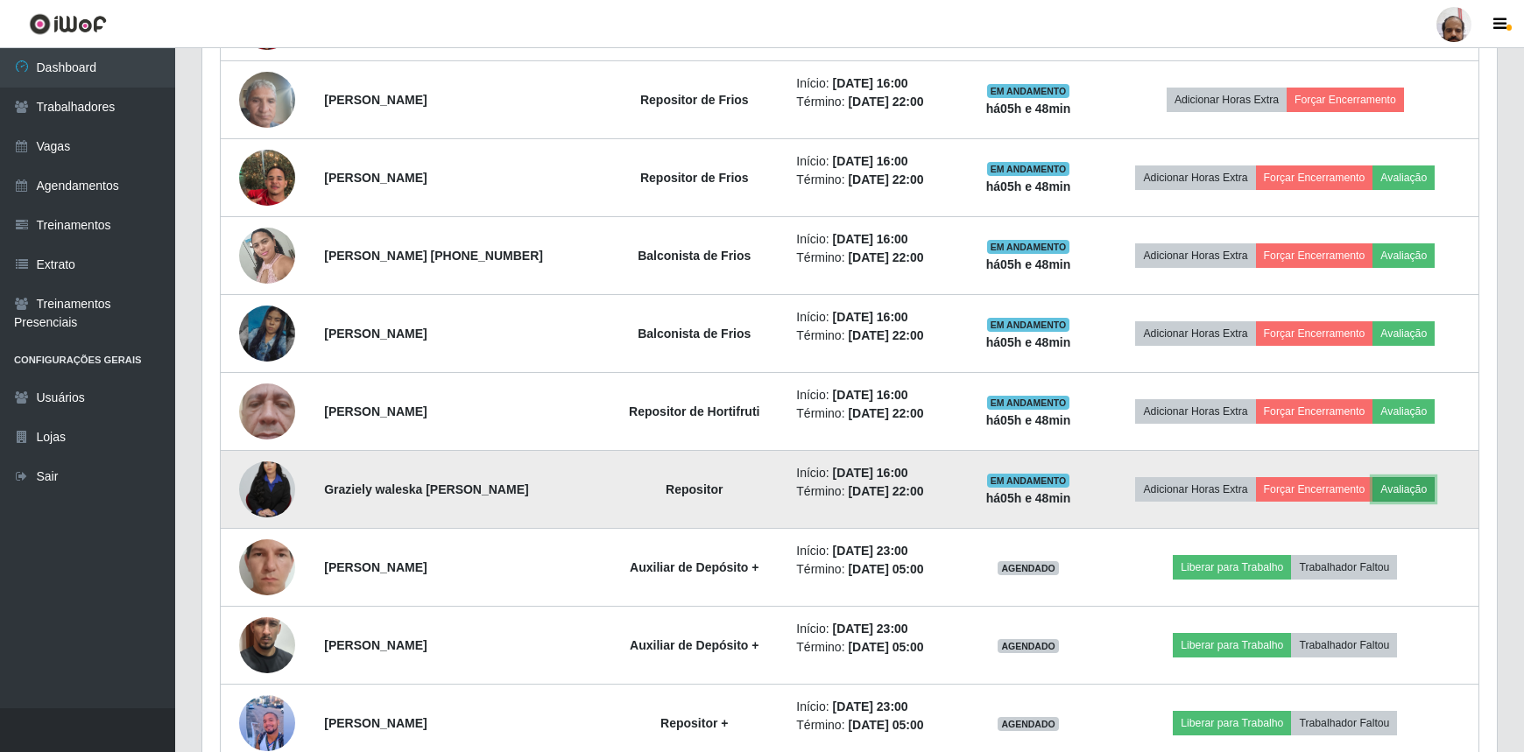
click at [1418, 490] on button "Avaliação" at bounding box center [1403, 489] width 62 height 25
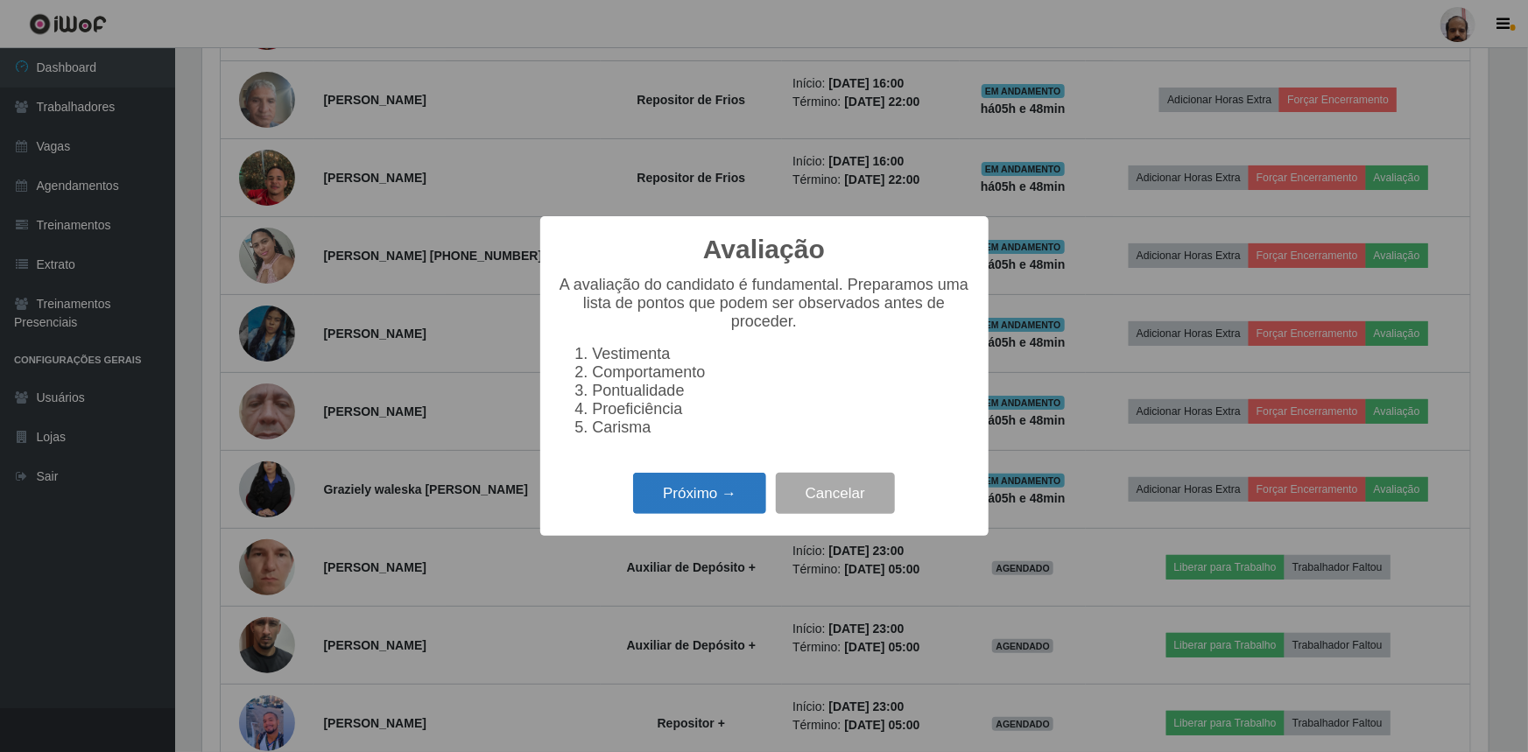
click at [697, 495] on button "Próximo →" at bounding box center [699, 493] width 133 height 41
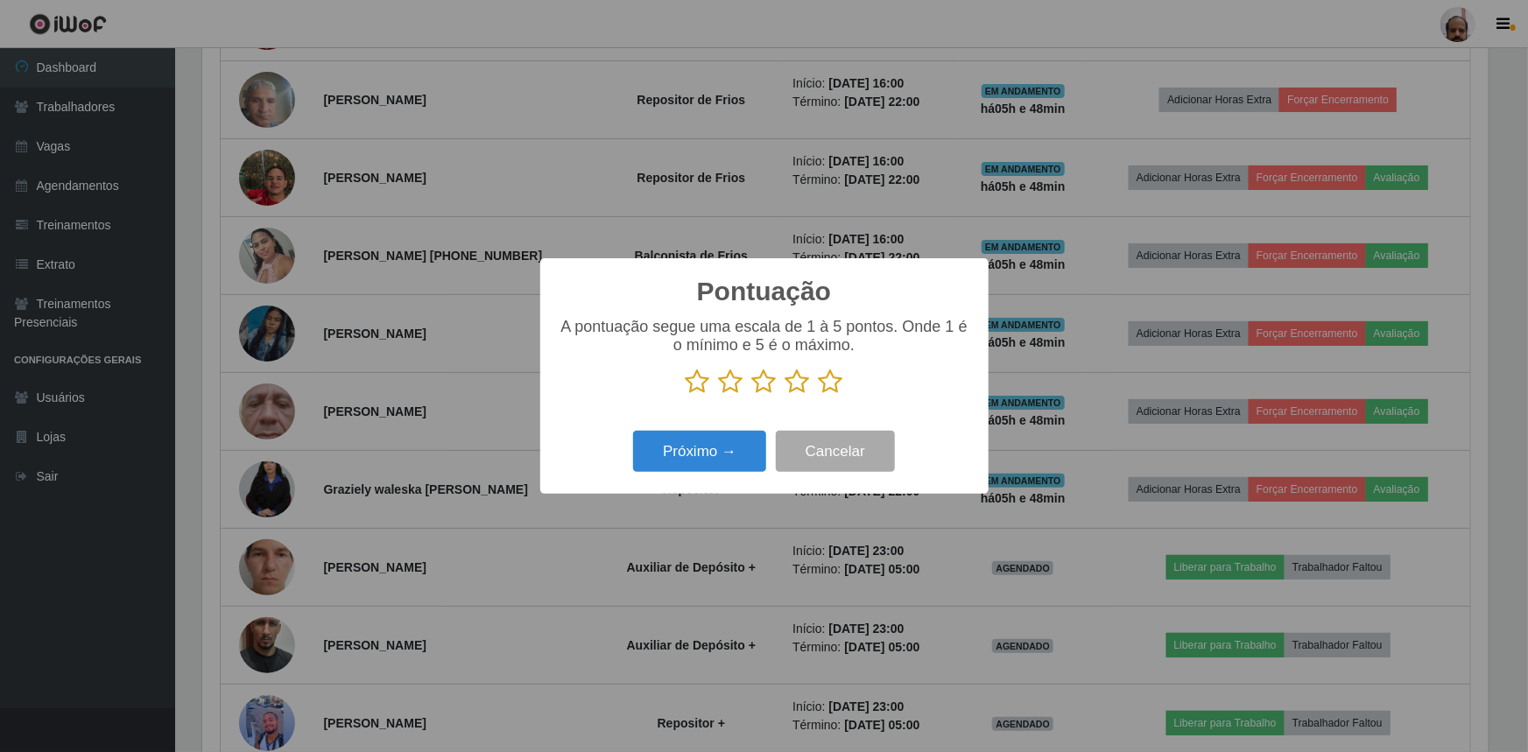
click at [827, 379] on icon at bounding box center [831, 382] width 25 height 26
click at [819, 395] on input "radio" at bounding box center [819, 395] width 0 height 0
click at [726, 446] on button "Próximo →" at bounding box center [699, 451] width 133 height 41
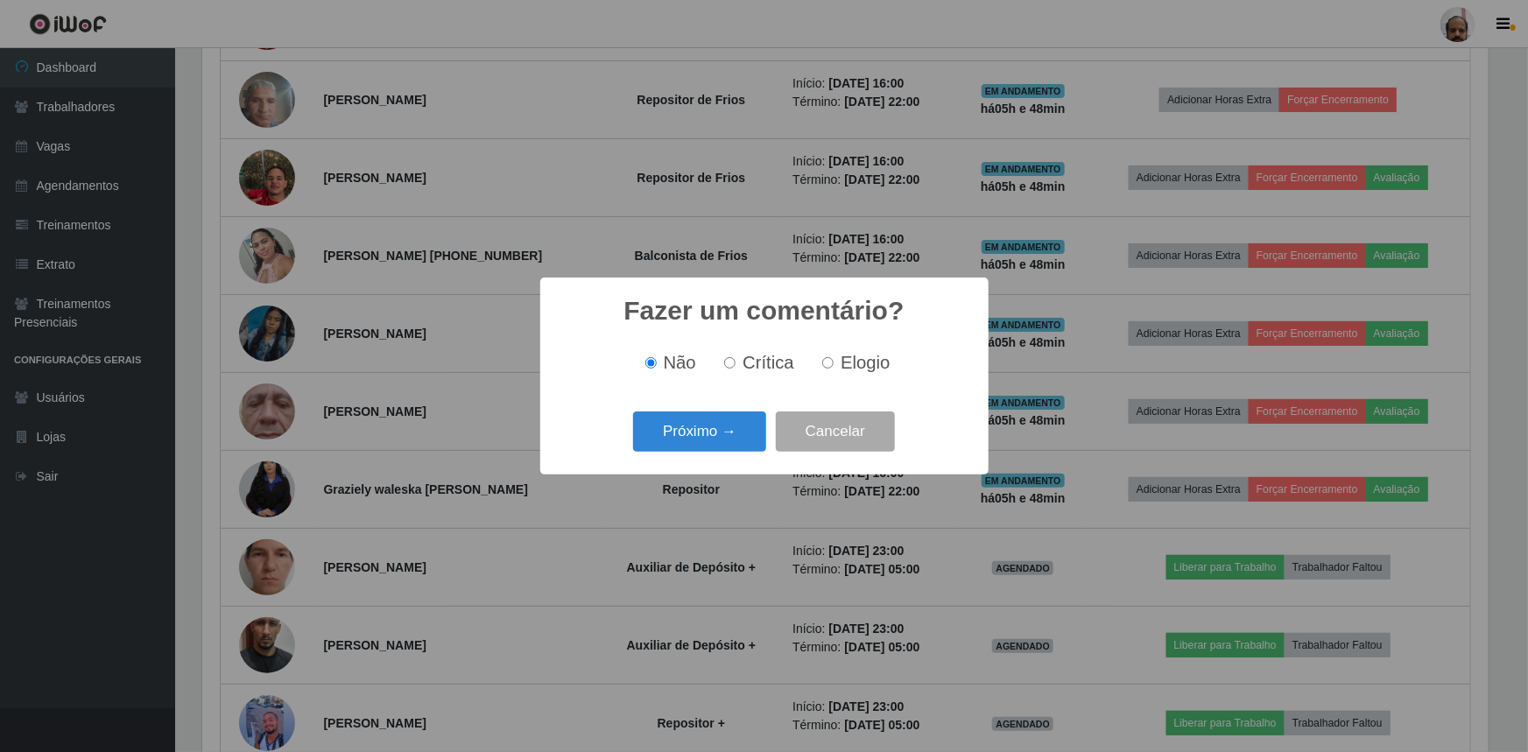
click at [821, 357] on label "Elogio" at bounding box center [852, 363] width 74 height 20
click at [822, 357] on input "Elogio" at bounding box center [827, 362] width 11 height 11
radio input "true"
click at [693, 443] on button "Próximo →" at bounding box center [699, 432] width 133 height 41
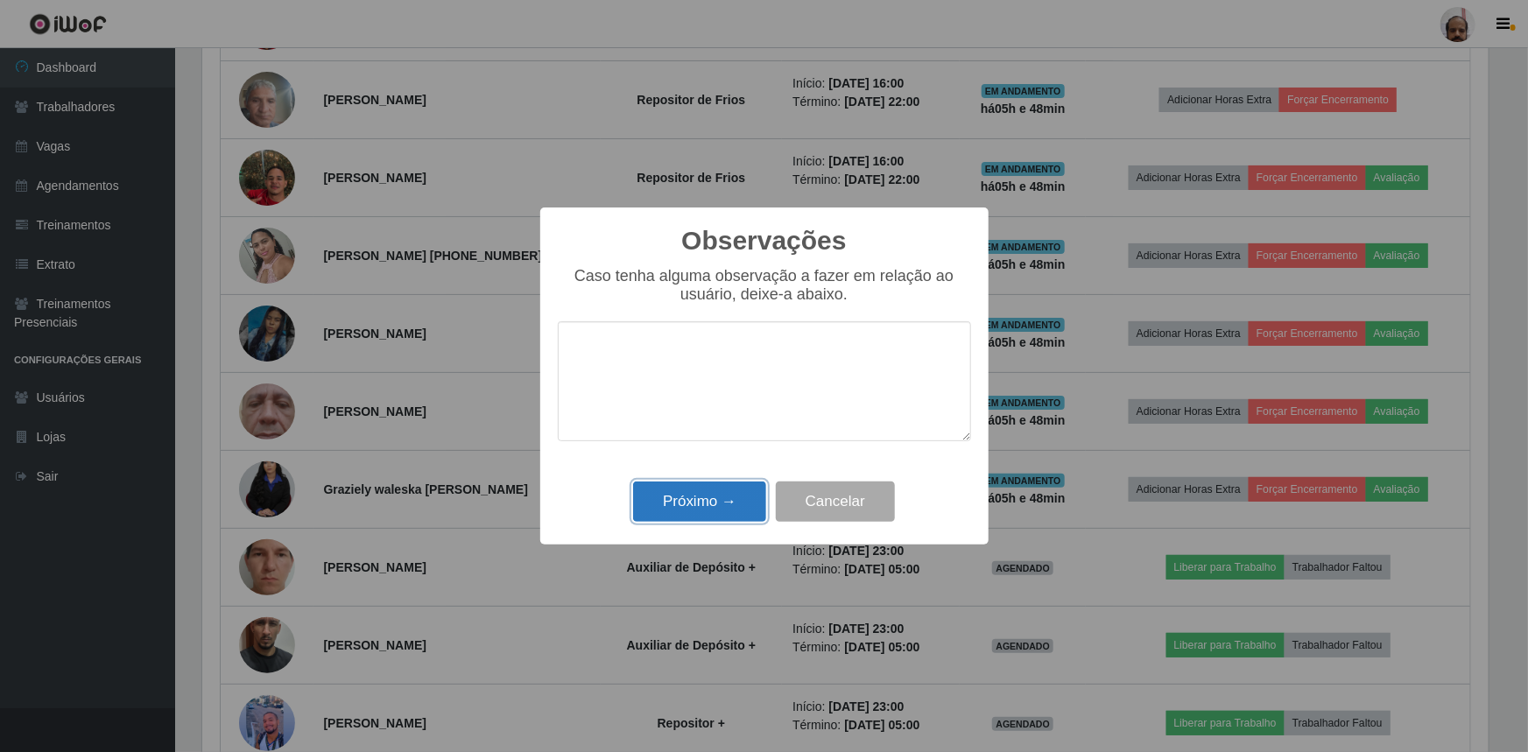
click at [693, 520] on button "Próximo →" at bounding box center [699, 502] width 133 height 41
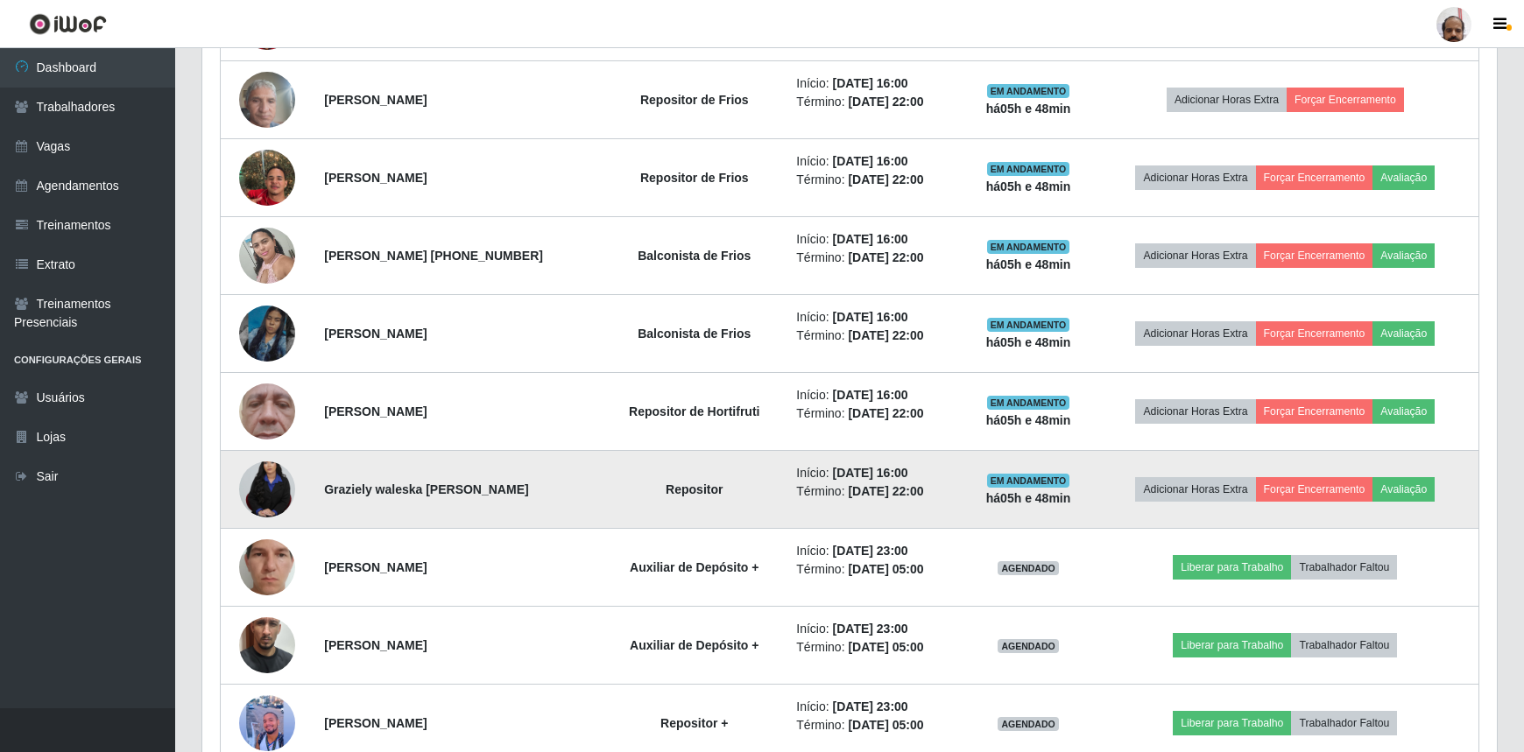
click at [278, 490] on img at bounding box center [267, 489] width 56 height 84
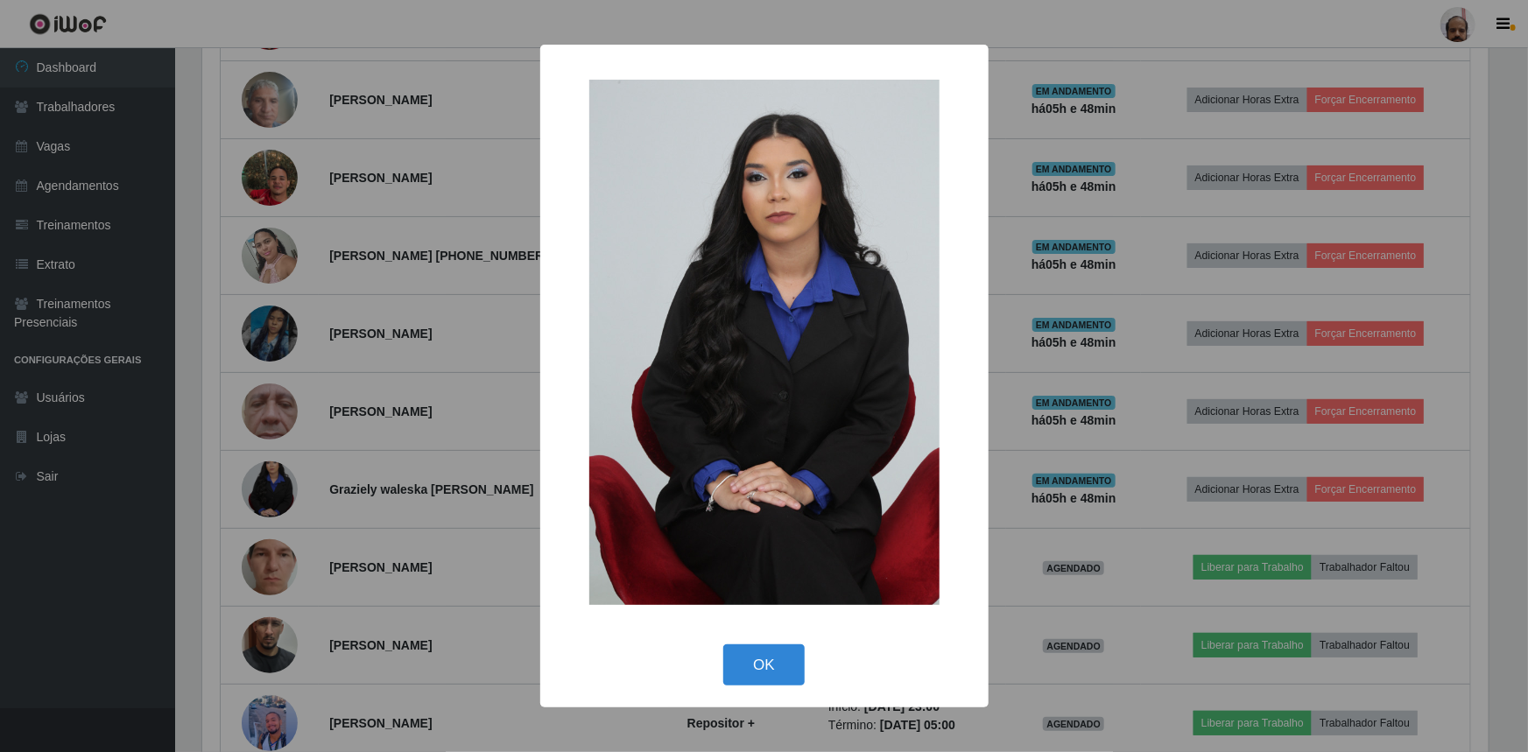
click at [1039, 482] on div "× OK Cancel" at bounding box center [764, 376] width 1528 height 752
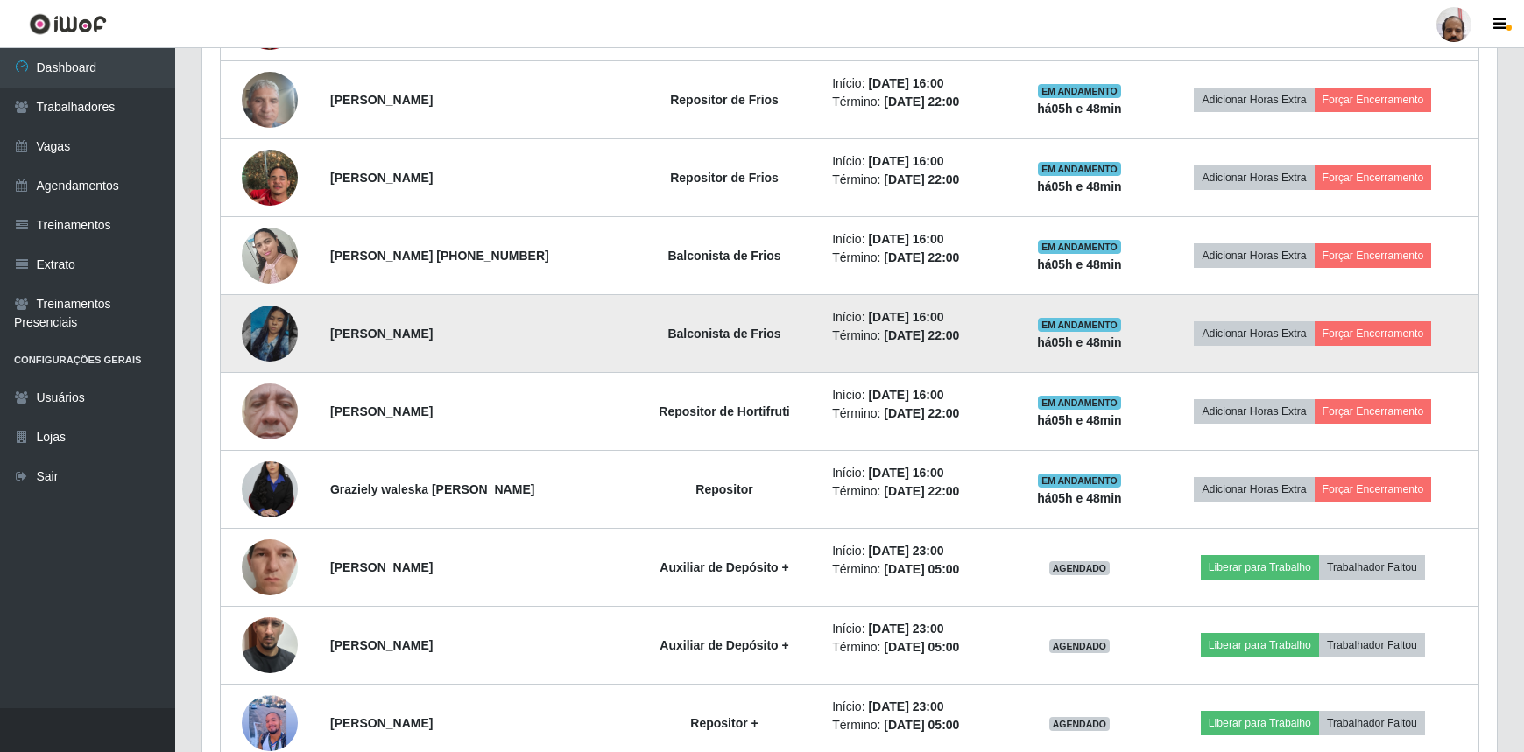
click at [268, 329] on img at bounding box center [270, 334] width 56 height 100
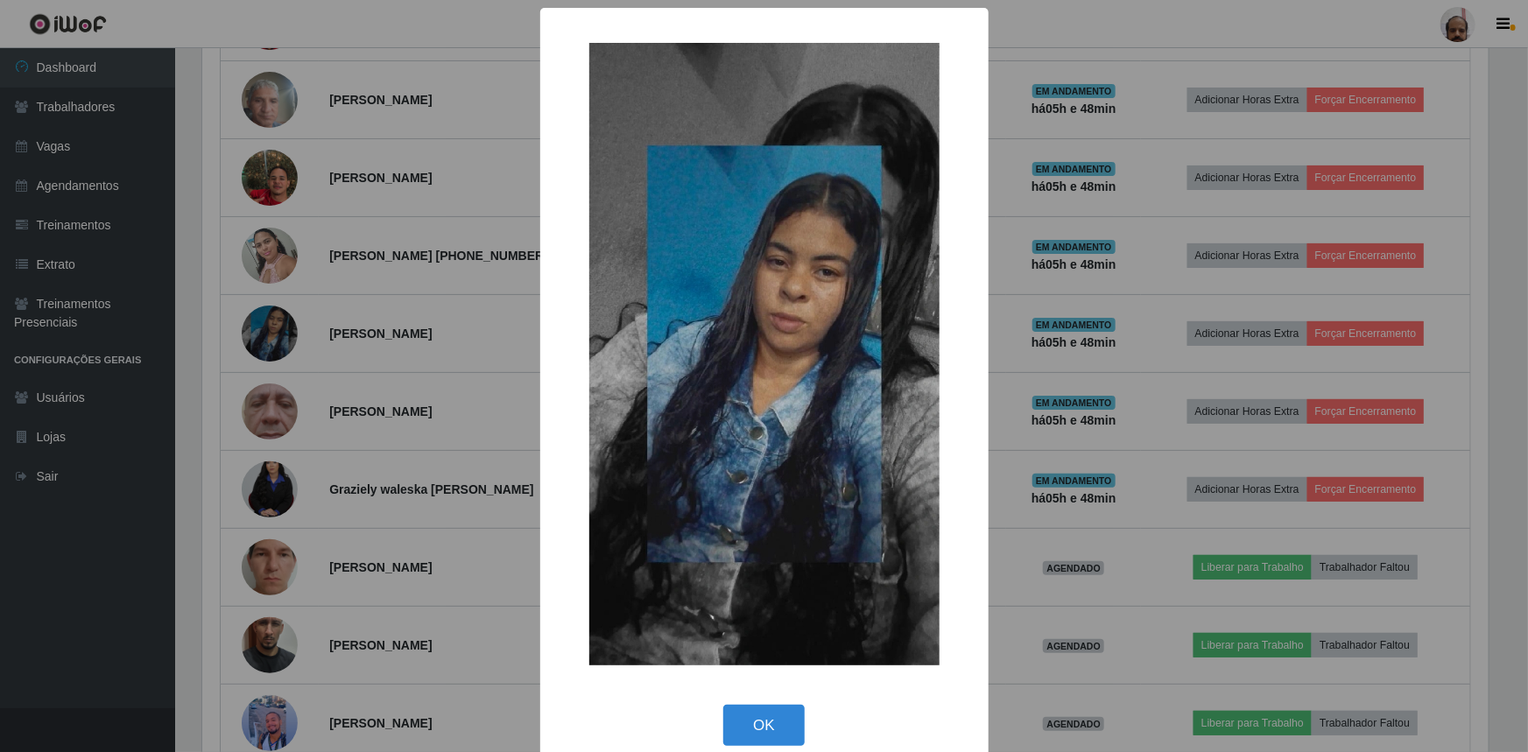
click at [988, 576] on div "× OK Cancel" at bounding box center [764, 376] width 1528 height 752
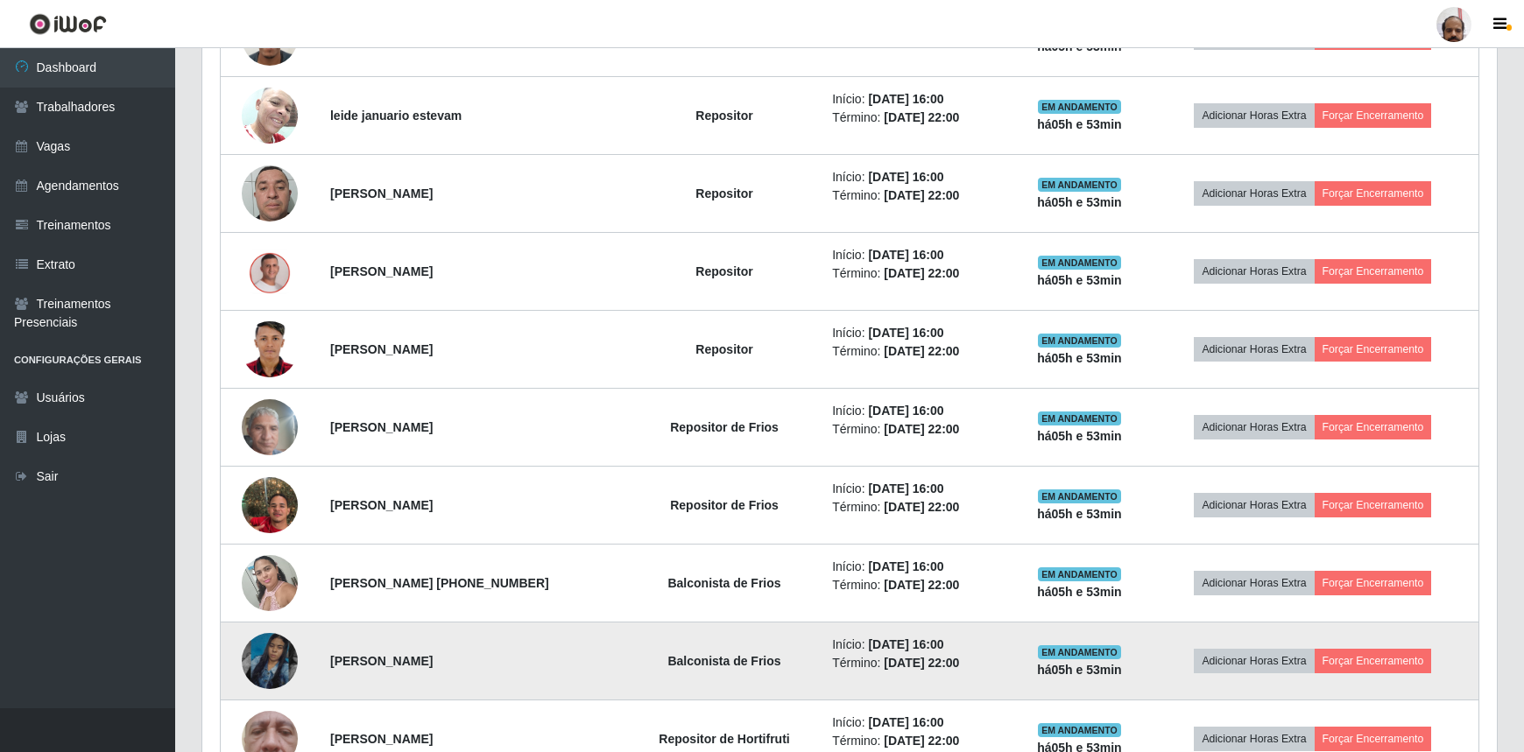
scroll to position [699, 0]
